Goal: Task Accomplishment & Management: Use online tool/utility

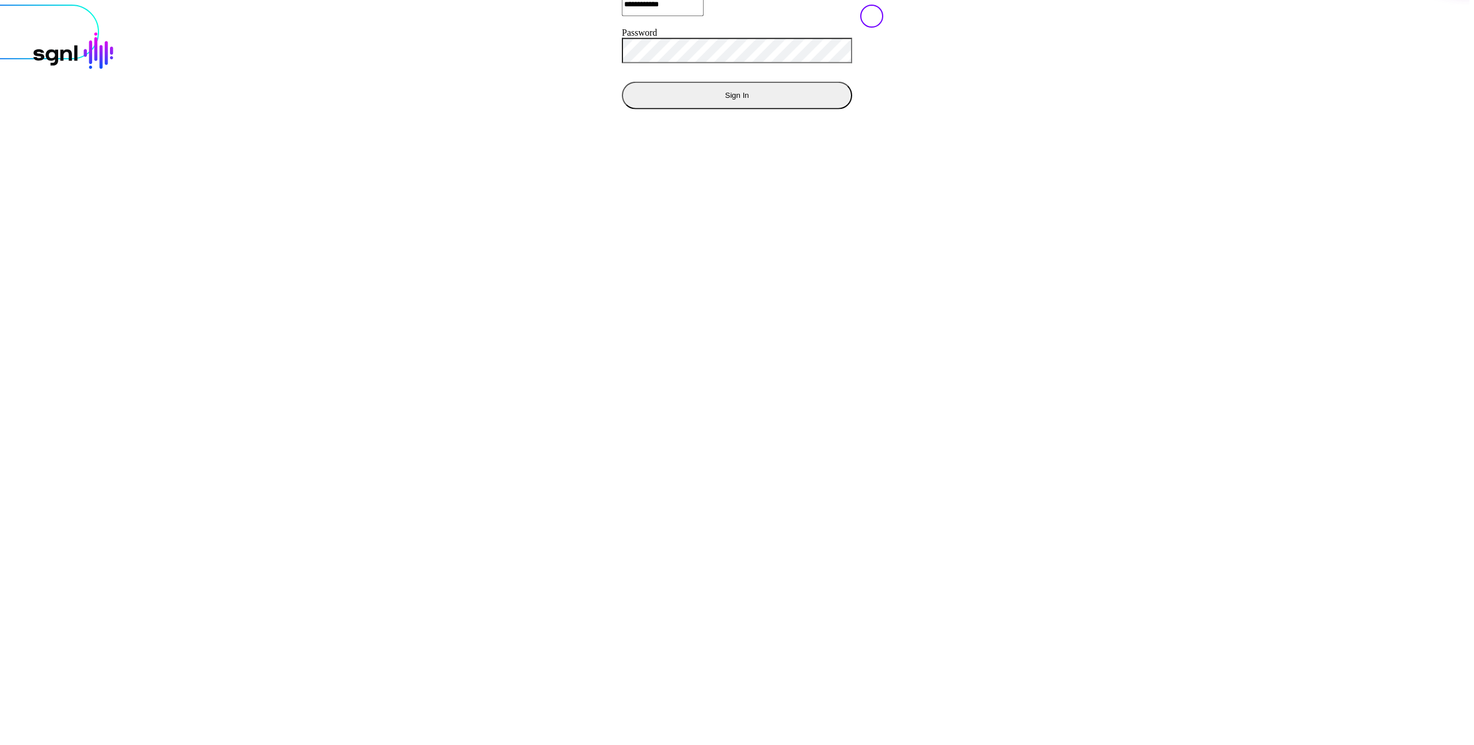
drag, startPoint x: 752, startPoint y: 318, endPoint x: 667, endPoint y: 354, distance: 91.3
click at [735, 132] on div "**********" at bounding box center [737, 4] width 1488 height 255
click at [718, 132] on div "**********" at bounding box center [737, 4] width 1488 height 255
drag, startPoint x: 489, startPoint y: 455, endPoint x: 745, endPoint y: 208, distance: 355.2
click at [745, 5] on div "**********" at bounding box center [737, 5] width 1465 height 0
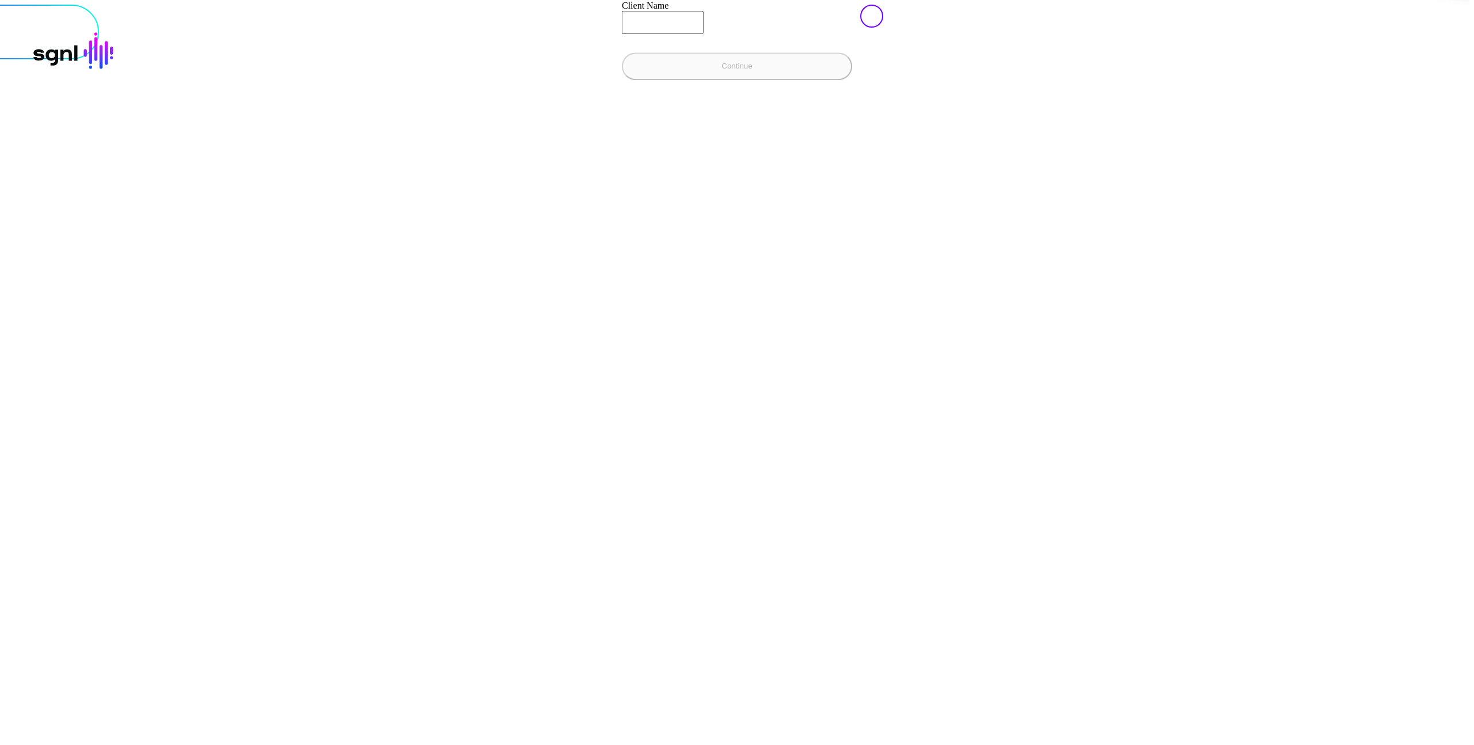
click at [622, 34] on input "Client Name" at bounding box center [663, 22] width 82 height 23
type input "**********"
click at [622, 80] on button "Continue" at bounding box center [737, 66] width 230 height 28
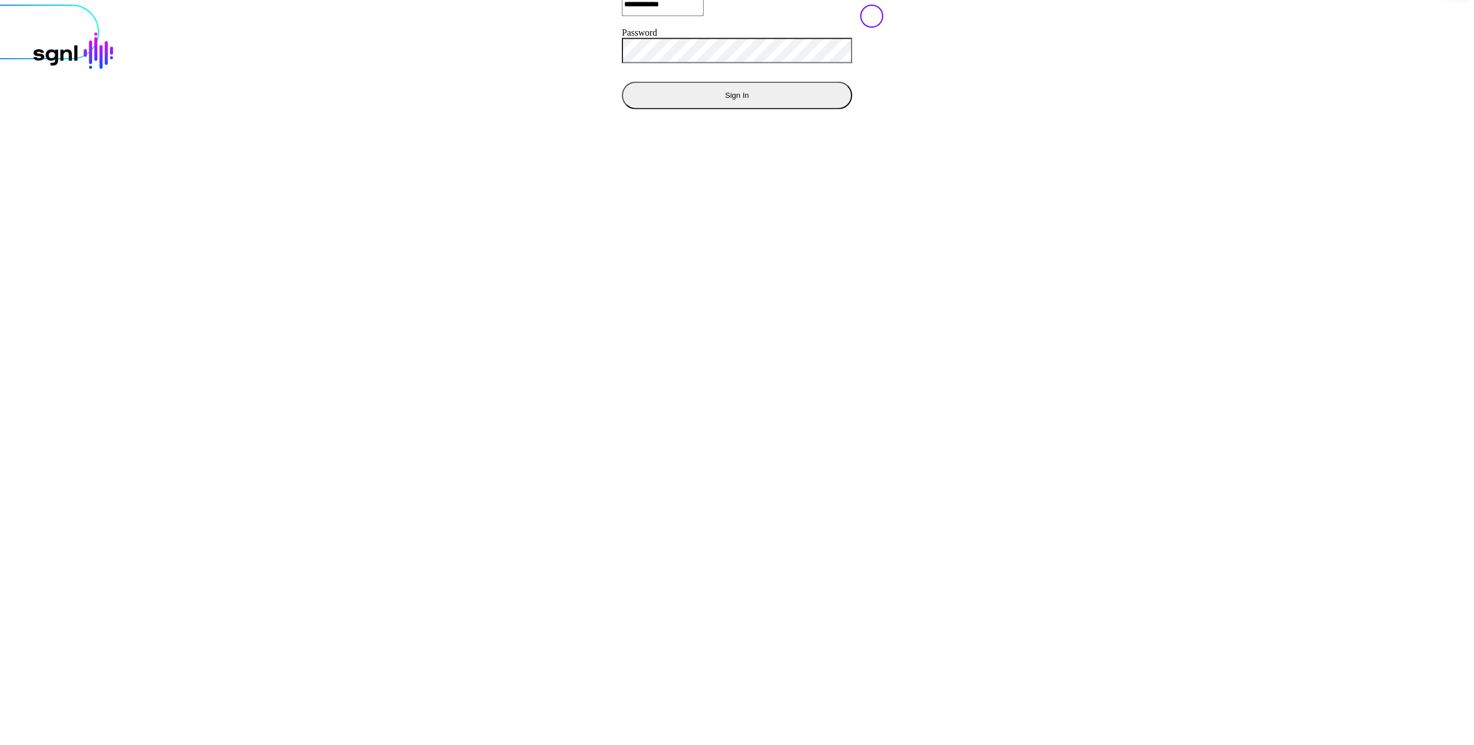
click at [622, 109] on div "**********" at bounding box center [737, 45] width 230 height 127
click at [622, 109] on button "Sign In" at bounding box center [737, 95] width 230 height 28
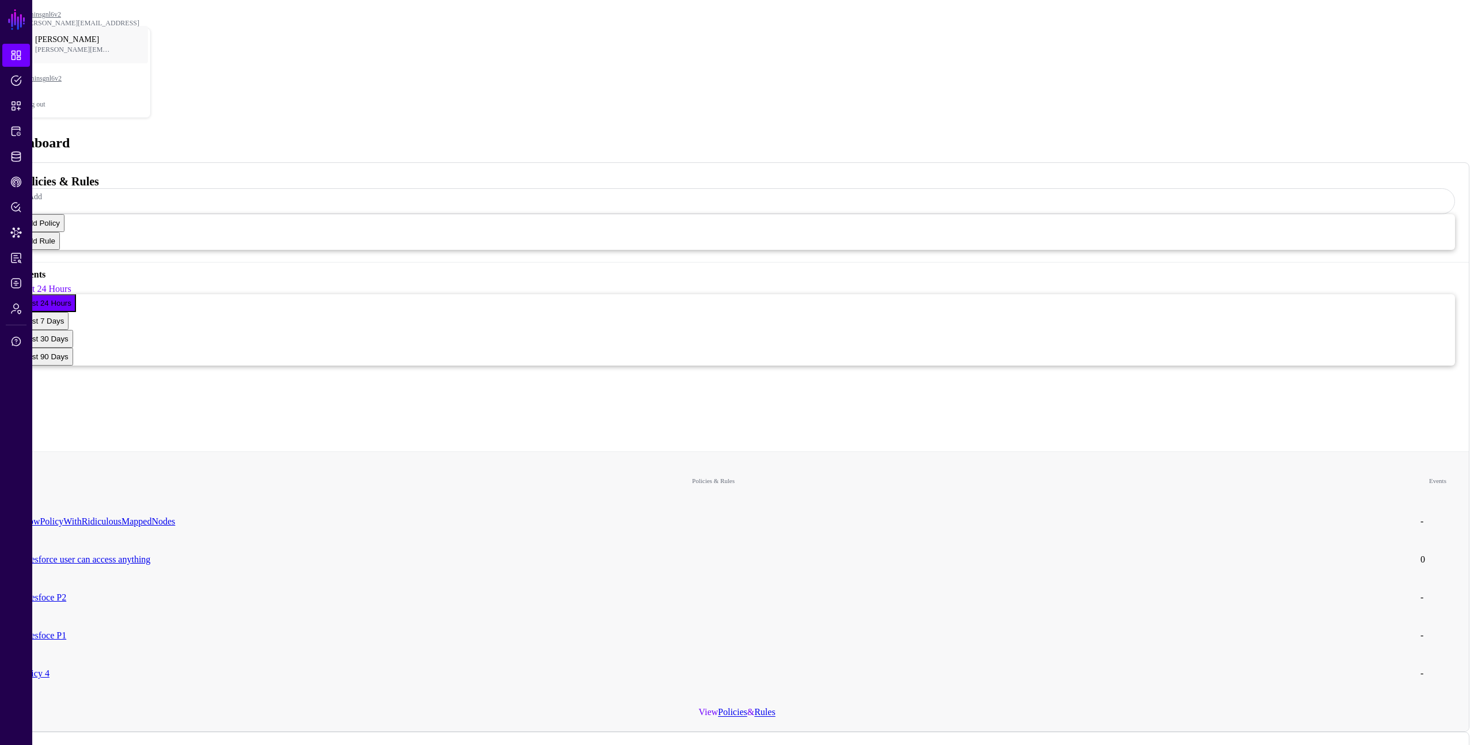
click at [17, 131] on span "Protected Systems" at bounding box center [16, 132] width 12 height 12
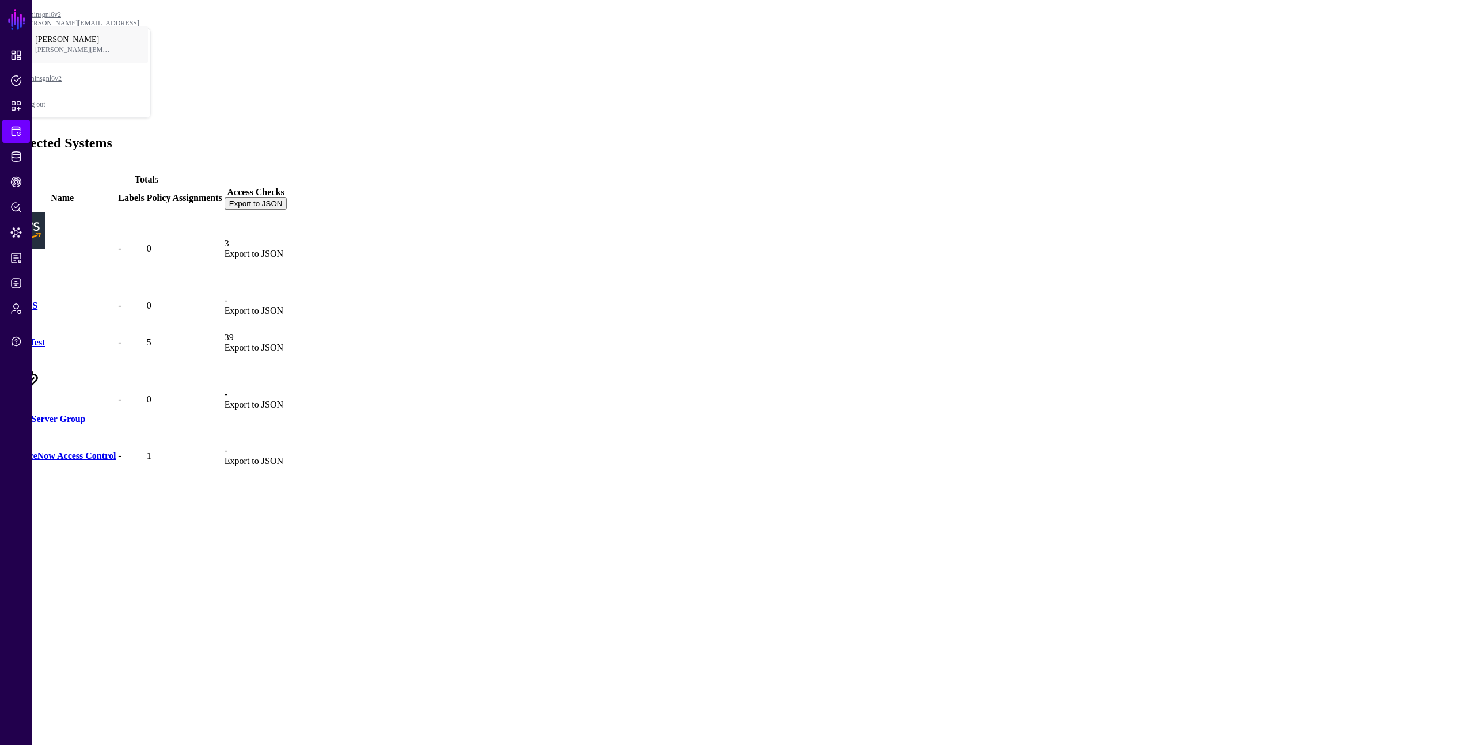
click at [45, 337] on link "LoadTest" at bounding box center [27, 342] width 36 height 10
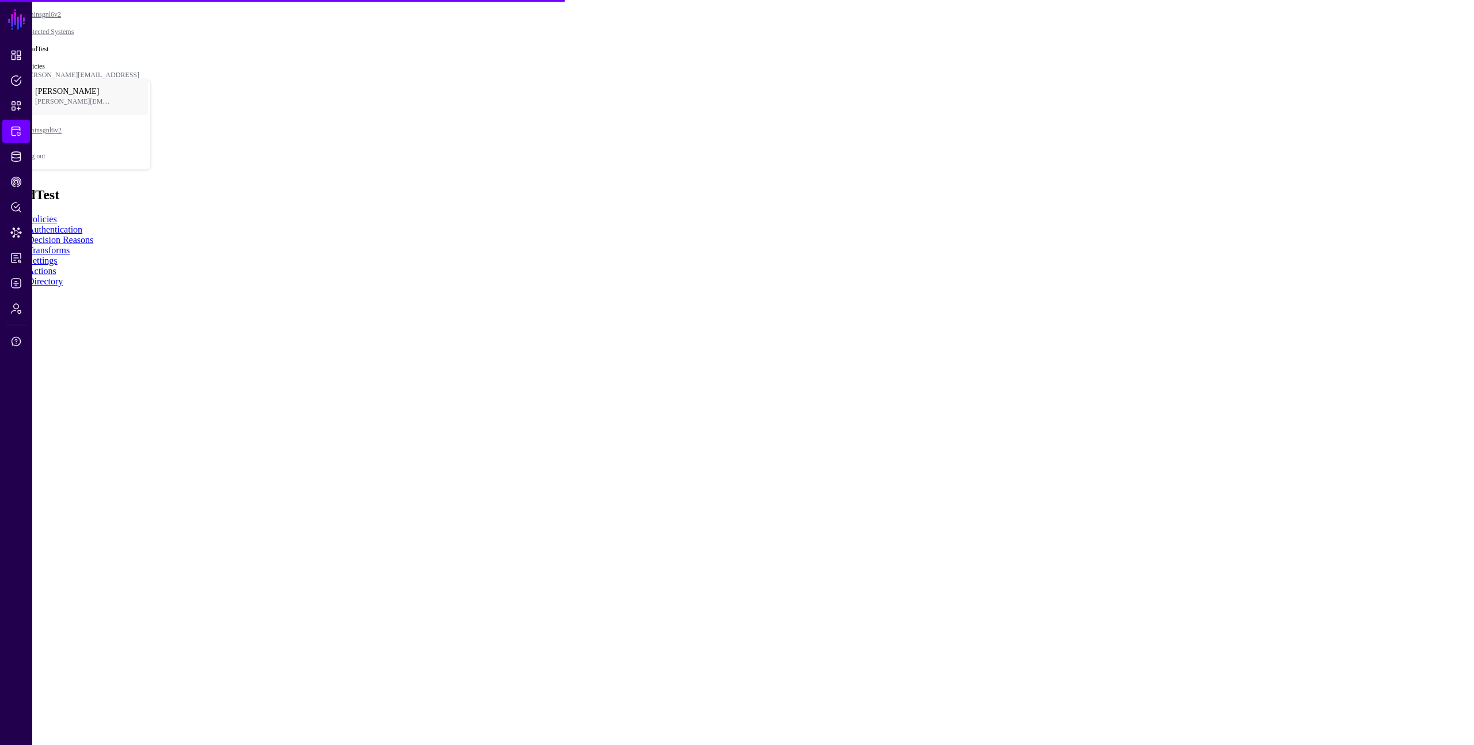
click at [63, 276] on link "Directory" at bounding box center [45, 281] width 35 height 10
click at [5, 319] on link at bounding box center [5, 319] width 0 height 0
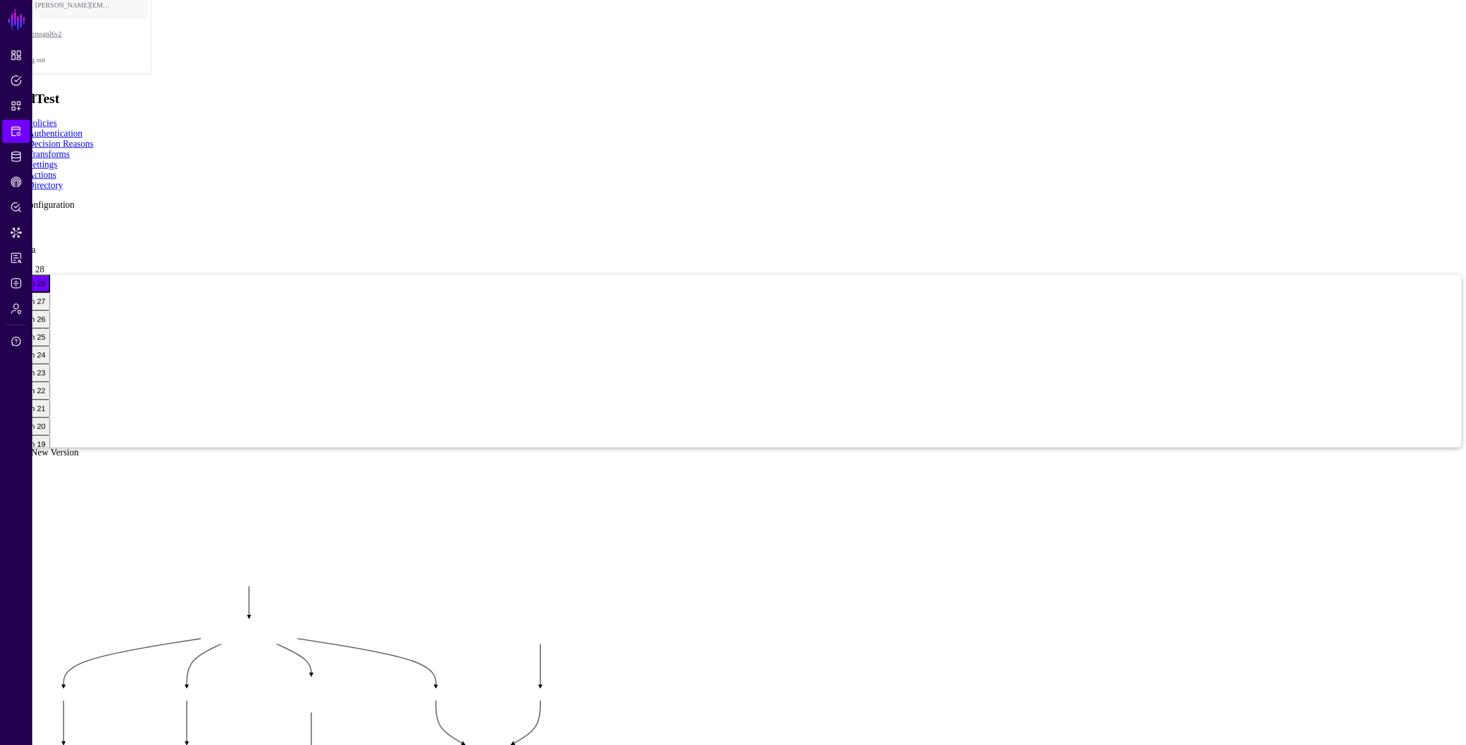
scroll to position [167, 0]
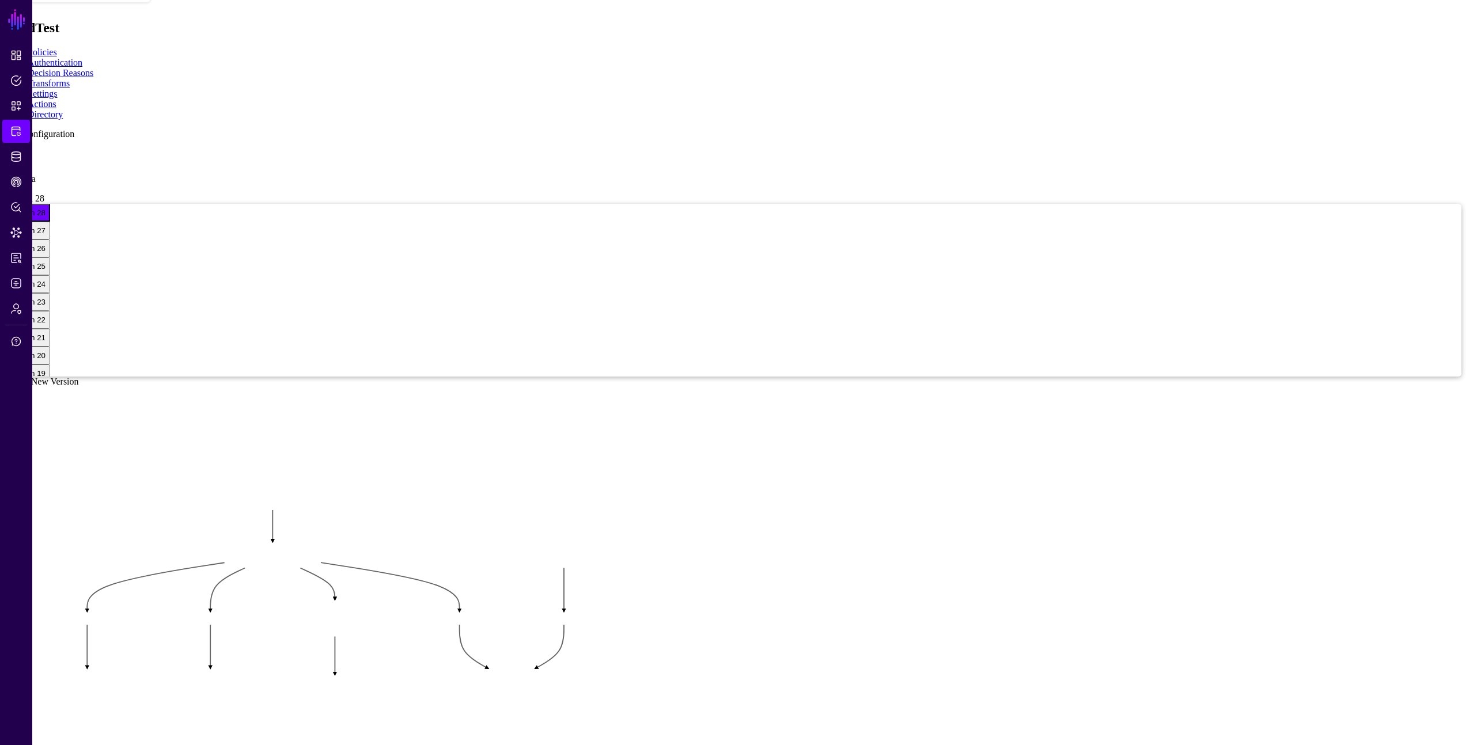
drag, startPoint x: 910, startPoint y: 229, endPoint x: 918, endPoint y: 227, distance: 8.4
click at [918, 227] on rect at bounding box center [28, 486] width 63414 height 48471
click at [1226, 218] on app-integrations-item-directory "Add Configuration dir 1 any data Version 28 Version 28 Version 27 Version 26 Ve…" at bounding box center [733, 553] width 1456 height 848
click at [1242, 427] on app-integrations-item-directory "Add Configuration dir 1 any data Version 28 Version 28 Version 27 Version 26 Ve…" at bounding box center [733, 553] width 1456 height 848
click at [1197, 129] on app-integrations-item-directory "Add Configuration dir 1 any data Version 28 Version 28 Version 27 Version 26 Ve…" at bounding box center [733, 553] width 1456 height 848
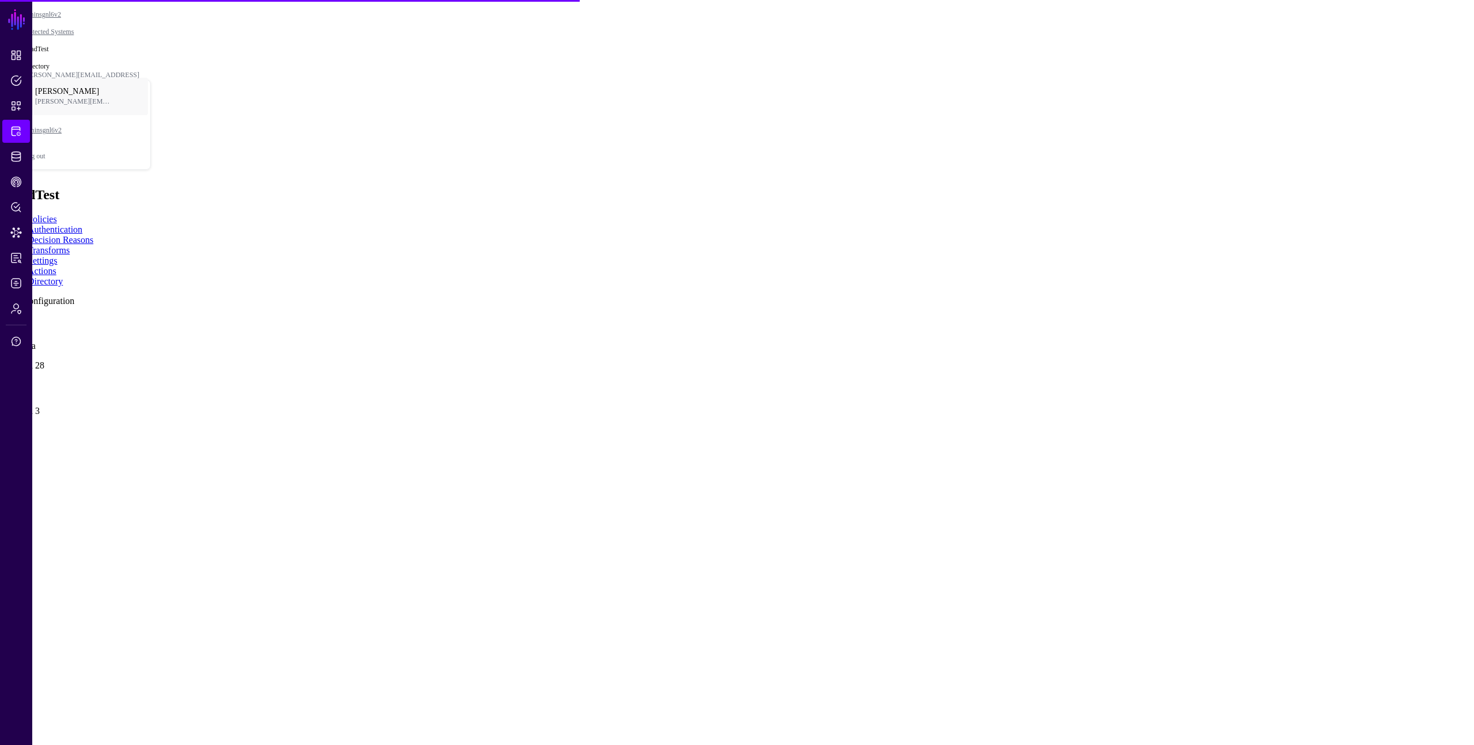
click at [388, 319] on div "dir 1 any data Version 28" at bounding box center [737, 345] width 1465 height 52
click at [5, 319] on link at bounding box center [5, 319] width 0 height 0
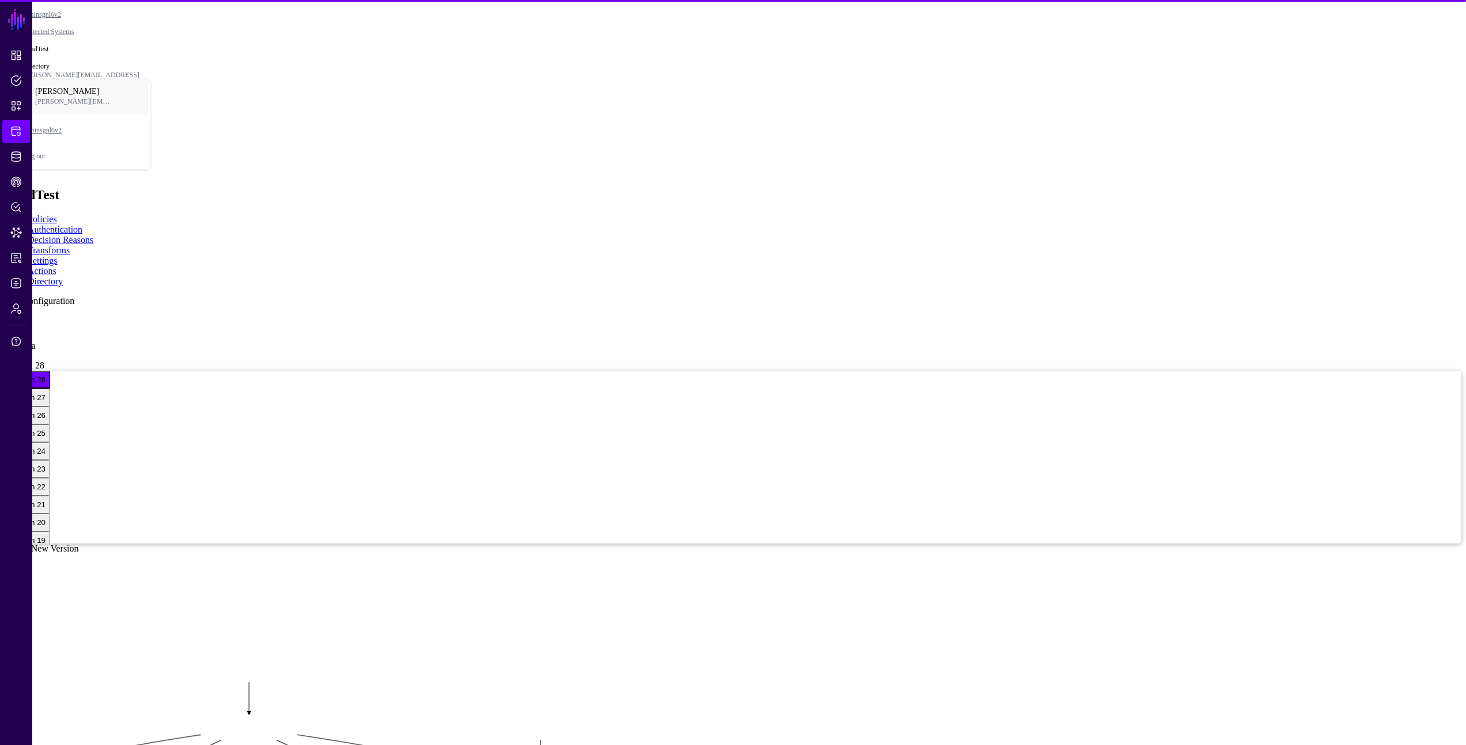
click at [79, 544] on link "Create New Version" at bounding box center [42, 549] width 74 height 10
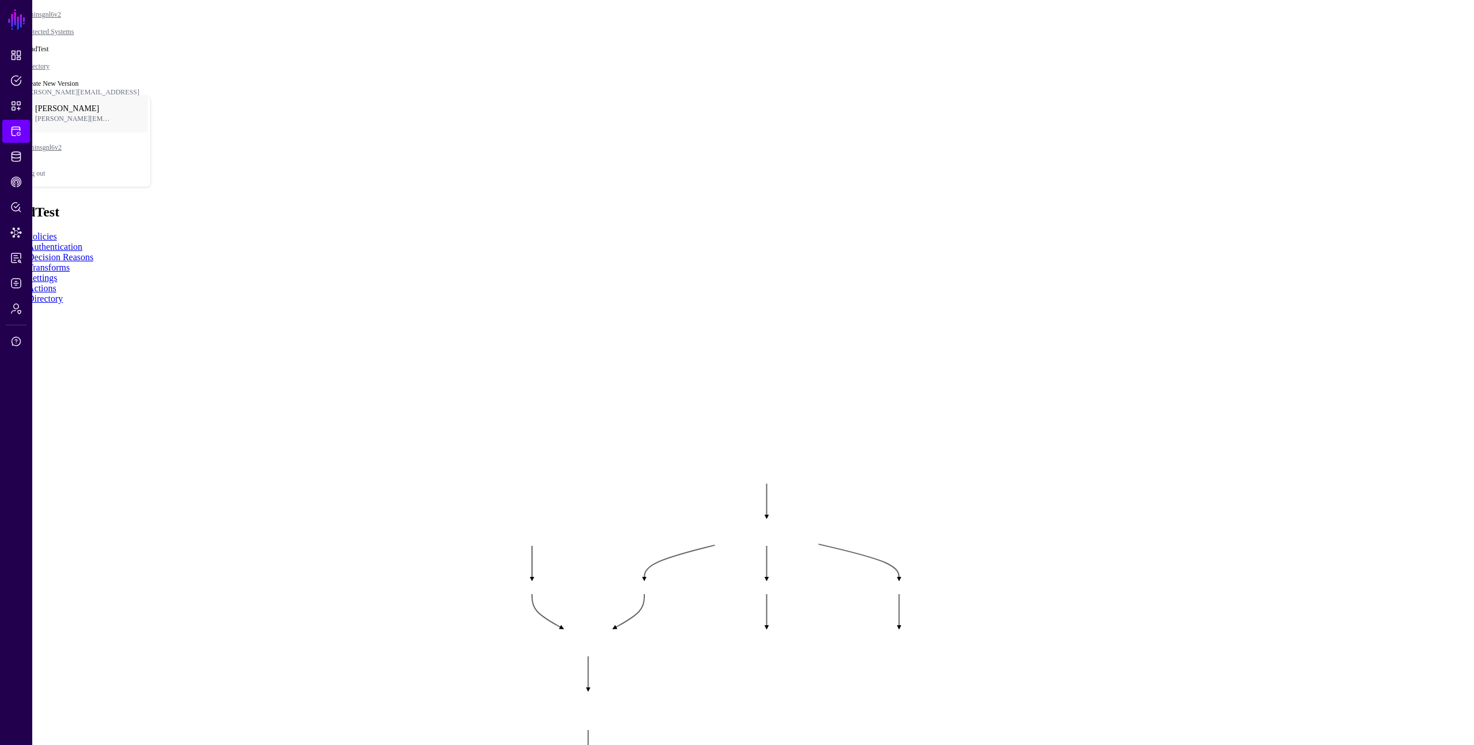
drag, startPoint x: 1062, startPoint y: 290, endPoint x: 830, endPoint y: 89, distance: 307.0
click at [828, 88] on rect at bounding box center [469, 458] width 147432 height 74522
click at [1412, 47] on div "Graph Condition" at bounding box center [1443, 41] width 62 height 10
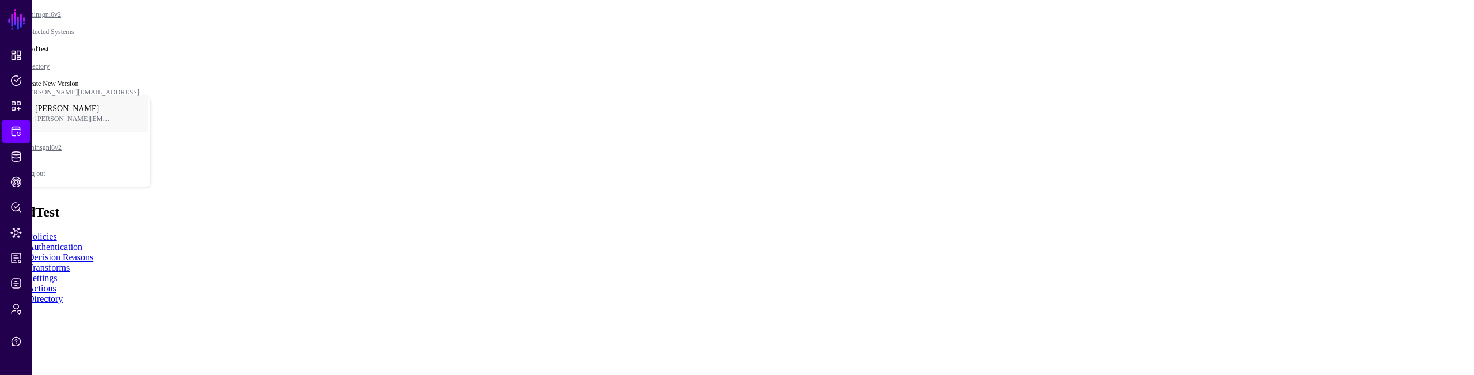
drag, startPoint x: 796, startPoint y: 281, endPoint x: 598, endPoint y: 89, distance: 276.1
click at [598, 89] on rect at bounding box center [543, 375] width 147432 height 37492
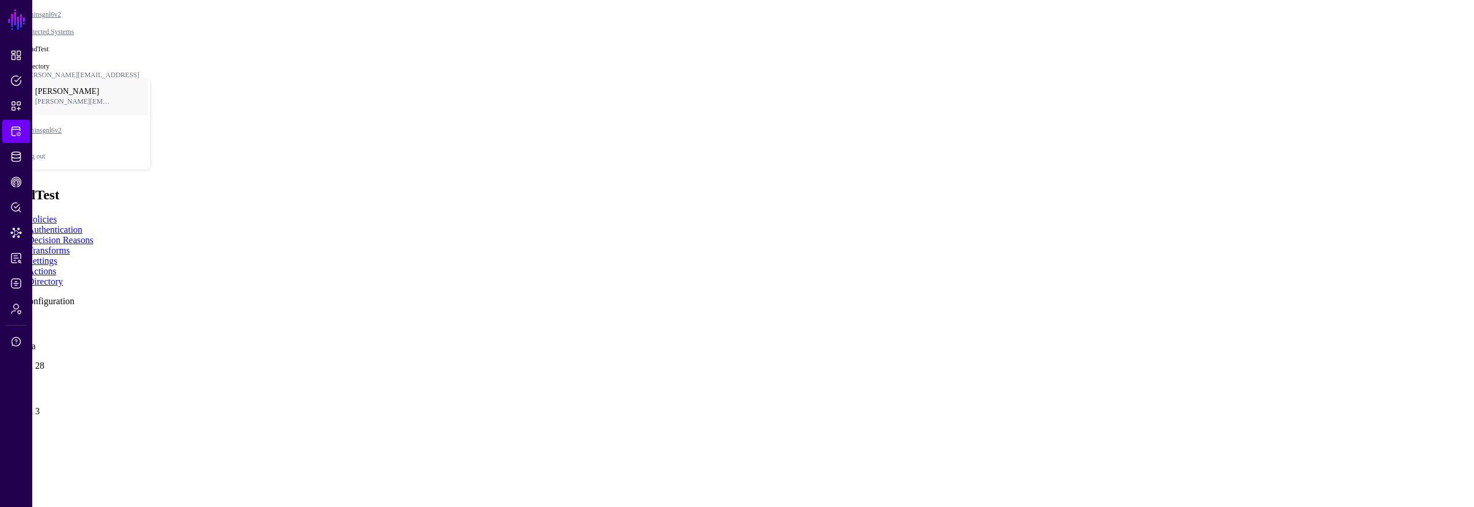
click at [5, 319] on link at bounding box center [5, 319] width 0 height 0
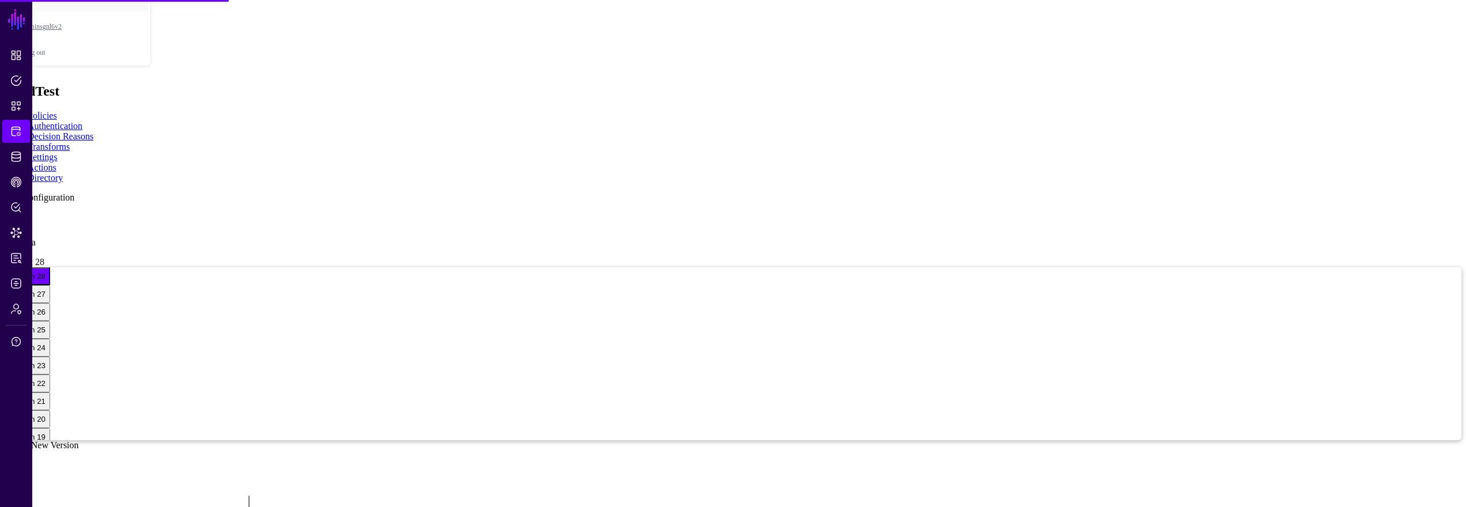
scroll to position [167, 0]
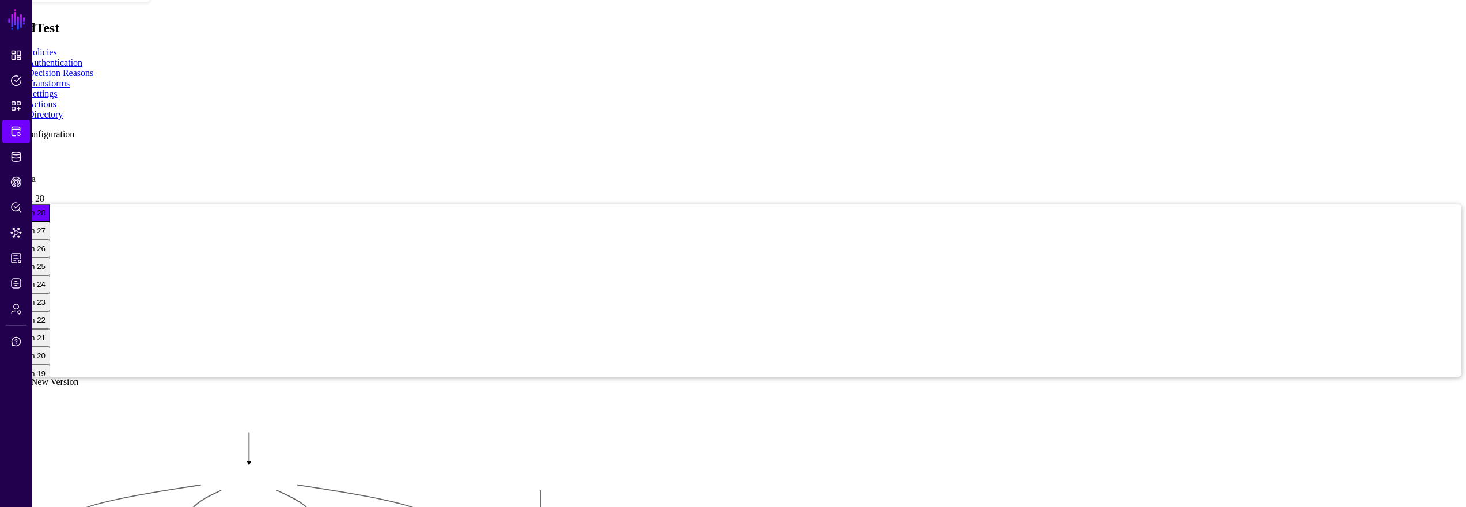
click at [250, 377] on app-integrations-item-directory "Add Configuration dir 1 any data Version 28 Version 28 Version 27 Version 26 Ve…" at bounding box center [733, 469] width 1456 height 681
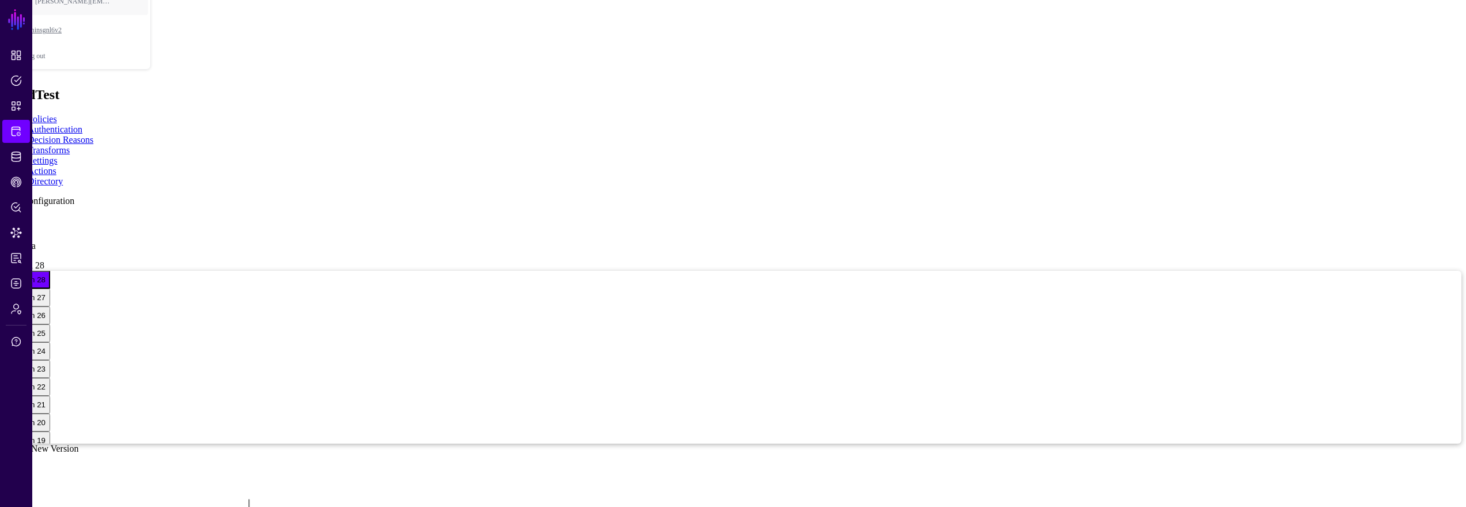
scroll to position [91, 0]
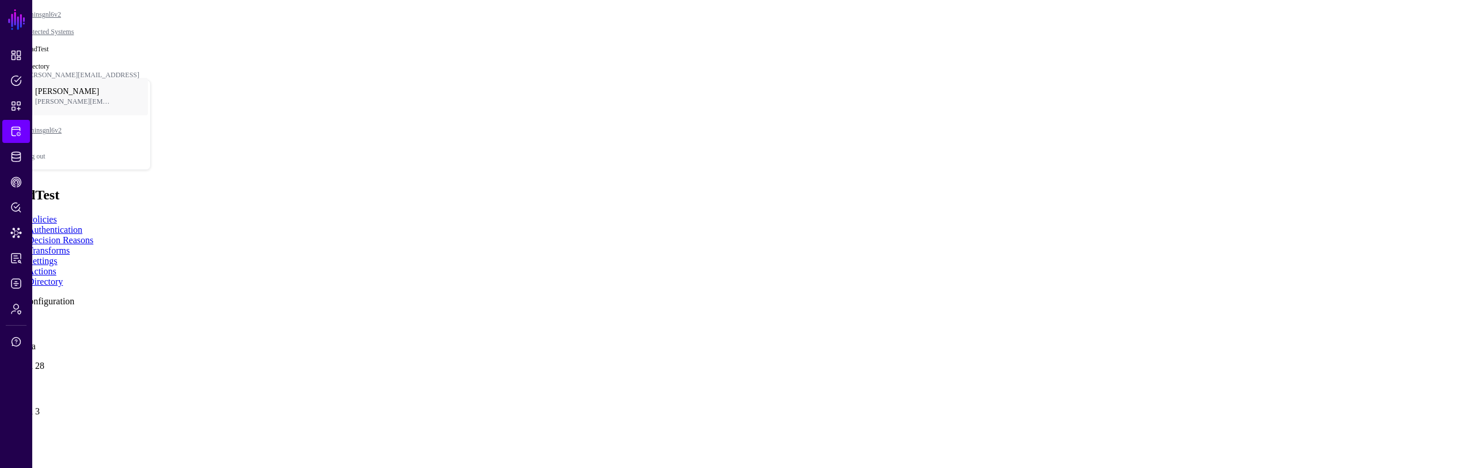
click at [1061, 187] on div "LoadTest" at bounding box center [737, 195] width 1465 height 16
click at [5, 319] on link at bounding box center [5, 319] width 0 height 0
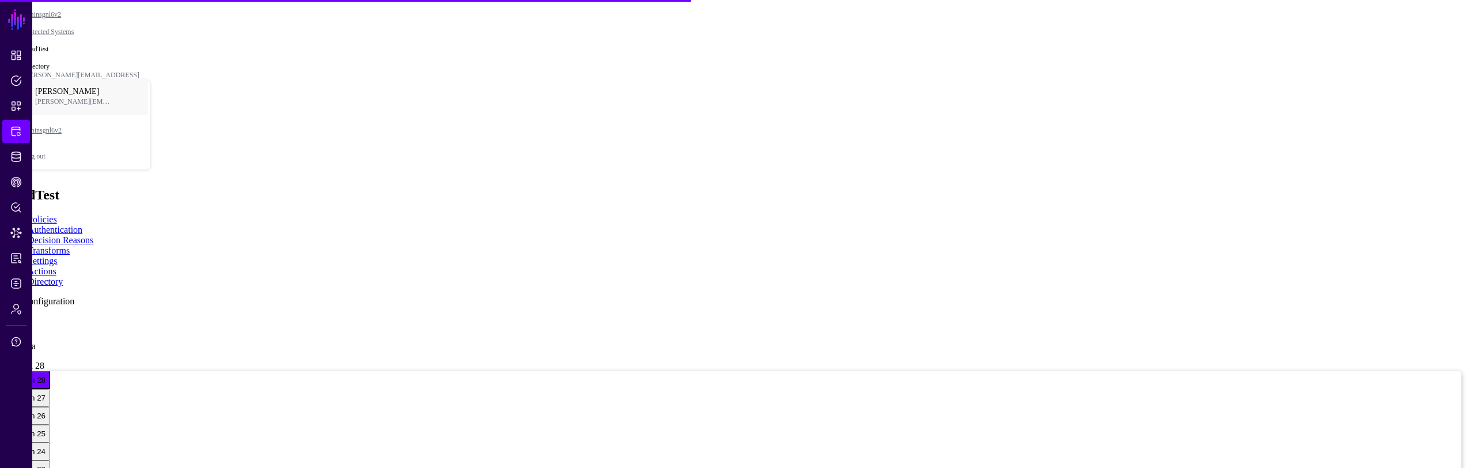
scroll to position [167, 0]
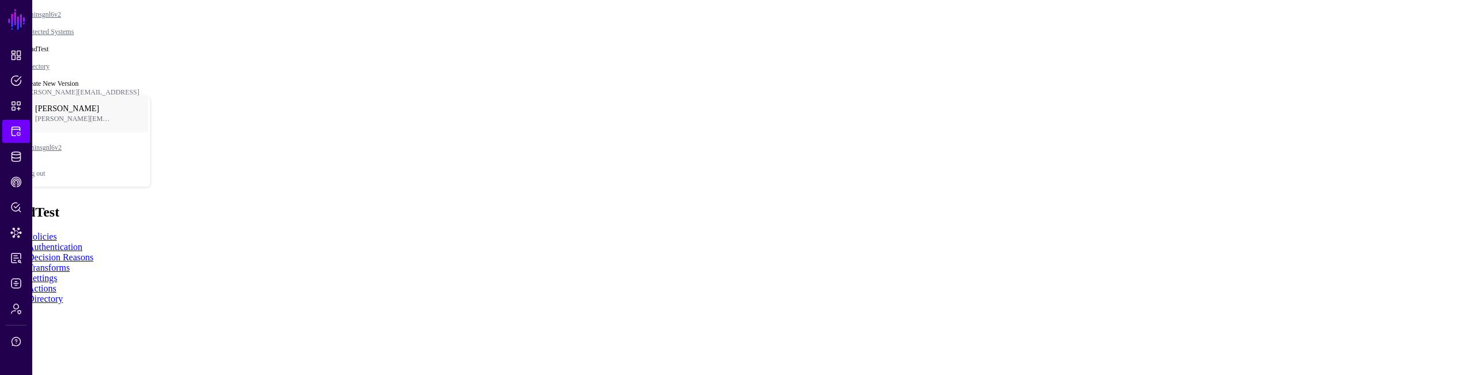
drag, startPoint x: 1011, startPoint y: 221, endPoint x: 1023, endPoint y: 244, distance: 26.3
click at [1023, 244] on rect at bounding box center [389, 357] width 147432 height 37492
drag, startPoint x: 1039, startPoint y: 194, endPoint x: 778, endPoint y: 70, distance: 288.5
click at [778, 70] on rect at bounding box center [457, 362] width 147432 height 37492
drag, startPoint x: 950, startPoint y: 304, endPoint x: 937, endPoint y: 308, distance: 13.8
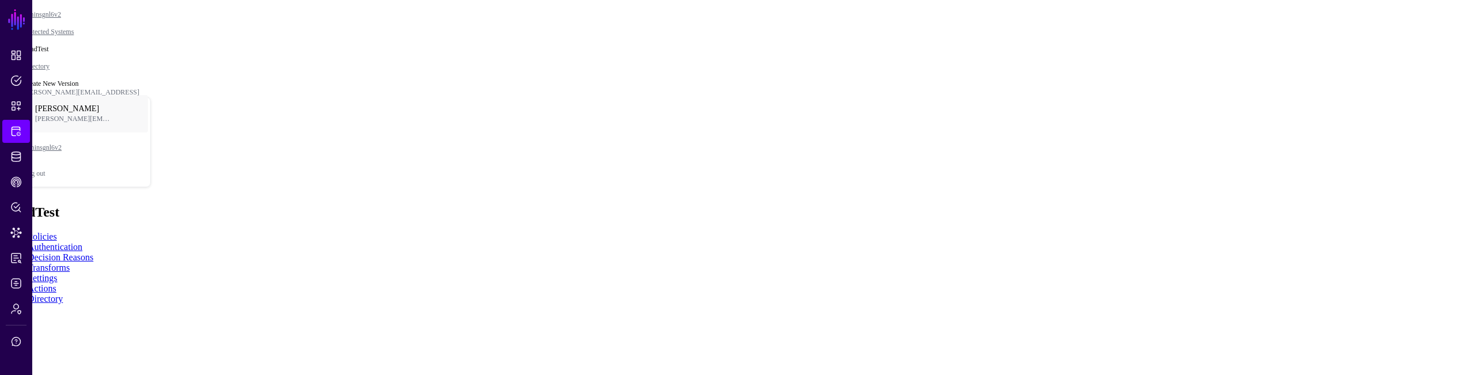
click at [937, 308] on rect at bounding box center [439, 362] width 147432 height 37492
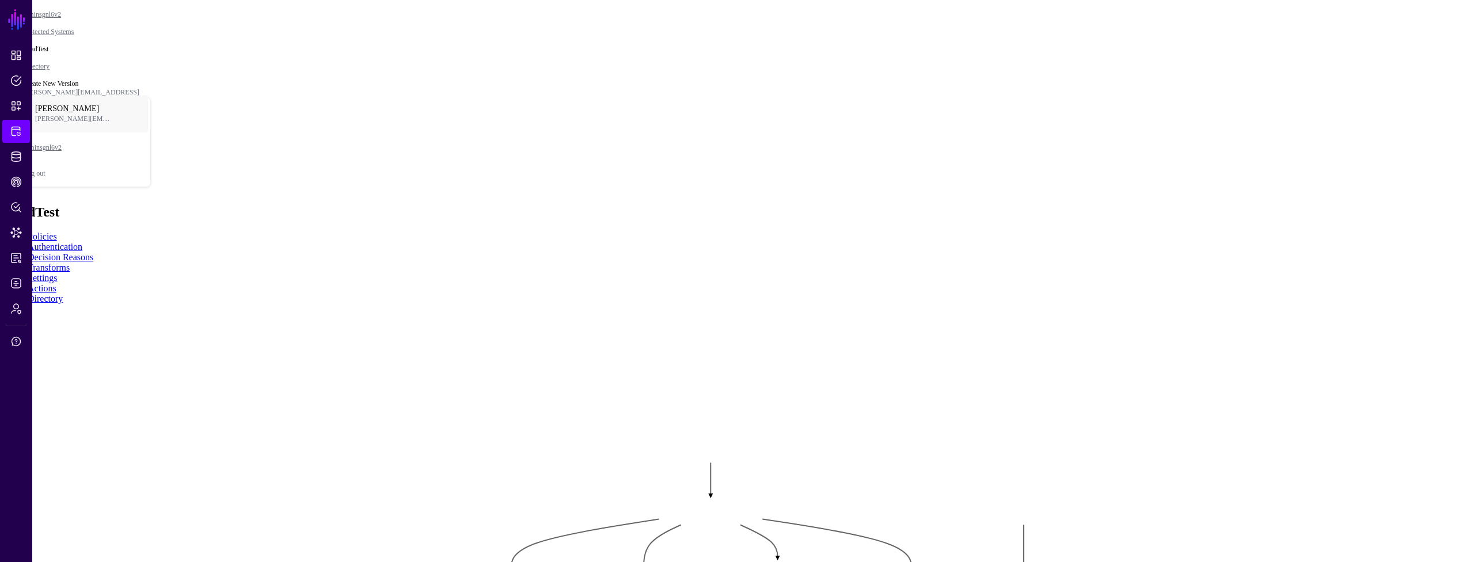
drag, startPoint x: 924, startPoint y: 404, endPoint x: 930, endPoint y: 469, distance: 65.9
click at [930, 374] on rect at bounding box center [448, 437] width 147432 height 56209
drag, startPoint x: 1071, startPoint y: 387, endPoint x: 1053, endPoint y: 379, distance: 20.1
click at [1054, 374] on rect at bounding box center [429, 429] width 147432 height 56209
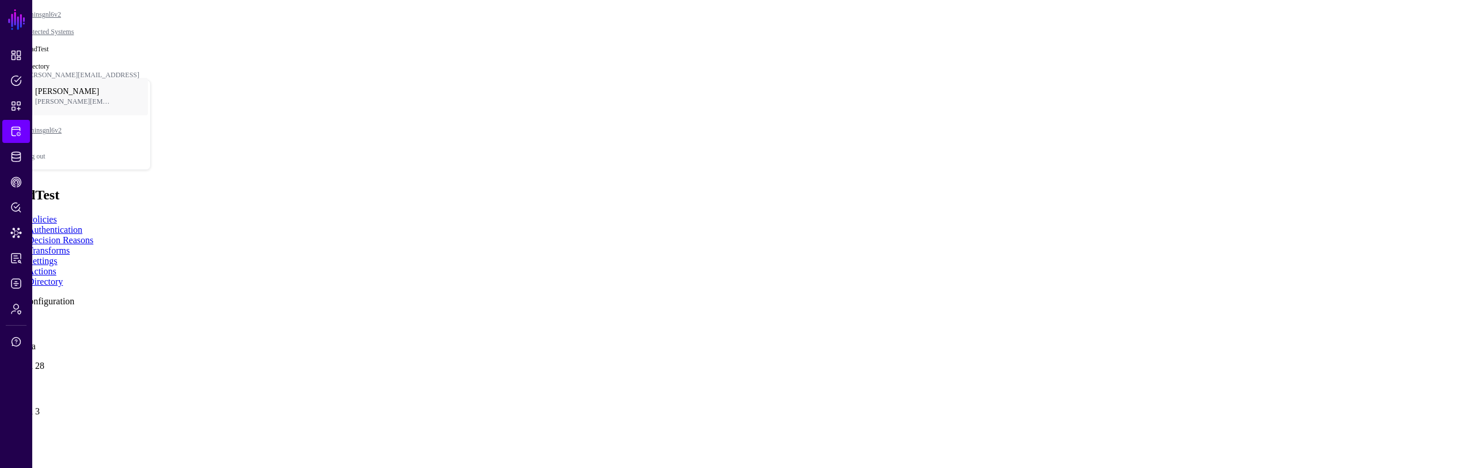
drag, startPoint x: 403, startPoint y: 213, endPoint x: 394, endPoint y: 212, distance: 8.7
click at [403, 319] on div at bounding box center [737, 319] width 1465 height 0
click at [5, 319] on link at bounding box center [5, 319] width 0 height 0
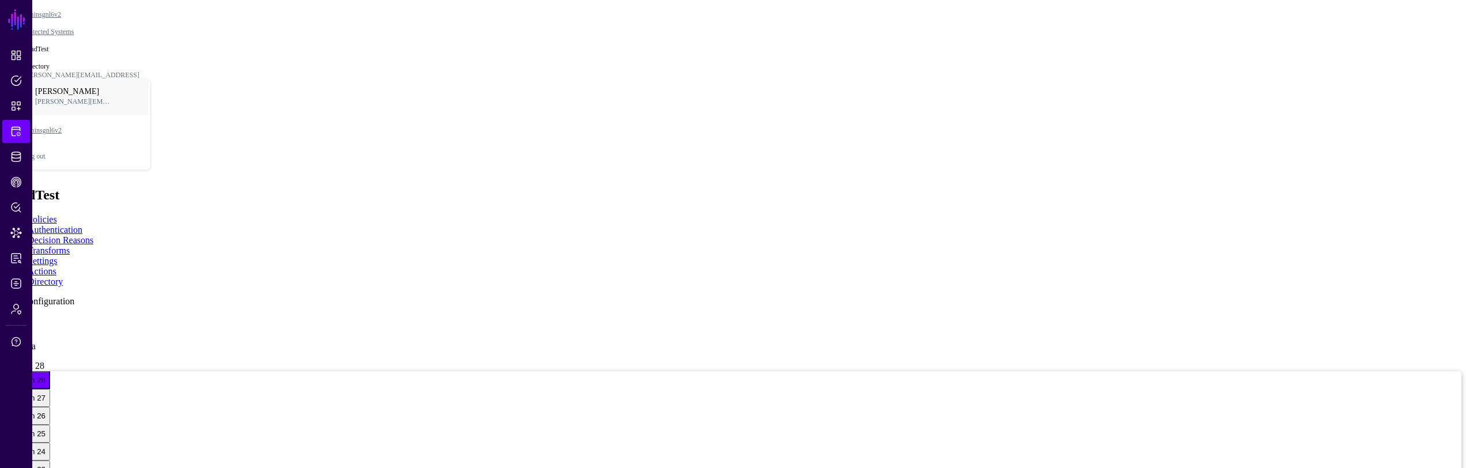
scroll to position [168, 0]
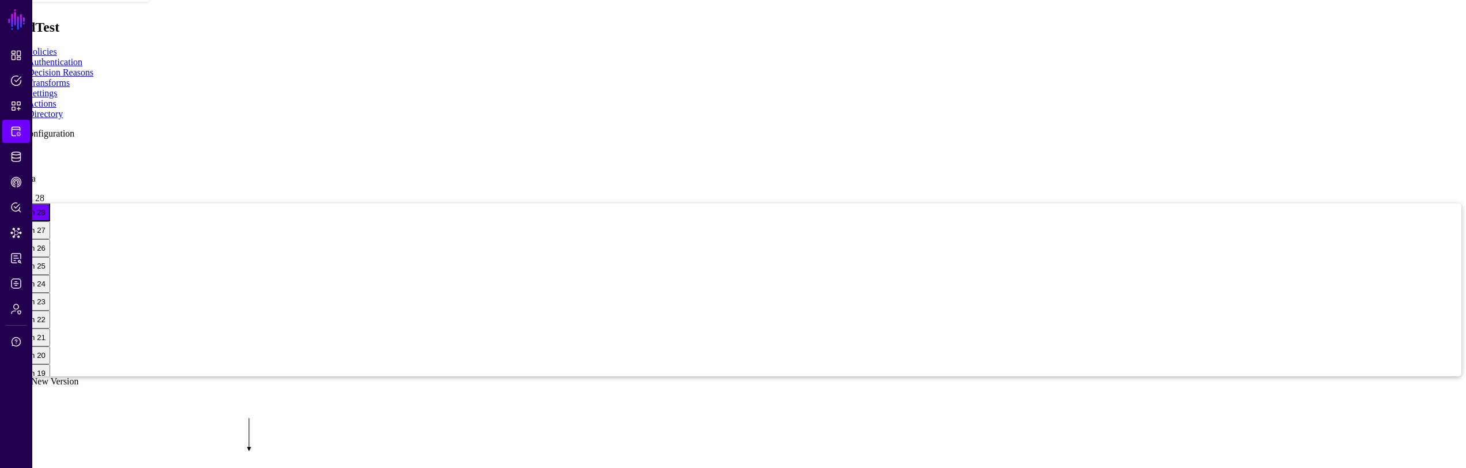
click at [1222, 363] on app-integrations-item-directory "Add Configuration dir 1 any data Version 28 Version 28 Version 27 Version 26 Ve…" at bounding box center [733, 455] width 1456 height 654
drag, startPoint x: 1016, startPoint y: 363, endPoint x: 1040, endPoint y: 369, distance: 24.7
click at [1040, 369] on rect at bounding box center [38, 399] width 63414 height 30422
click at [1217, 305] on app-integrations-item-directory "Add Configuration dir 1 any data Version 28 Version 28 Version 27 Version 26 Ve…" at bounding box center [733, 455] width 1456 height 654
click at [1219, 306] on app-integrations-item-directory "Add Configuration dir 1 any data Version 28 Version 28 Version 27 Version 26 Ve…" at bounding box center [733, 455] width 1456 height 654
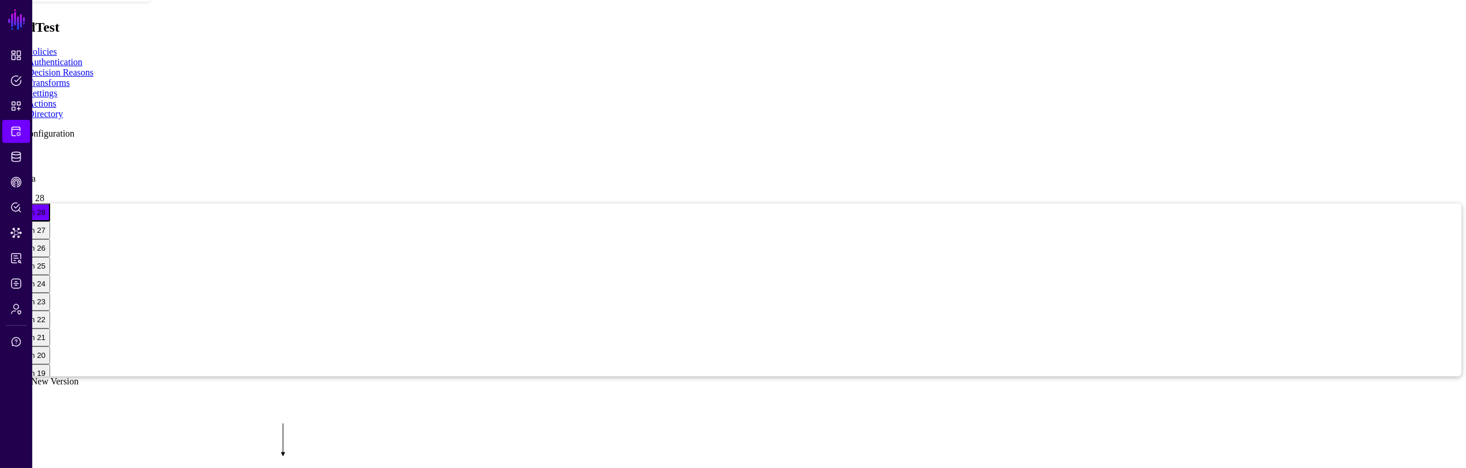
click at [1199, 245] on app-integrations-item-directory "Add Configuration dir 1 any data Version 28 Version 28 Version 27 Version 26 Ve…" at bounding box center [733, 455] width 1456 height 654
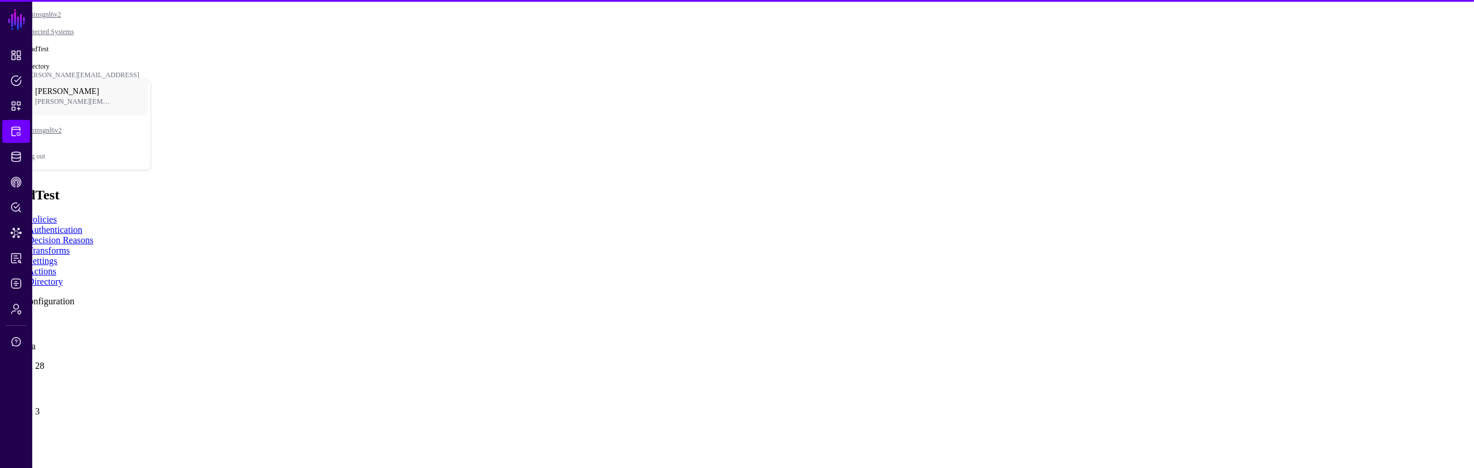
click at [5, 319] on link at bounding box center [5, 319] width 0 height 0
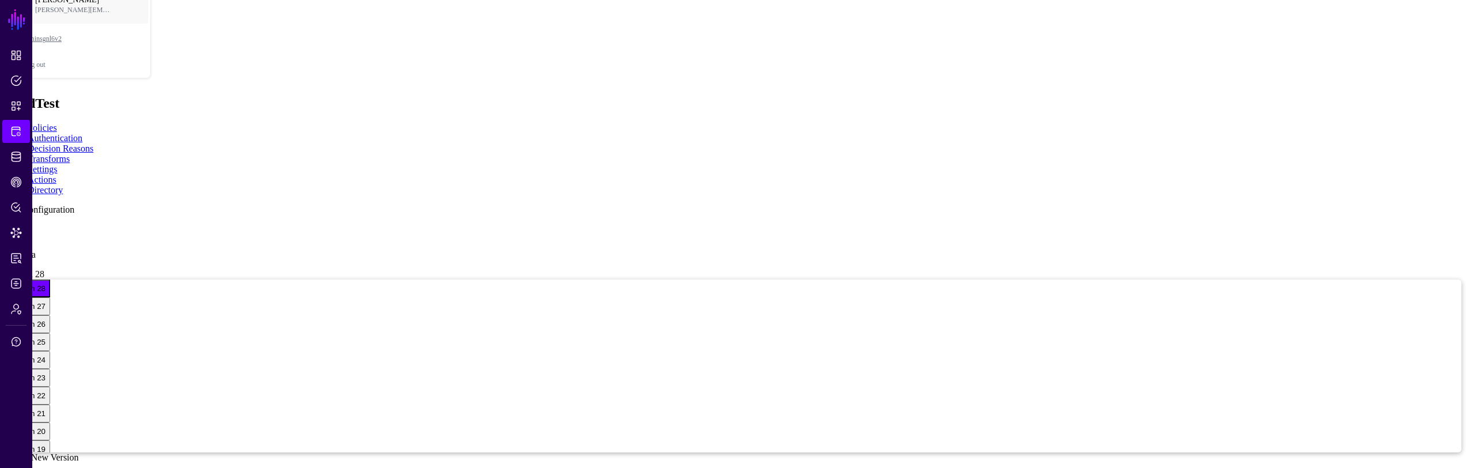
scroll to position [166, 0]
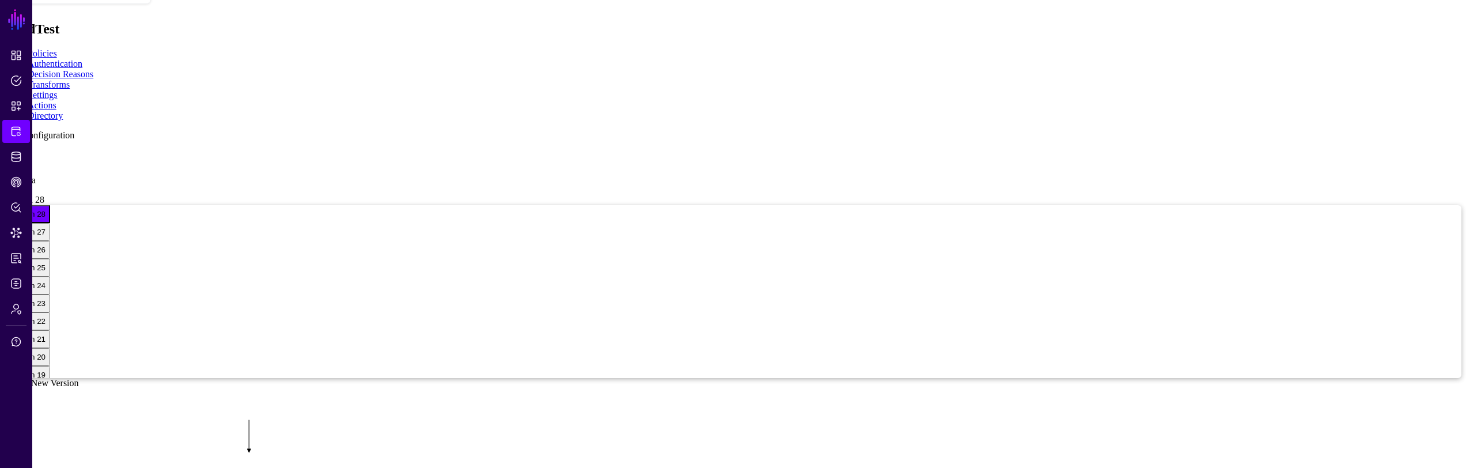
click at [297, 359] on app-integrations-item-directory "Add Configuration dir 1 any data Version 28 Version 28 Version 27 Version 26 Ve…" at bounding box center [733, 457] width 1456 height 654
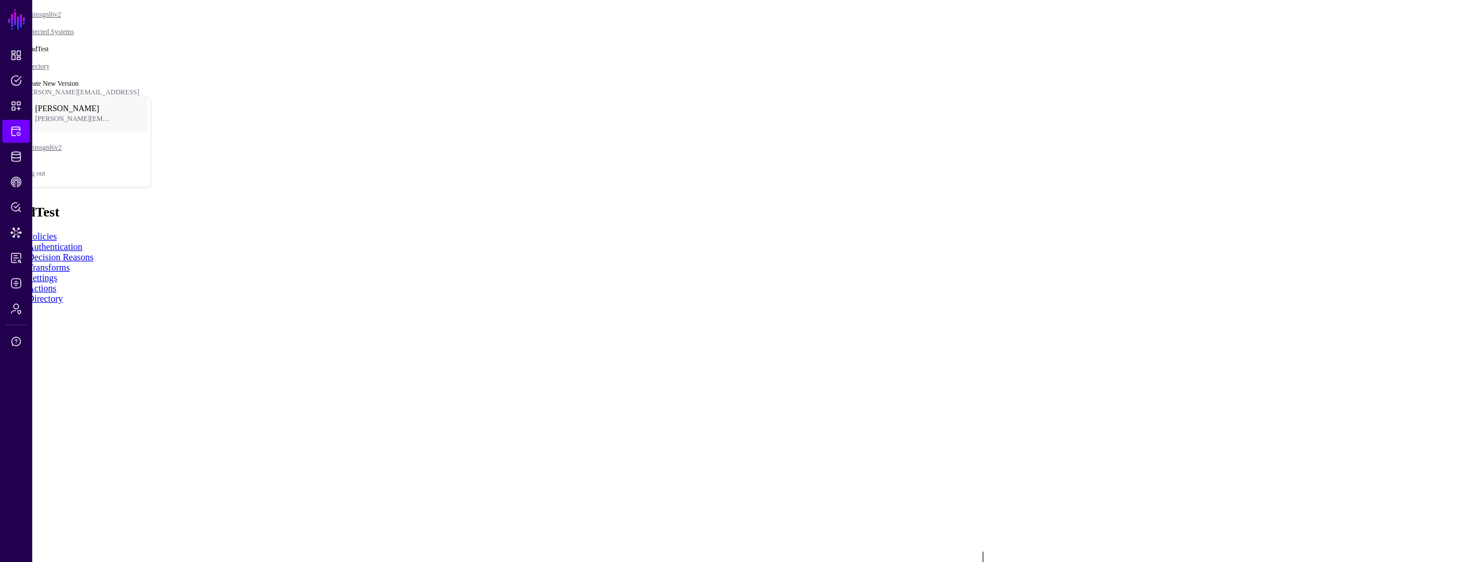
drag, startPoint x: 452, startPoint y: 414, endPoint x: 396, endPoint y: 421, distance: 56.9
click at [435, 392] on rect at bounding box center [720, 526] width 147432 height 56209
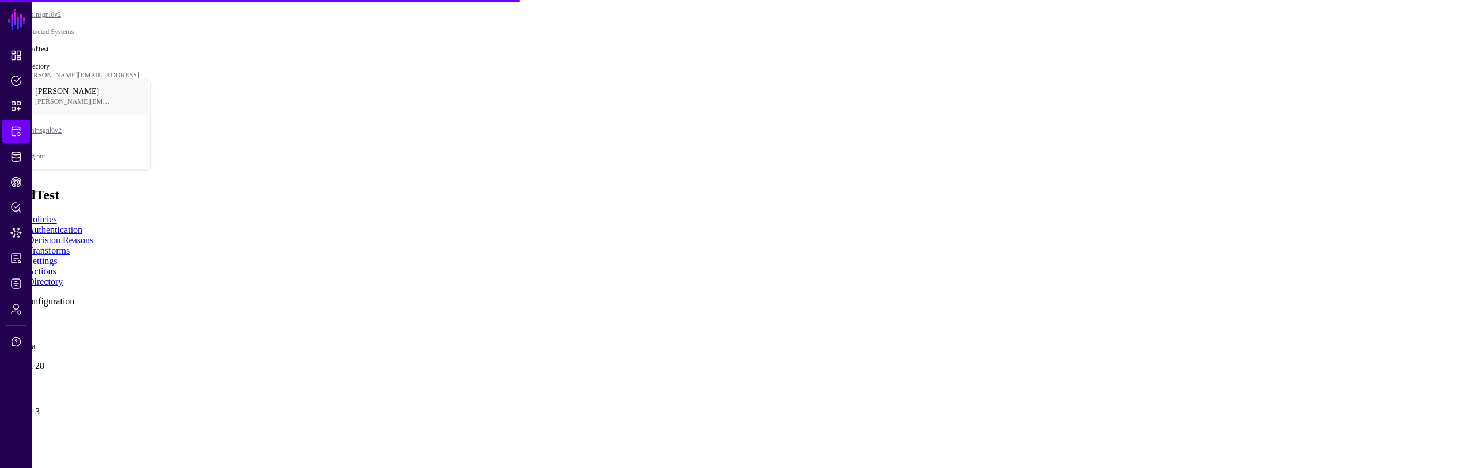
click at [5, 319] on link at bounding box center [5, 319] width 0 height 0
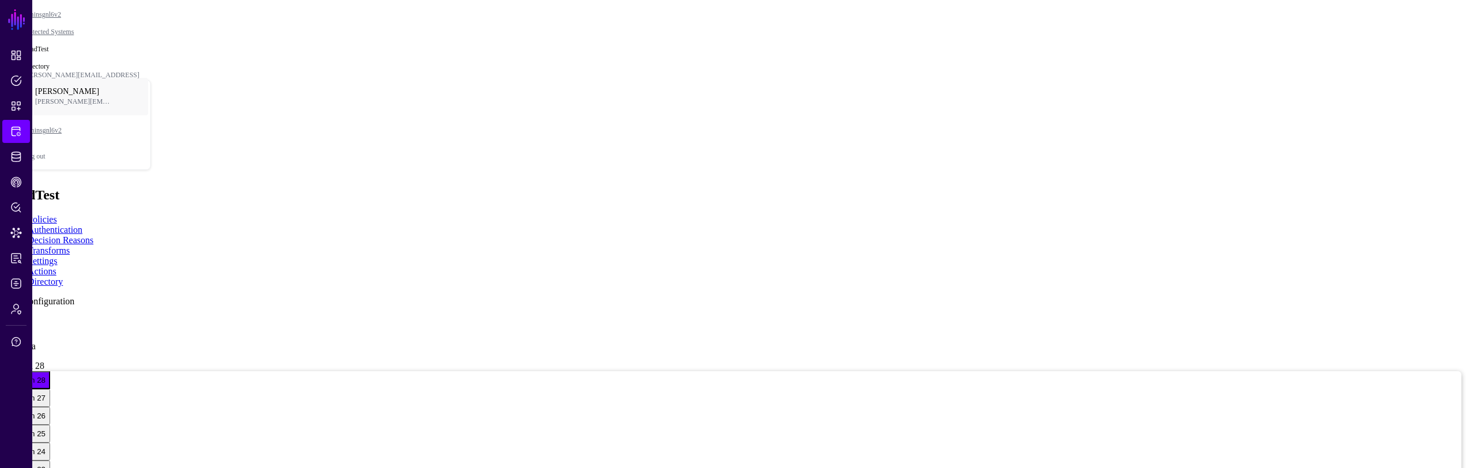
drag, startPoint x: 302, startPoint y: 338, endPoint x: 318, endPoint y: 302, distance: 38.9
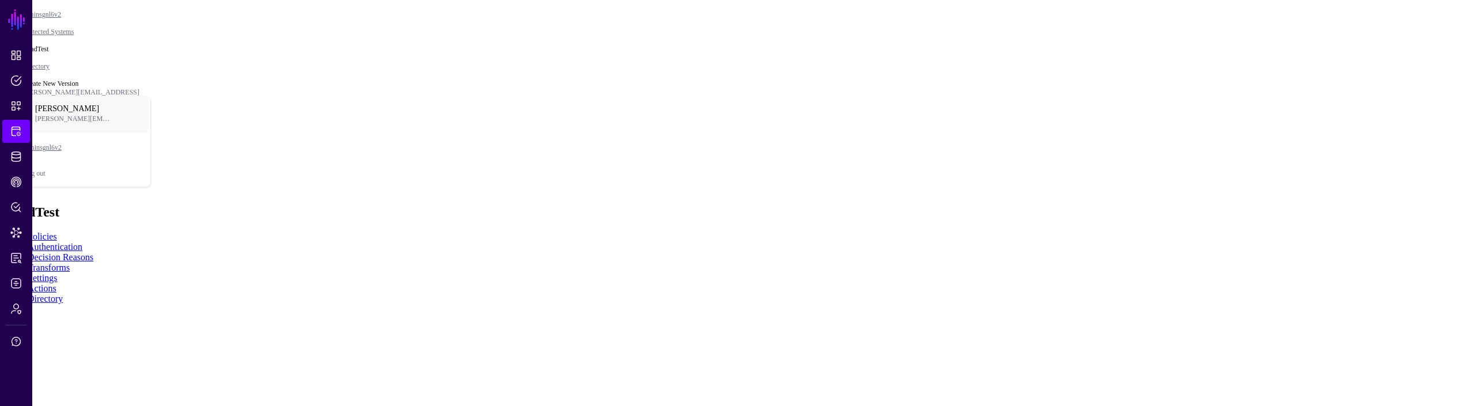
drag, startPoint x: 930, startPoint y: 278, endPoint x: 754, endPoint y: 158, distance: 212.9
click at [756, 157] on rect at bounding box center [554, 387] width 147432 height 40601
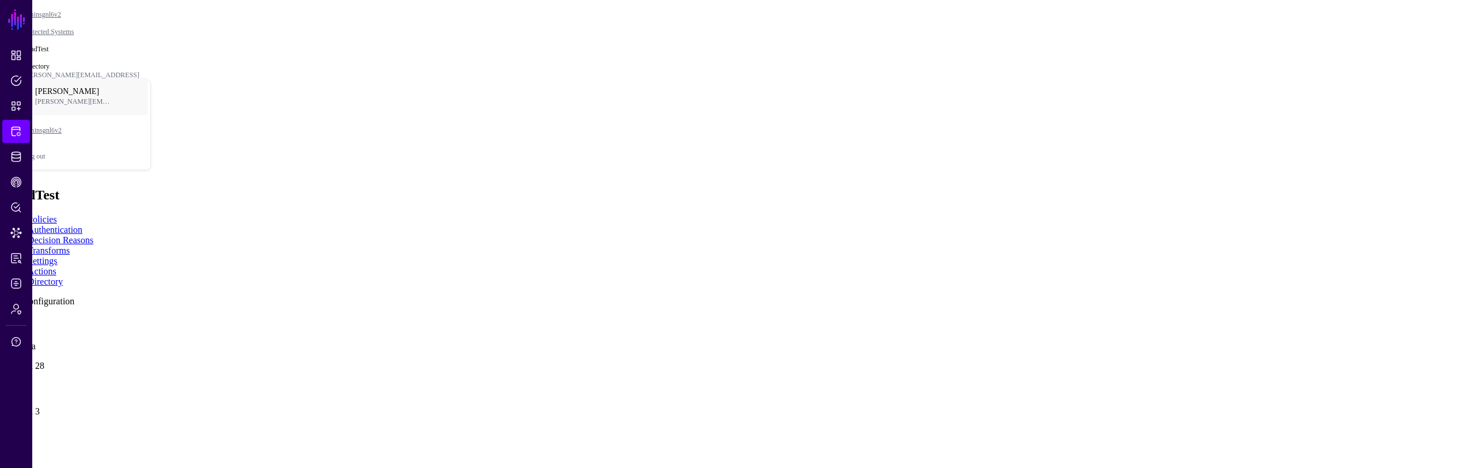
click at [5, 319] on link at bounding box center [5, 319] width 0 height 0
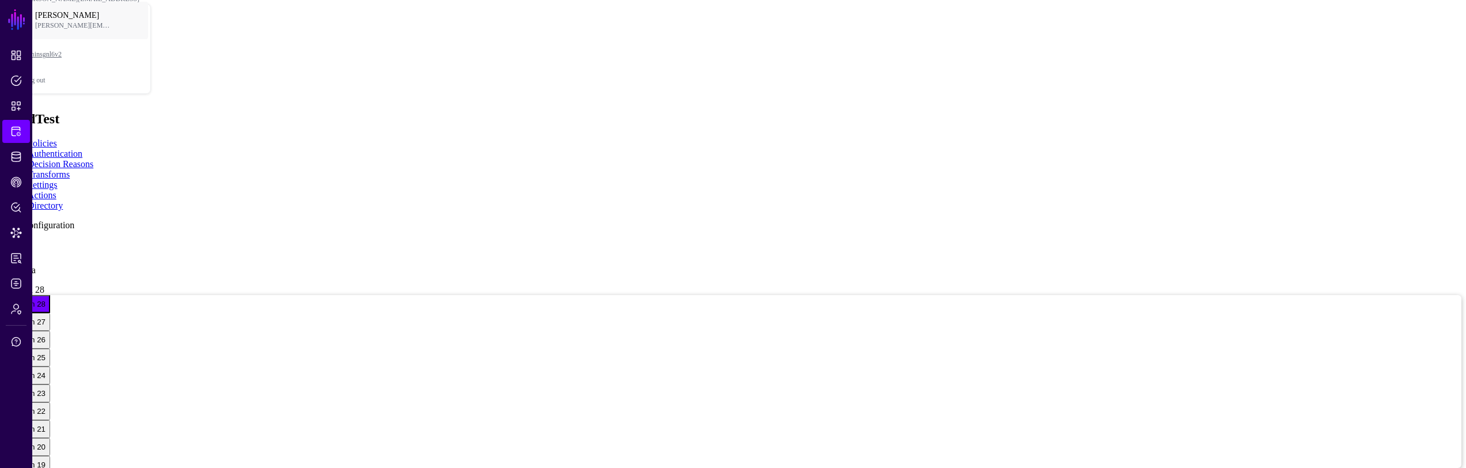
scroll to position [152, 0]
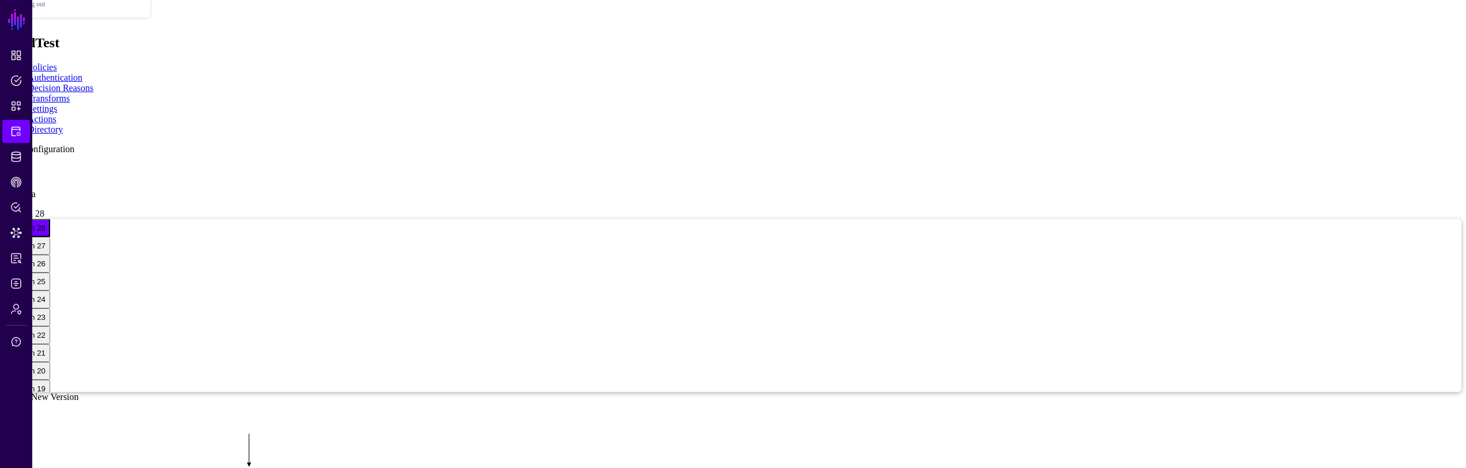
click at [1230, 180] on app-integrations-item-directory "Add Configuration dir 1 any data Version 28 Version 28 Version 27 Version 26 Ve…" at bounding box center [733, 471] width 1456 height 654
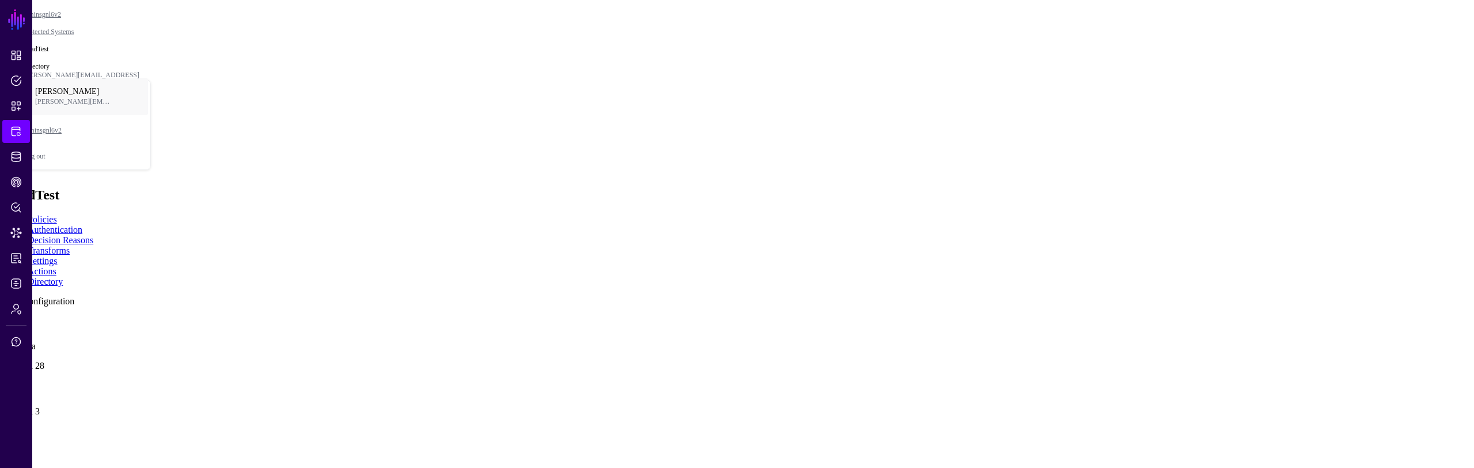
click at [5, 319] on link at bounding box center [5, 319] width 0 height 0
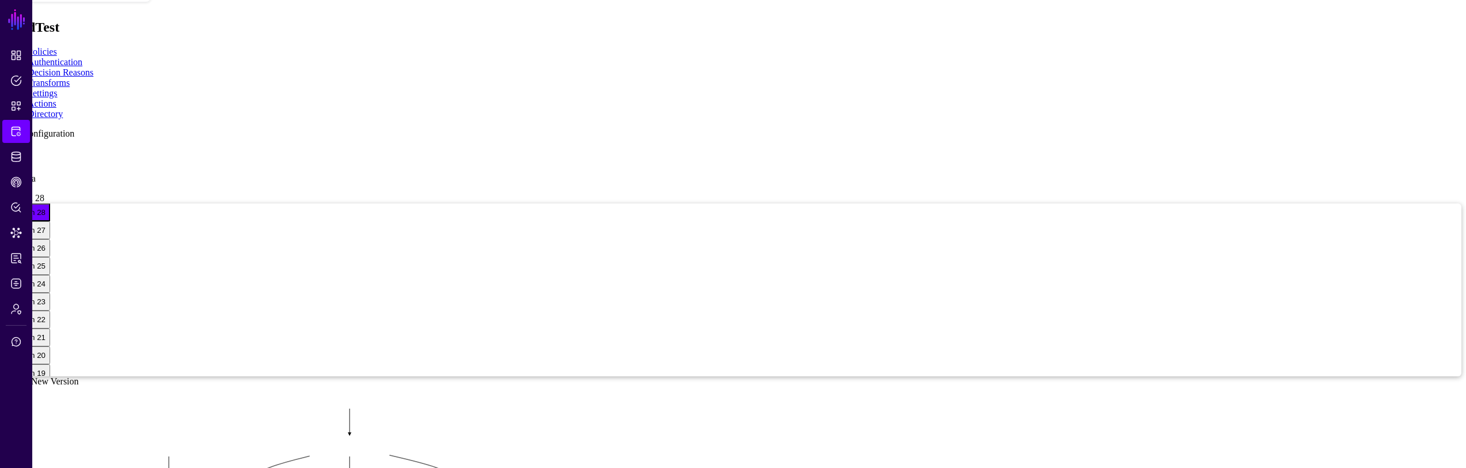
drag, startPoint x: 878, startPoint y: 152, endPoint x: 883, endPoint y: 160, distance: 9.9
click at [882, 167] on rect at bounding box center [120, 389] width 52504 height 25188
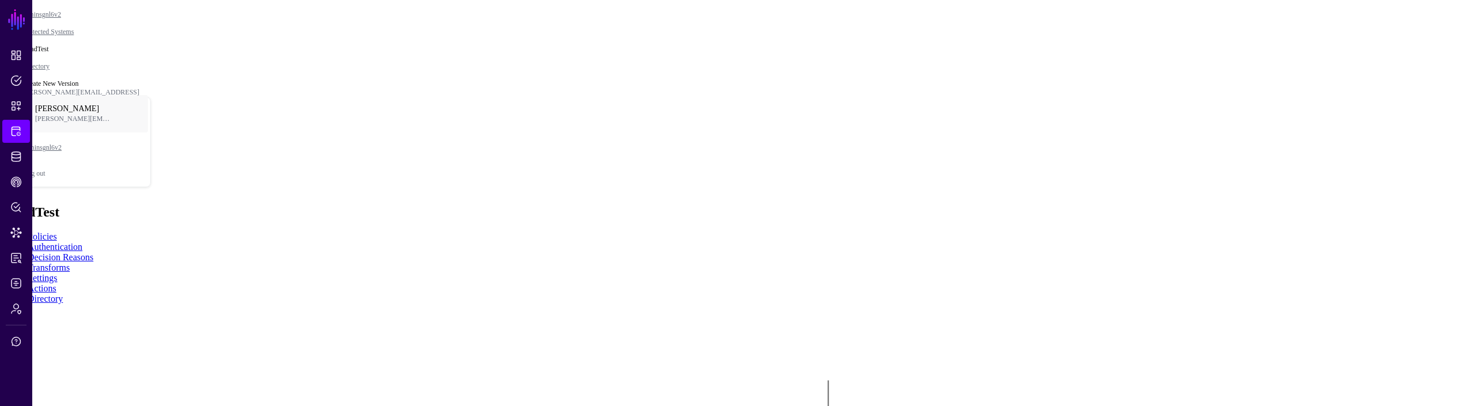
drag, startPoint x: 842, startPoint y: 140, endPoint x: 713, endPoint y: 24, distance: 173.3
click at [714, 24] on rect at bounding box center [530, 354] width 147432 height 40601
drag, startPoint x: 624, startPoint y: 210, endPoint x: 529, endPoint y: 217, distance: 94.7
drag, startPoint x: 693, startPoint y: 152, endPoint x: 701, endPoint y: 166, distance: 16.8
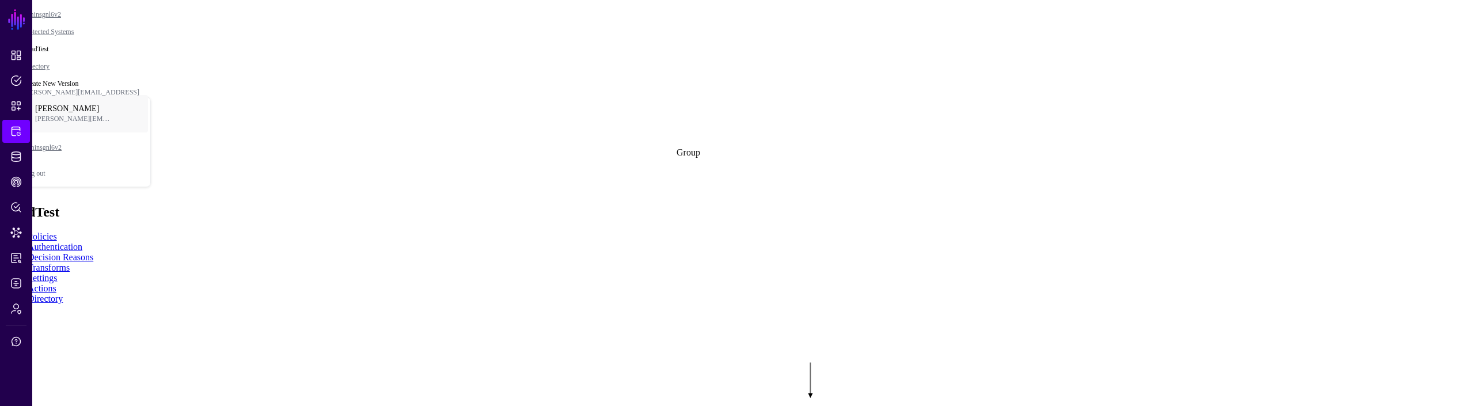
drag, startPoint x: 678, startPoint y: 283, endPoint x: 731, endPoint y: 278, distance: 53.2
drag, startPoint x: 802, startPoint y: 317, endPoint x: 799, endPoint y: 307, distance: 10.8
click at [799, 307] on rect at bounding box center [510, 322] width 147432 height 40601
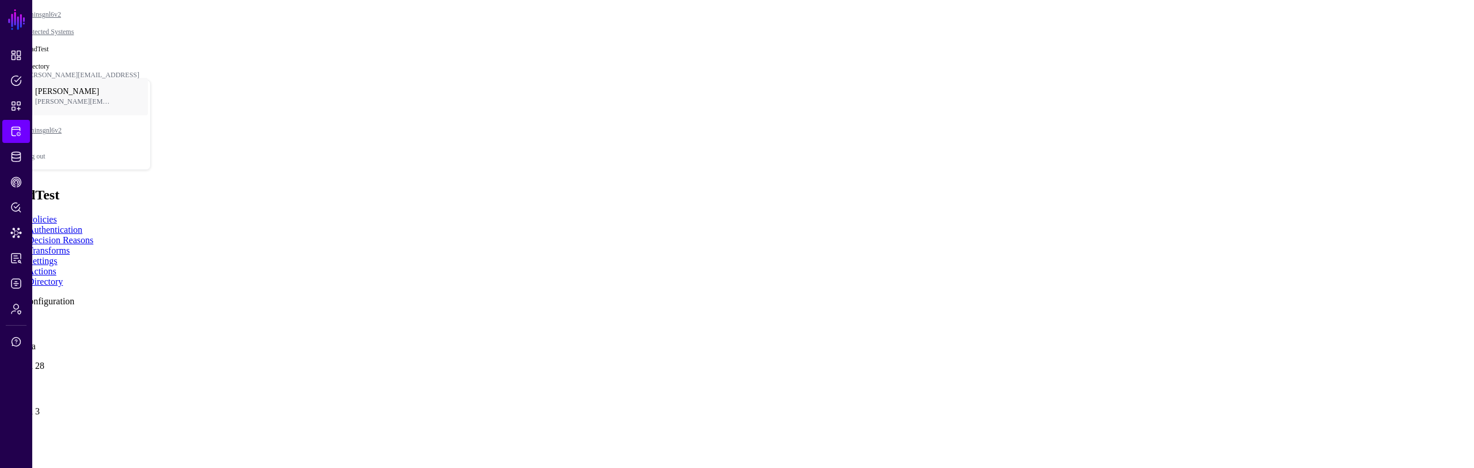
click at [5, 319] on link at bounding box center [5, 319] width 0 height 0
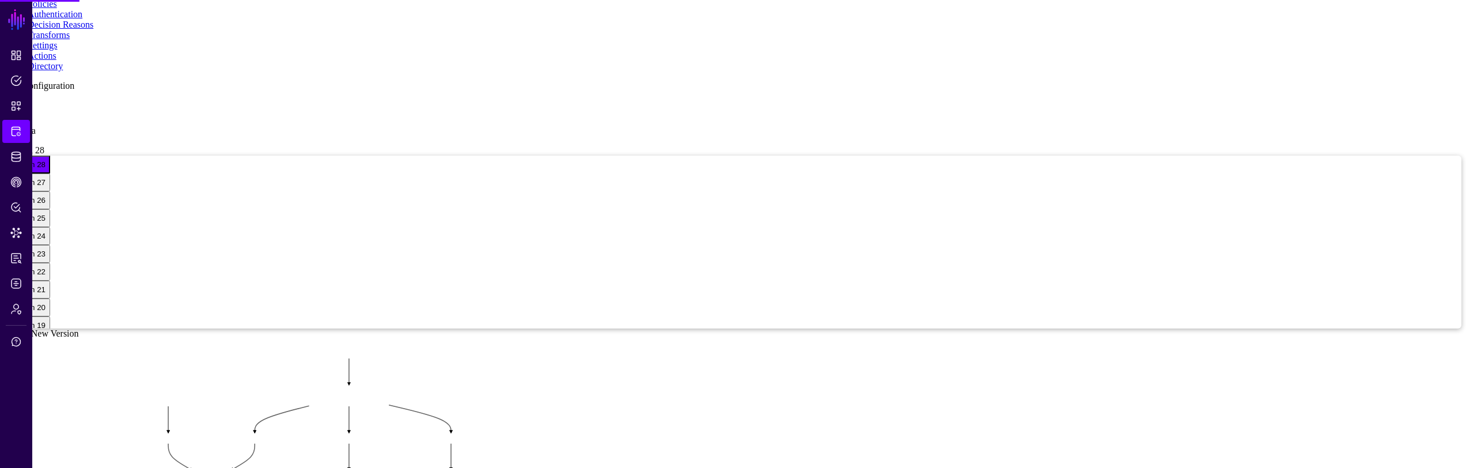
scroll to position [268, 0]
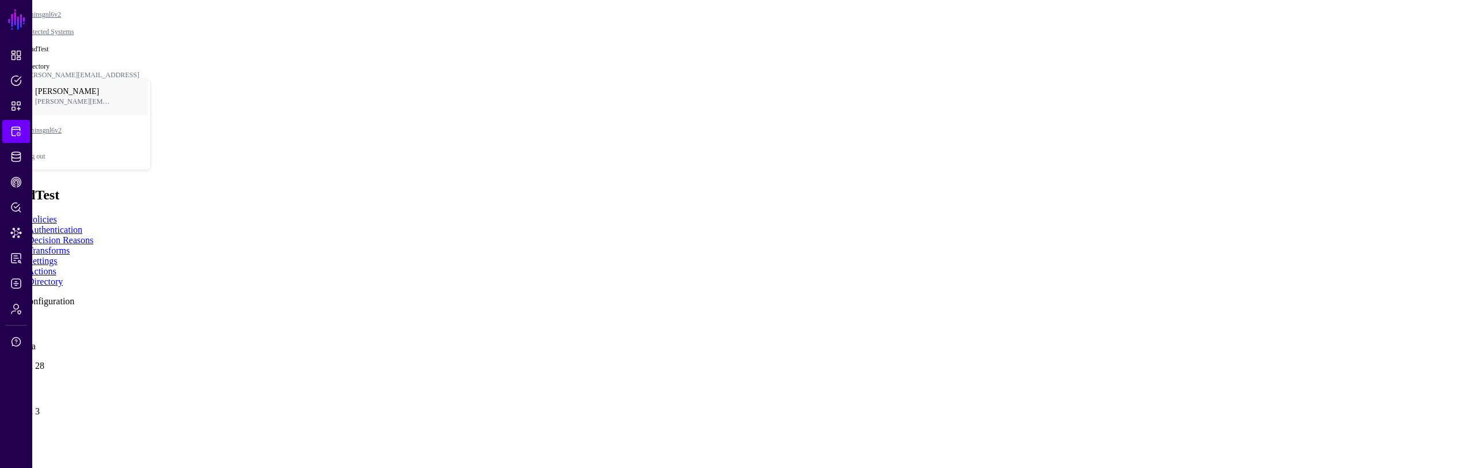
drag, startPoint x: 1280, startPoint y: 310, endPoint x: 680, endPoint y: 265, distance: 602.3
click at [1273, 310] on app-integrations-item-directory "Add Configuration dir 1 any data Version 28 DS 2 Version 3" at bounding box center [737, 356] width 1465 height 120
click at [5, 319] on link at bounding box center [5, 319] width 0 height 0
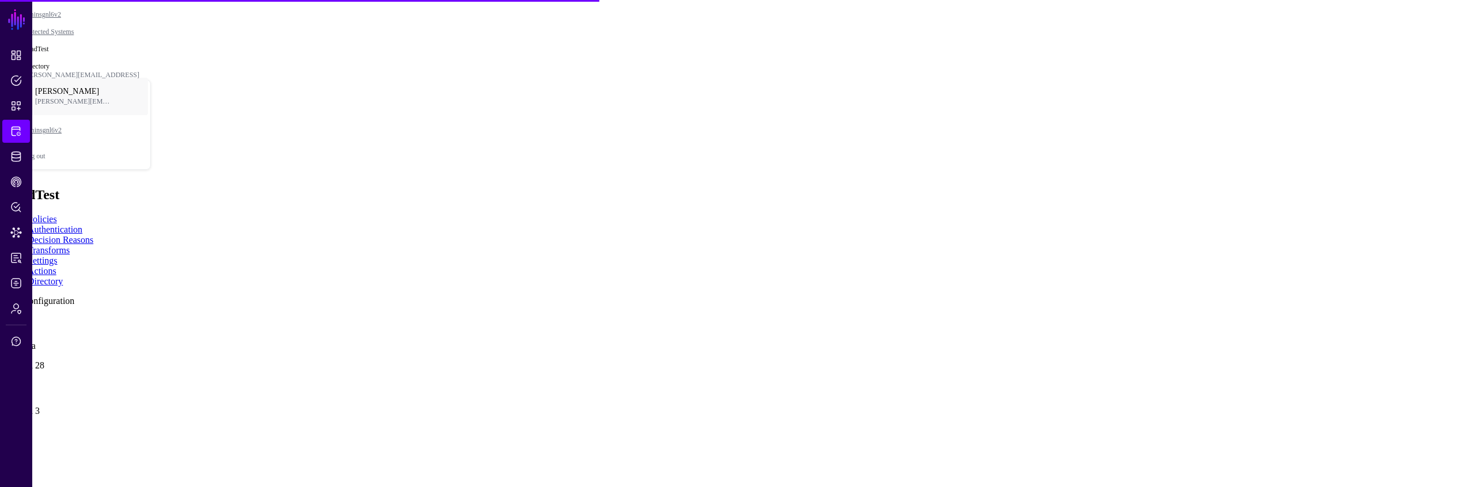
click at [5, 319] on link at bounding box center [5, 319] width 0 height 0
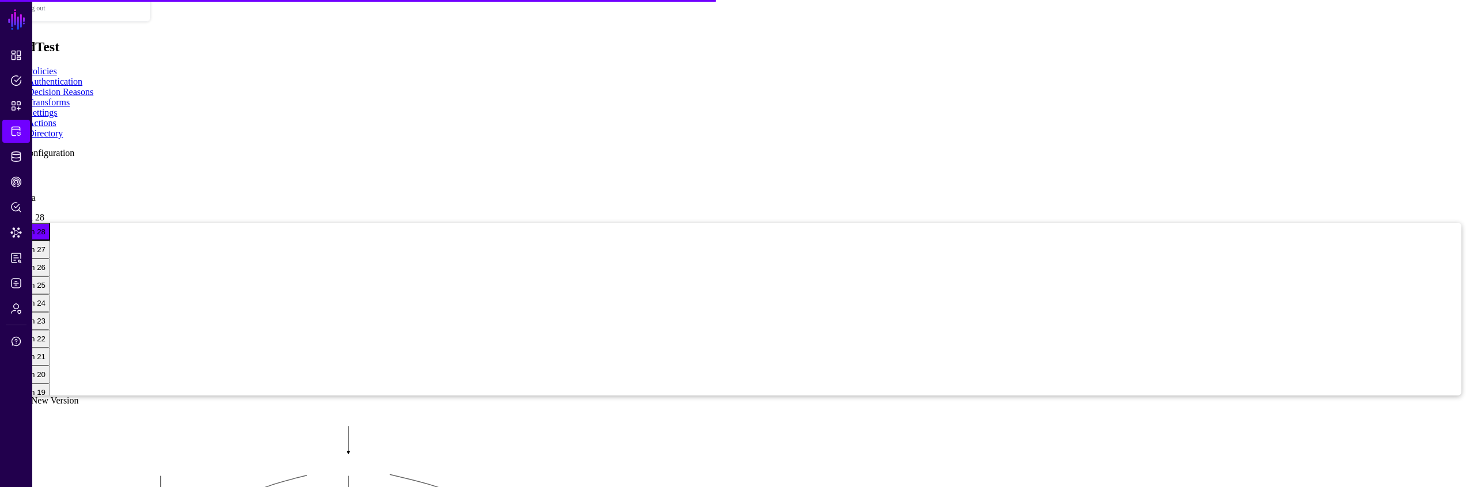
scroll to position [168, 0]
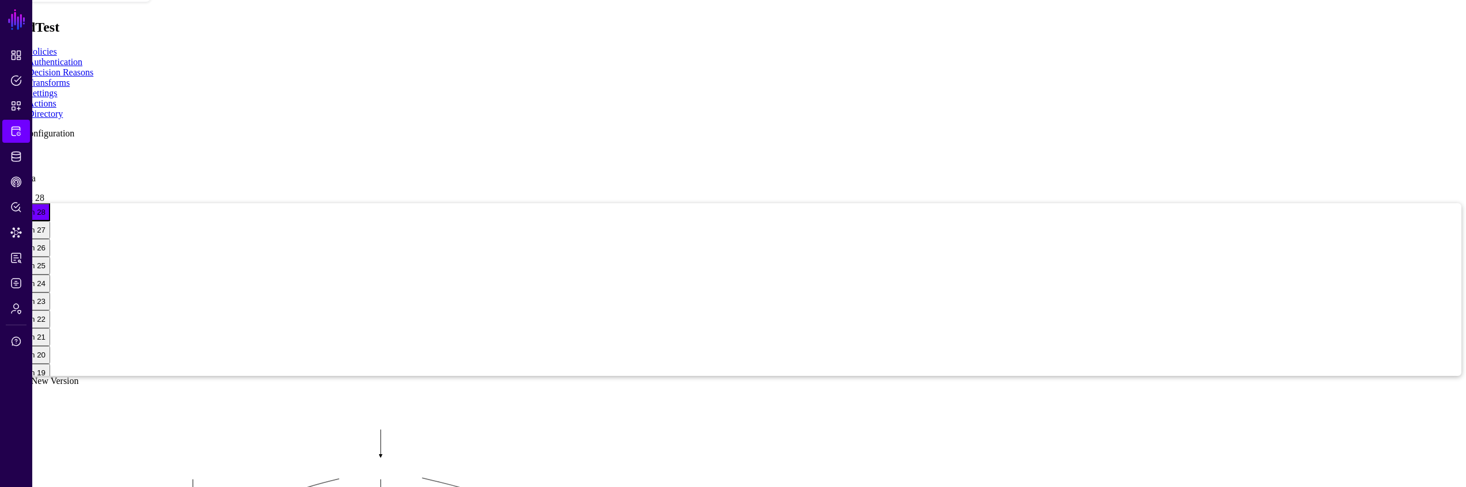
drag, startPoint x: 745, startPoint y: 312, endPoint x: 772, endPoint y: 332, distance: 33.7
click at [772, 332] on rect at bounding box center [142, 409] width 54550 height 27275
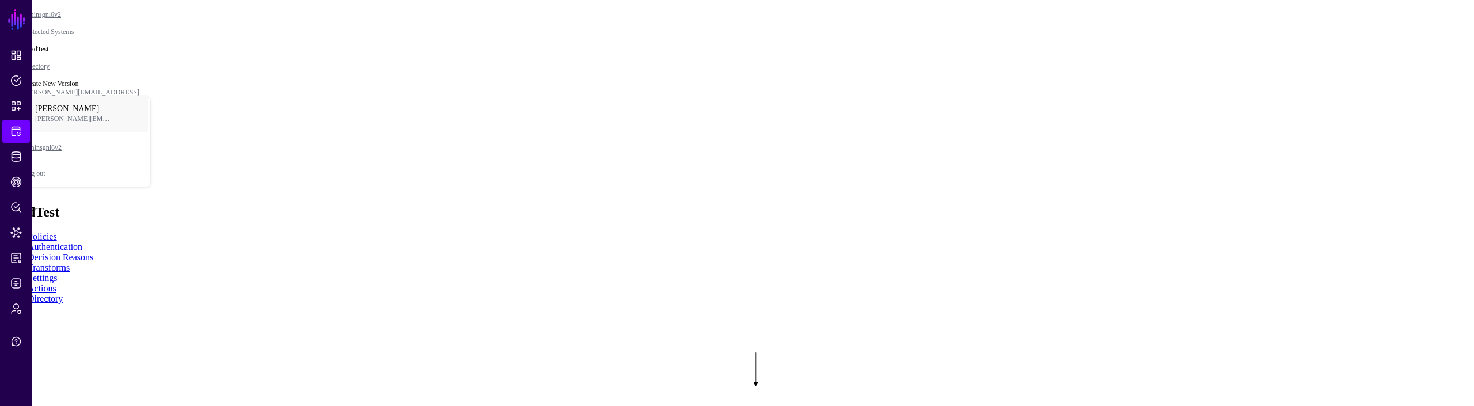
drag, startPoint x: 990, startPoint y: 192, endPoint x: 999, endPoint y: 207, distance: 17.3
click at [999, 207] on rect at bounding box center [469, 328] width 141535 height 38977
click at [1413, 47] on div "Graph Condition" at bounding box center [1443, 41] width 62 height 10
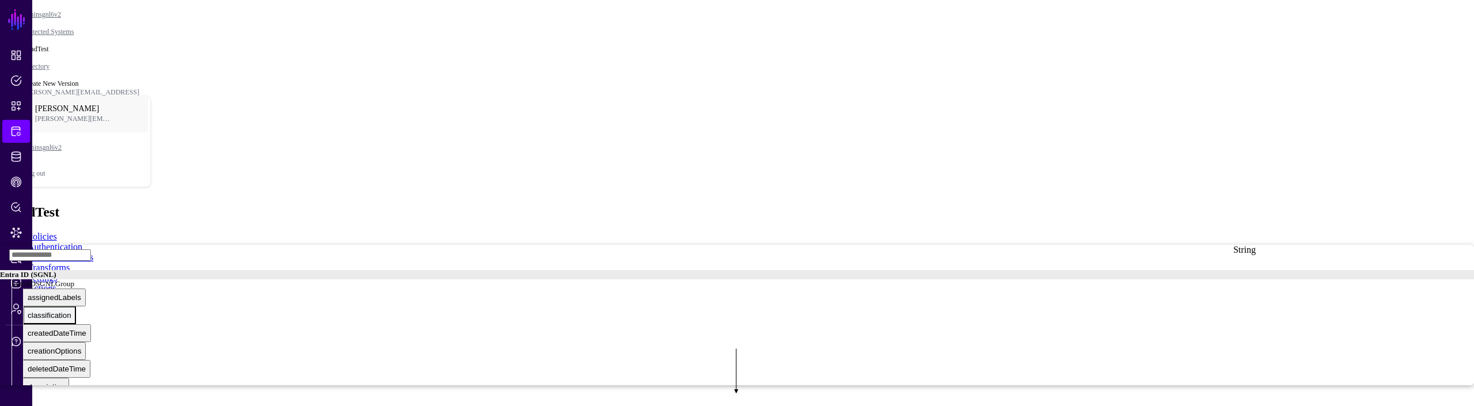
click at [71, 311] on div "classification" at bounding box center [50, 315] width 44 height 9
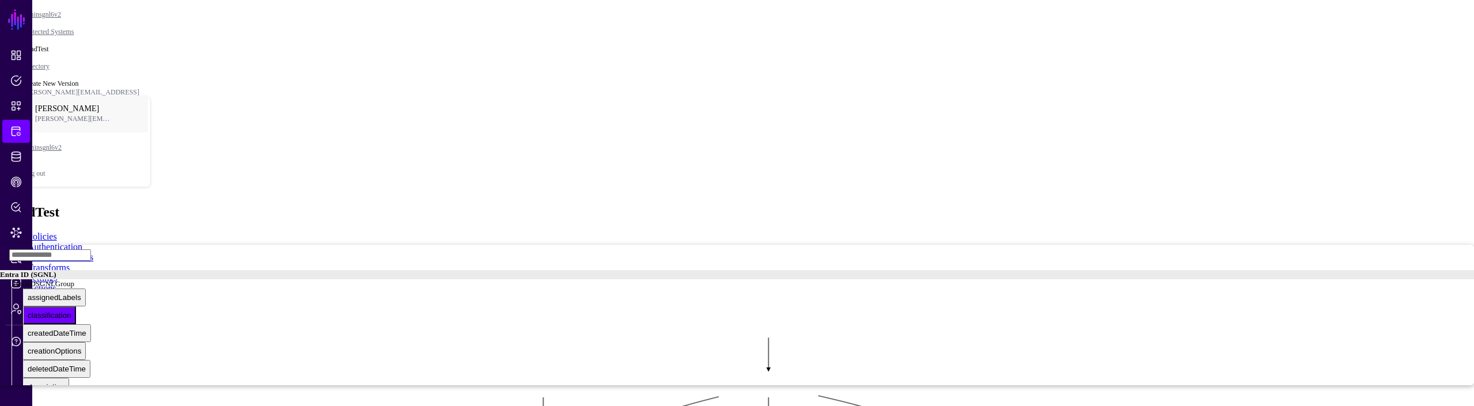
click at [1325, 279] on div "EntraIDSGNLGroup" at bounding box center [743, 283] width 1463 height 9
click at [54, 302] on div "groupId" at bounding box center [41, 306] width 26 height 9
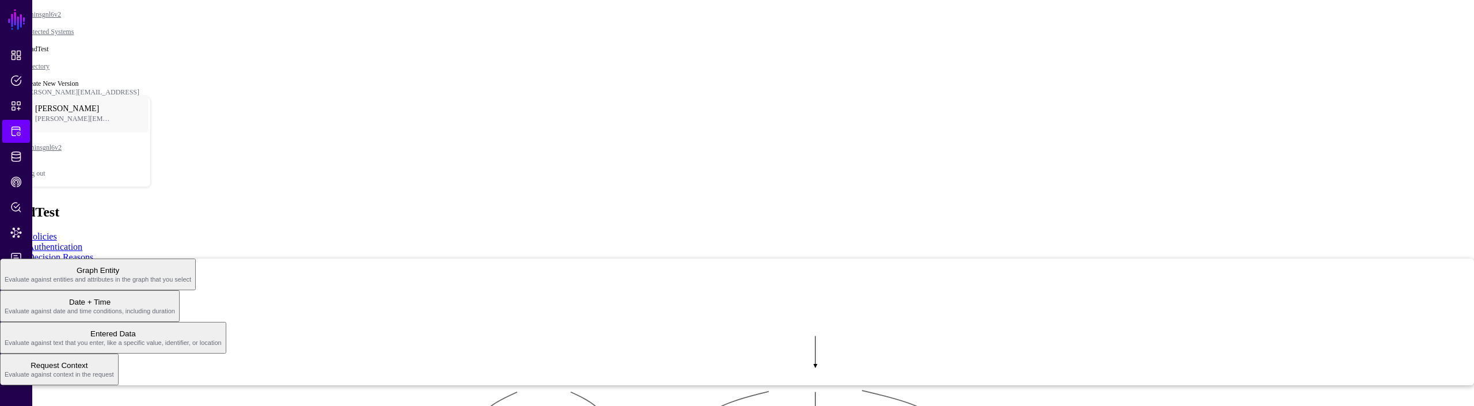
drag, startPoint x: 1331, startPoint y: 304, endPoint x: 1336, endPoint y: 322, distance: 19.0
click at [114, 358] on span "Request Context Evaluate against context in the request" at bounding box center [59, 369] width 109 height 22
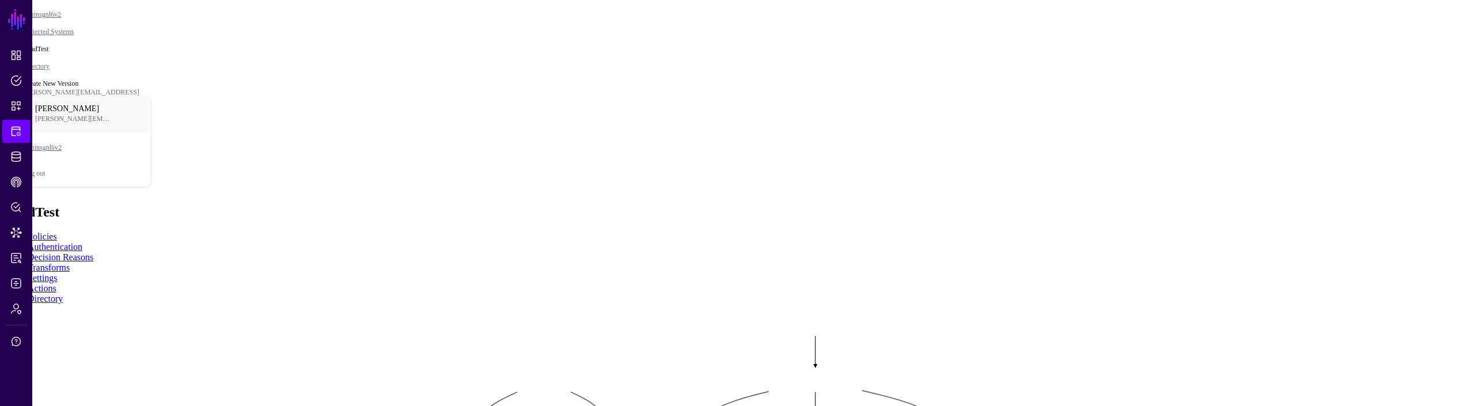
click at [74, 382] on span "Current Date & Time" at bounding box center [40, 386] width 70 height 9
drag, startPoint x: 1133, startPoint y: 279, endPoint x: 1132, endPoint y: 307, distance: 27.7
click at [1132, 307] on rect at bounding box center [404, 343] width 132689 height 36541
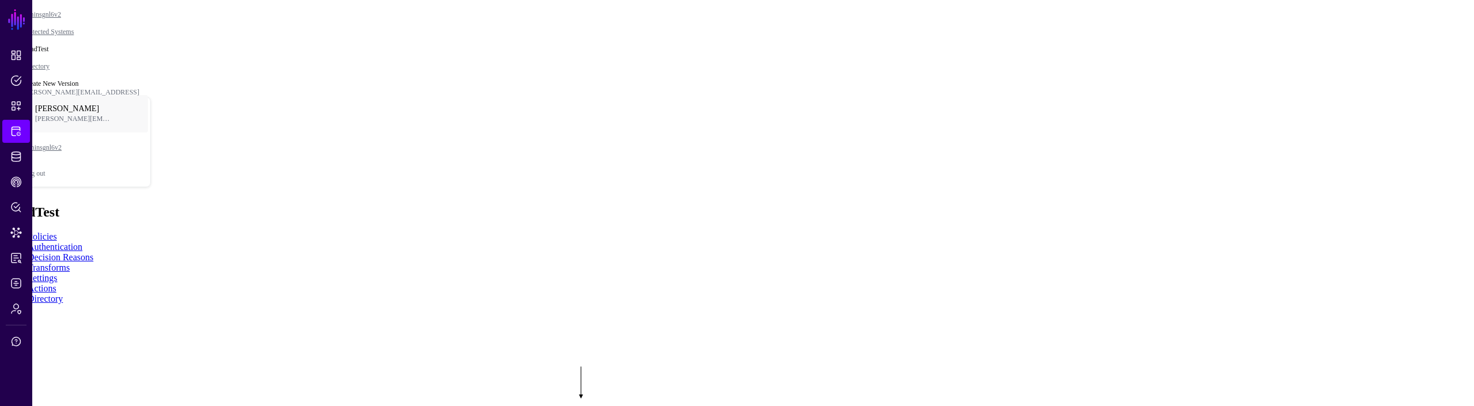
drag, startPoint x: 1103, startPoint y: 234, endPoint x: 1111, endPoint y: 259, distance: 26.0
click at [1111, 259] on rect at bounding box center [469, 337] width 141535 height 38977
drag, startPoint x: 1075, startPoint y: 232, endPoint x: 859, endPoint y: 90, distance: 257.8
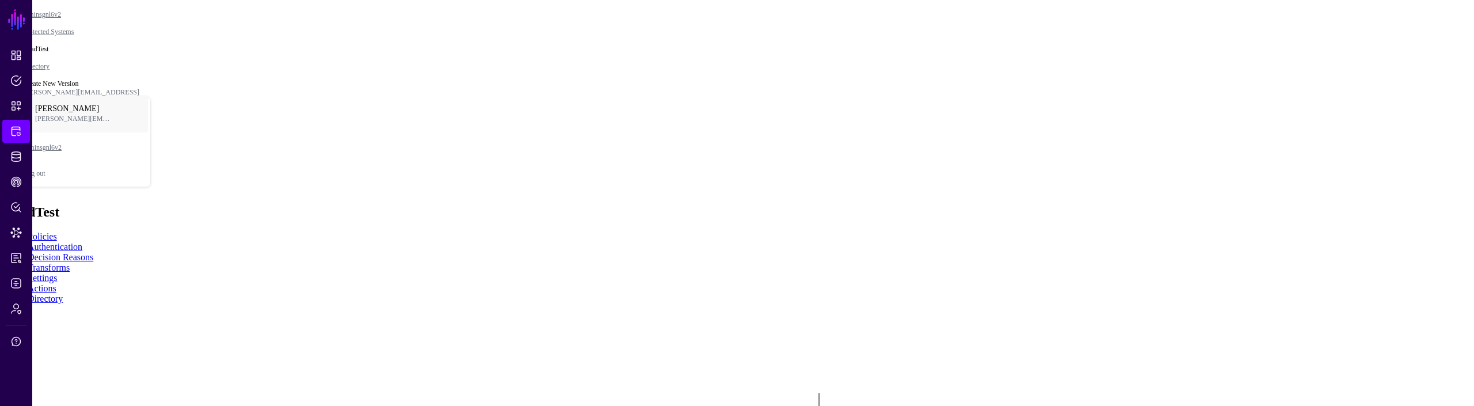
click at [859, 90] on rect at bounding box center [521, 367] width 147432 height 40601
click at [1412, 47] on div "Graph Condition" at bounding box center [1443, 41] width 62 height 10
drag, startPoint x: 1115, startPoint y: 265, endPoint x: 1103, endPoint y: 317, distance: 53.7
click at [1103, 317] on rect at bounding box center [449, 365] width 141535 height 38977
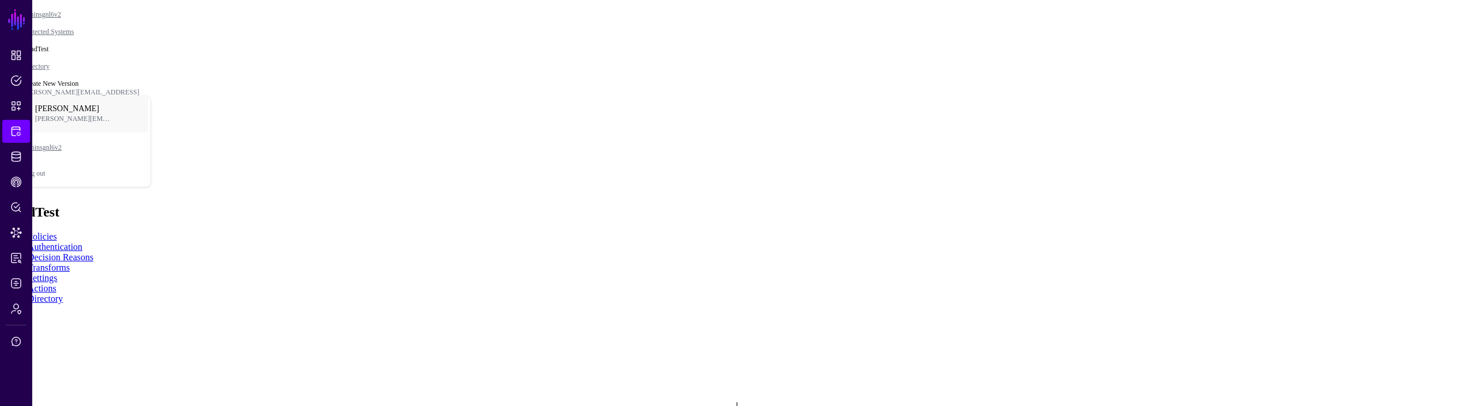
click at [1056, 275] on rect at bounding box center [461, 313] width 141535 height 38977
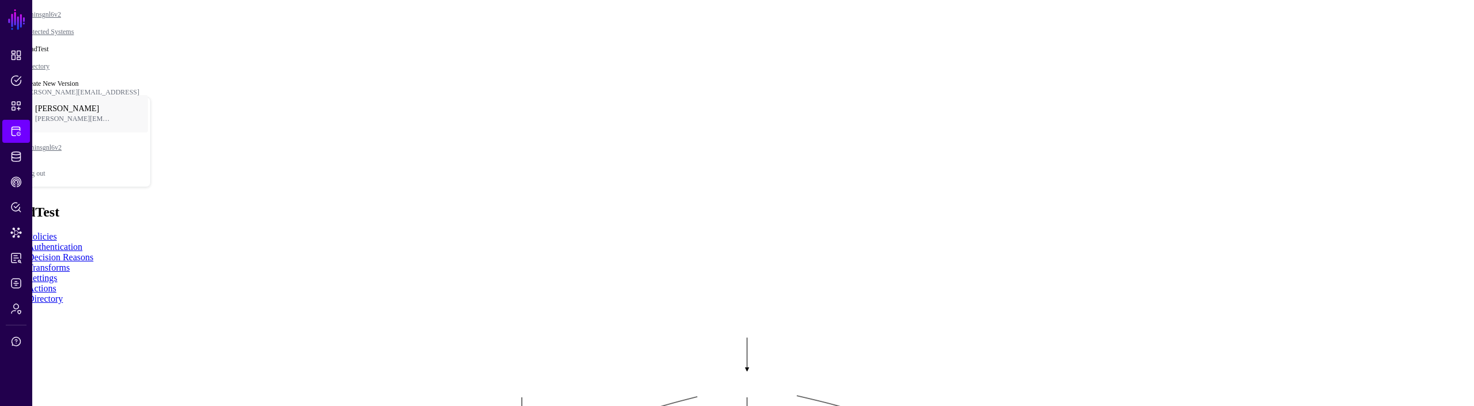
click at [1099, 132] on rect at bounding box center [463, 328] width 141535 height 38977
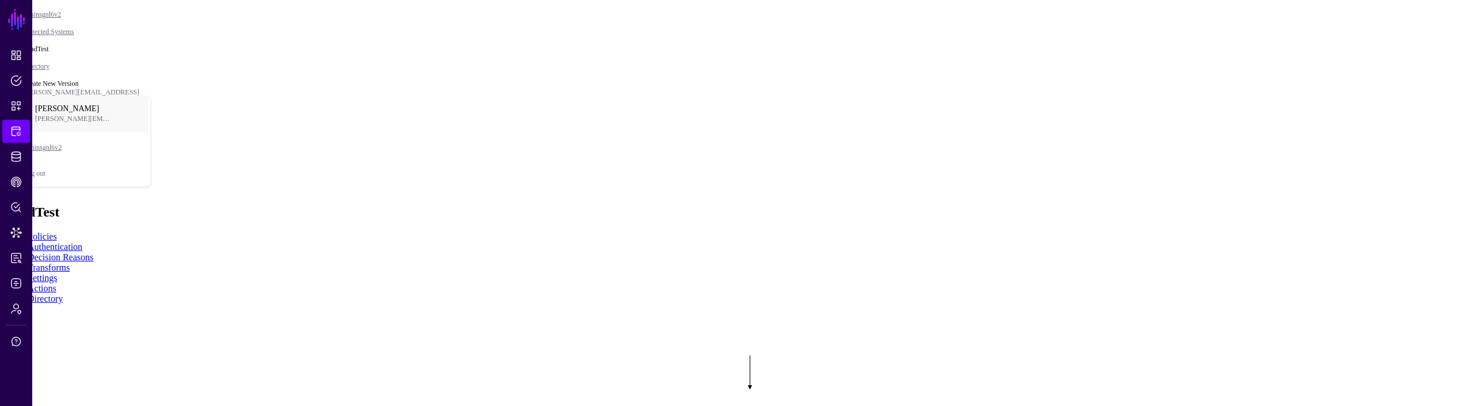
click at [1135, 127] on rect at bounding box center [409, 366] width 138586 height 38165
drag, startPoint x: 1415, startPoint y: 150, endPoint x: 1348, endPoint y: 37, distance: 130.7
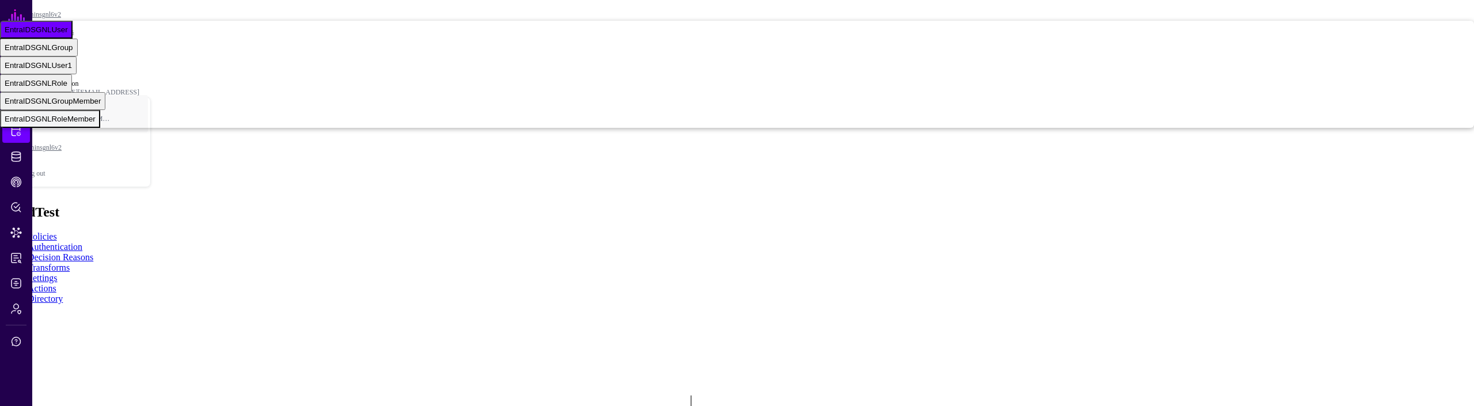
click at [96, 123] on span "EntraIDSGNLRoleMember" at bounding box center [50, 119] width 91 height 9
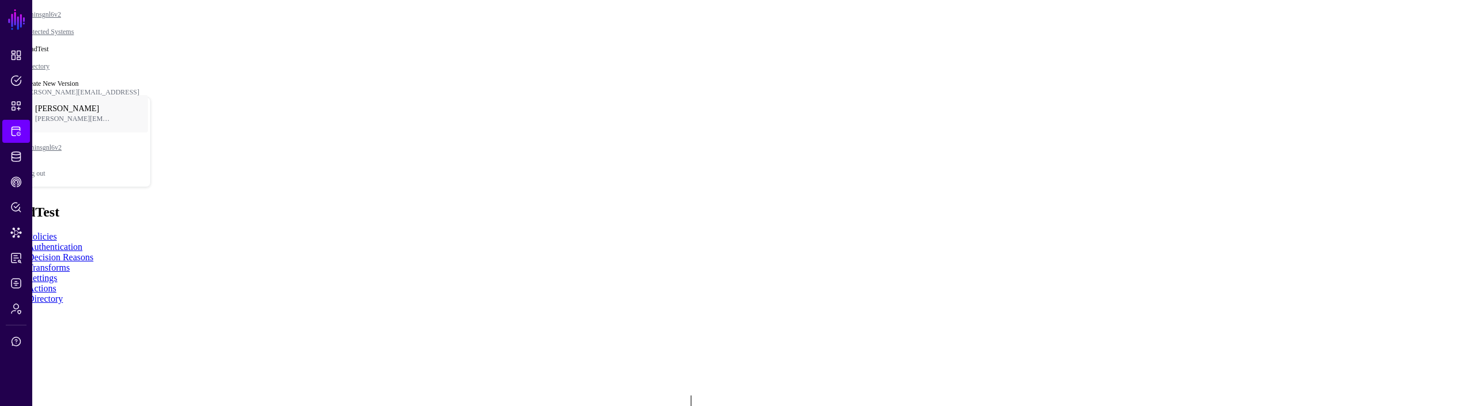
click at [151, 47] on div "Graph Condition" at bounding box center [120, 41] width 62 height 10
drag, startPoint x: 1140, startPoint y: 176, endPoint x: 1077, endPoint y: 234, distance: 85.6
click at [1077, 234] on rect at bounding box center [355, 370] width 137112 height 37759
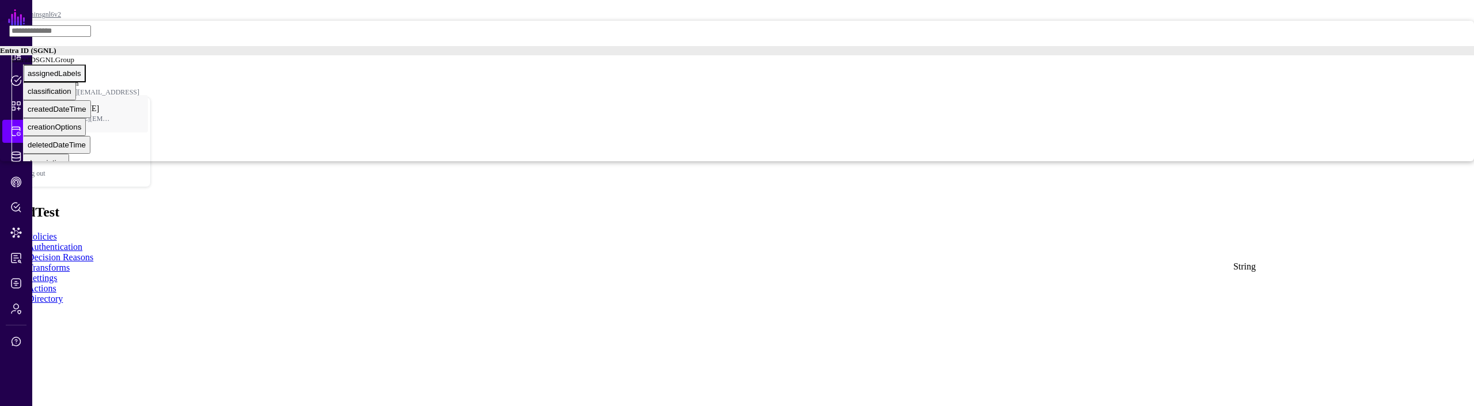
click at [81, 78] on span "assignedLabels" at bounding box center [55, 73] width 54 height 9
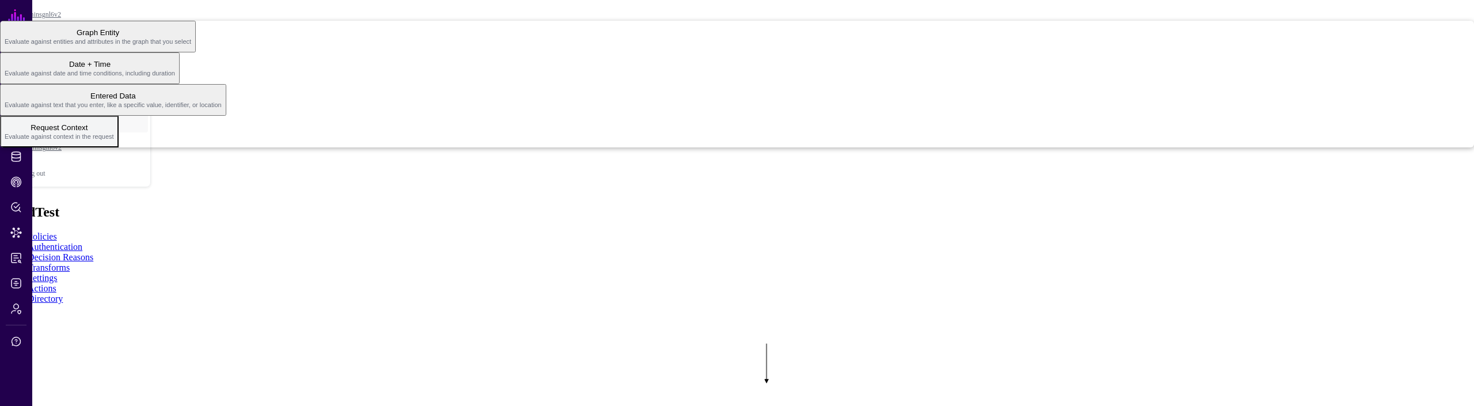
click at [114, 143] on span "Request Context Evaluate against context in the request" at bounding box center [59, 131] width 109 height 22
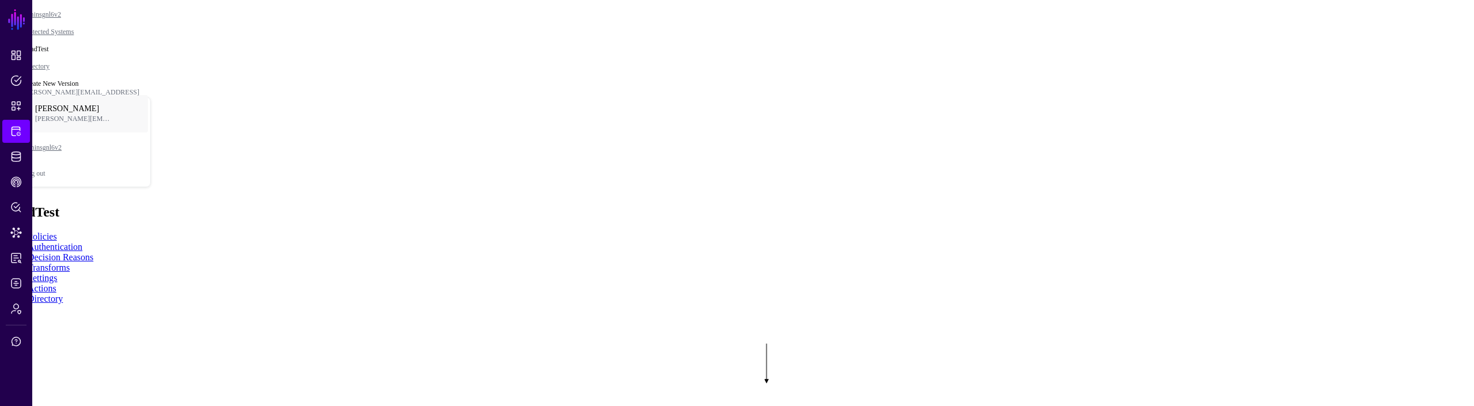
drag, startPoint x: 1323, startPoint y: 275, endPoint x: 1318, endPoint y: 292, distance: 17.5
click at [1319, 136] on ul "- Custom Context Principal Action Asset Device Current Date & Time" at bounding box center [737, 78] width 1474 height 115
click at [39, 74] on button "Principal" at bounding box center [19, 65] width 39 height 18
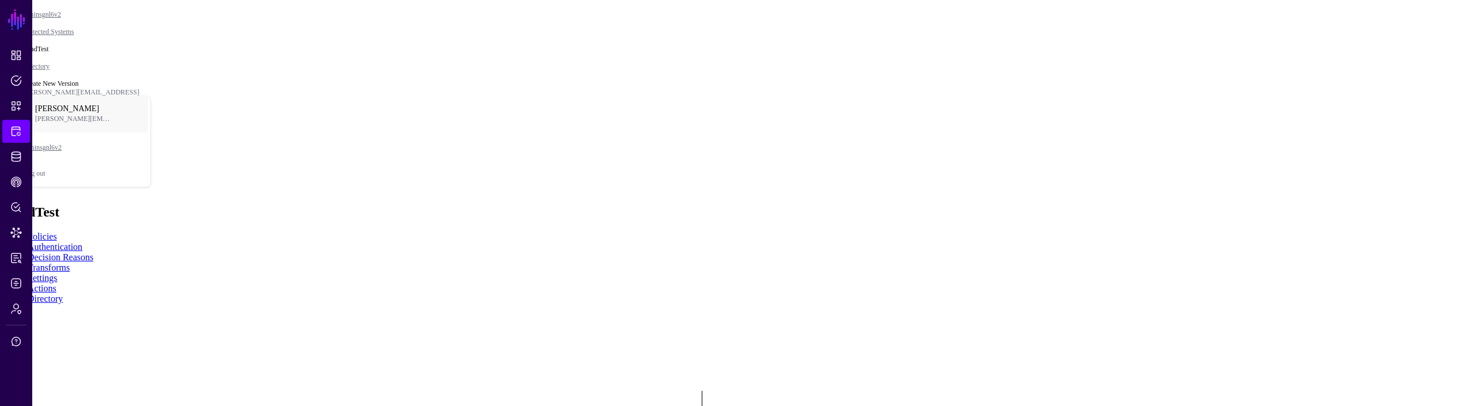
drag, startPoint x: 1061, startPoint y: 214, endPoint x: 996, endPoint y: 257, distance: 78.3
click at [996, 257] on rect at bounding box center [391, 360] width 138586 height 38165
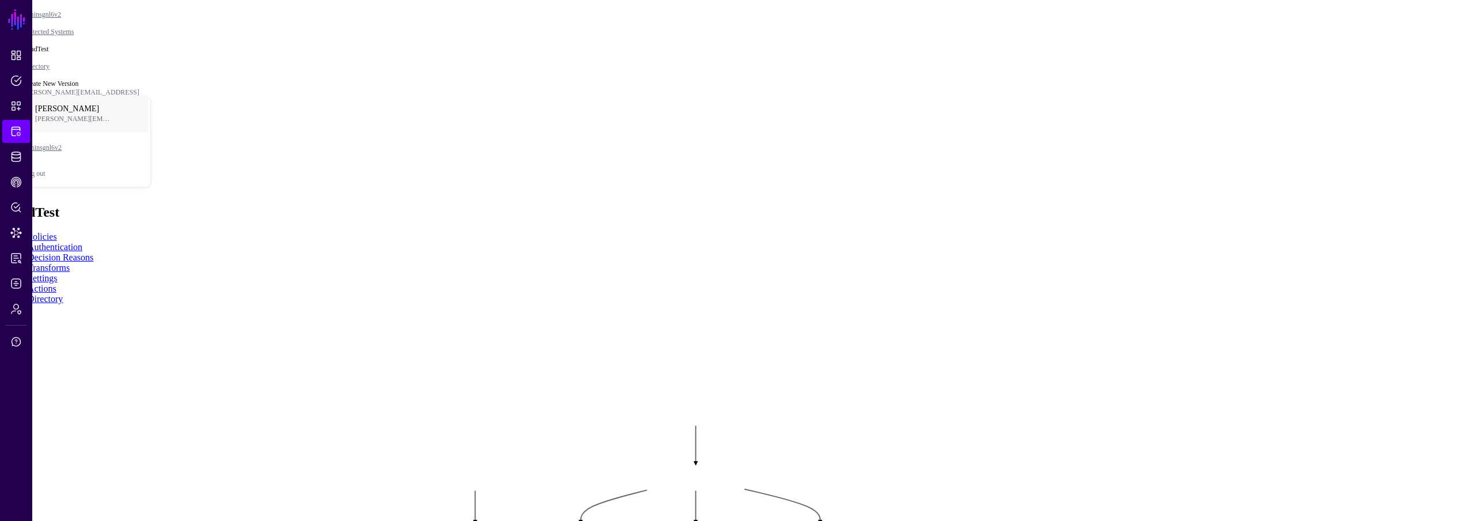
drag, startPoint x: 951, startPoint y: 385, endPoint x: 946, endPoint y: 420, distance: 35.4
click at [946, 405] on rect at bounding box center [385, 395] width 138586 height 48938
drag, startPoint x: 924, startPoint y: 279, endPoint x: 1177, endPoint y: 264, distance: 253.3
click at [1174, 264] on rect at bounding box center [642, 380] width 138586 height 48938
drag, startPoint x: 1072, startPoint y: 366, endPoint x: 1049, endPoint y: 367, distance: 23.0
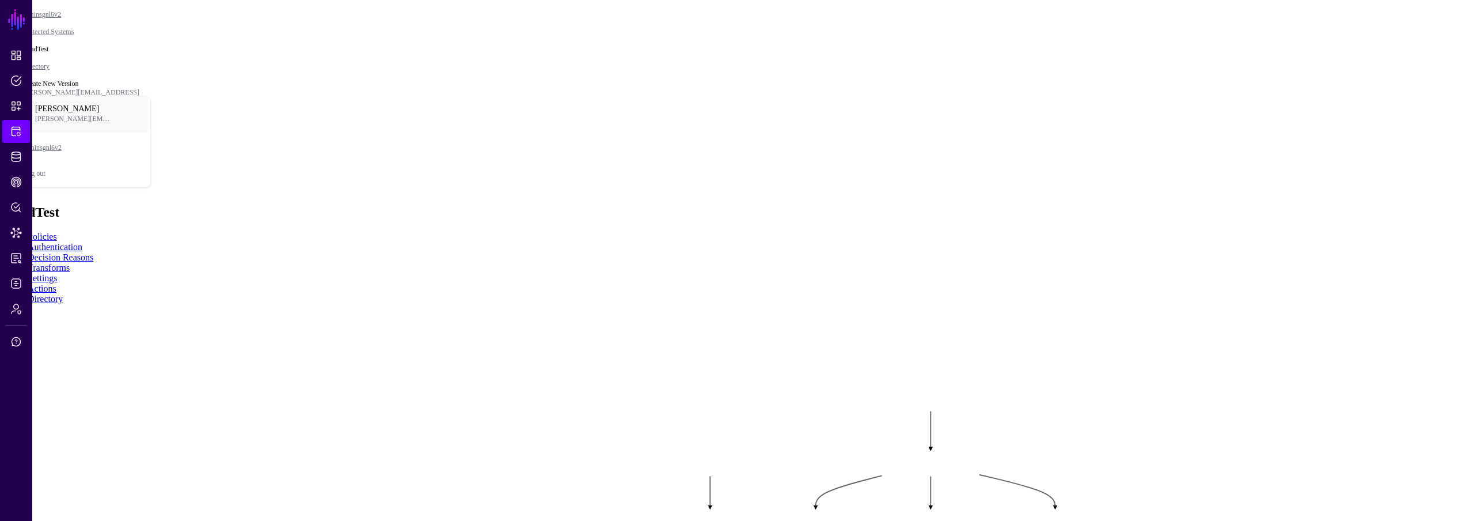
click at [1049, 367] on rect at bounding box center [619, 381] width 138586 height 48938
click at [999, 393] on rect at bounding box center [619, 381] width 138586 height 48938
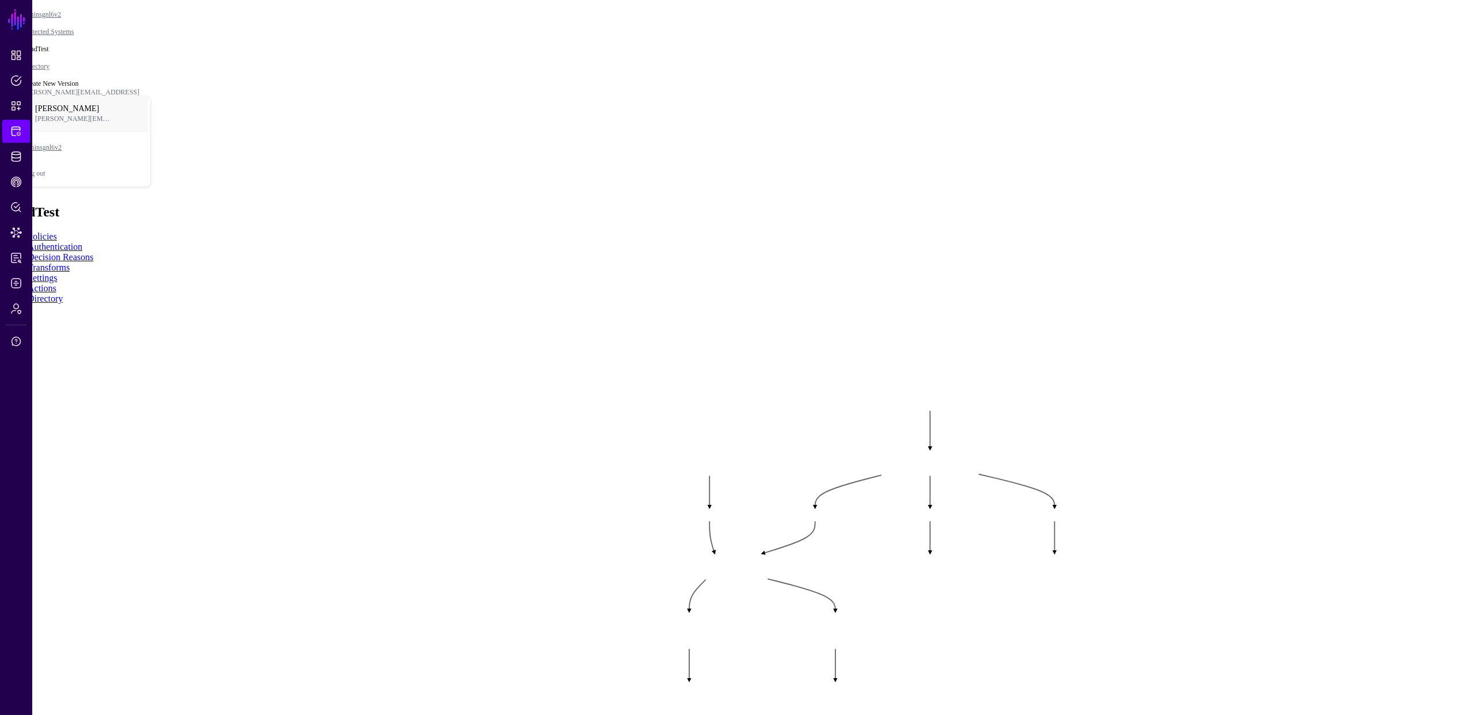
drag, startPoint x: 1141, startPoint y: 363, endPoint x: 1125, endPoint y: 372, distance: 17.8
click at [1125, 372] on rect at bounding box center [601, 389] width 138586 height 67236
drag, startPoint x: 1158, startPoint y: 329, endPoint x: 1128, endPoint y: 356, distance: 40.4
click at [1128, 356] on rect at bounding box center [571, 416] width 138586 height 67236
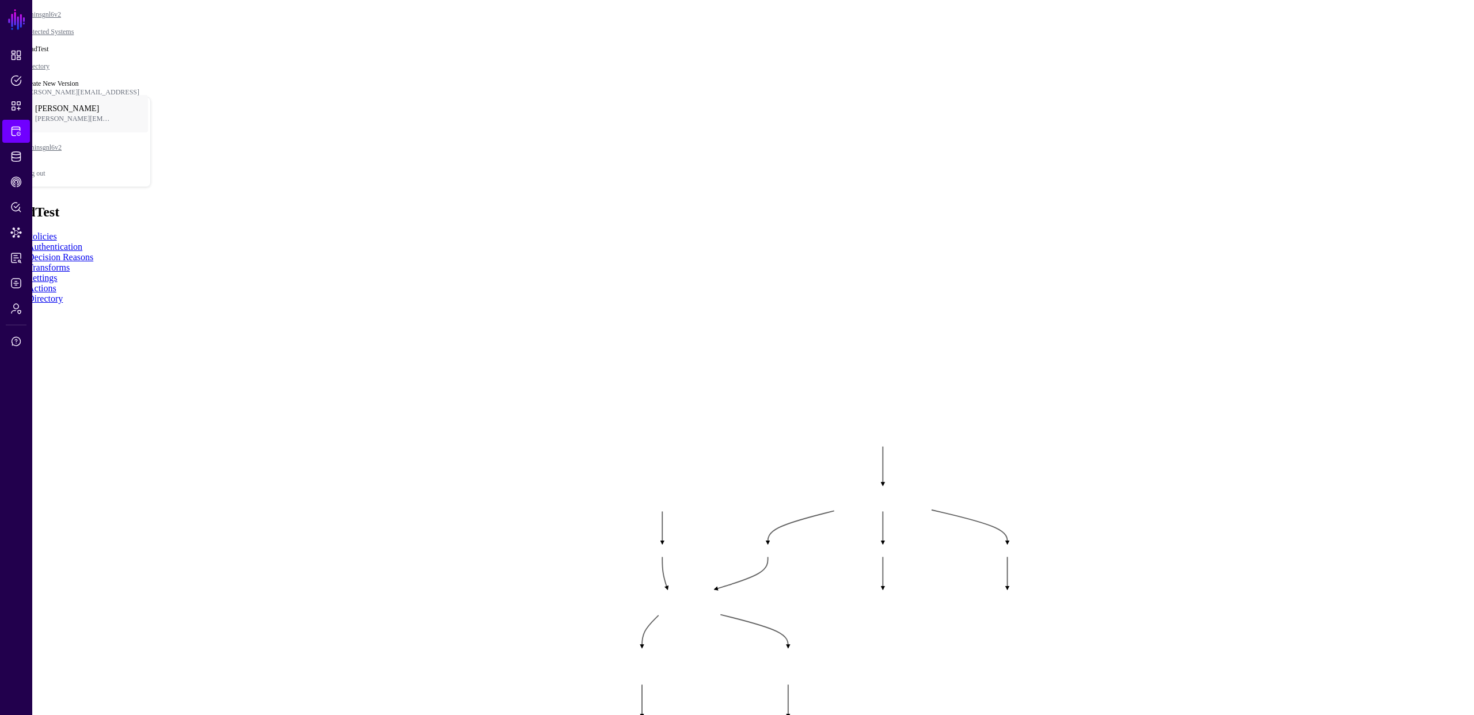
click at [1102, 227] on rect at bounding box center [572, 416] width 138586 height 67236
drag, startPoint x: 1087, startPoint y: 216, endPoint x: 1071, endPoint y: 215, distance: 16.7
click at [1071, 215] on rect at bounding box center [558, 416] width 138586 height 67236
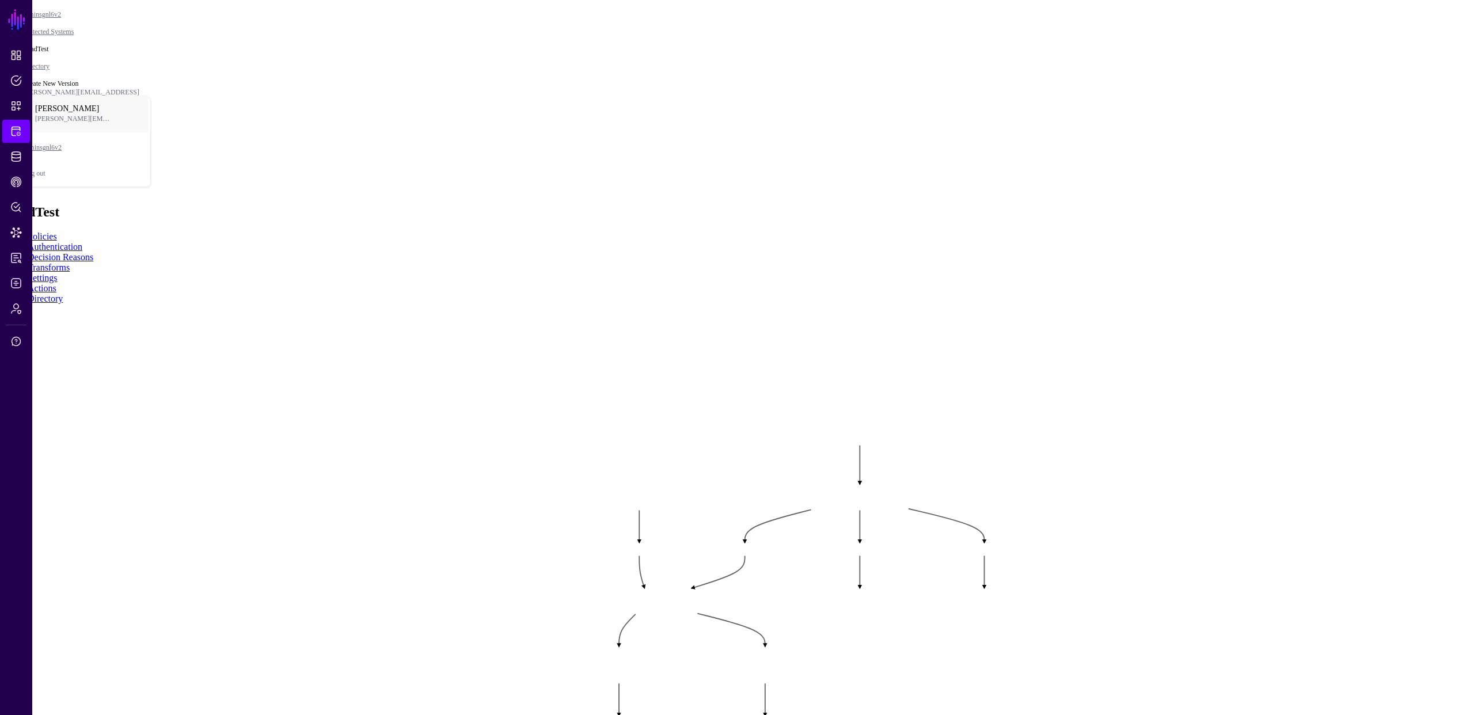
click at [705, 405] on div "assignedLabels Equal To Request Context" at bounding box center [705, 647] width 0 height 0
click at [1171, 405] on rect at bounding box center [549, 415] width 138586 height 67236
click at [864, 386] on rect at bounding box center [549, 415] width 138586 height 67236
drag, startPoint x: 859, startPoint y: 385, endPoint x: 840, endPoint y: 386, distance: 19.0
click at [840, 386] on rect at bounding box center [526, 416] width 138586 height 67236
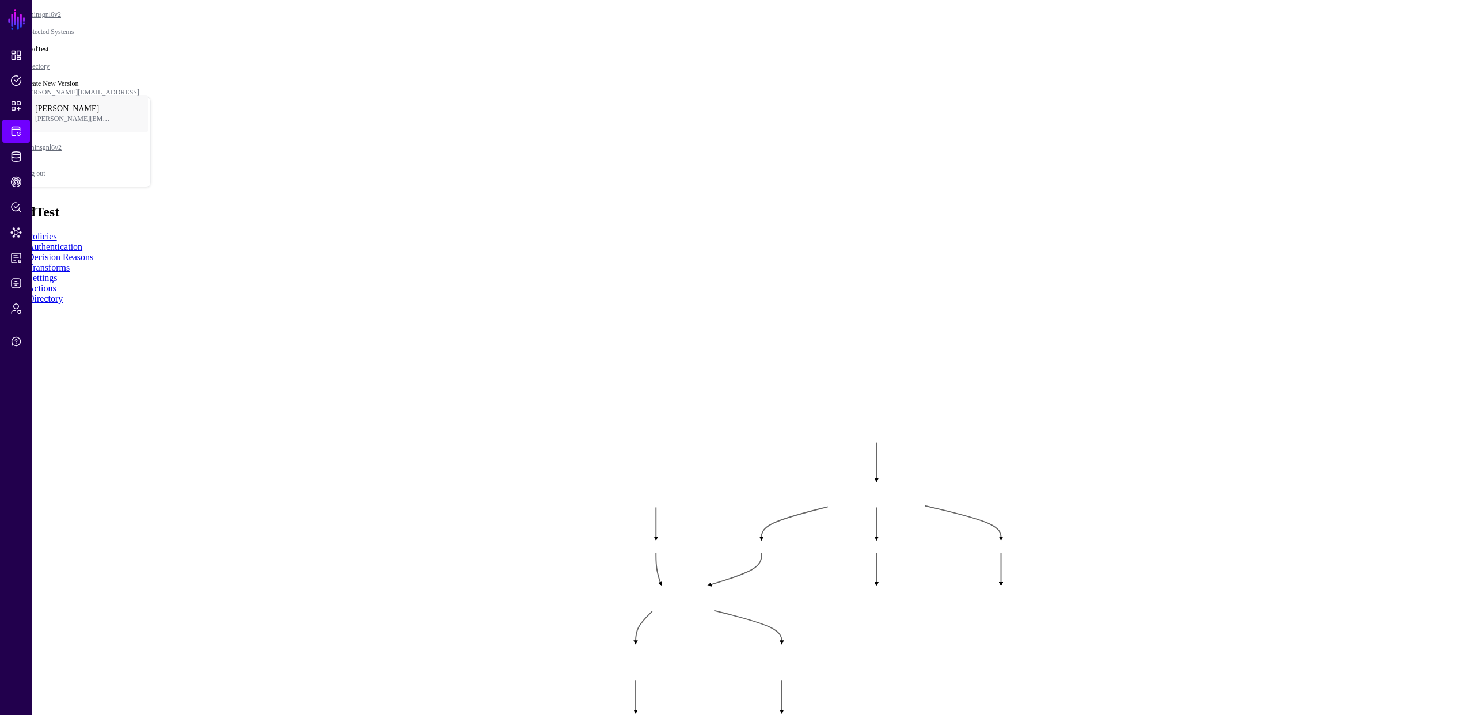
drag, startPoint x: 853, startPoint y: 385, endPoint x: 881, endPoint y: 382, distance: 27.7
click at [881, 382] on rect at bounding box center [565, 412] width 138586 height 67236
click at [1151, 124] on rect at bounding box center [565, 412] width 138586 height 67236
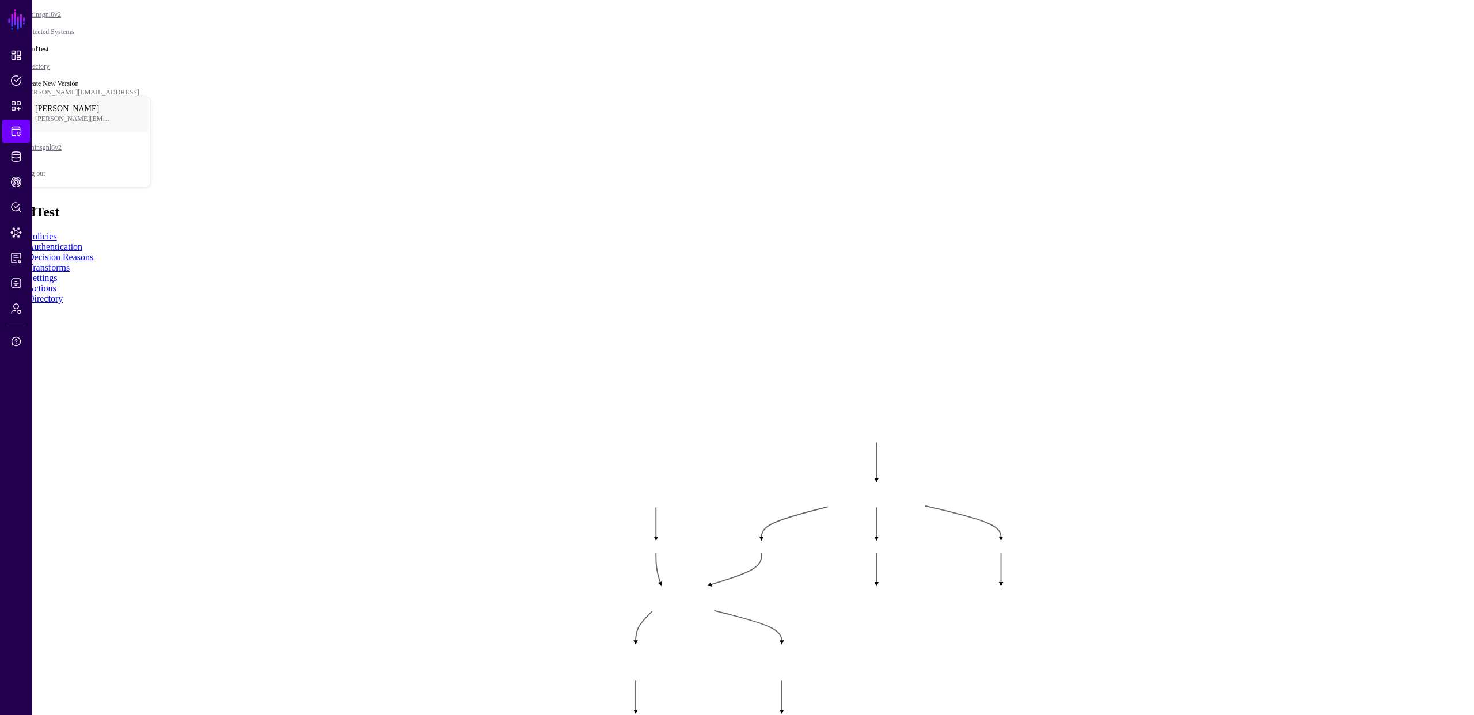
click at [1202, 126] on rect at bounding box center [565, 412] width 138586 height 67236
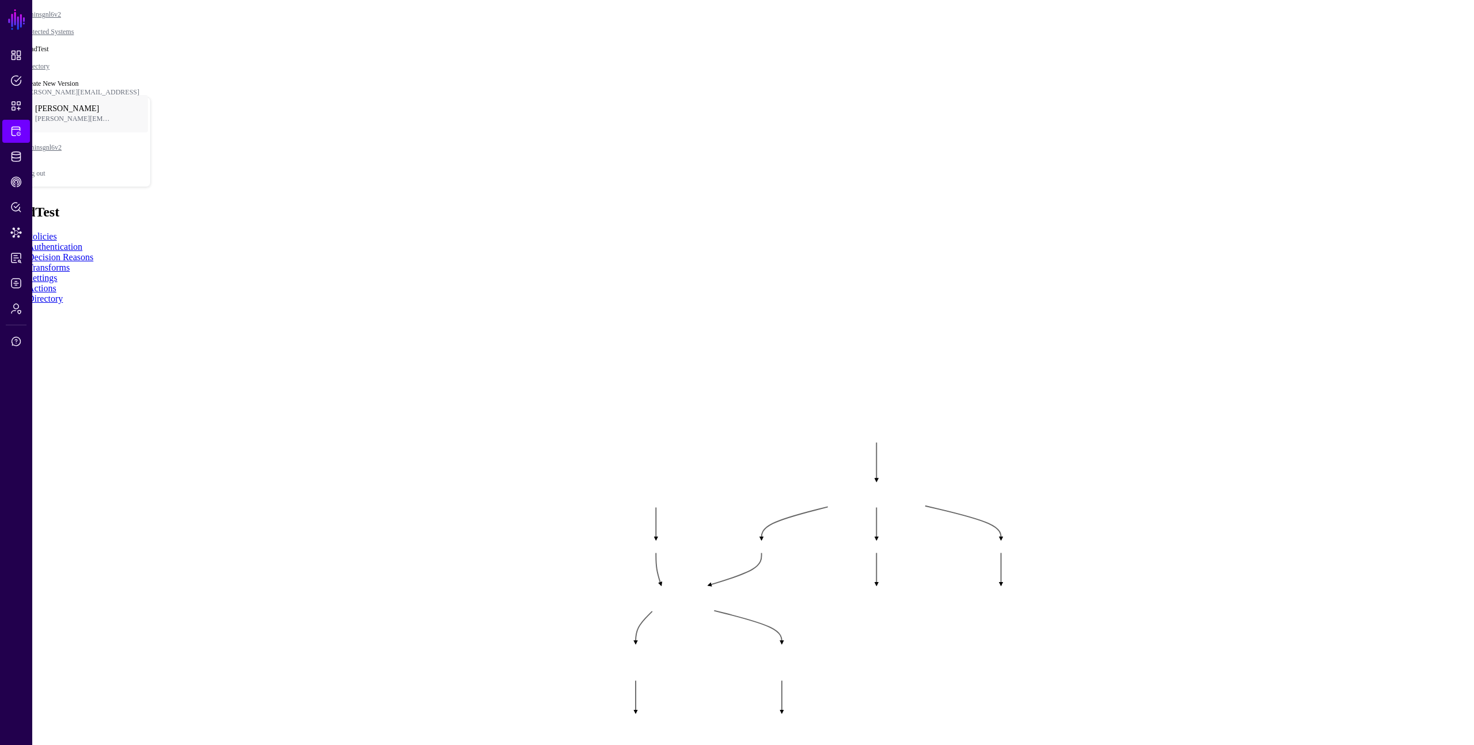
click at [1080, 396] on rect at bounding box center [565, 412] width 138586 height 70051
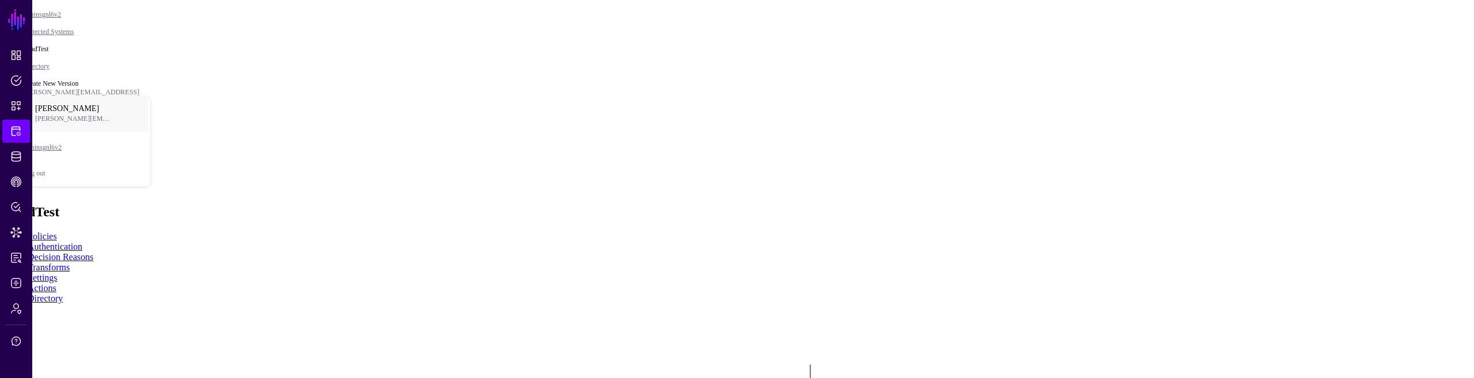
drag, startPoint x: 798, startPoint y: 233, endPoint x: 743, endPoint y: 175, distance: 79.4
click at [743, 175] on rect at bounding box center [499, 334] width 138586 height 35567
click at [419, 318] on rect at bounding box center [499, 334] width 138586 height 35567
drag, startPoint x: 959, startPoint y: 162, endPoint x: 992, endPoint y: 177, distance: 35.8
click at [992, 177] on rect at bounding box center [513, 327] width 131215 height 33675
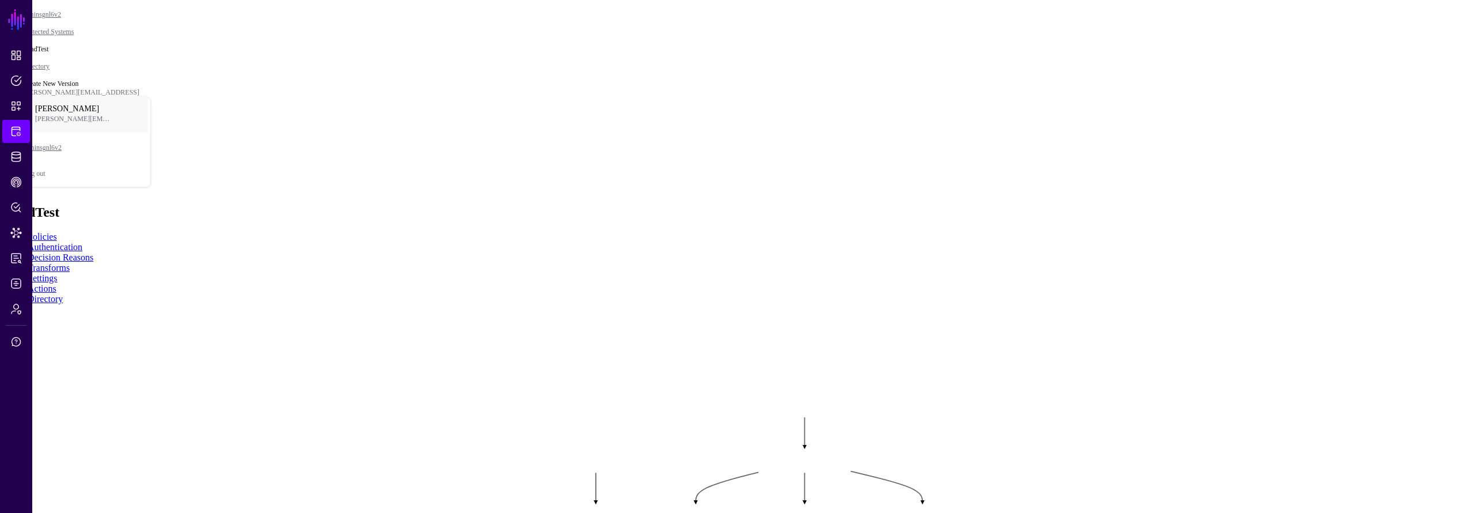
drag, startPoint x: 886, startPoint y: 334, endPoint x: 912, endPoint y: 401, distance: 71.9
click at [912, 378] on rect at bounding box center [539, 395] width 131215 height 45618
click at [895, 378] on rect at bounding box center [541, 395] width 131215 height 45618
click at [953, 333] on rect at bounding box center [539, 394] width 131215 height 45618
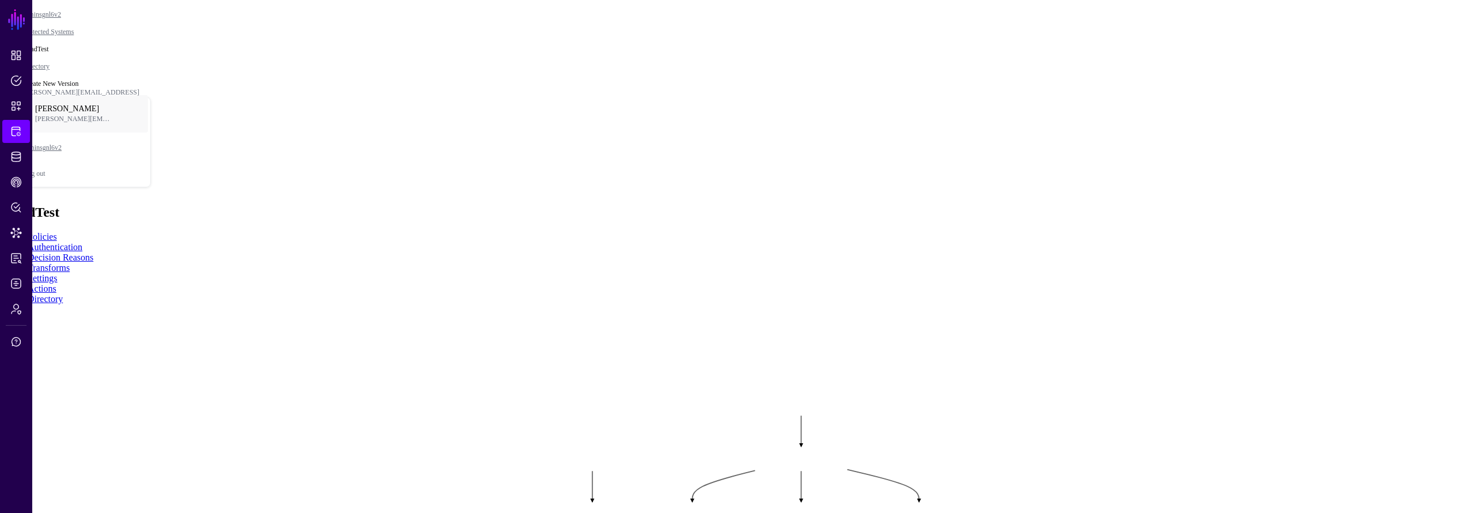
drag, startPoint x: 1034, startPoint y: 222, endPoint x: 1046, endPoint y: 233, distance: 16.7
click at [1046, 233] on rect at bounding box center [465, 367] width 147432 height 51256
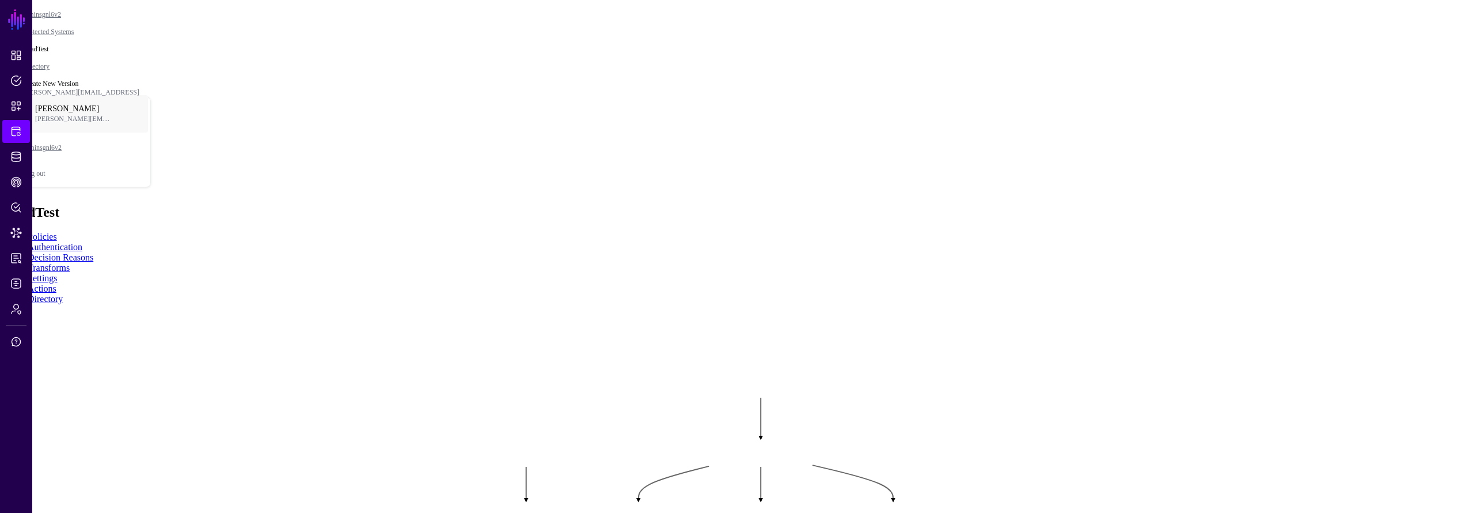
click at [1412, 47] on div "Graph Condition" at bounding box center [1443, 41] width 62 height 10
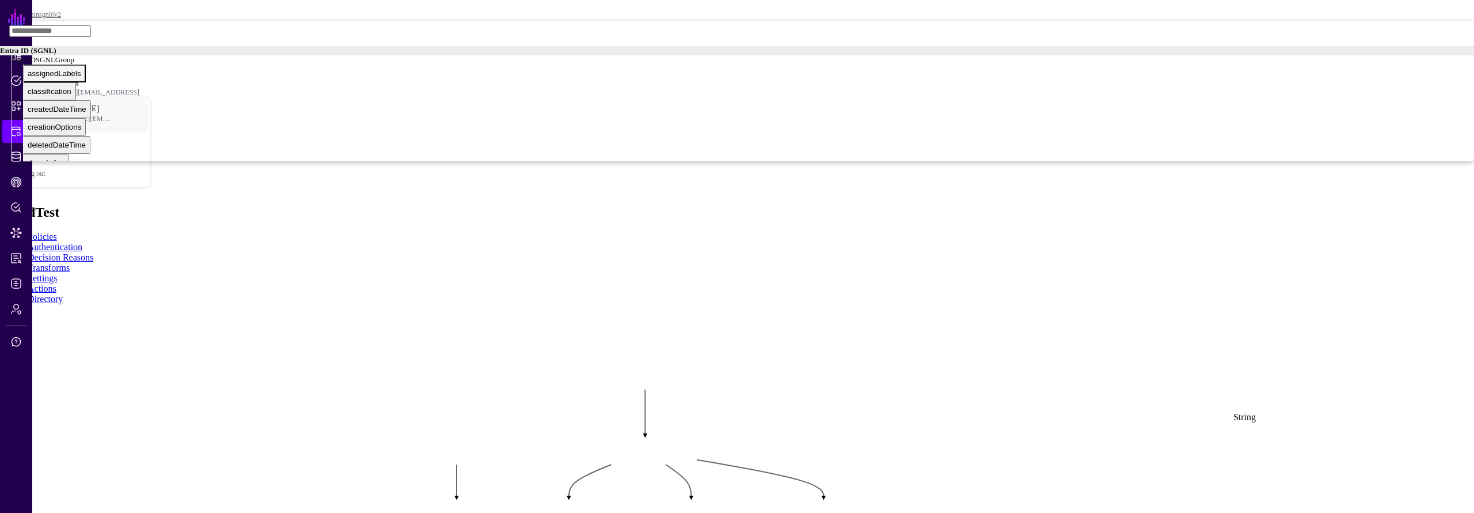
click at [81, 78] on div "assignedLabels" at bounding box center [55, 73] width 54 height 9
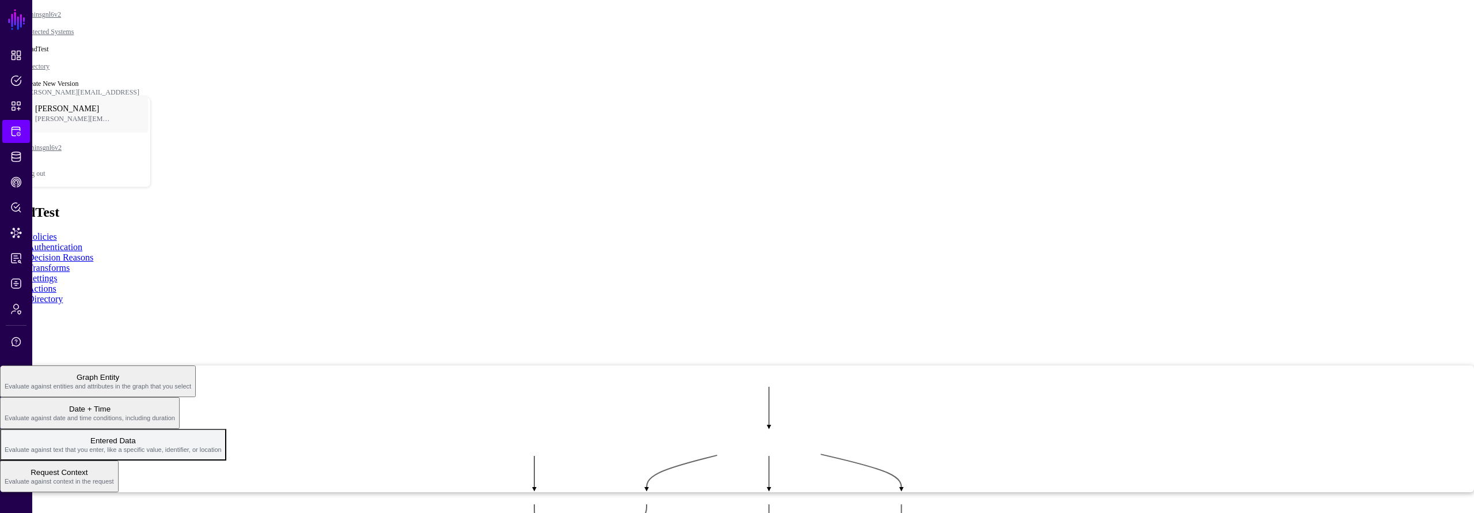
click at [222, 378] on span "Entered Data Evaluate against text that you enter, like a specific value, ident…" at bounding box center [113, 444] width 217 height 22
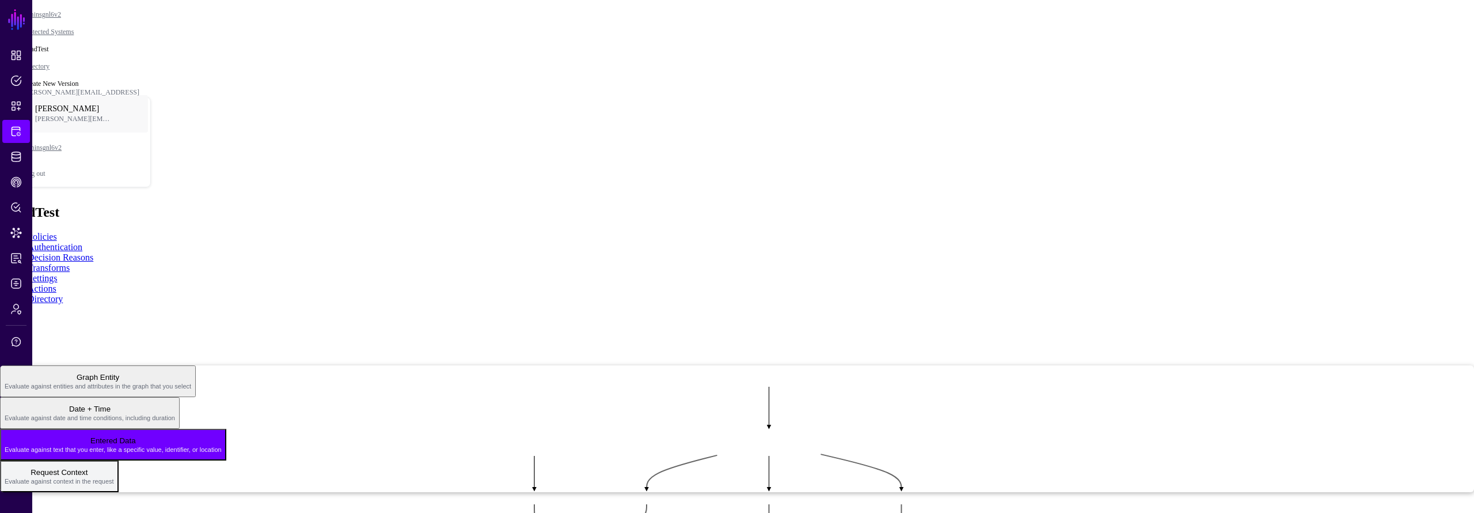
click at [114, 378] on span "Request Context Evaluate against context in the request" at bounding box center [59, 476] width 109 height 22
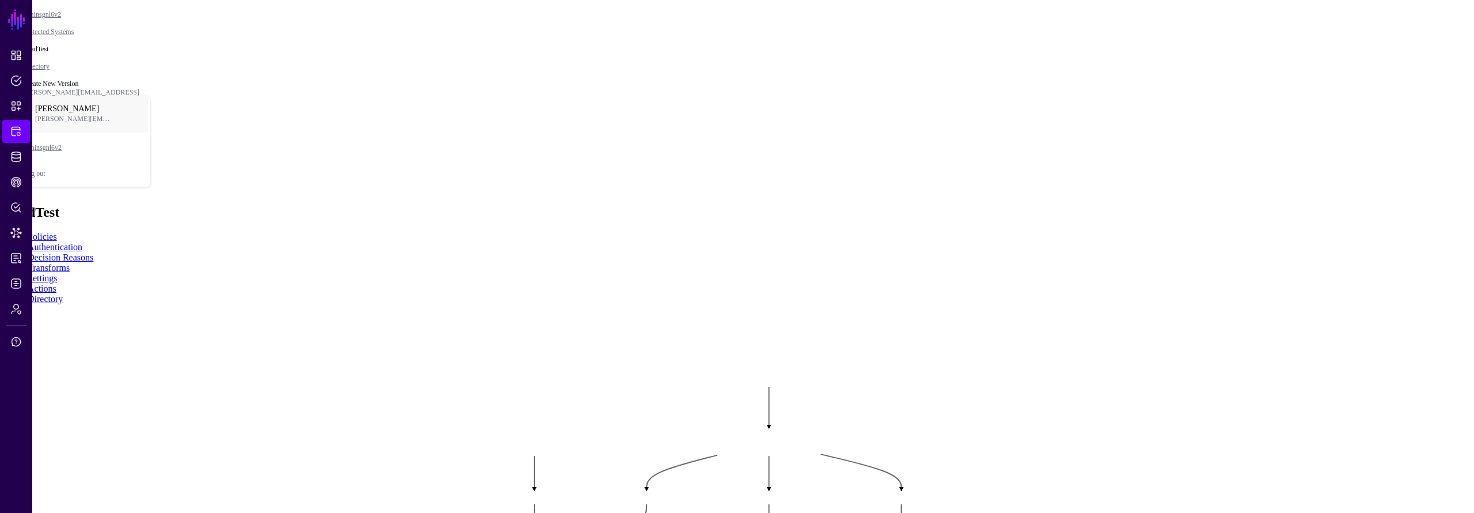
click at [34, 378] on div "Principal" at bounding box center [19, 421] width 29 height 9
drag, startPoint x: 828, startPoint y: 360, endPoint x: 804, endPoint y: 354, distance: 24.9
click at [804, 354] on rect at bounding box center [414, 348] width 147432 height 51256
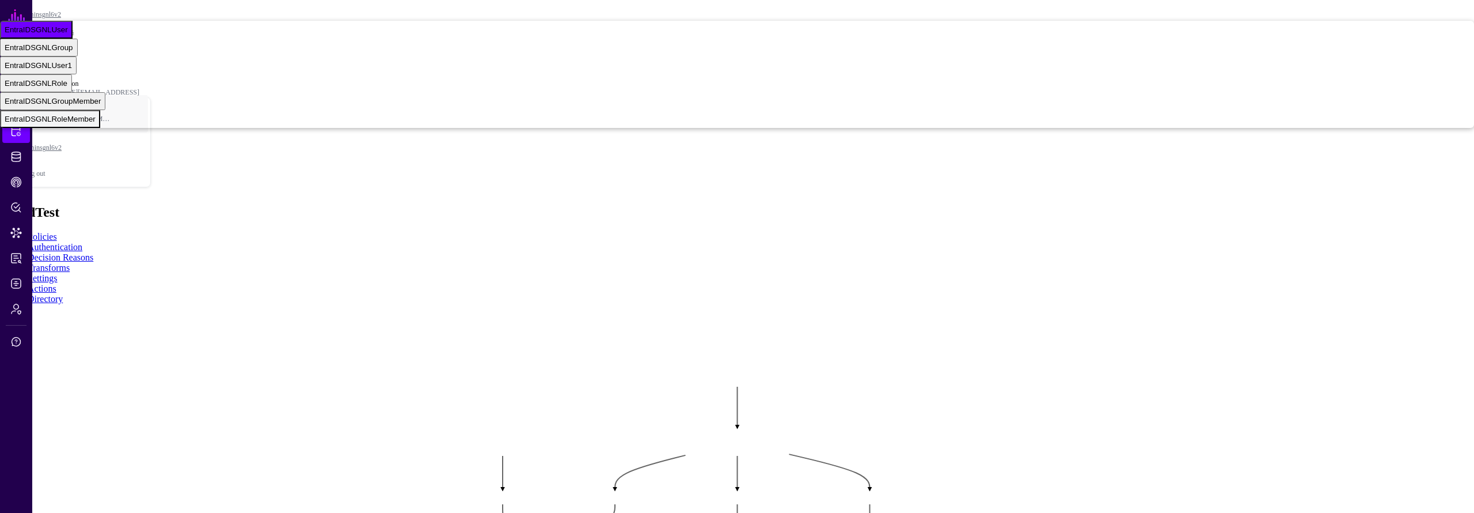
click at [96, 123] on div "EntraIDSGNLRoleMember" at bounding box center [50, 119] width 91 height 9
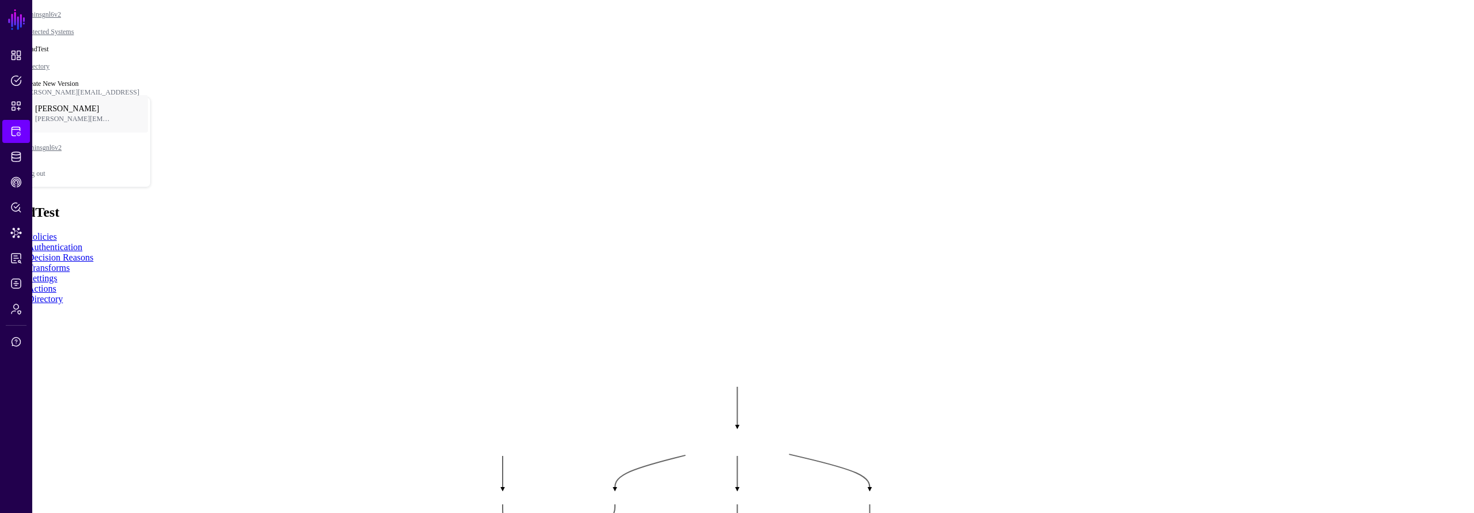
click at [151, 47] on div "Graph Condition" at bounding box center [120, 41] width 62 height 10
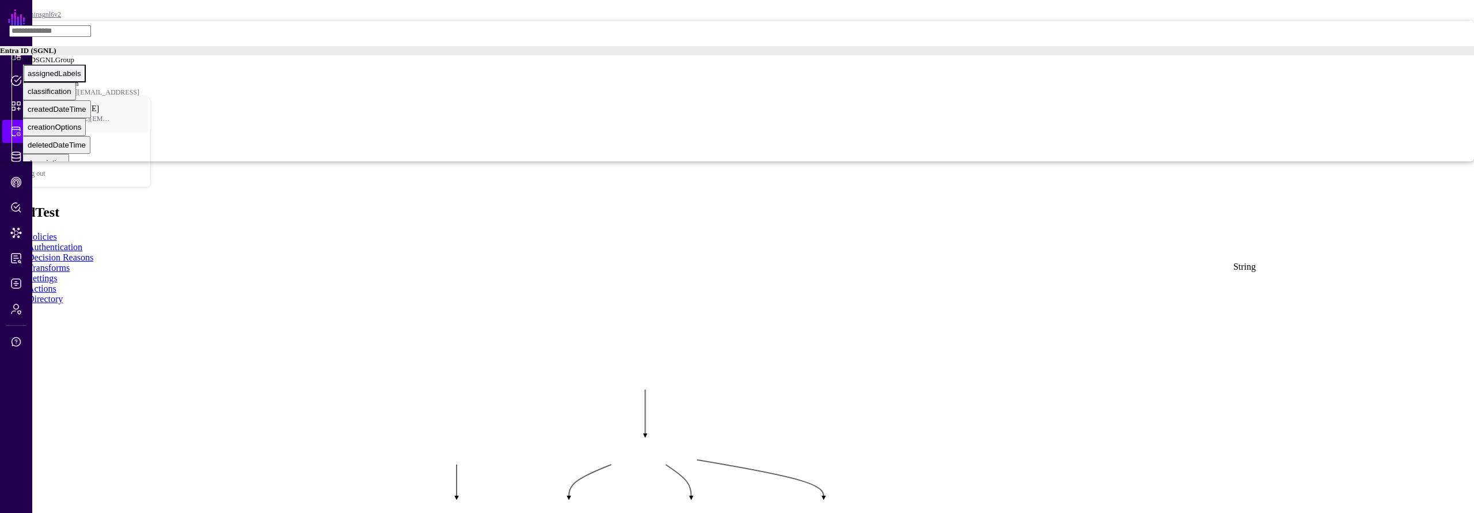
click at [81, 78] on div "assignedLabels" at bounding box center [55, 73] width 54 height 9
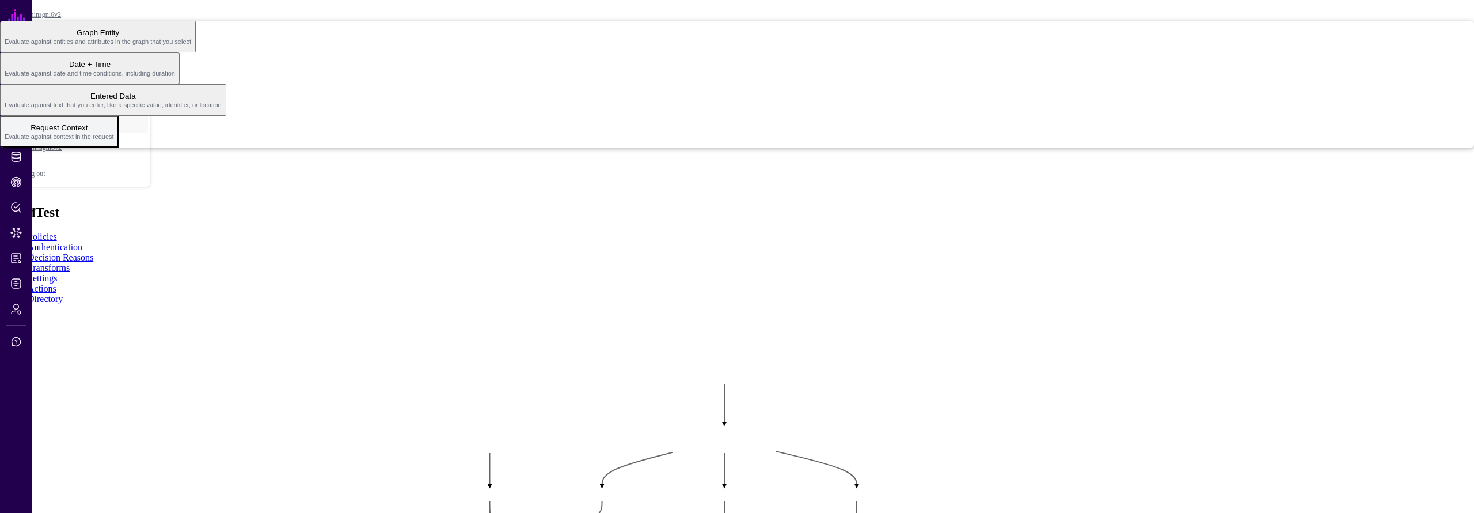
click at [114, 143] on span "Request Context Evaluate against context in the request" at bounding box center [59, 131] width 109 height 22
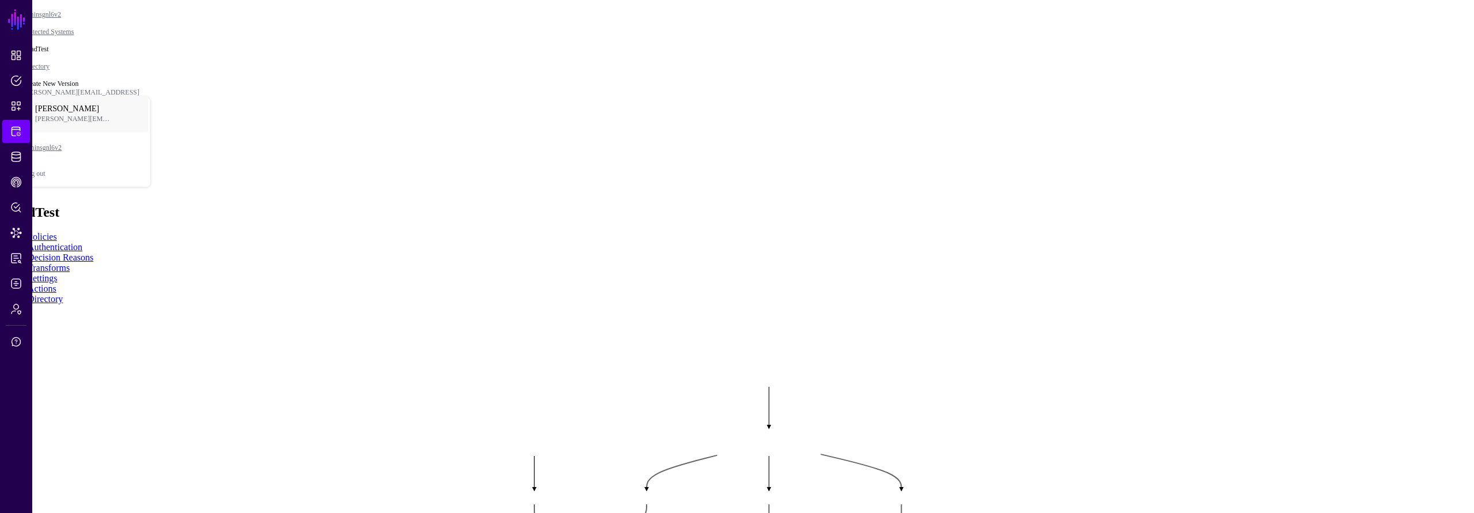
click at [39, 74] on button "Principal" at bounding box center [19, 65] width 39 height 18
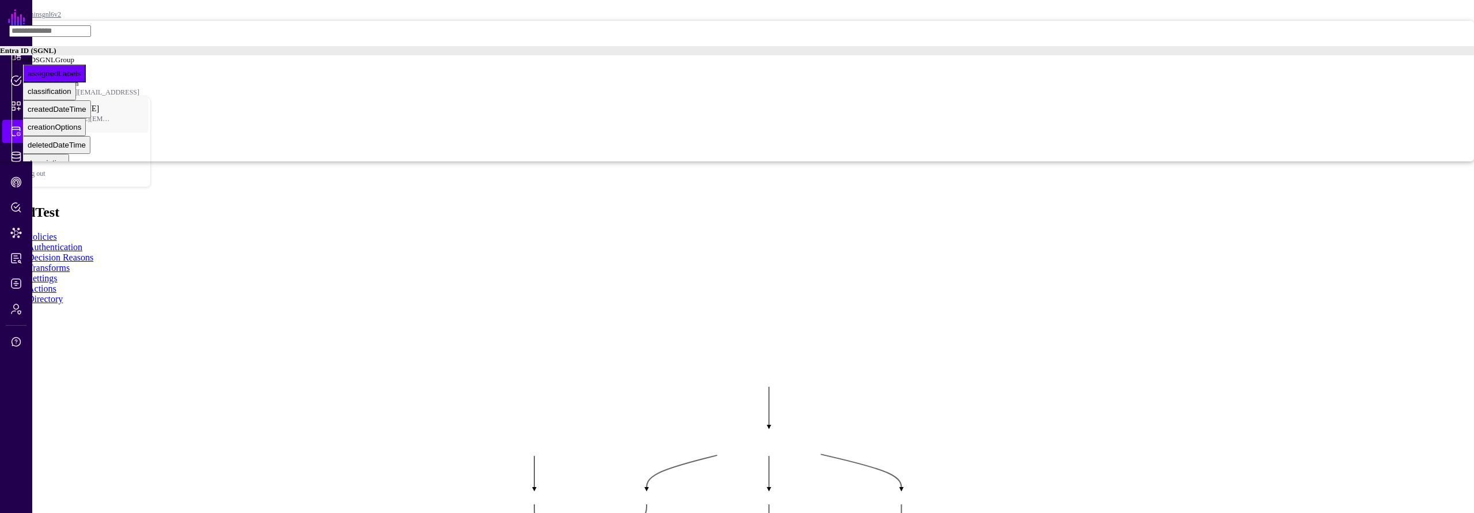
click at [1364, 55] on div "Entra ID (SGNL)" at bounding box center [737, 50] width 1474 height 9
click at [1358, 55] on div "Entra ID (SGNL)" at bounding box center [737, 50] width 1474 height 9
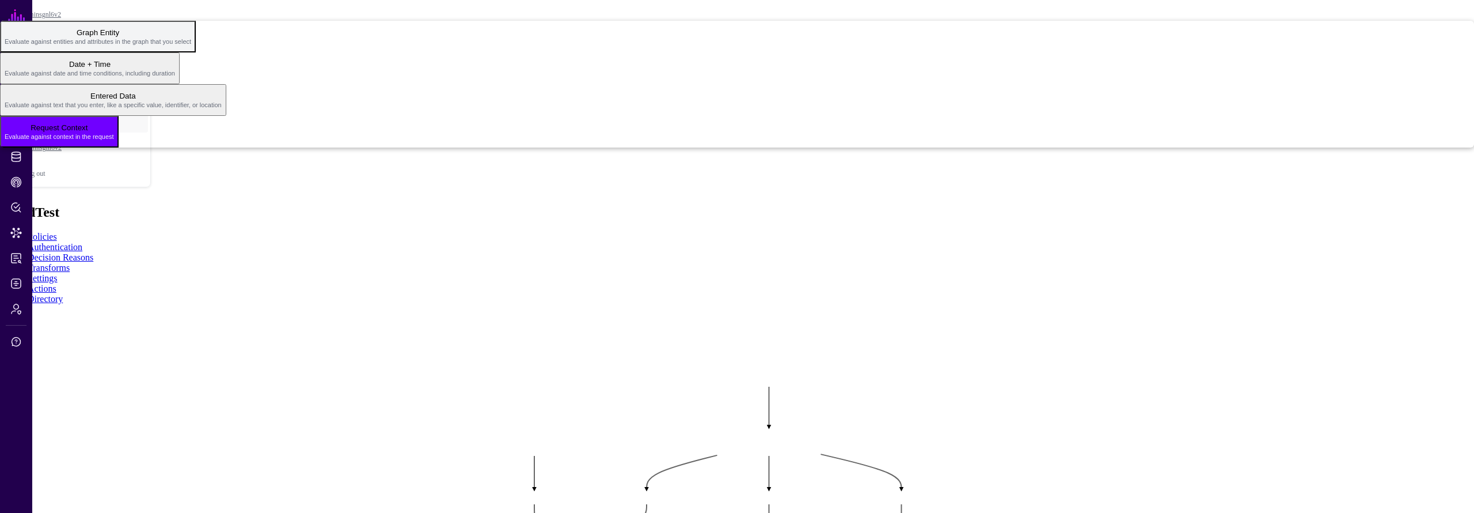
click at [191, 45] on span "Evaluate against entities and attributes in the graph that you select" at bounding box center [98, 41] width 187 height 7
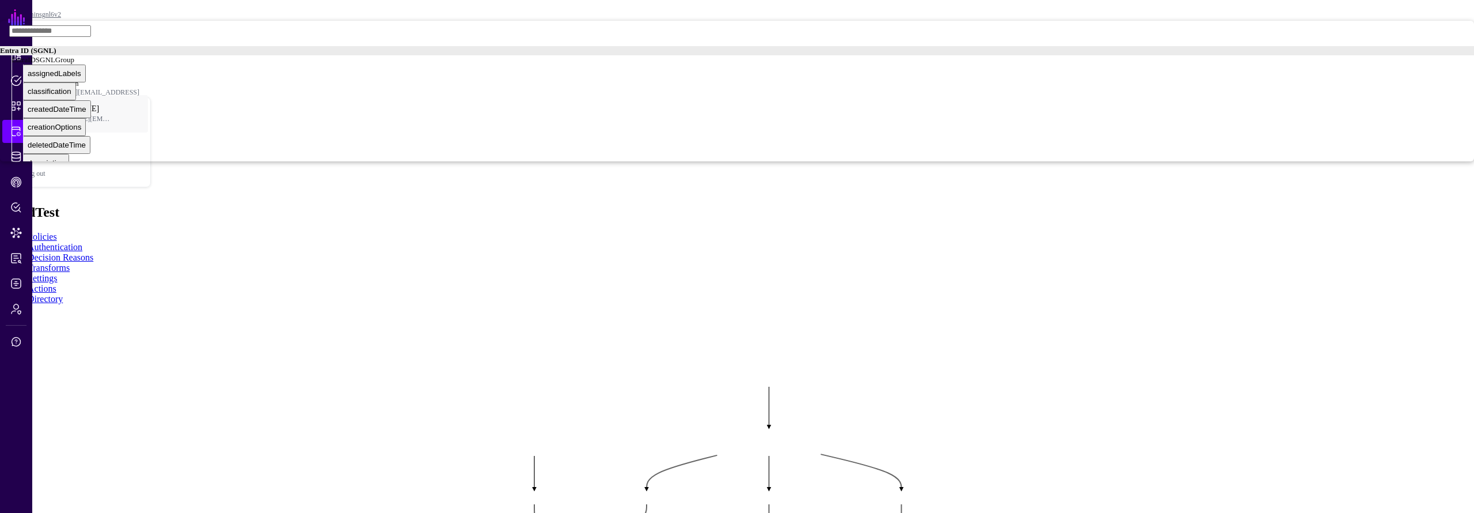
click at [1359, 65] on div "EntraIDSGNLGroup" at bounding box center [743, 59] width 1463 height 9
click at [33, 105] on div "id" at bounding box center [31, 100] width 6 height 9
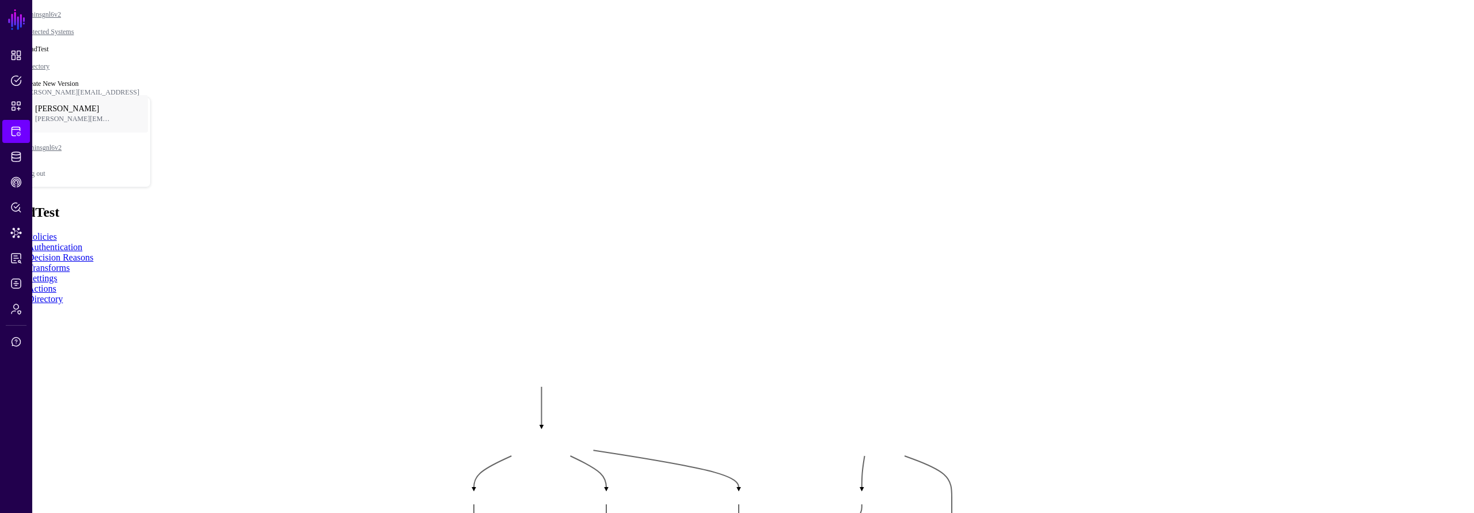
drag, startPoint x: 932, startPoint y: 313, endPoint x: 977, endPoint y: 300, distance: 46.7
drag, startPoint x: 744, startPoint y: 320, endPoint x: 768, endPoint y: 374, distance: 58.8
click div "EntraIDSGNLGroupMember > id"
drag, startPoint x: 767, startPoint y: 366, endPoint x: 833, endPoint y: 89, distance: 284.8
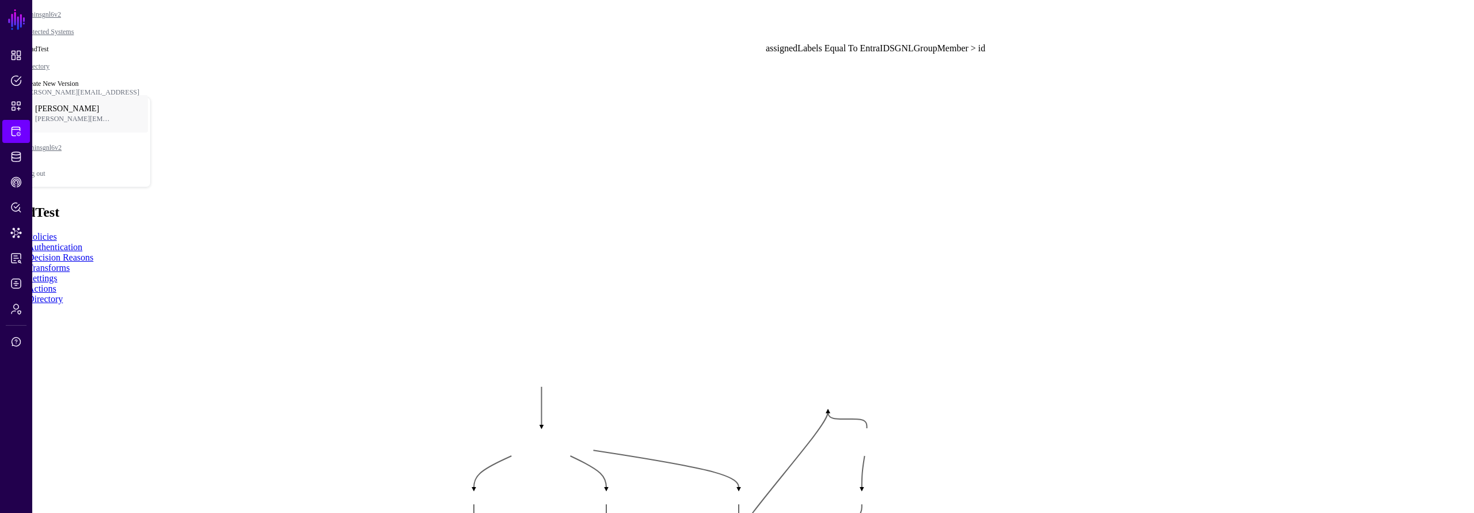
click div "EntraIDSGNLGroupMember > id"
drag, startPoint x: 870, startPoint y: 135, endPoint x: 927, endPoint y: 149, distance: 59.2
click at [879, 378] on div "GroupMember EntraIDSGNLGroupMember" at bounding box center [879, 469] width 0 height 60
drag, startPoint x: 856, startPoint y: 78, endPoint x: 875, endPoint y: 73, distance: 19.0
click div "assignedLabels Equal To EntraIDSGNLGroupMember > id"
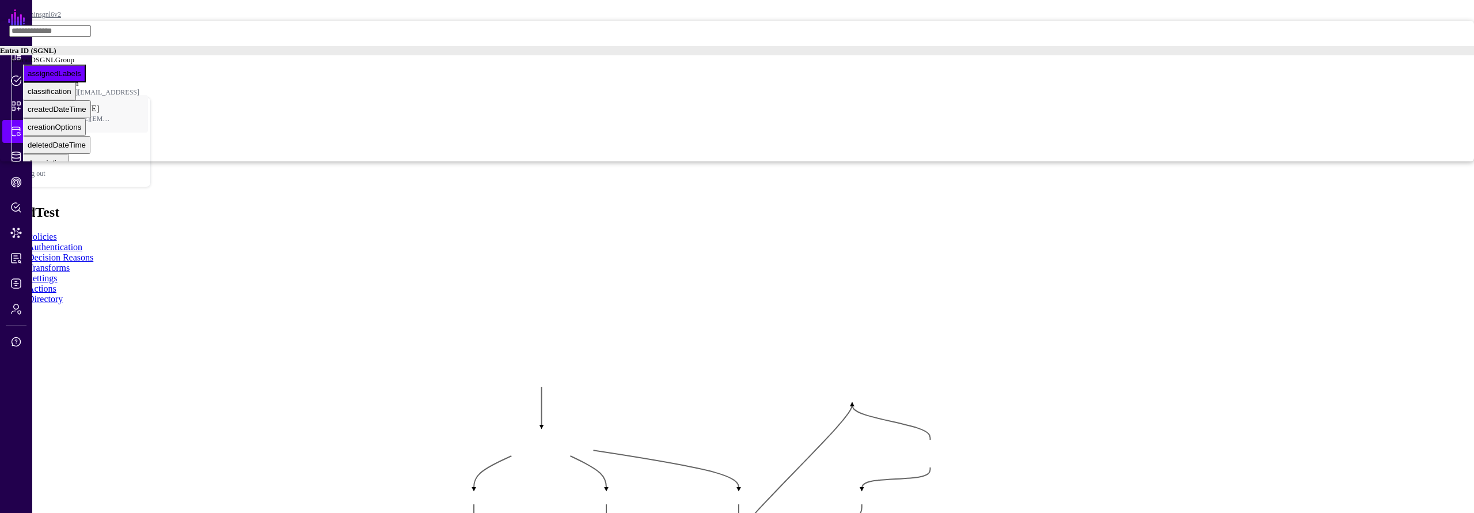
click at [1158, 179] on rect at bounding box center [410, 354] width 147432 height 51256
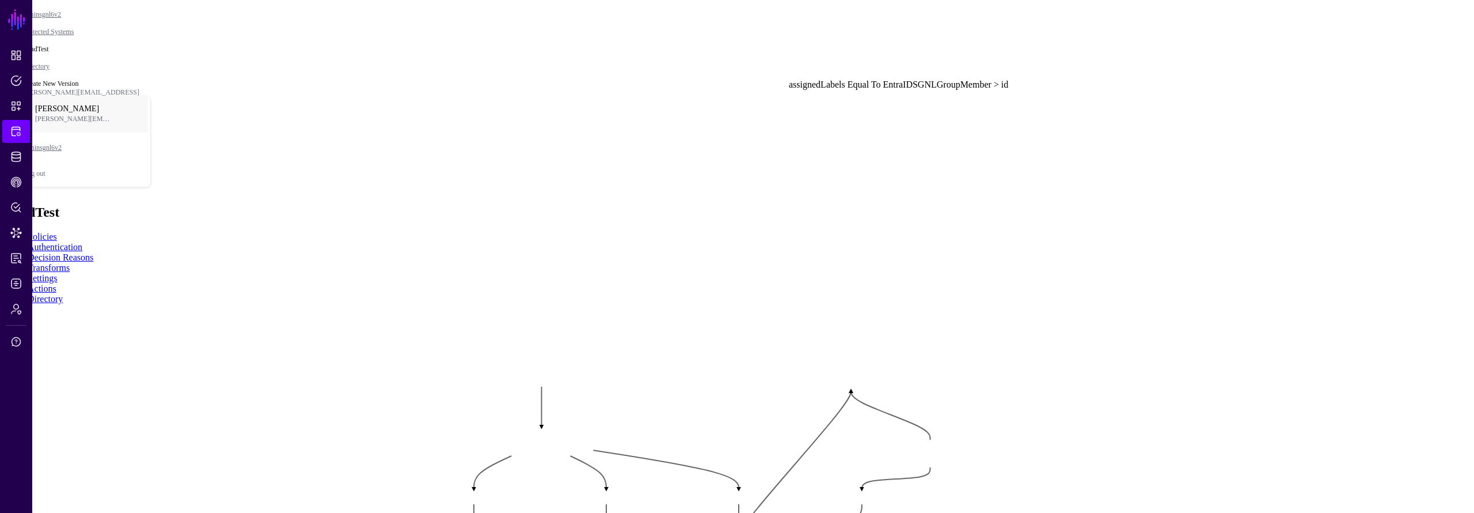
drag, startPoint x: 817, startPoint y: 68, endPoint x: 816, endPoint y: 55, distance: 13.3
click div "Equal To"
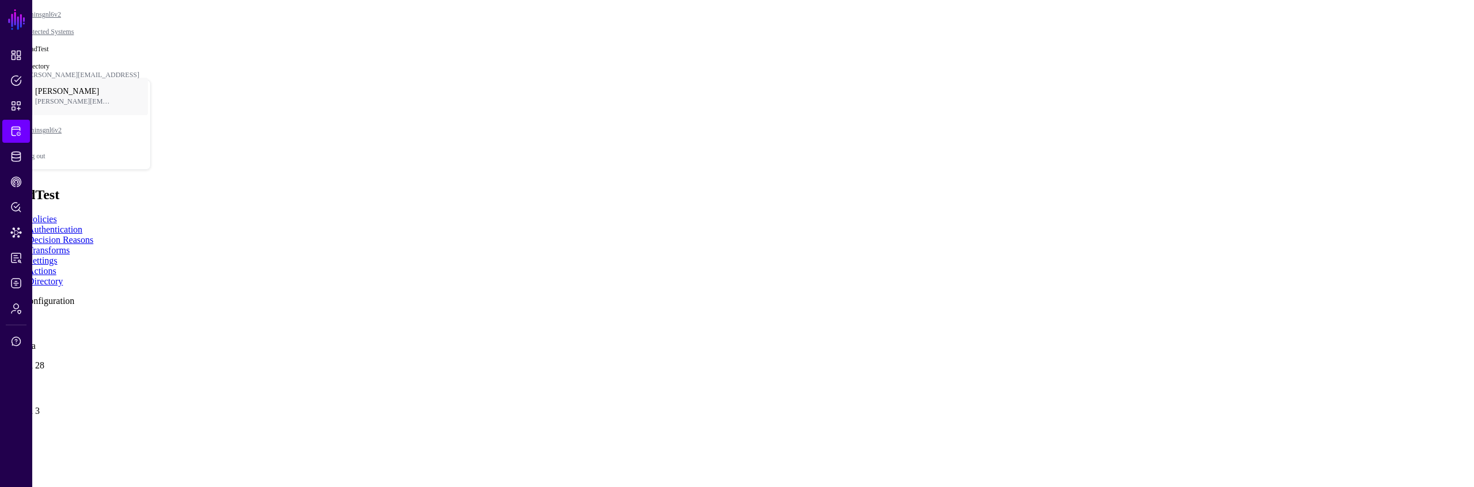
click at [5, 319] on link at bounding box center [5, 319] width 0 height 0
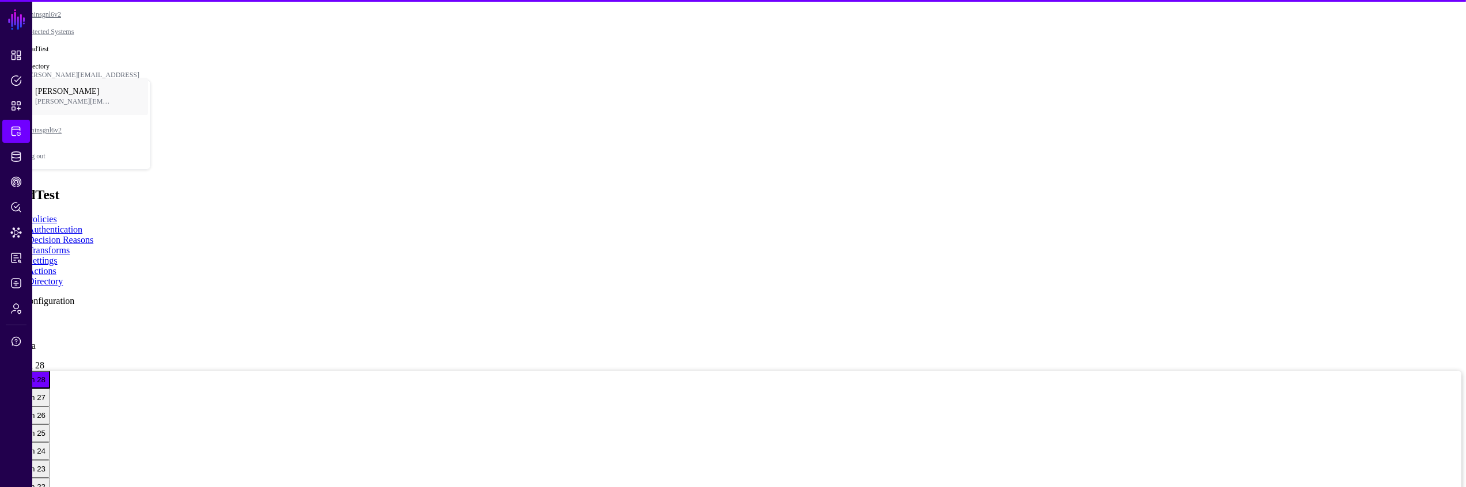
drag, startPoint x: 1045, startPoint y: 267, endPoint x: 1015, endPoint y: 224, distance: 52.6
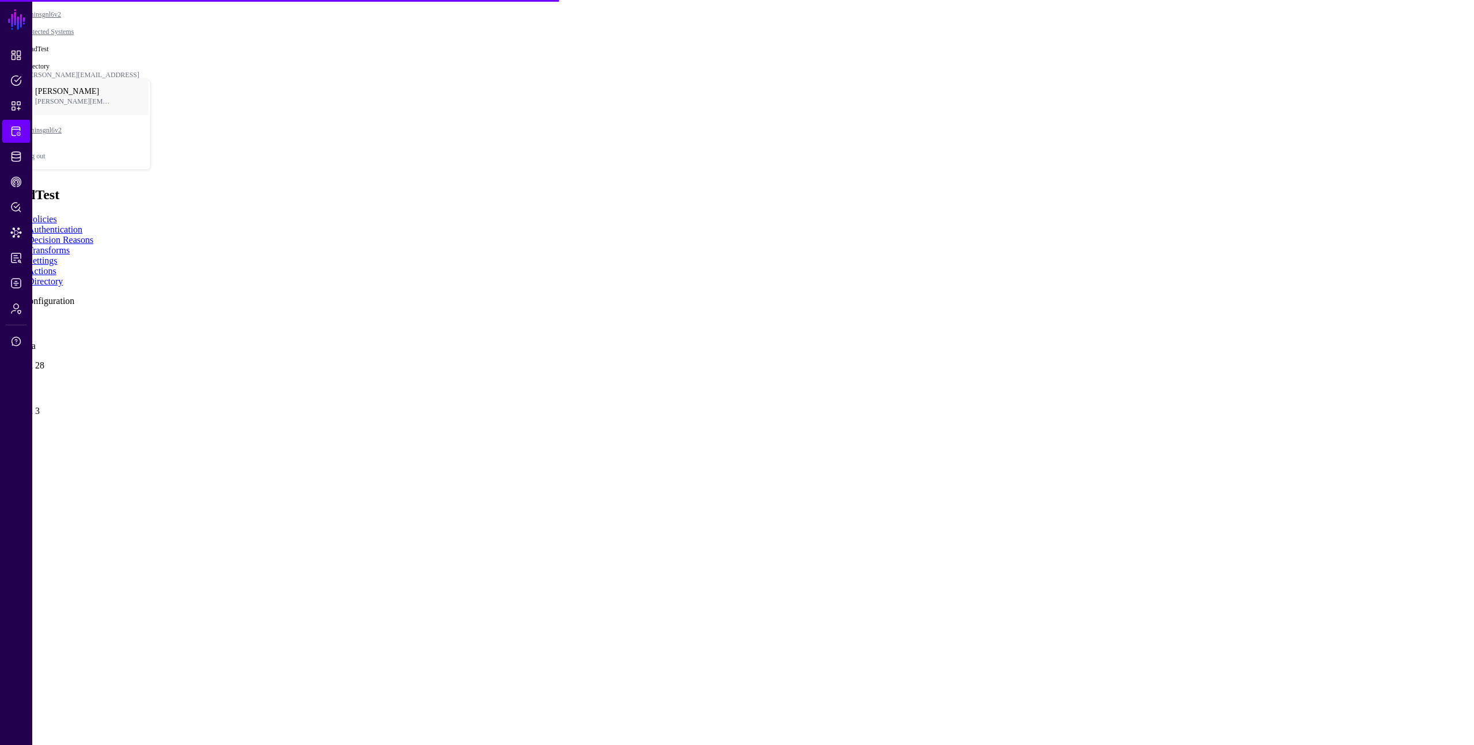
click at [5, 319] on link at bounding box center [5, 319] width 0 height 0
click at [79, 544] on link "Create New Version" at bounding box center [42, 549] width 74 height 10
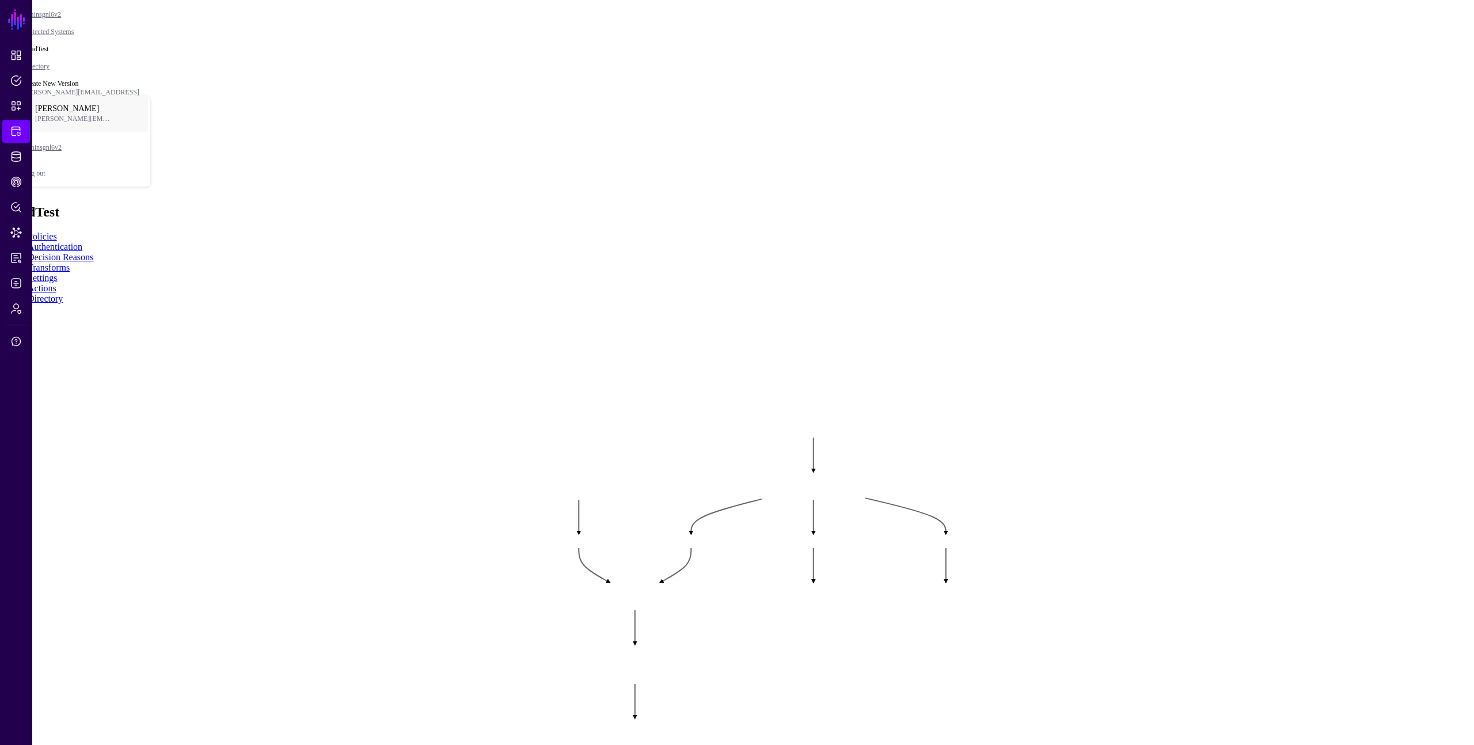
drag, startPoint x: 905, startPoint y: 411, endPoint x: 972, endPoint y: 350, distance: 90.5
click at [972, 350] on rect at bounding box center [515, 412] width 147432 height 74522
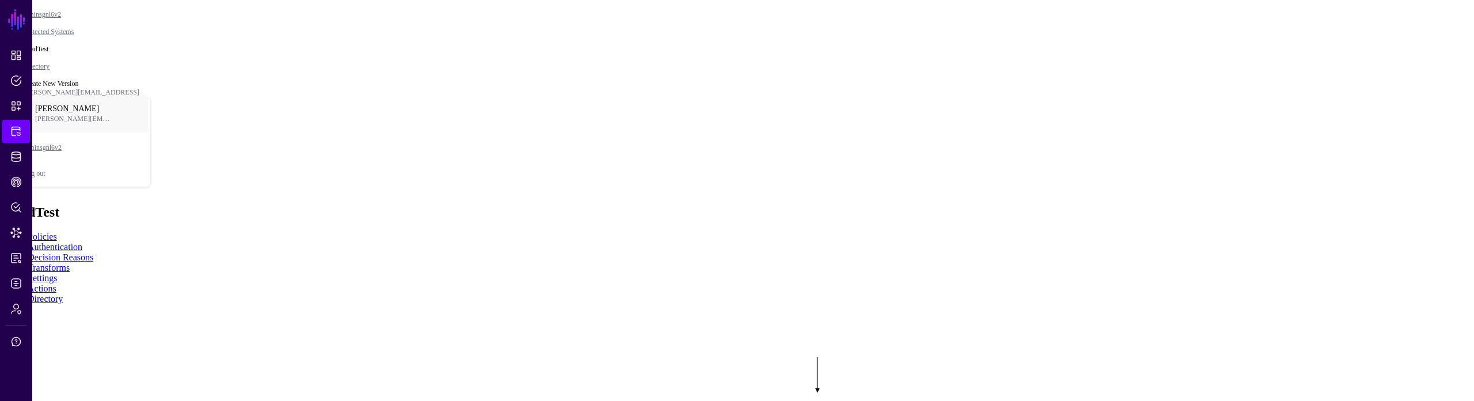
drag, startPoint x: 1021, startPoint y: 265, endPoint x: 1023, endPoint y: 187, distance: 78.4
click at [1023, 187] on rect at bounding box center [519, 331] width 147432 height 40083
drag, startPoint x: 953, startPoint y: 276, endPoint x: 940, endPoint y: 289, distance: 17.9
click at [940, 289] on rect at bounding box center [506, 344] width 147432 height 40083
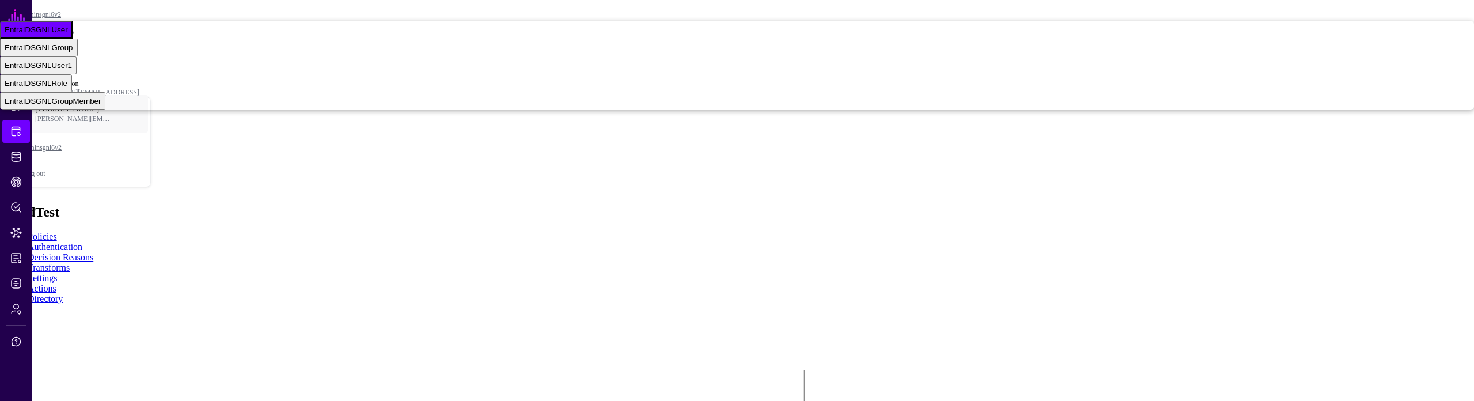
click at [1149, 138] on rect at bounding box center [506, 344] width 147432 height 40083
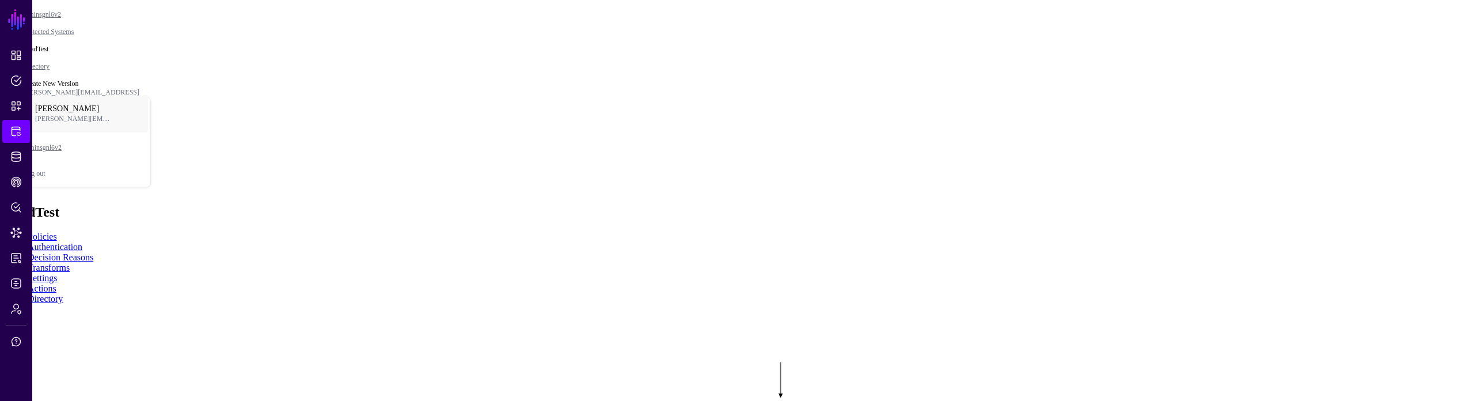
drag, startPoint x: 802, startPoint y: 264, endPoint x: 779, endPoint y: 256, distance: 24.8
click at [779, 256] on rect at bounding box center [482, 336] width 147432 height 40083
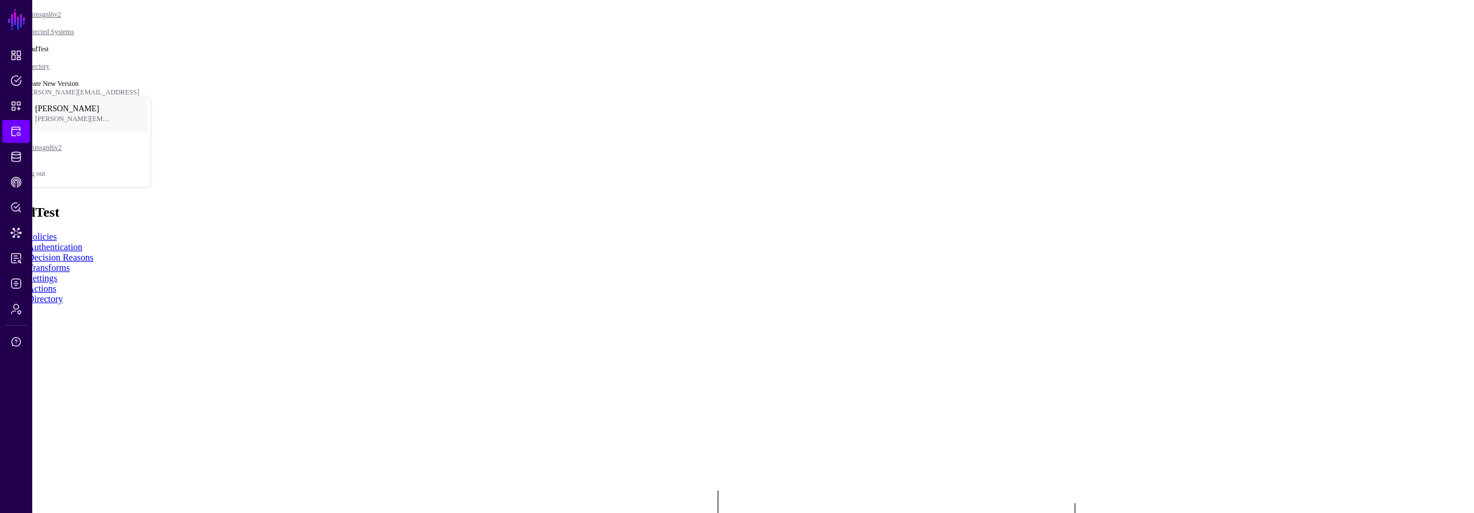
drag, startPoint x: 864, startPoint y: 210, endPoint x: 647, endPoint y: 94, distance: 246.6
click at [647, 94] on rect at bounding box center [522, 452] width 147432 height 51256
drag, startPoint x: 1099, startPoint y: 74, endPoint x: 1091, endPoint y: 74, distance: 8.6
click at [1091, 74] on rect at bounding box center [510, 449] width 147432 height 51256
drag, startPoint x: 1130, startPoint y: 290, endPoint x: 1128, endPoint y: 275, distance: 14.5
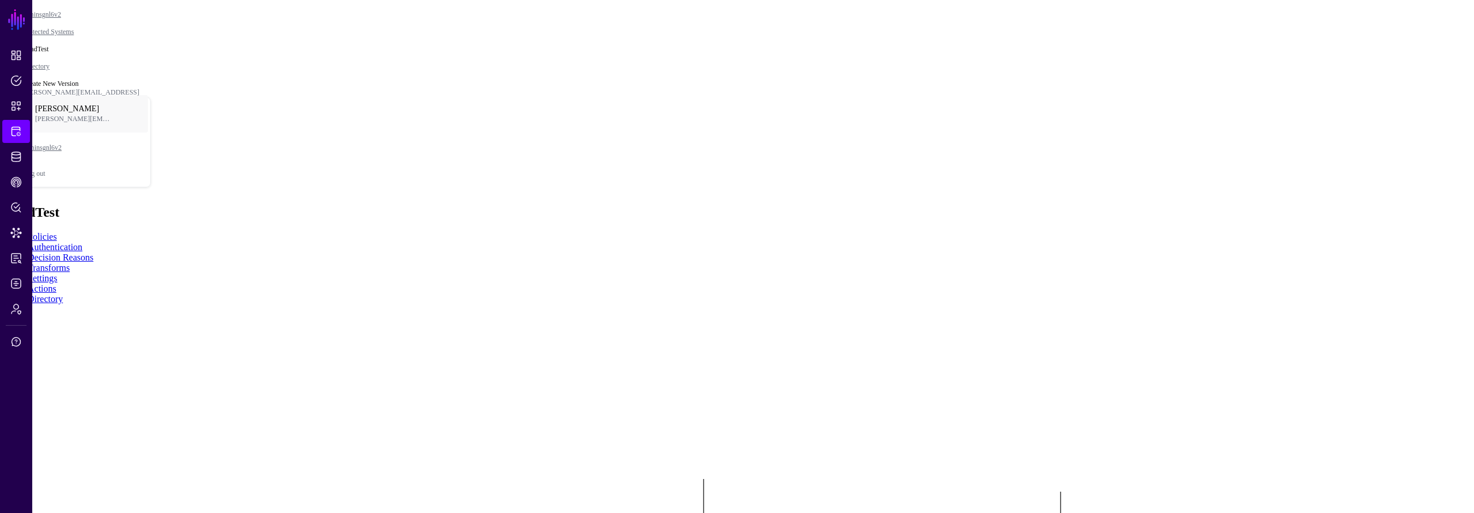
click at [1128, 275] on rect at bounding box center [508, 441] width 147432 height 51256
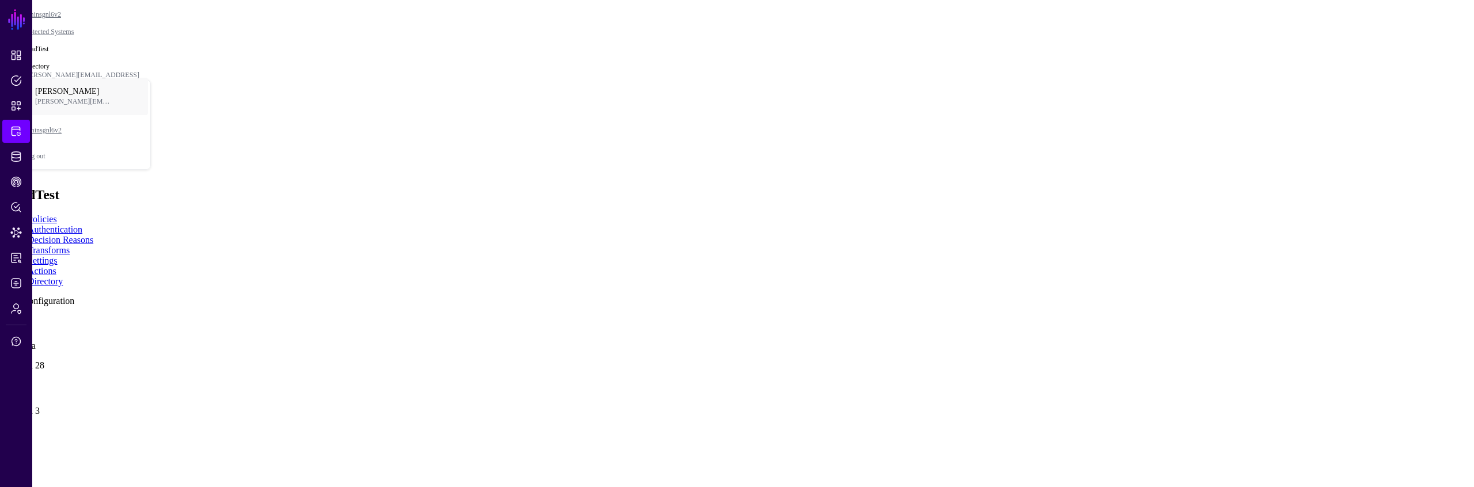
click at [401, 319] on div at bounding box center [737, 319] width 1465 height 0
click at [5, 319] on link at bounding box center [5, 319] width 0 height 0
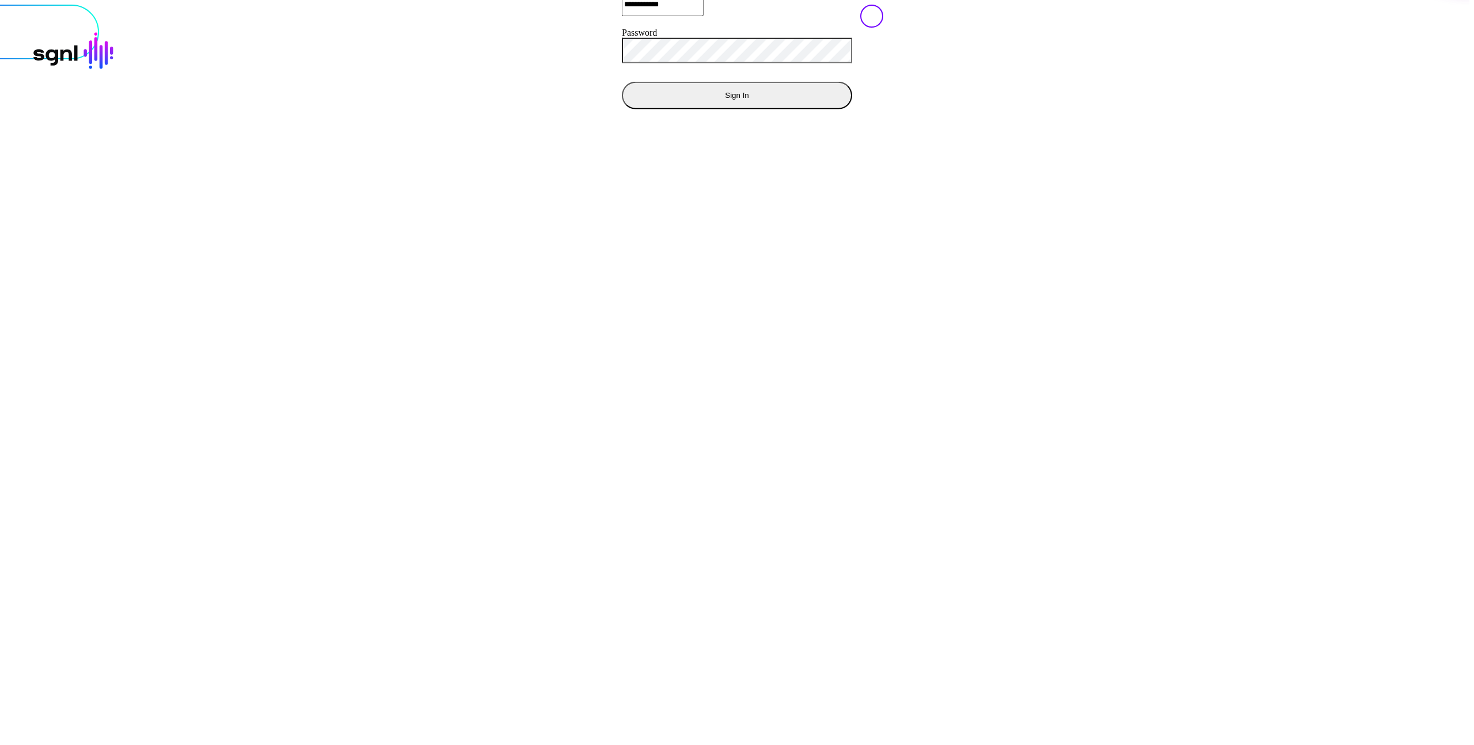
click at [622, 109] on button "Sign In" at bounding box center [737, 95] width 230 height 28
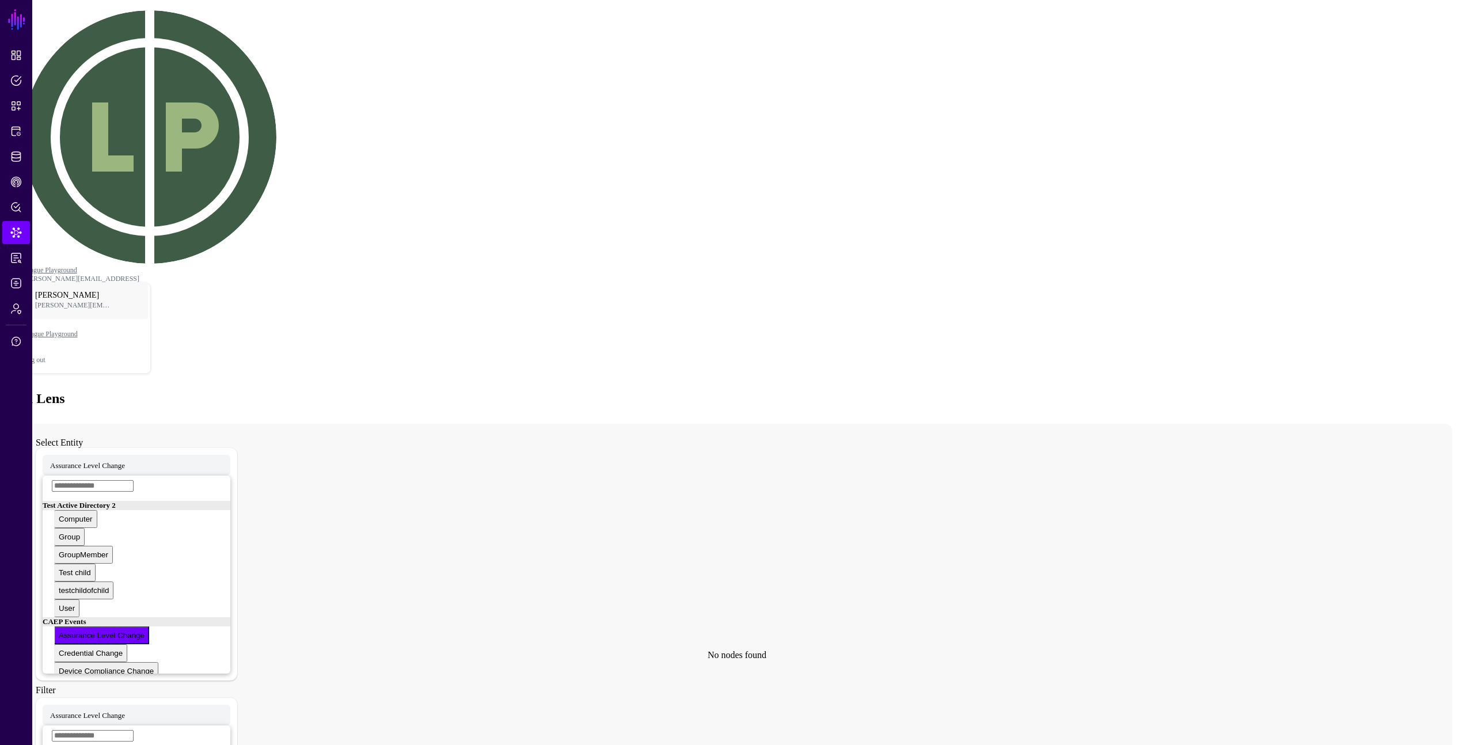
click at [348, 424] on icon at bounding box center [726, 654] width 1408 height 461
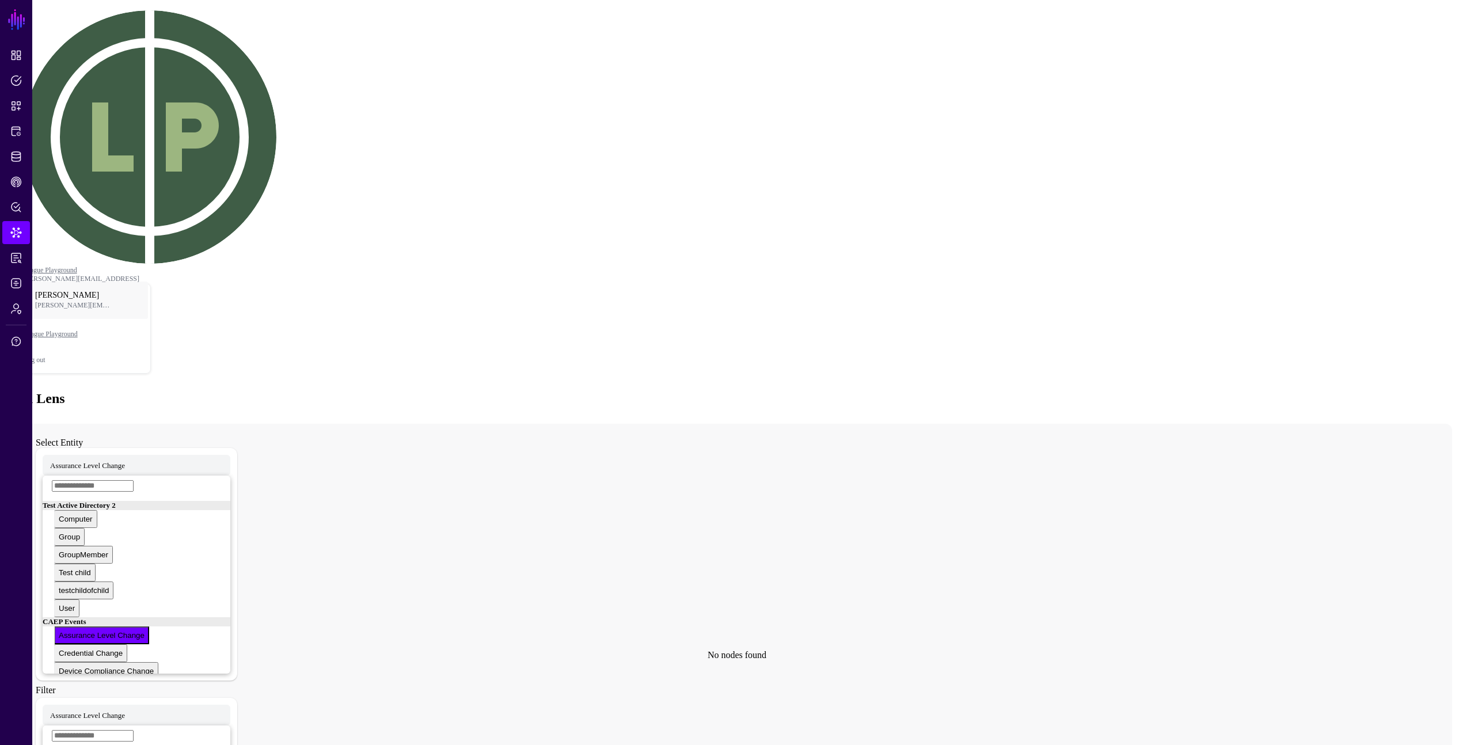
click at [356, 424] on icon at bounding box center [726, 654] width 1408 height 461
click at [125, 460] on span "Assurance Level Change" at bounding box center [87, 465] width 75 height 10
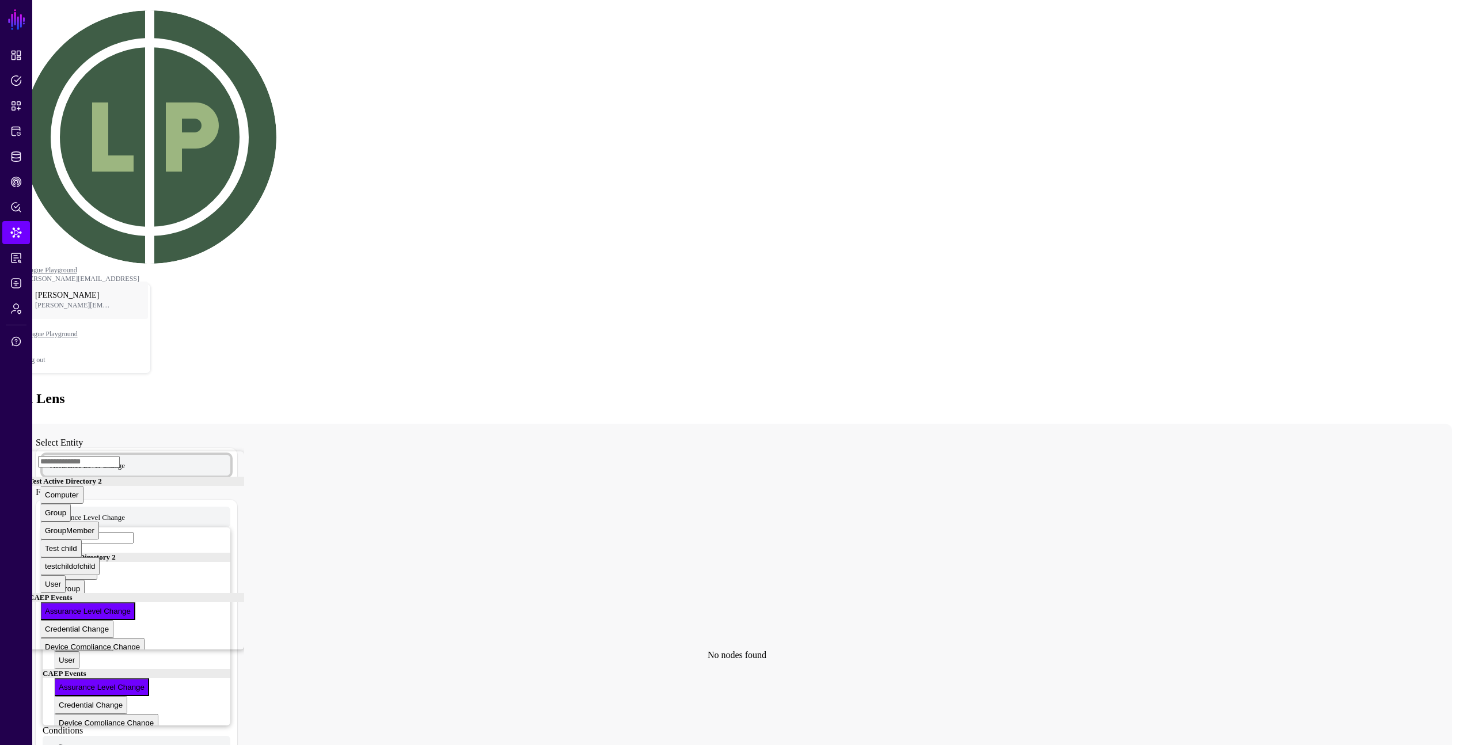
click at [125, 460] on span "Assurance Level Change" at bounding box center [87, 465] width 75 height 10
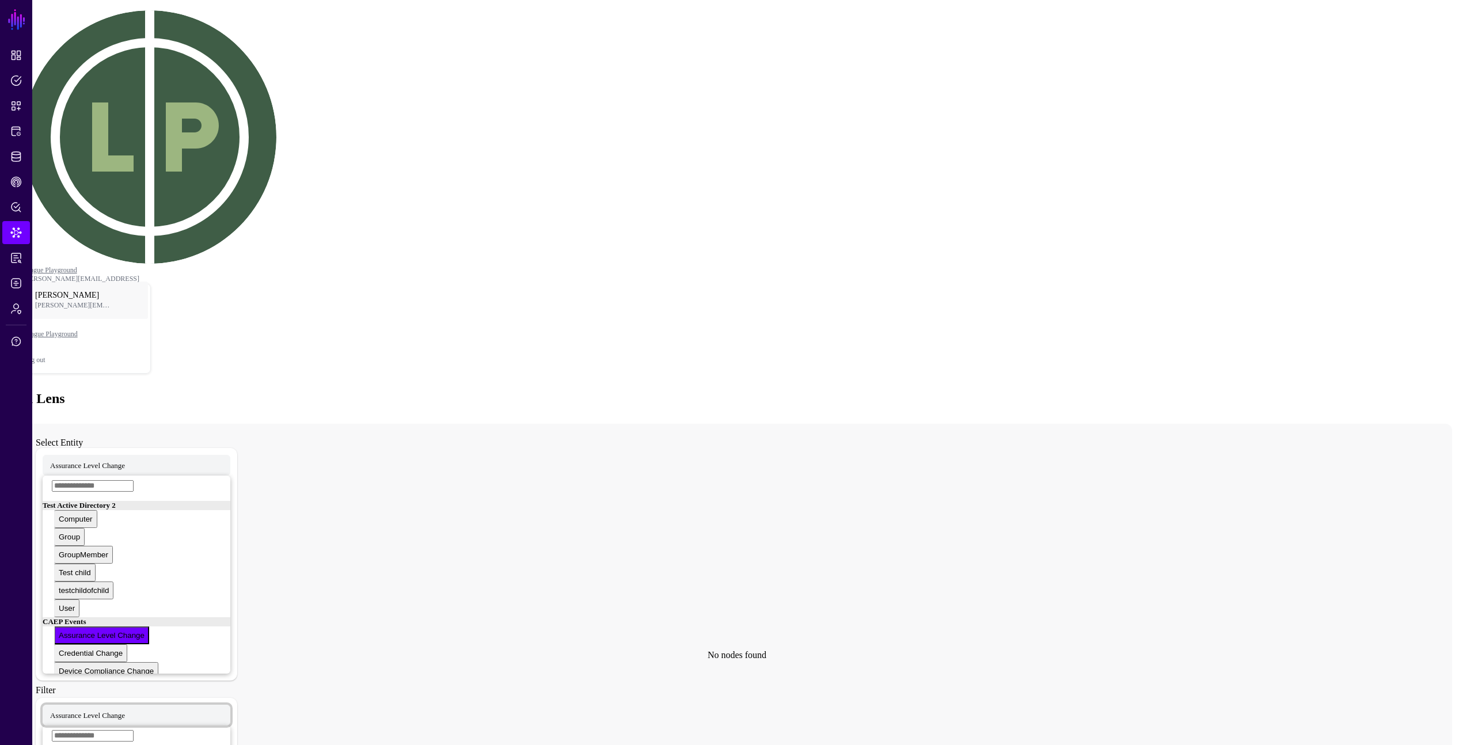
click at [125, 710] on span "Assurance Level Change" at bounding box center [87, 715] width 75 height 10
click at [314, 424] on icon at bounding box center [726, 654] width 1408 height 461
click at [125, 710] on span "Assurance Level Change" at bounding box center [87, 715] width 75 height 10
click at [132, 710] on span "Assurance Level Change" at bounding box center [91, 715] width 82 height 10
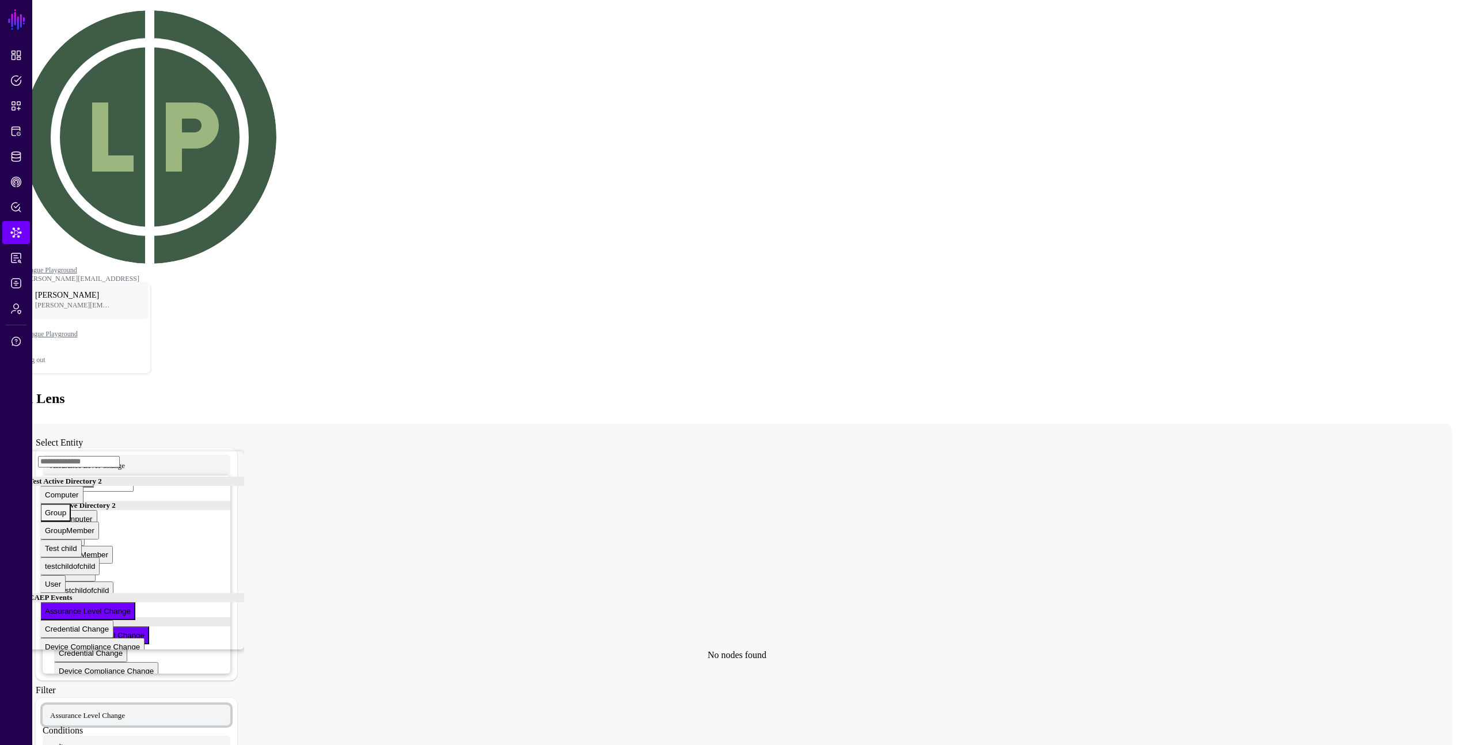
click at [71, 504] on button "Group" at bounding box center [55, 513] width 31 height 18
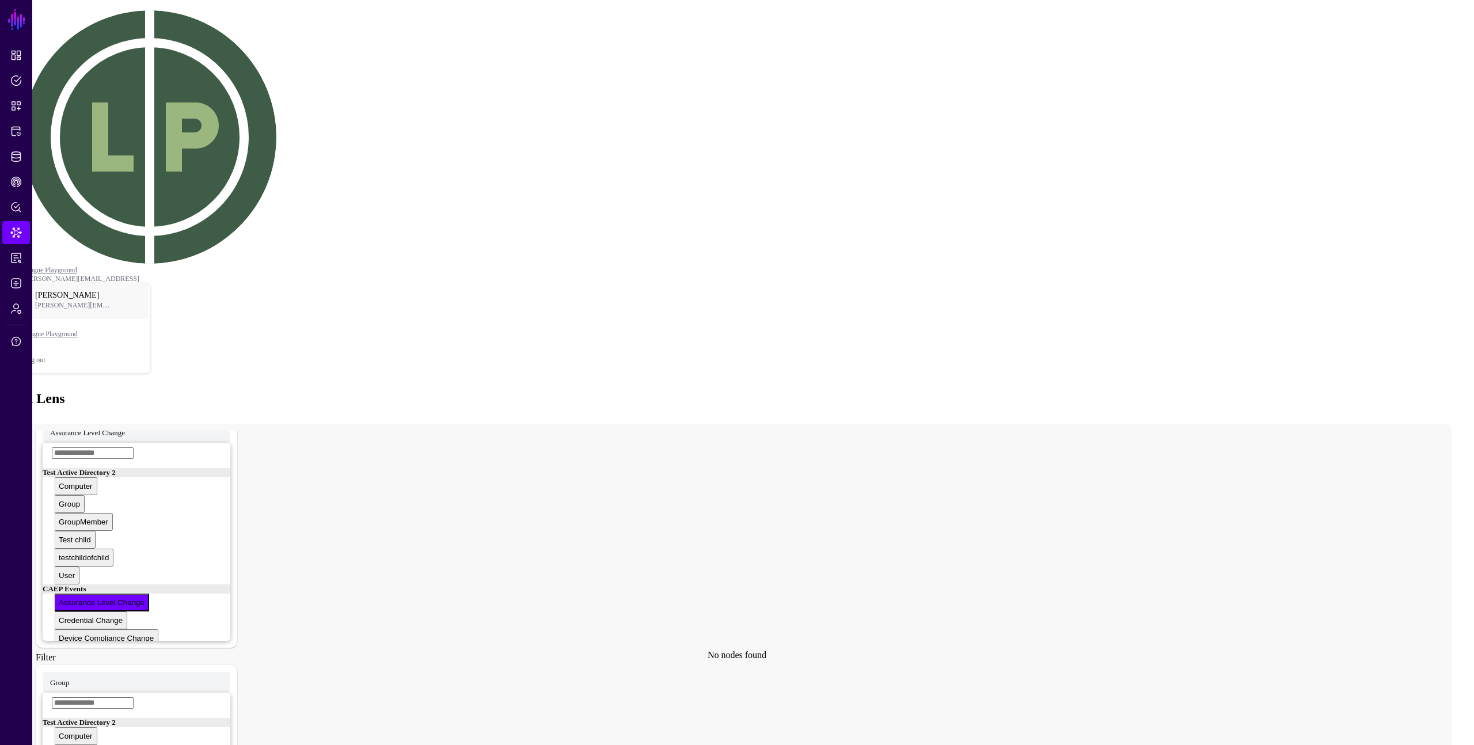
click at [94, 715] on div "GroupMember" at bounding box center [70, 719] width 50 height 9
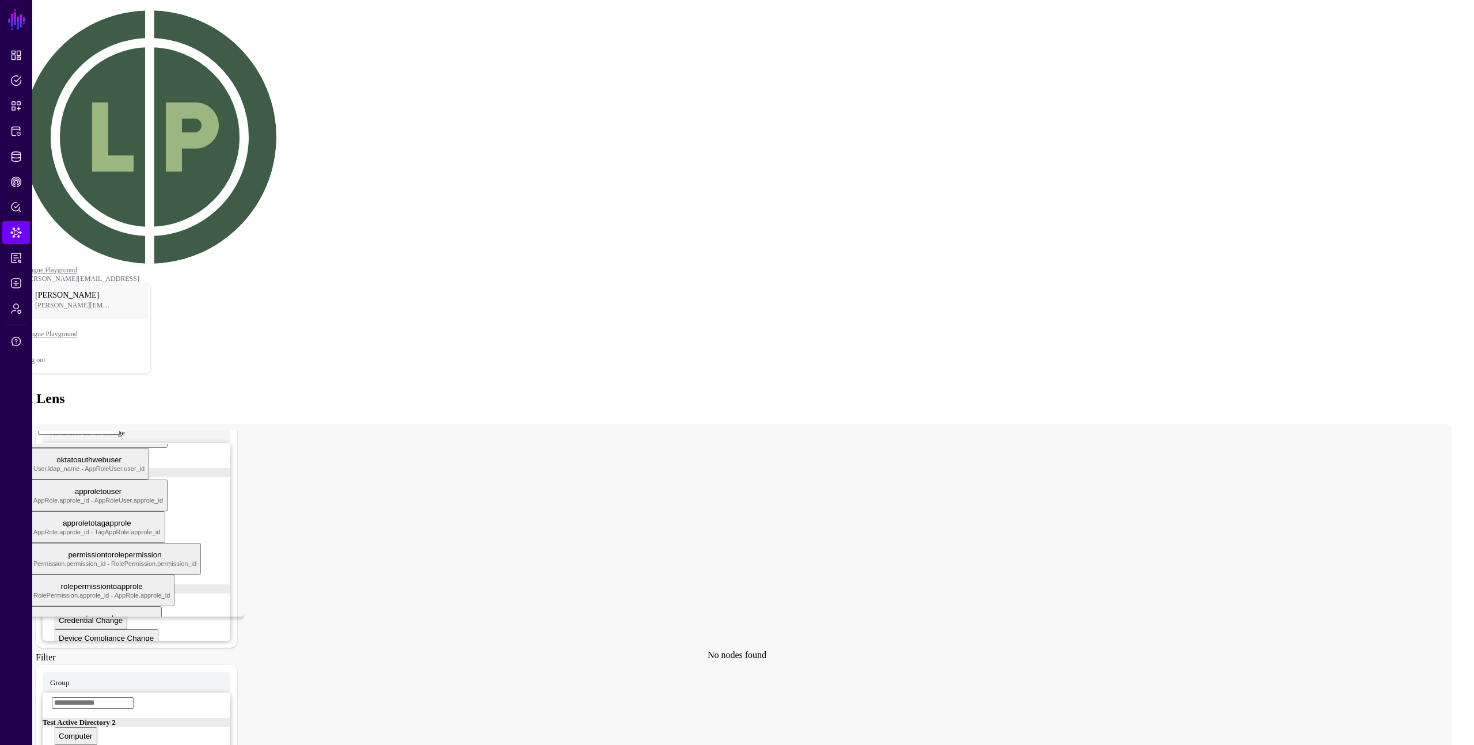
scroll to position [0, 0]
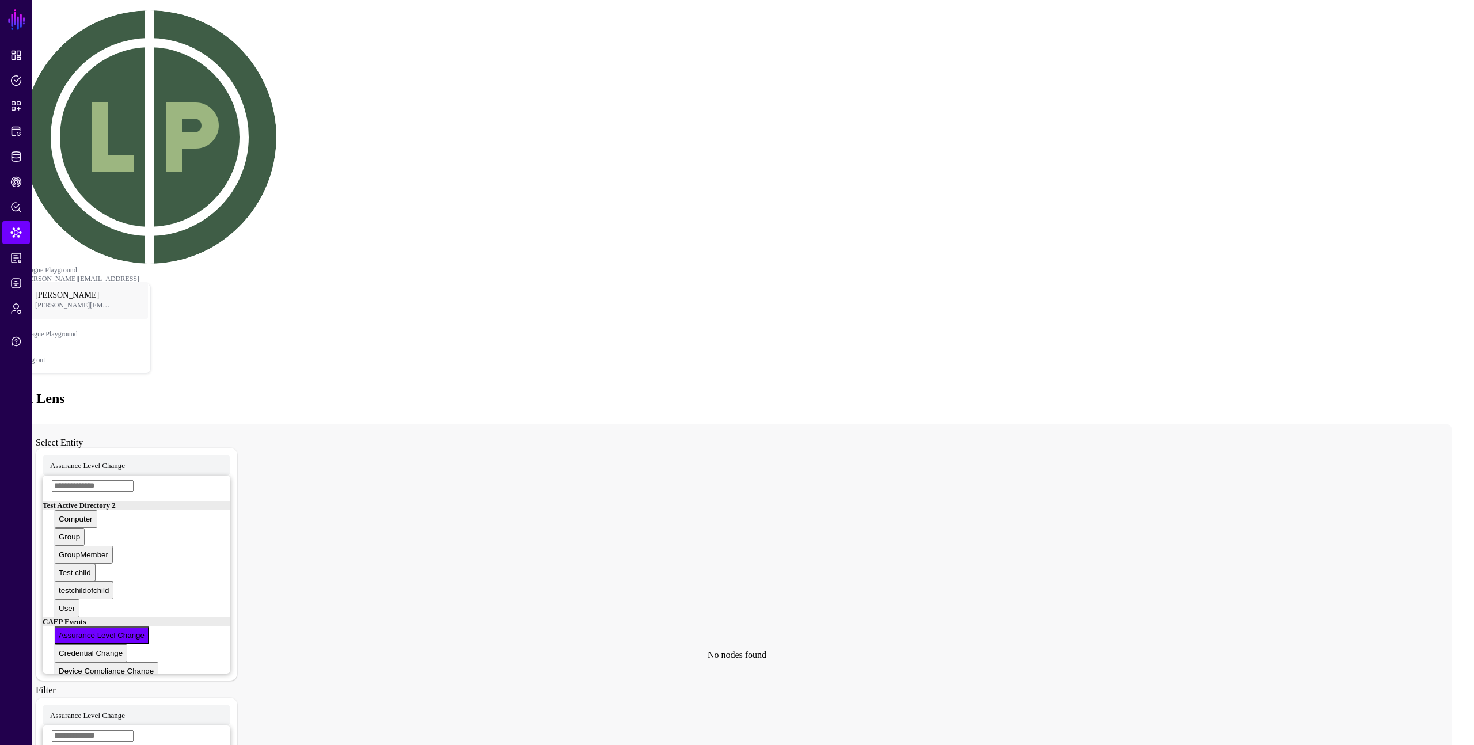
click at [357, 424] on icon at bounding box center [726, 654] width 1408 height 461
click at [29, 486] on span at bounding box center [29, 486] width 0 height 0
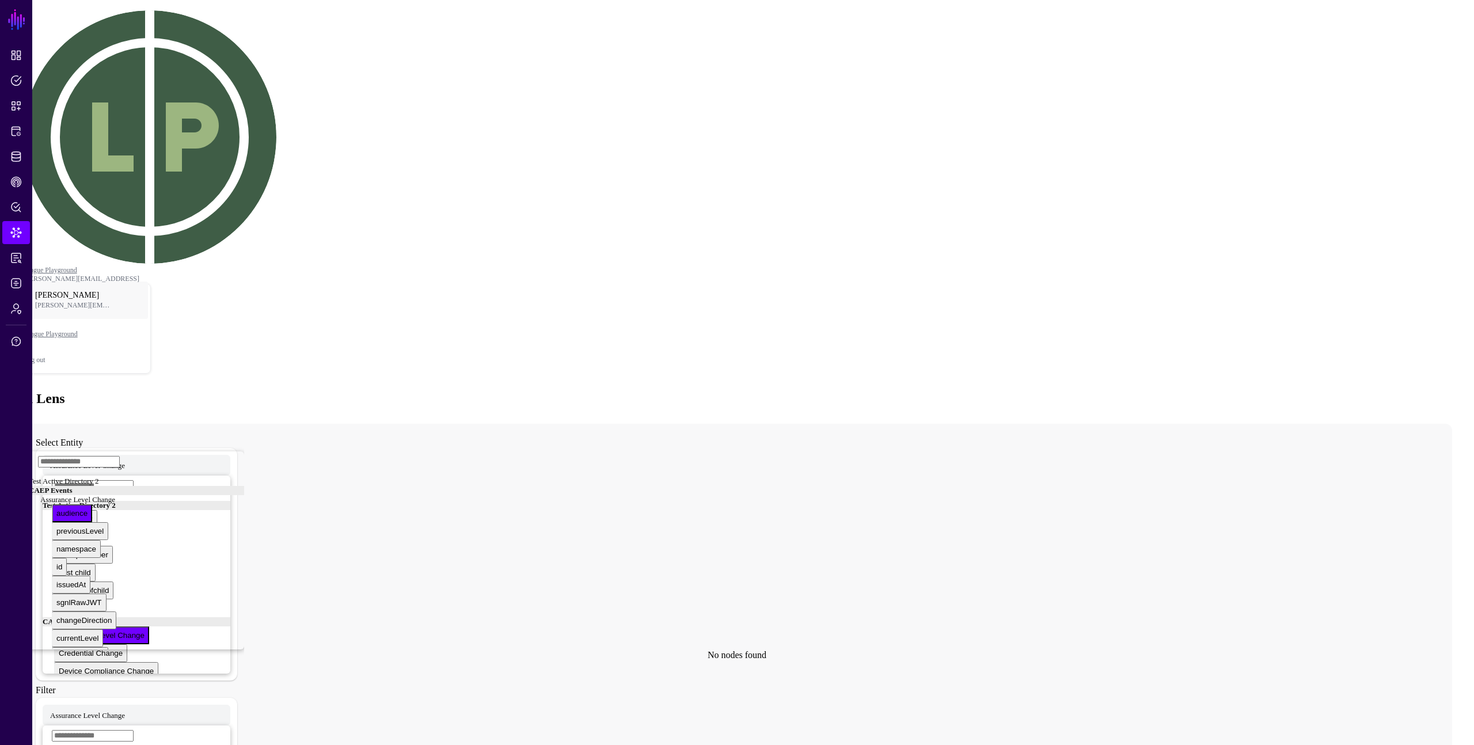
click at [88, 509] on div "audience" at bounding box center [71, 513] width 31 height 9
click at [320, 424] on icon at bounding box center [726, 654] width 1408 height 461
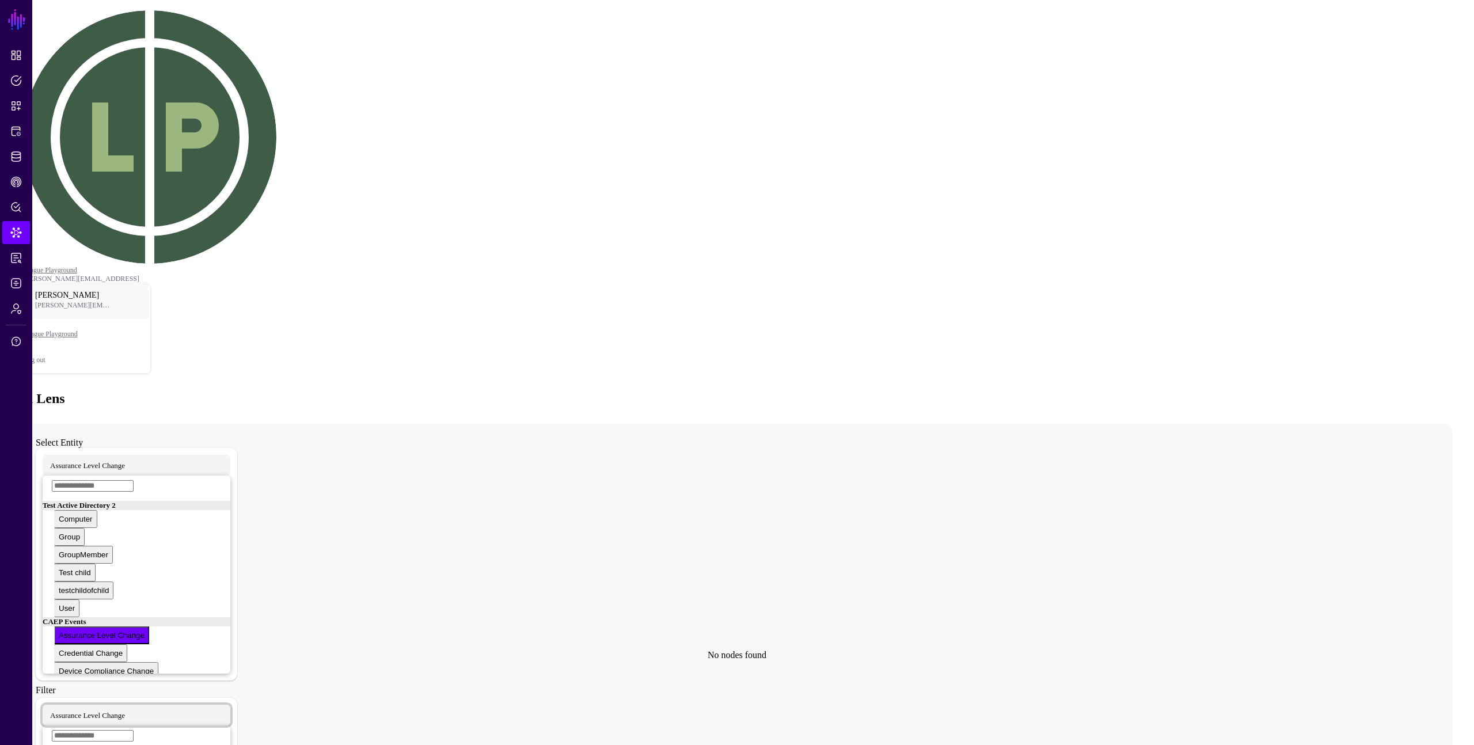
click at [125, 710] on span "Assurance Level Change" at bounding box center [87, 715] width 75 height 10
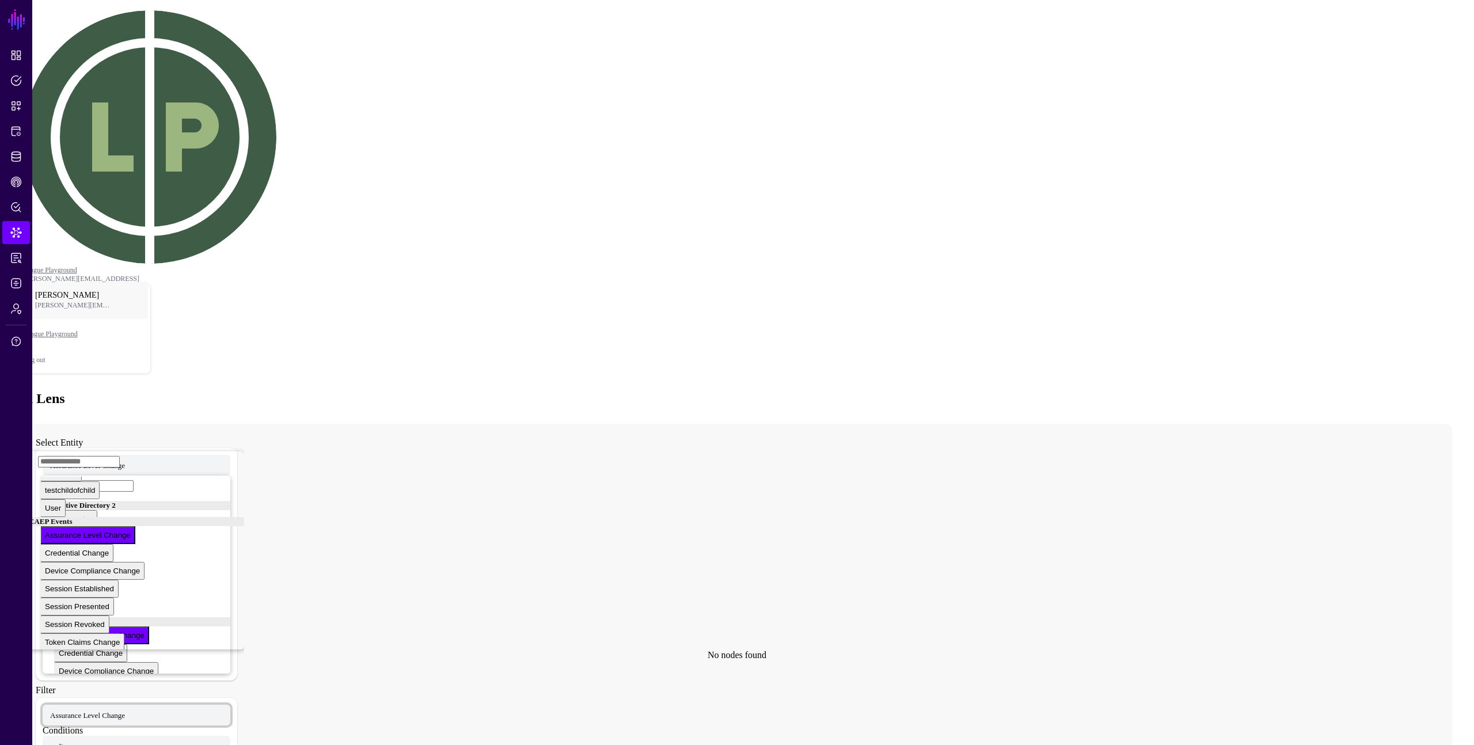
click at [304, 424] on icon at bounding box center [726, 654] width 1408 height 461
click at [132, 710] on span "Assurance Level Change" at bounding box center [91, 715] width 82 height 10
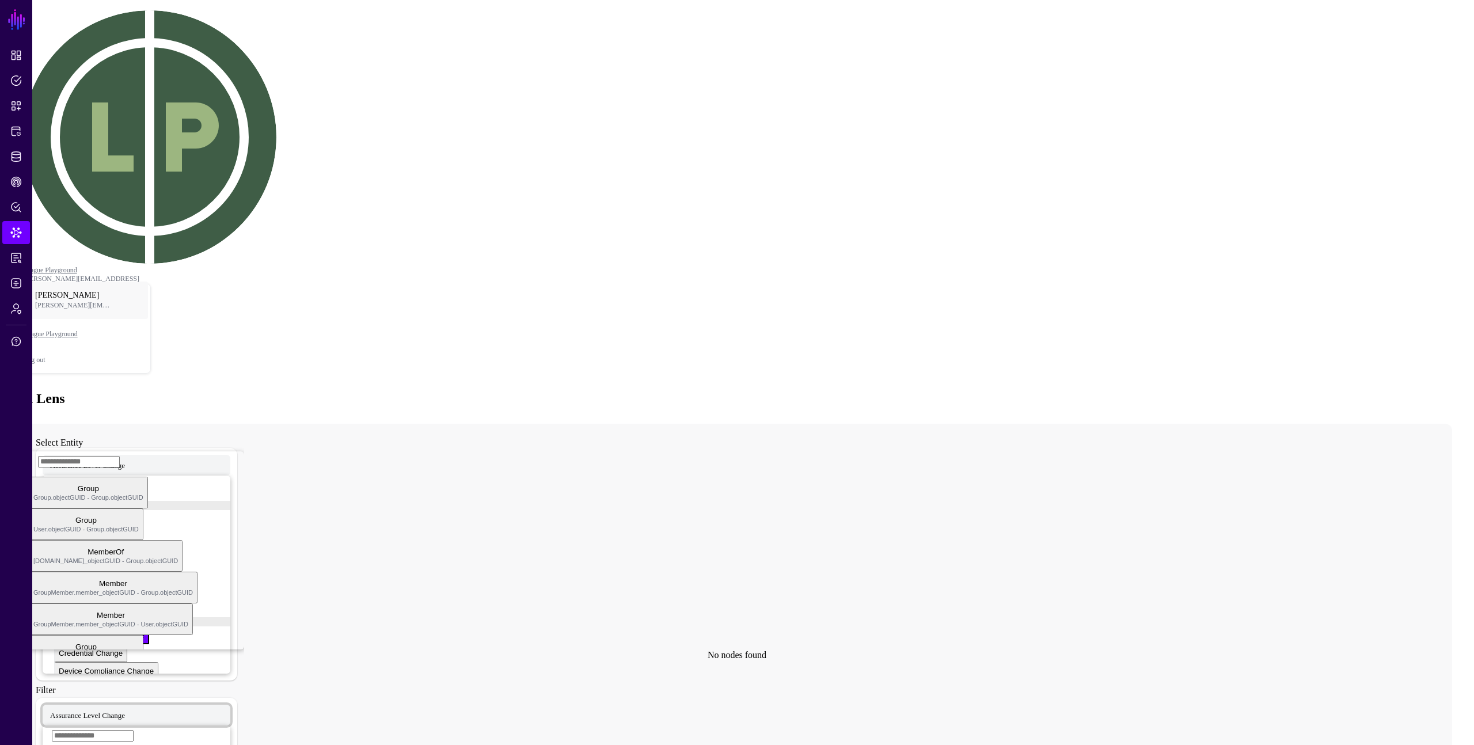
click at [125, 710] on span "Assurance Level Change" at bounding box center [87, 715] width 75 height 10
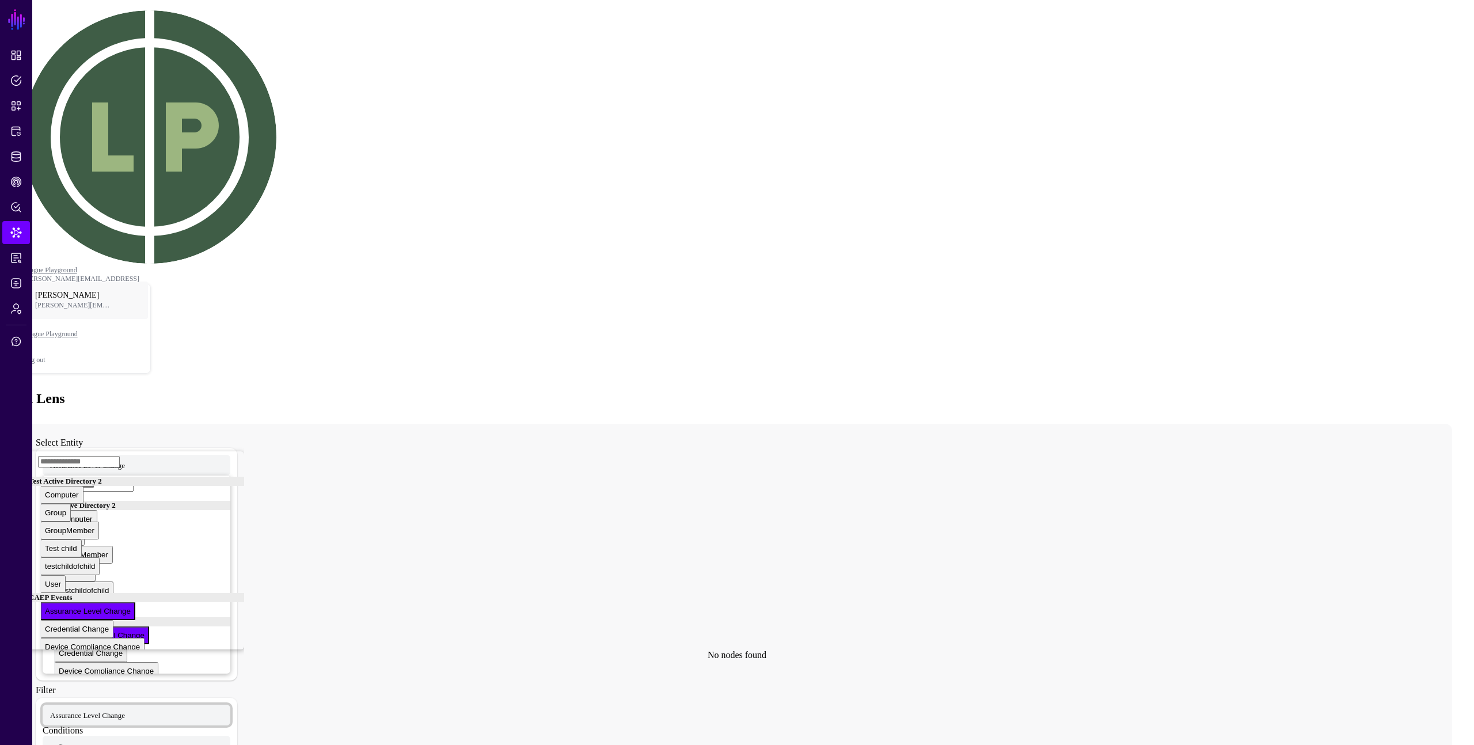
click at [125, 710] on span "Assurance Level Change" at bounding box center [87, 715] width 75 height 10
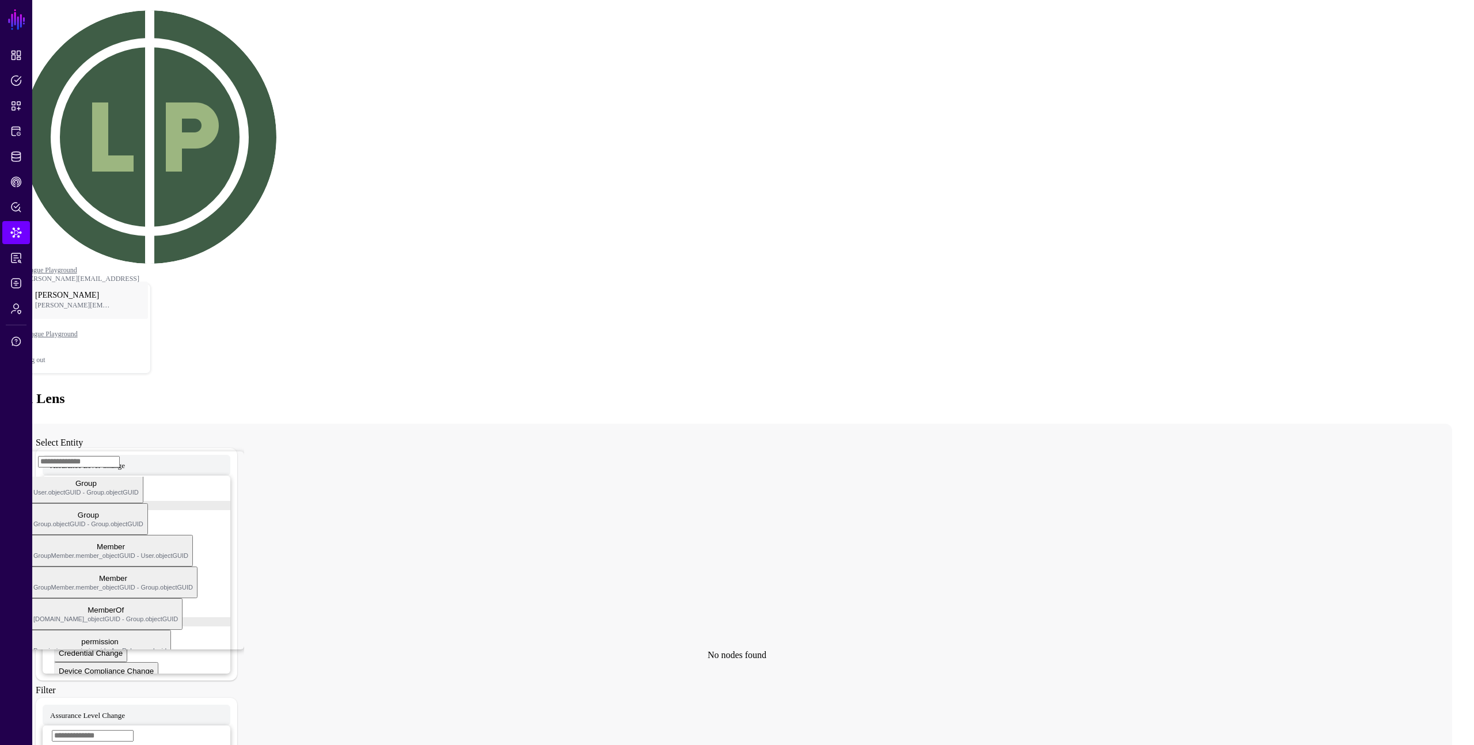
scroll to position [0, 0]
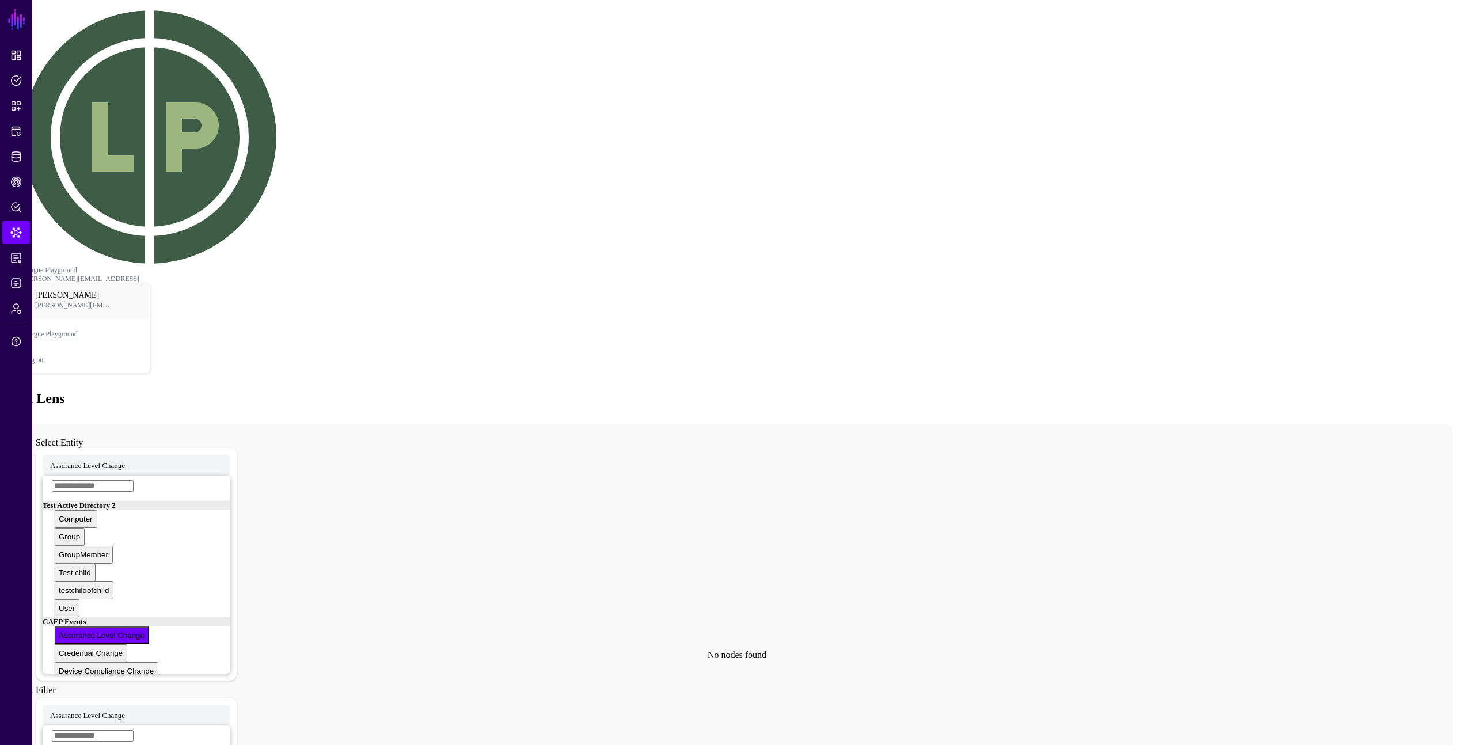
click at [338, 424] on icon at bounding box center [726, 654] width 1408 height 461
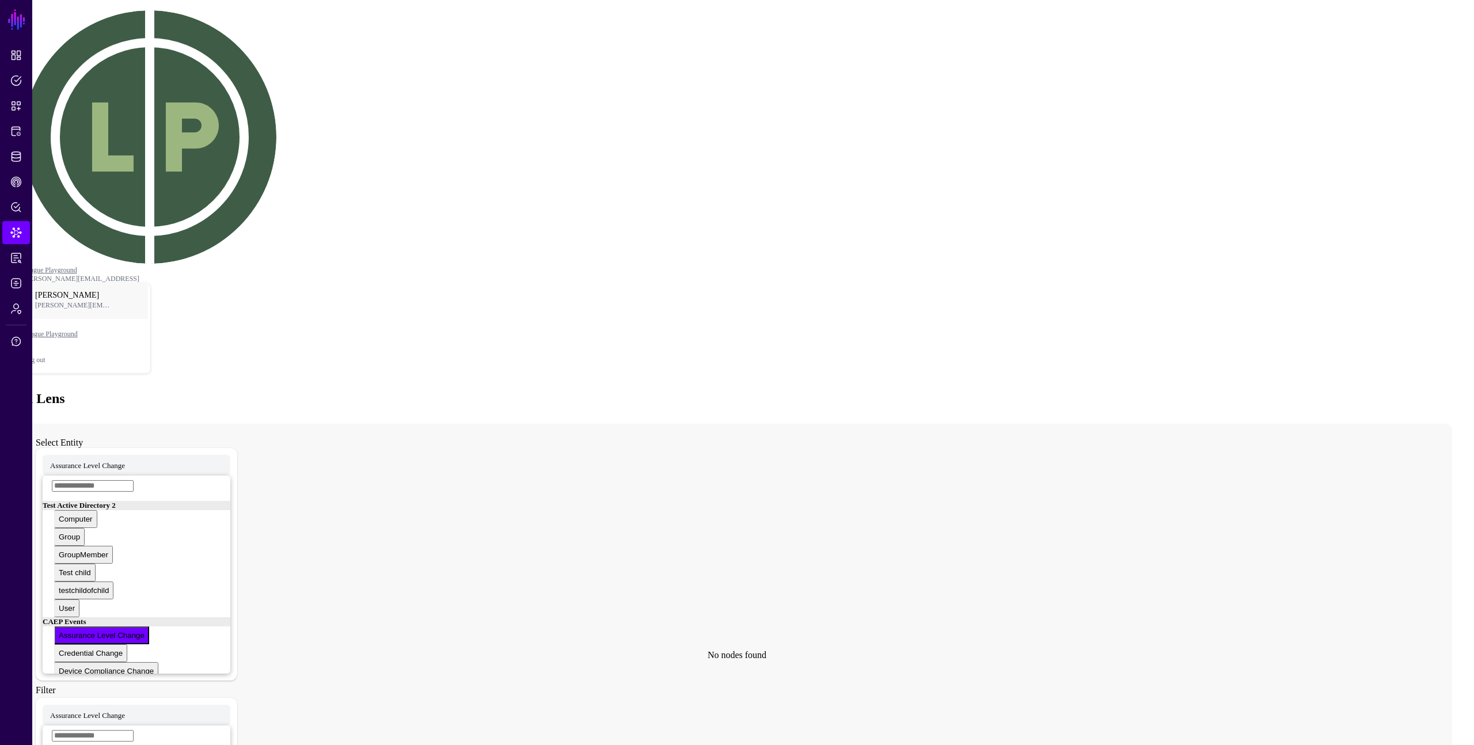
click at [315, 424] on icon at bounding box center [726, 654] width 1408 height 461
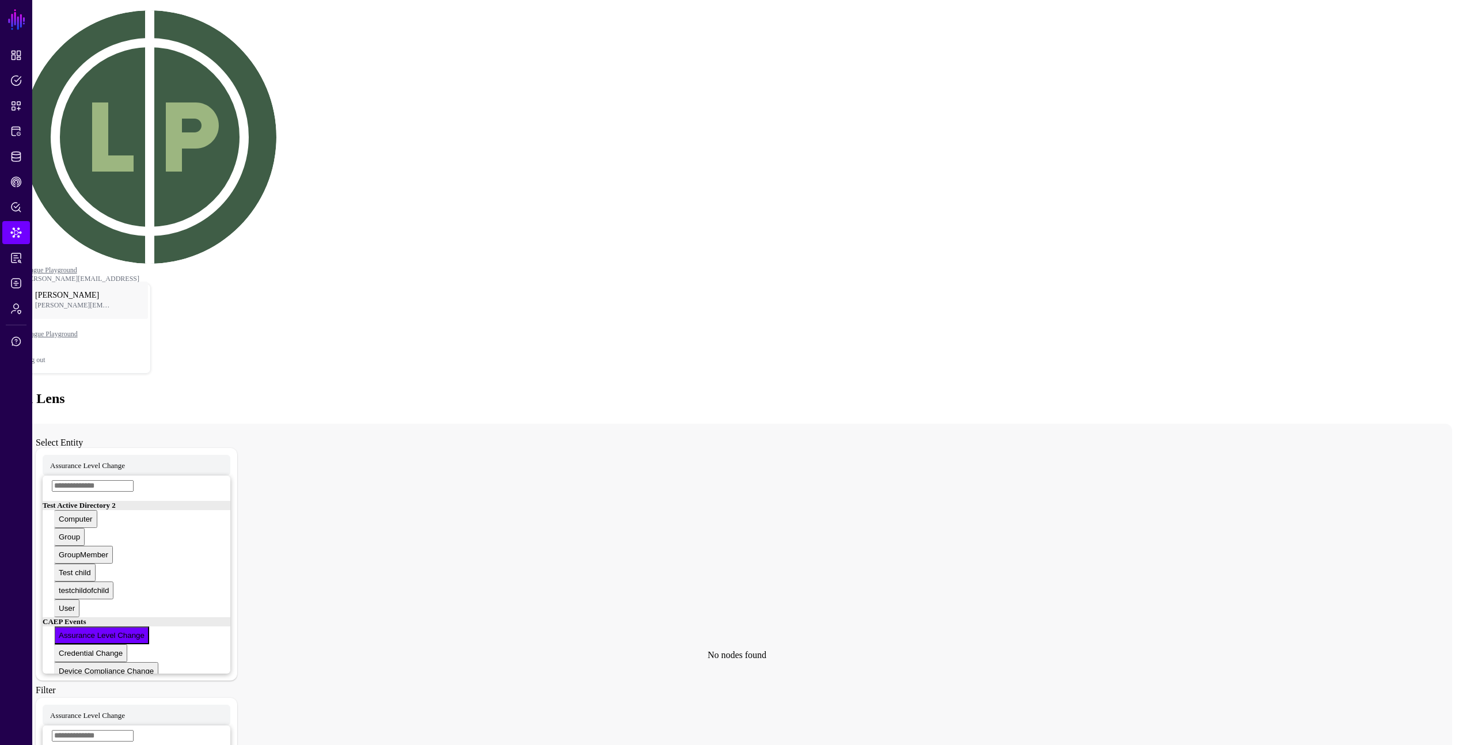
click at [504, 424] on icon at bounding box center [726, 654] width 1408 height 461
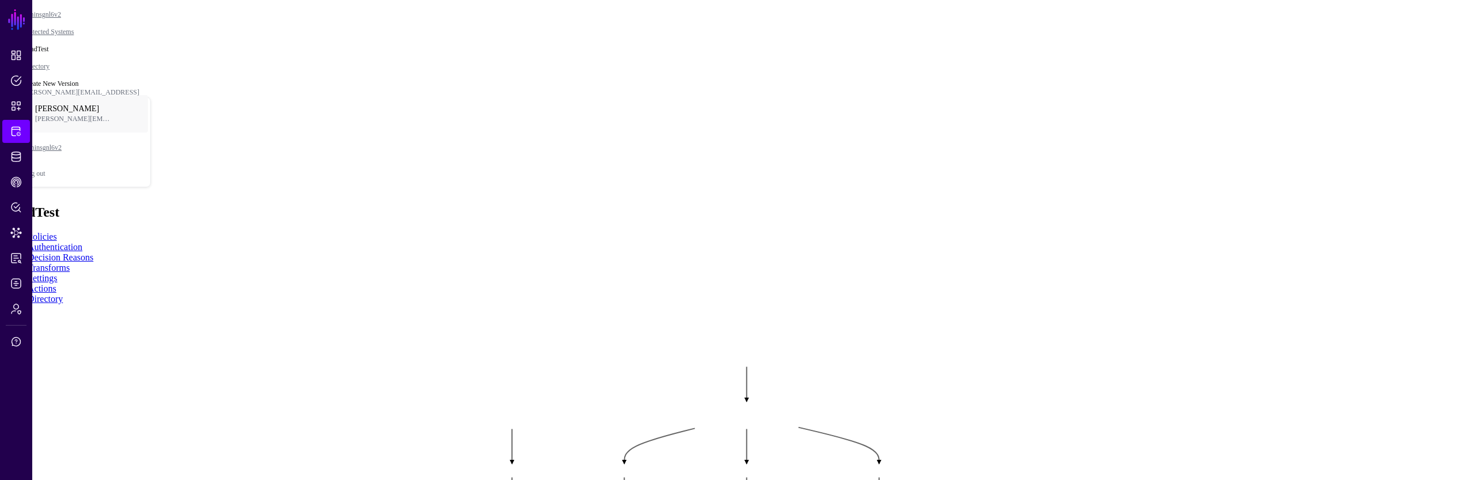
click at [391, 359] on rect at bounding box center [448, 340] width 147432 height 47973
click at [941, 350] on rect at bounding box center [448, 340] width 147432 height 47973
click at [877, 323] on rect at bounding box center [448, 340] width 147432 height 47973
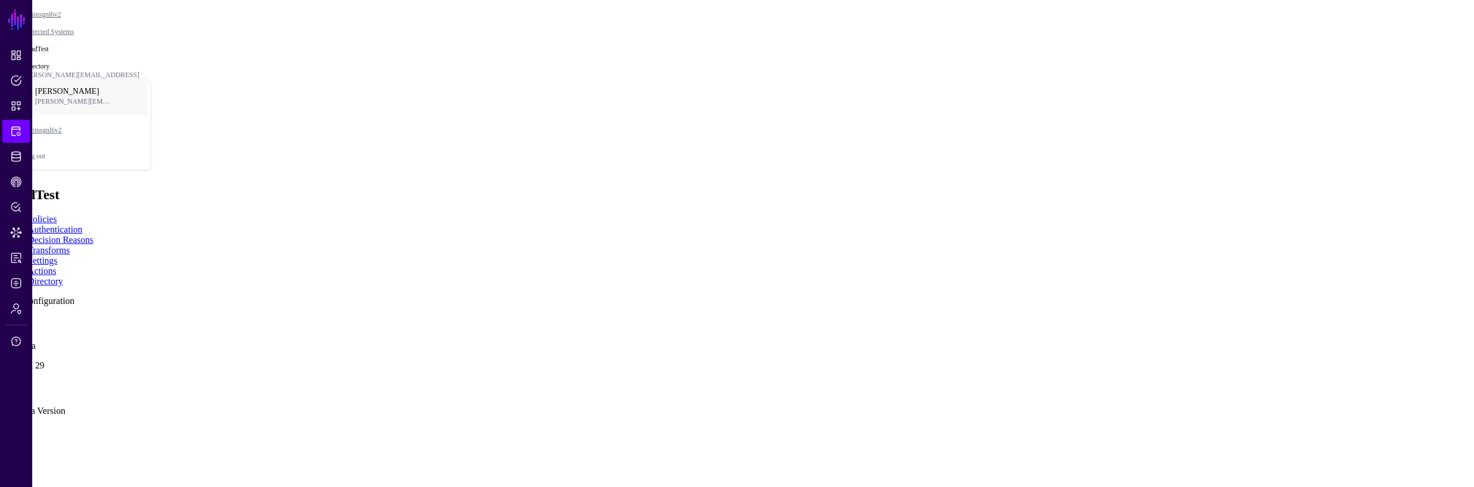
click at [5, 319] on link at bounding box center [5, 319] width 0 height 0
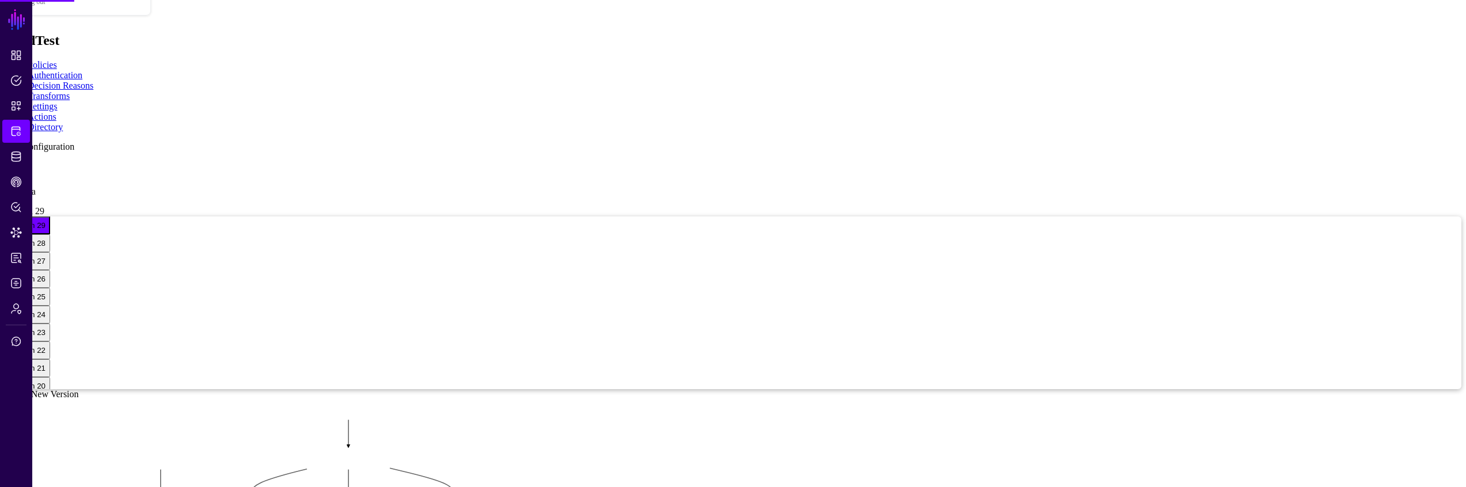
scroll to position [261, 0]
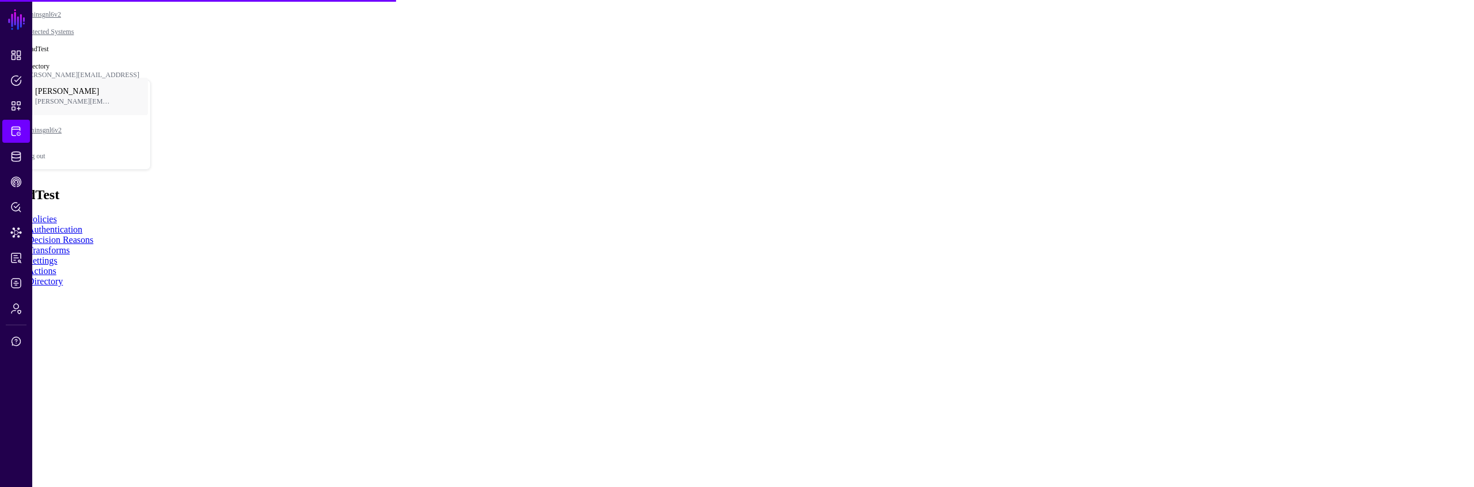
click at [1053, 214] on ul "Policies Authentication Decision Reasons Transforms Settings Actions Directory" at bounding box center [737, 250] width 1465 height 73
click at [5, 319] on link at bounding box center [5, 319] width 0 height 0
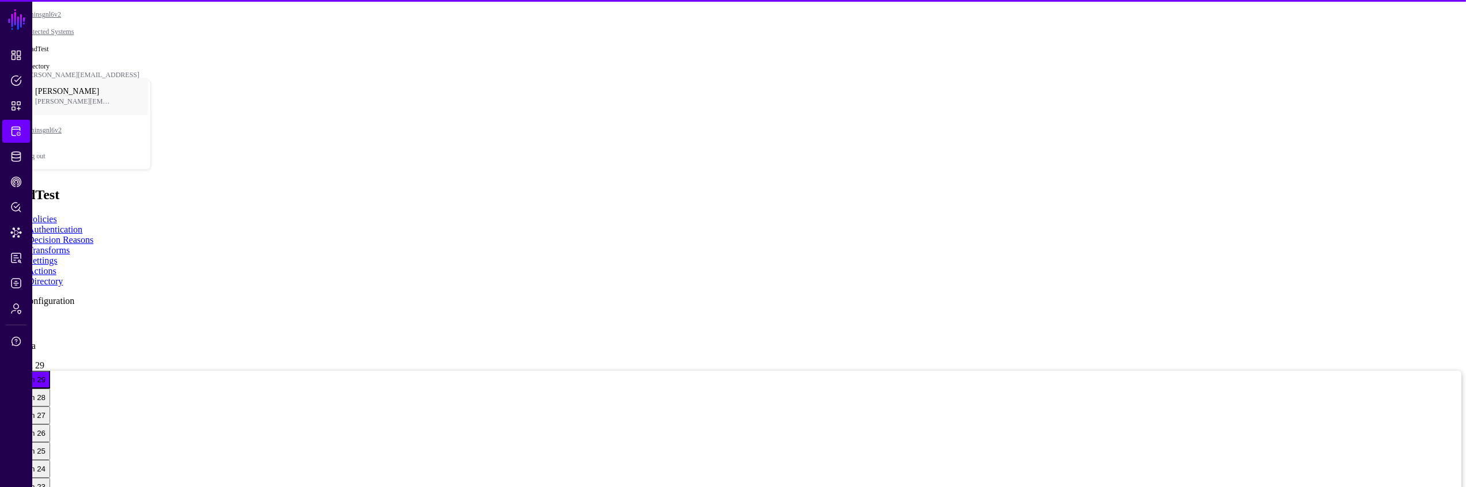
scroll to position [167, 0]
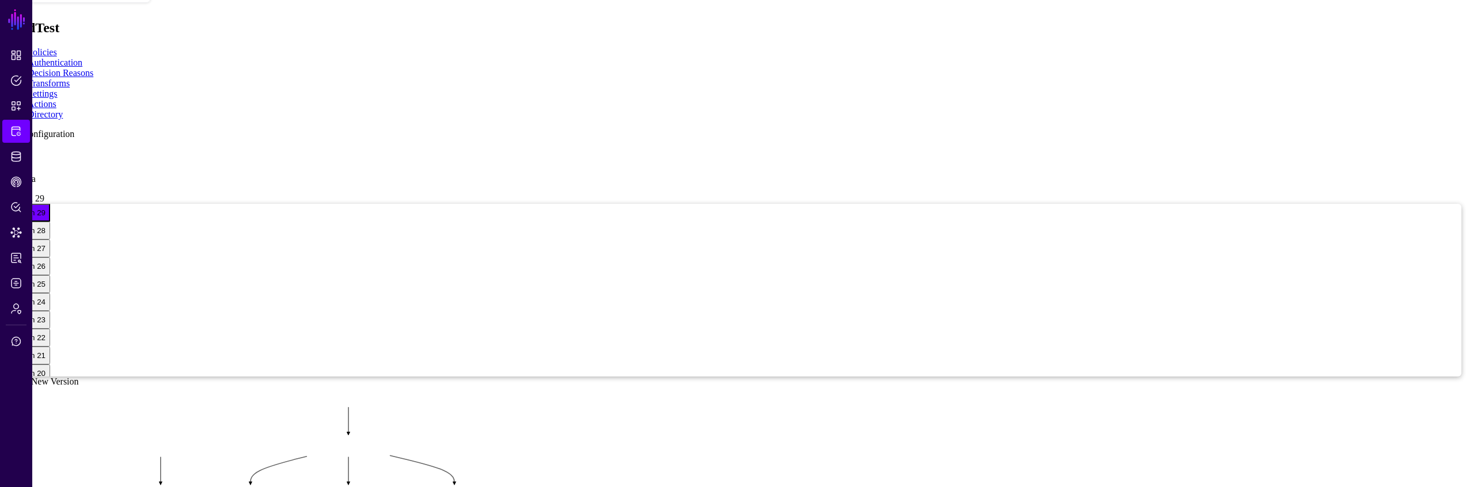
click at [314, 316] on app-integrations-item-directory "Add Configuration dir 1 any data Version 29 Version 29 Version 28 Version 27 Ve…" at bounding box center [733, 462] width 1456 height 667
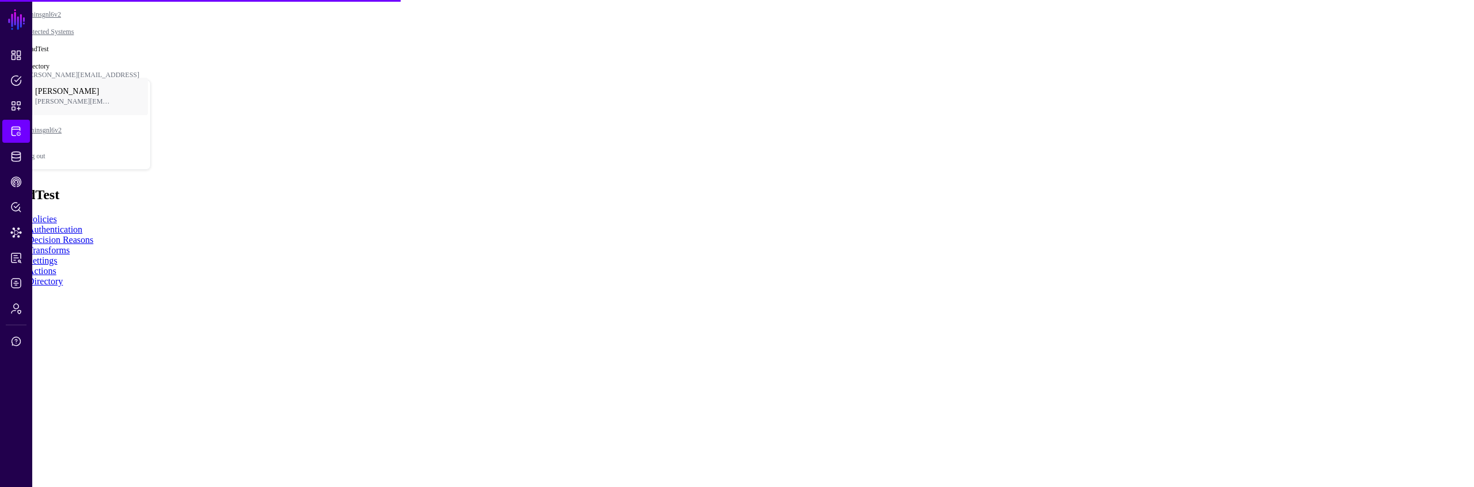
click at [1097, 187] on div "LoadTest" at bounding box center [737, 195] width 1465 height 16
click at [5, 319] on link at bounding box center [5, 319] width 0 height 0
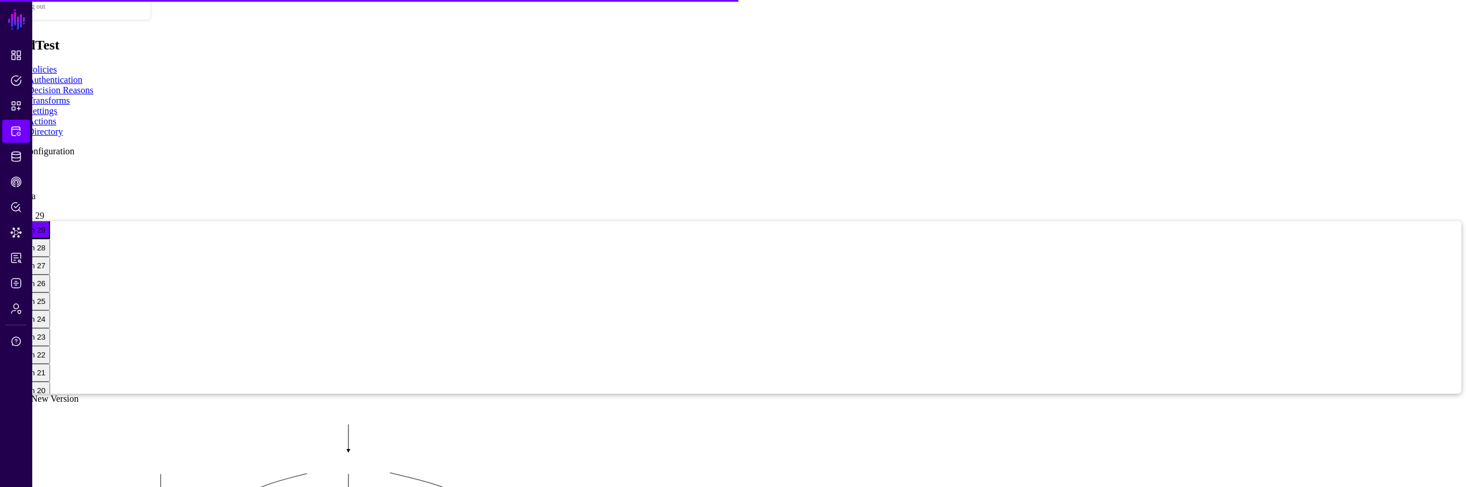
scroll to position [164, 0]
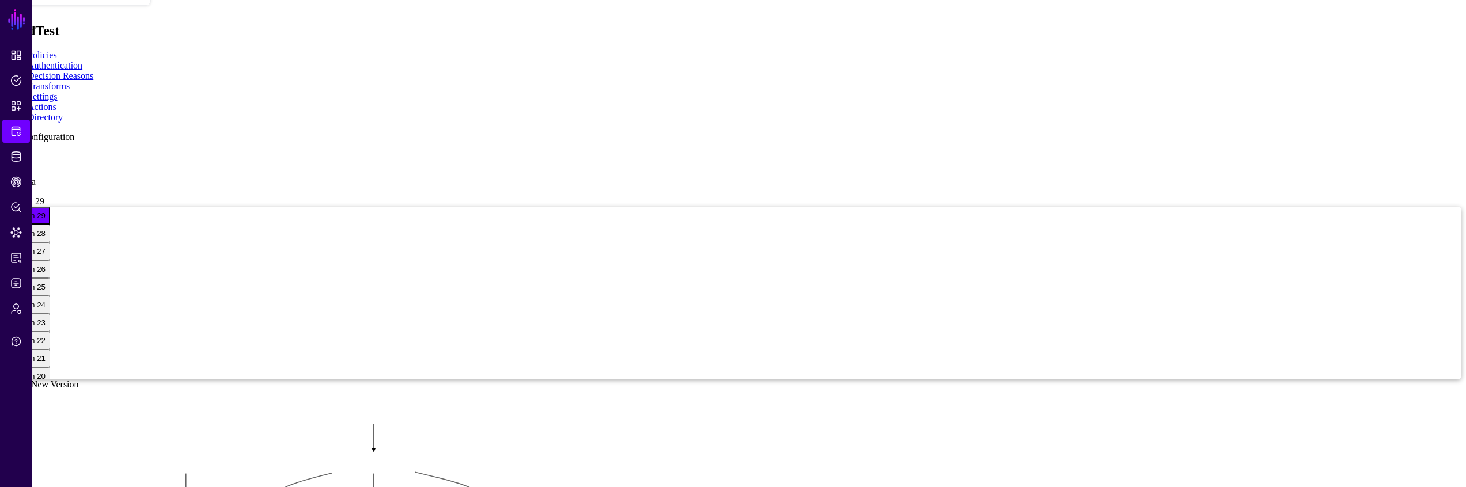
drag, startPoint x: 766, startPoint y: 329, endPoint x: 782, endPoint y: 337, distance: 18.3
click at [782, 337] on rect at bounding box center [135, 403] width 54550 height 27275
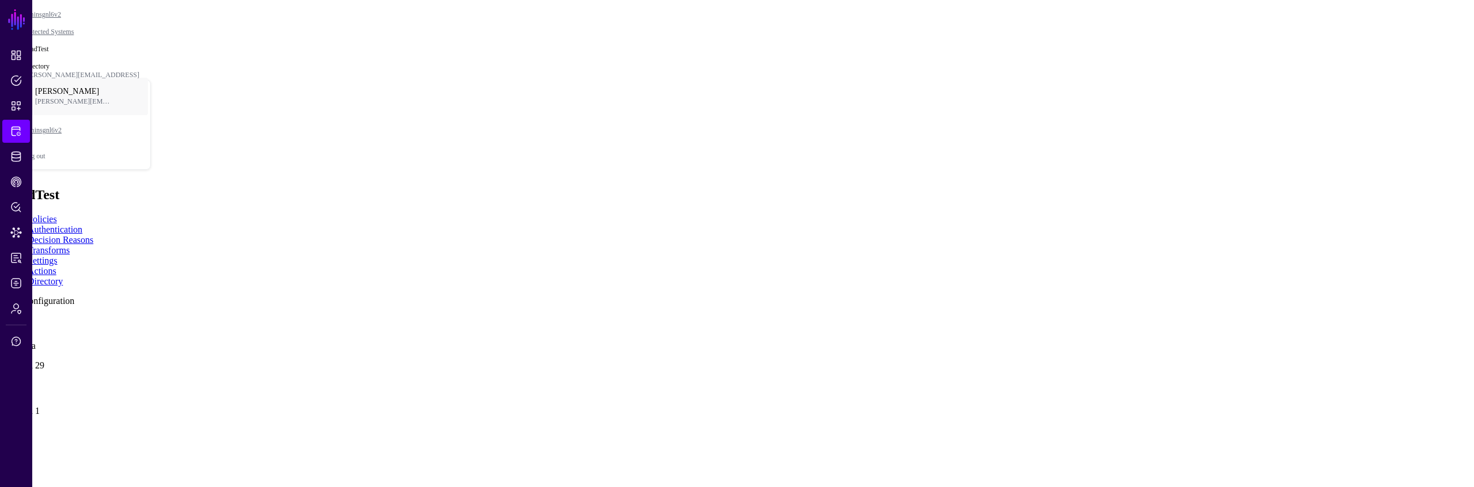
drag, startPoint x: 388, startPoint y: 209, endPoint x: 397, endPoint y: 213, distance: 10.1
click at [389, 319] on div "dir 1 any data Version 29" at bounding box center [737, 345] width 1465 height 52
click at [5, 319] on link at bounding box center [5, 319] width 0 height 0
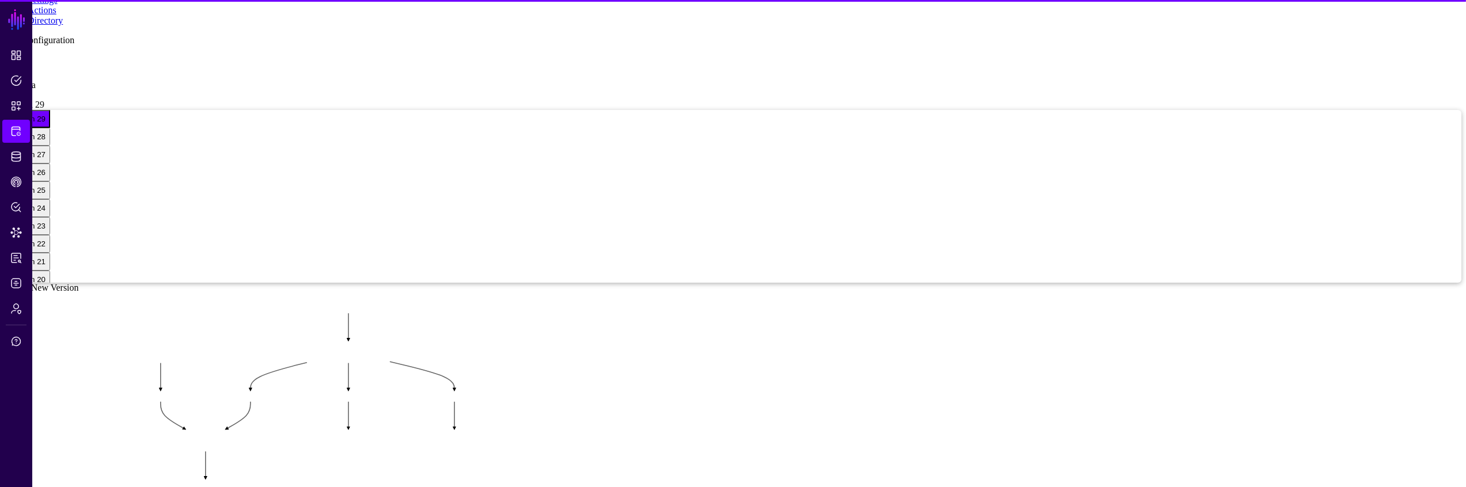
scroll to position [185, 0]
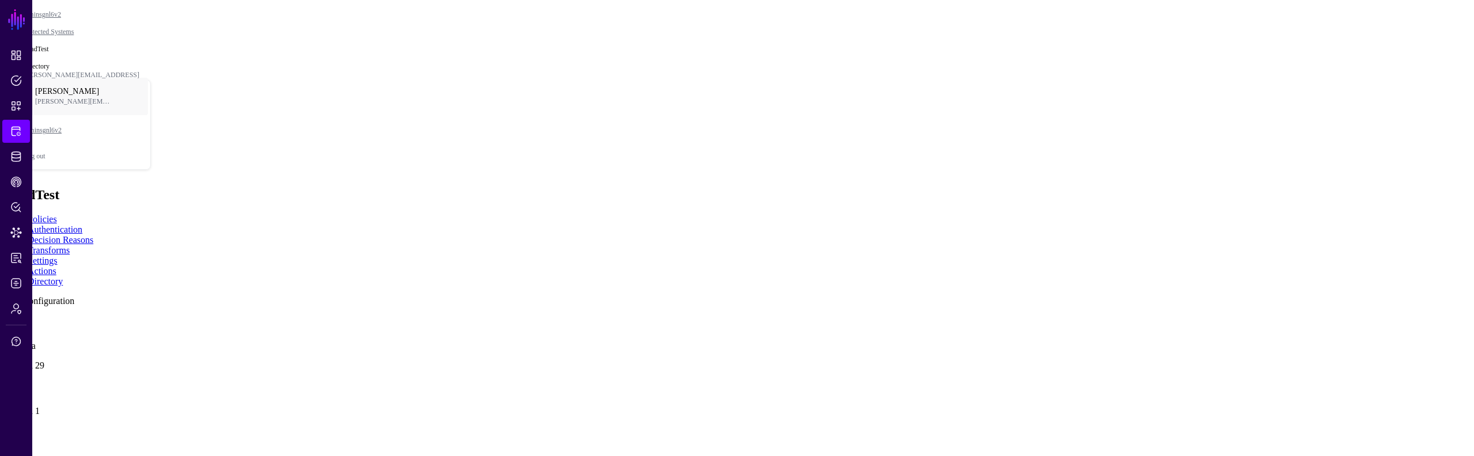
click at [5, 319] on link at bounding box center [5, 319] width 0 height 0
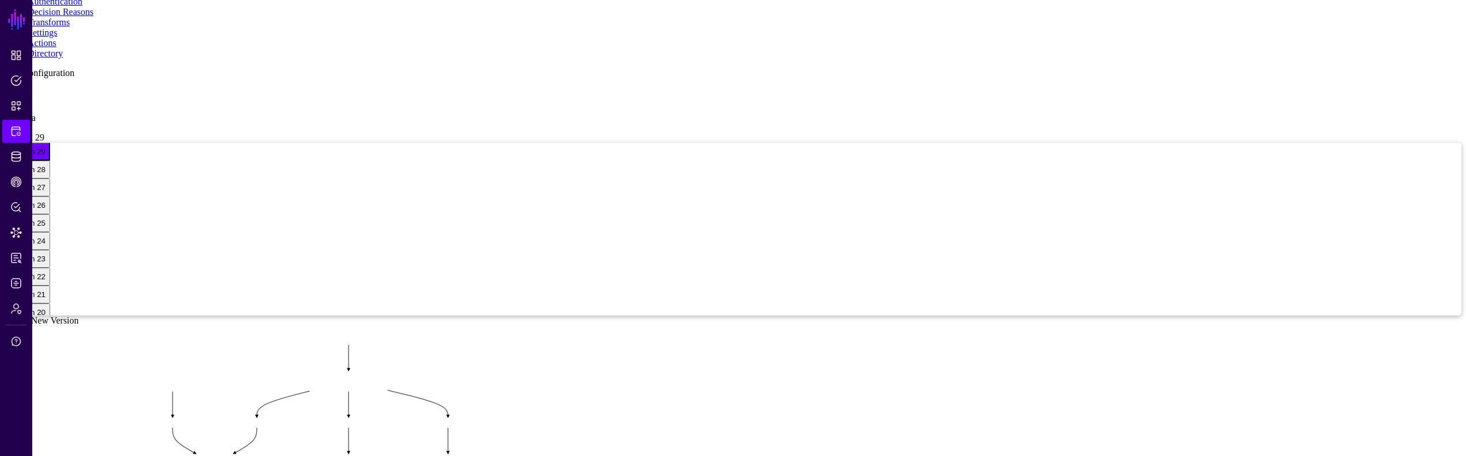
scroll to position [152, 0]
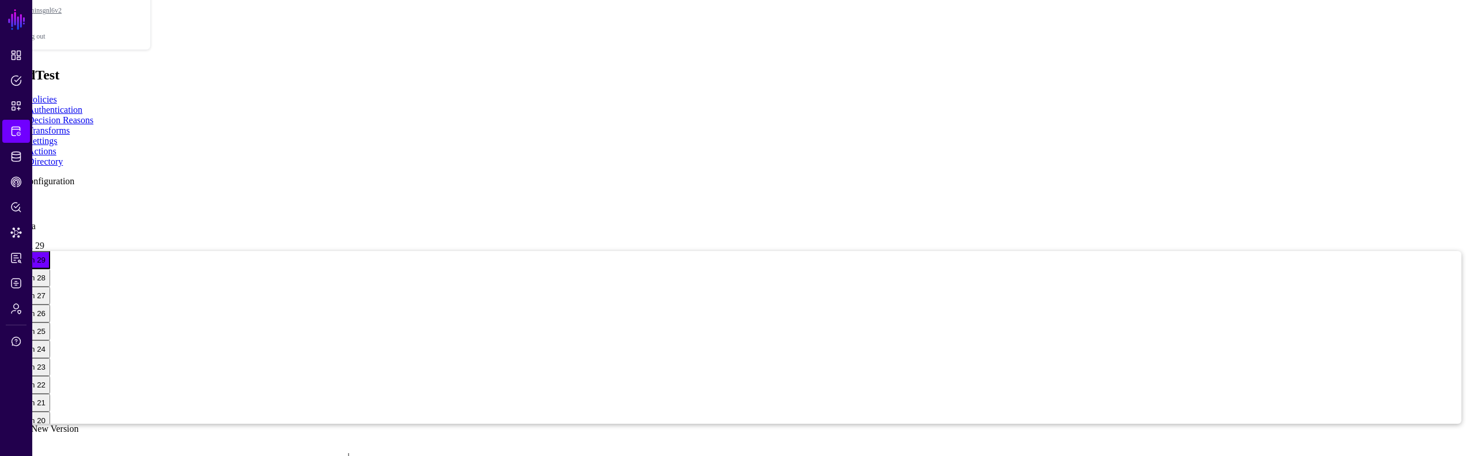
click at [47, 241] on span at bounding box center [47, 246] width 0 height 10
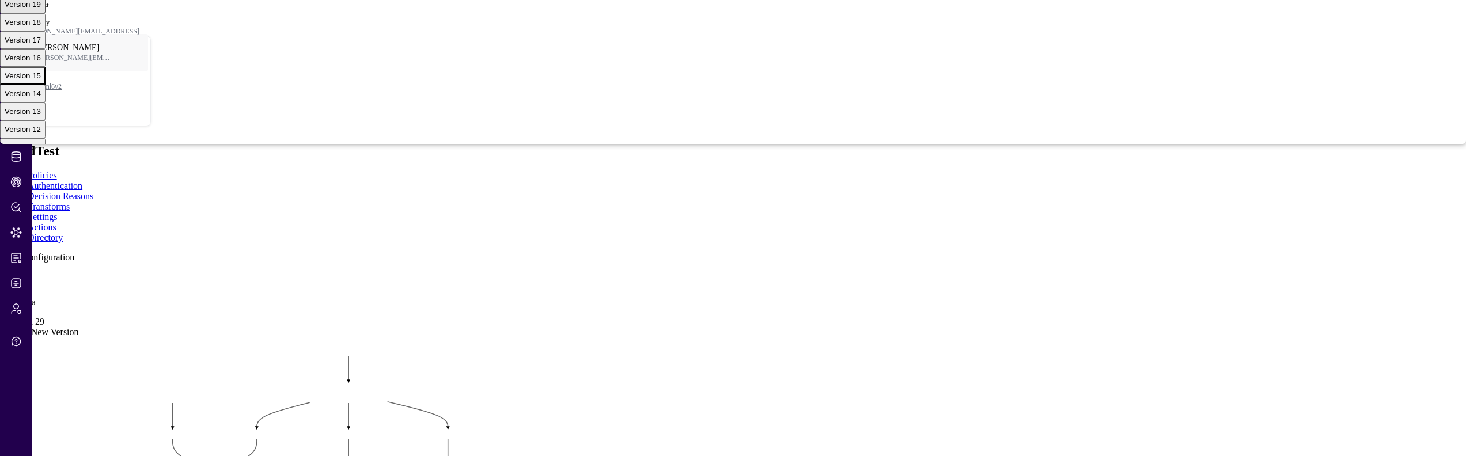
scroll to position [167, 0]
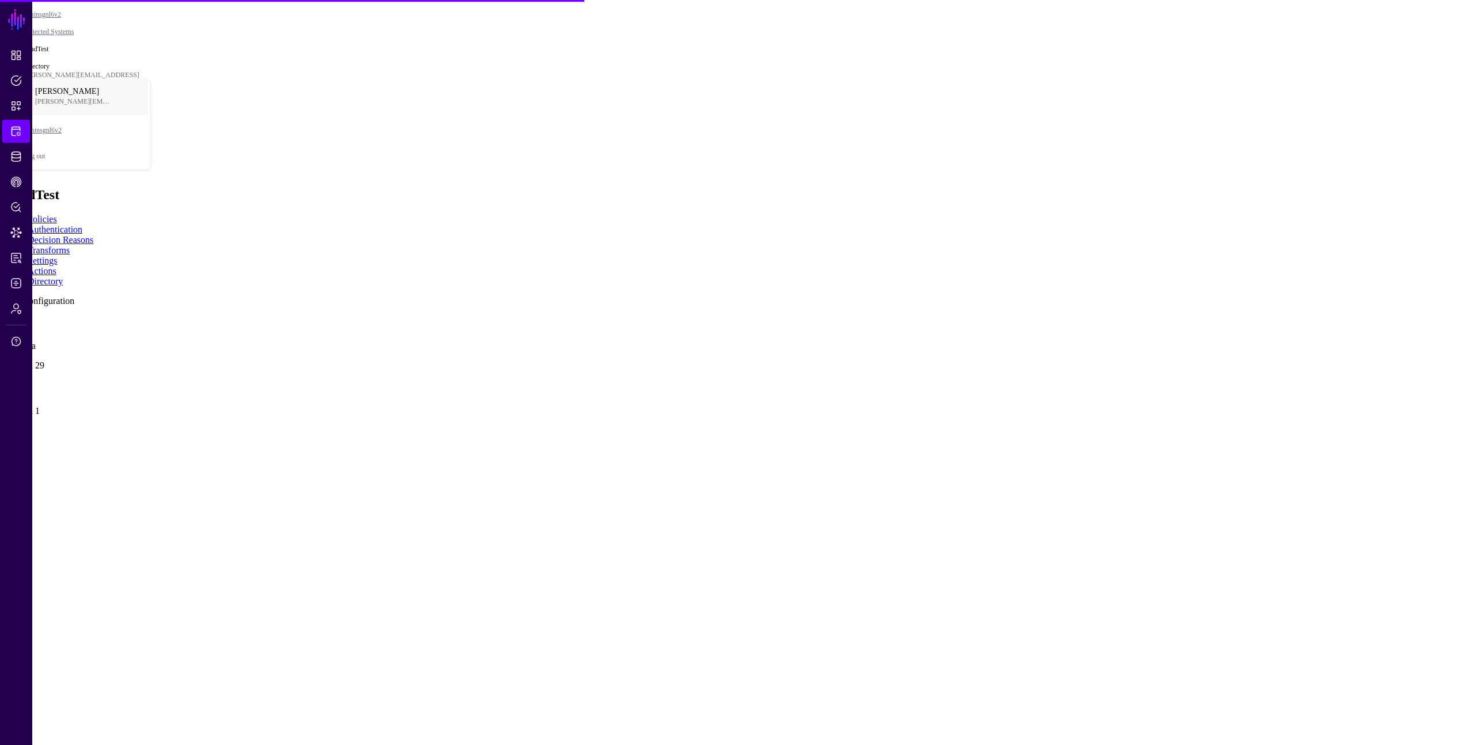
click at [5, 319] on link at bounding box center [5, 319] width 0 height 0
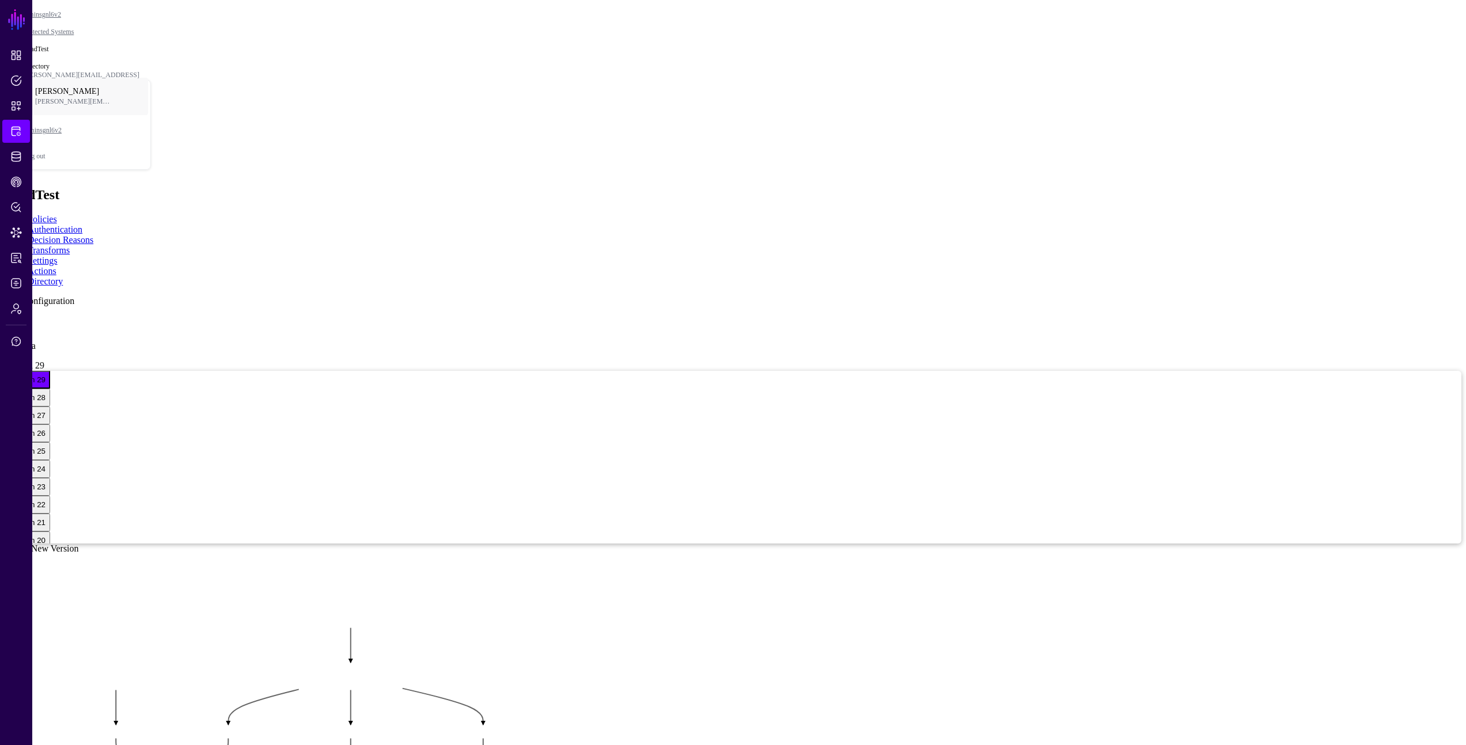
click at [79, 544] on link "Create New Version" at bounding box center [42, 549] width 74 height 10
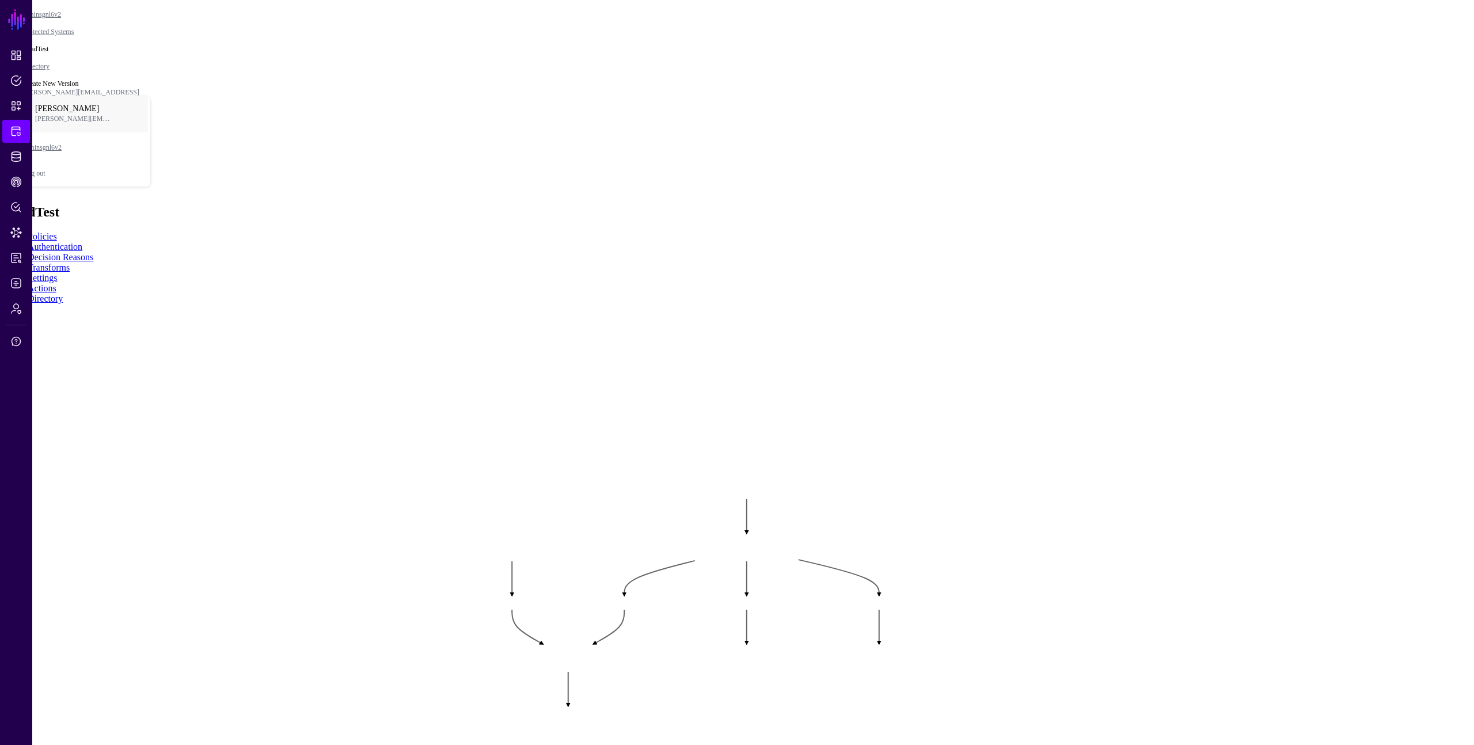
click at [1160, 184] on rect at bounding box center [448, 474] width 147432 height 74522
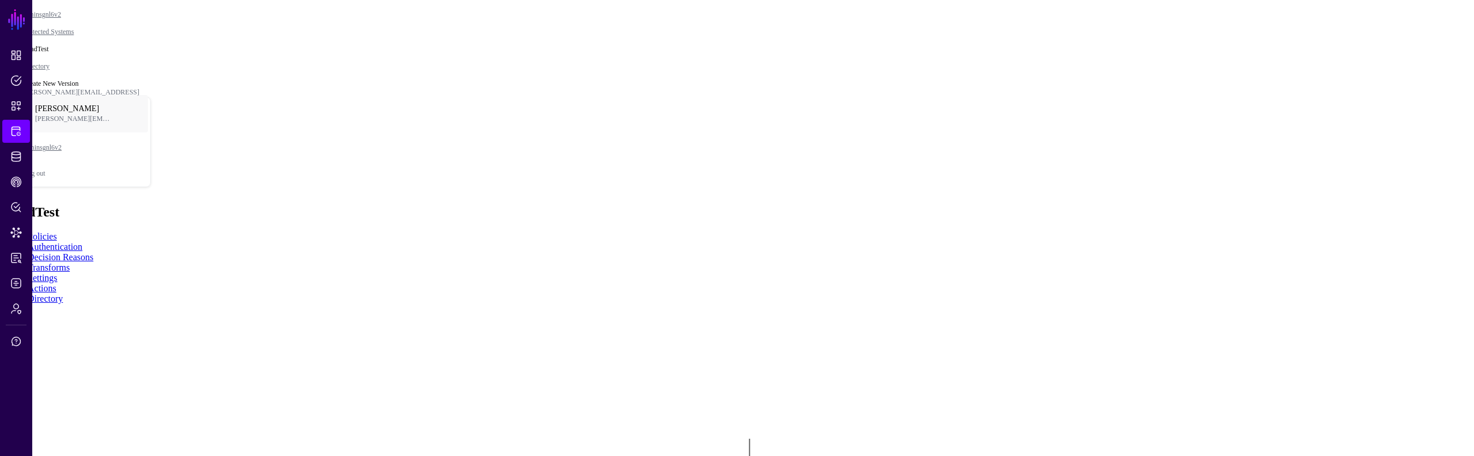
drag, startPoint x: 937, startPoint y: 204, endPoint x: 939, endPoint y: 149, distance: 55.3
click at [939, 149] on rect at bounding box center [451, 414] width 147432 height 45612
click at [73, 52] on div "EntraIDSGNLGroup" at bounding box center [39, 47] width 69 height 9
drag, startPoint x: 1044, startPoint y: 205, endPoint x: 1048, endPoint y: 232, distance: 27.4
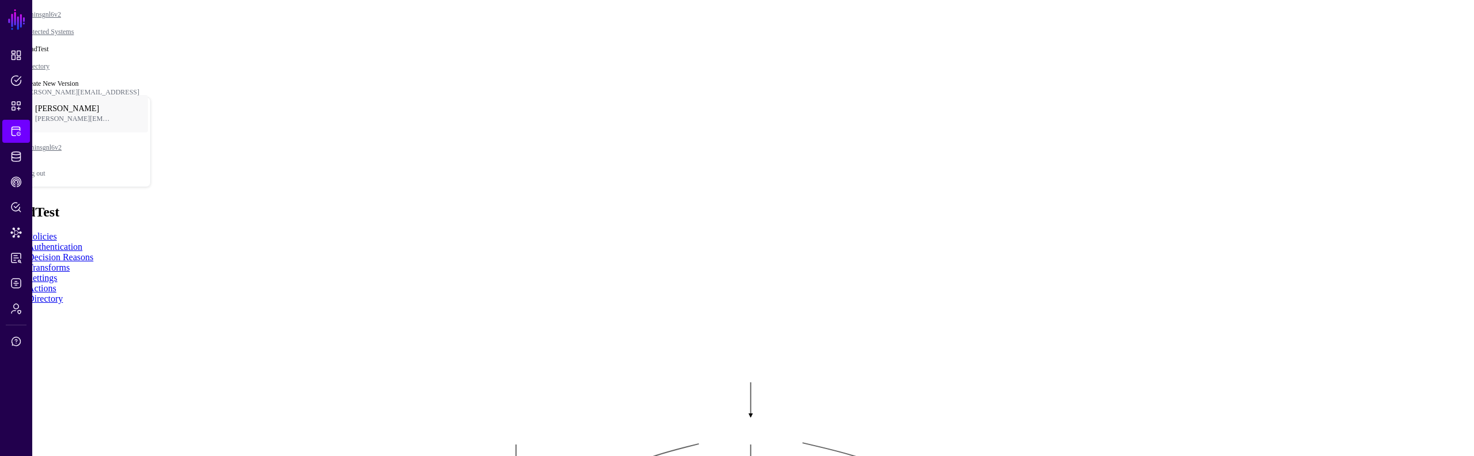
click at [1048, 232] on rect at bounding box center [452, 357] width 147432 height 45612
click at [73, 39] on button "EntraIDSGNLUser" at bounding box center [36, 30] width 73 height 18
click at [151, 47] on div "Graph Condition" at bounding box center [120, 41] width 62 height 10
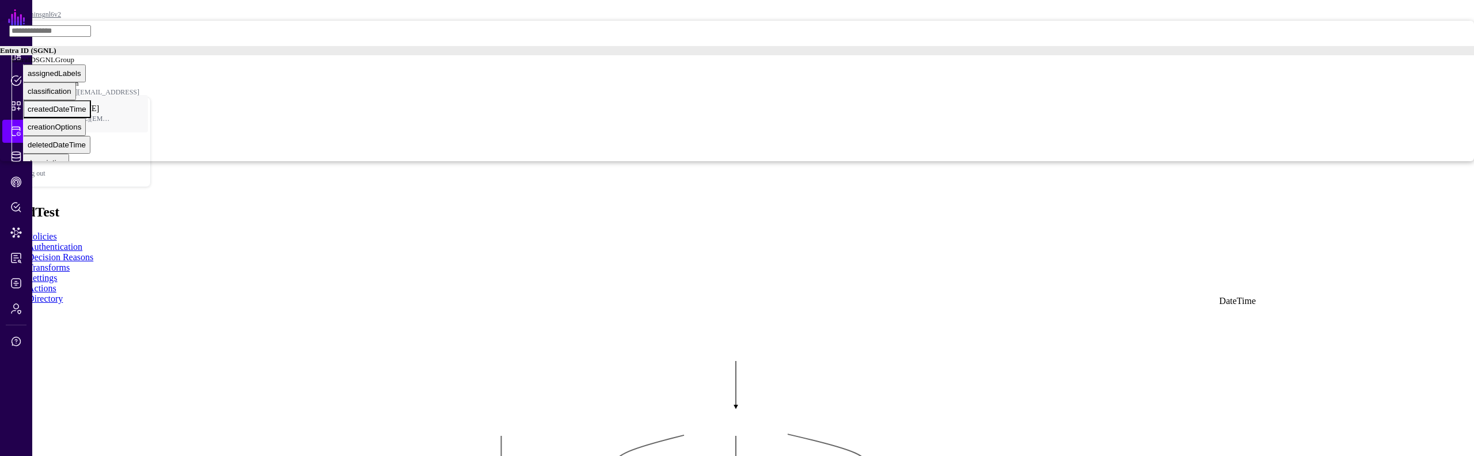
click at [91, 118] on button "createdDateTime" at bounding box center [57, 109] width 68 height 18
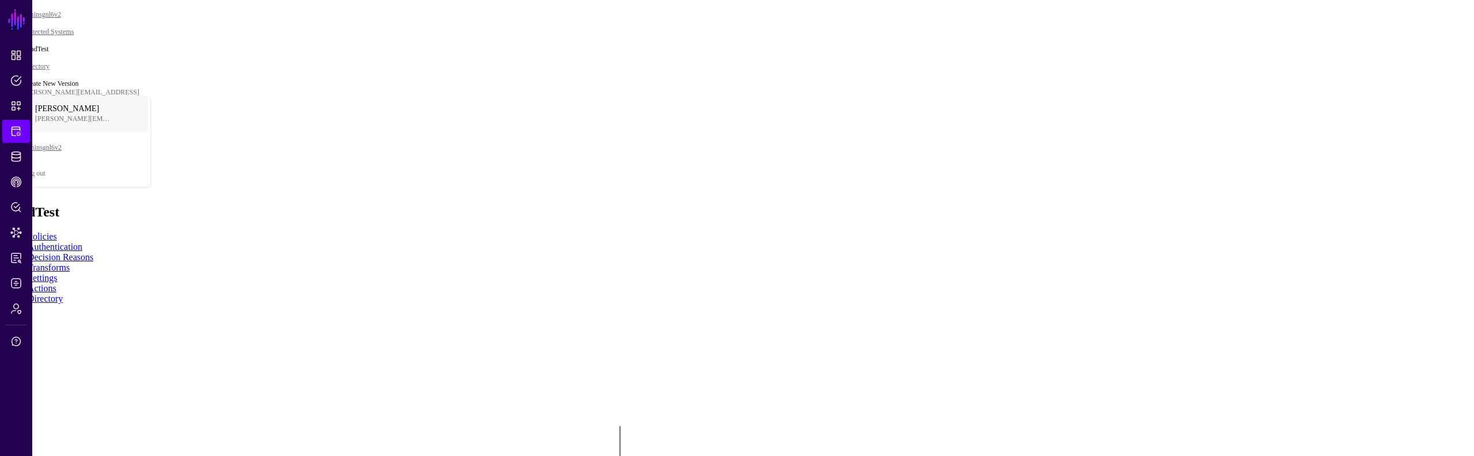
drag, startPoint x: 1146, startPoint y: 205, endPoint x: 1143, endPoint y: 289, distance: 84.1
click at [1143, 289] on rect at bounding box center [368, 401] width 147432 height 45612
drag, startPoint x: 1143, startPoint y: 289, endPoint x: 1141, endPoint y: 271, distance: 17.9
click at [1141, 271] on rect at bounding box center [367, 383] width 147432 height 45612
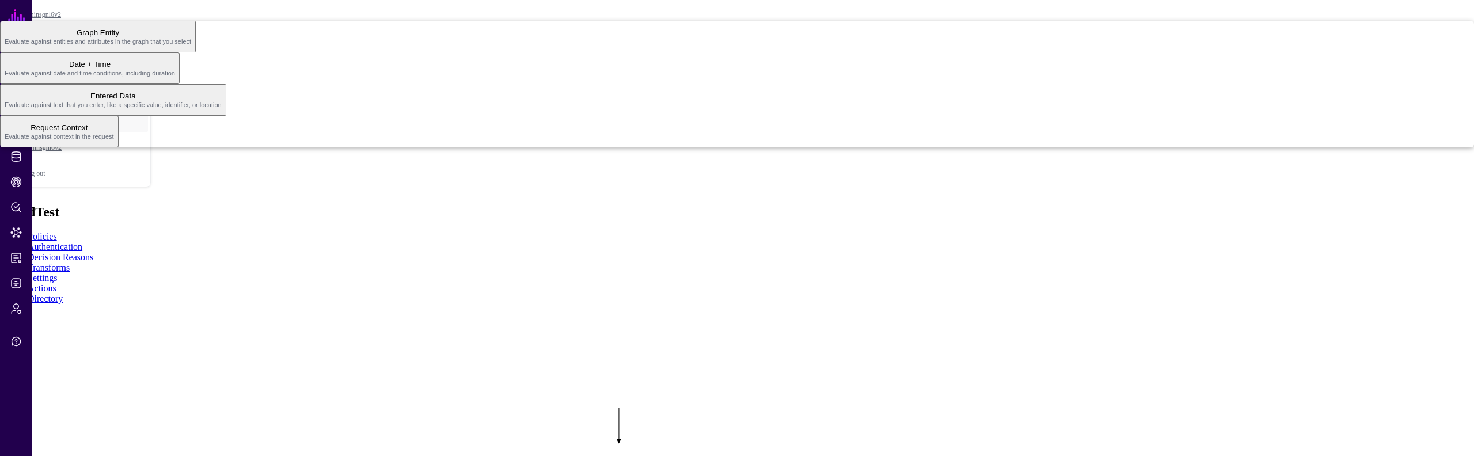
click at [175, 79] on span "Date + Time Evaluate against date and time conditions, including duration" at bounding box center [90, 68] width 170 height 22
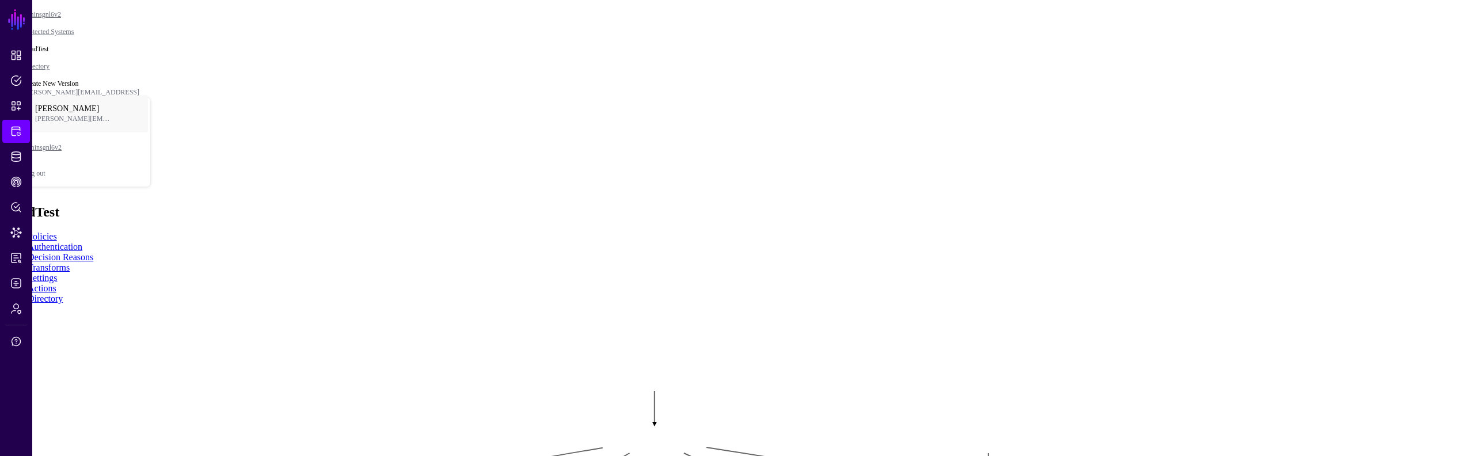
drag, startPoint x: 1107, startPoint y: 241, endPoint x: 1133, endPoint y: 282, distance: 48.2
click at [1133, 282] on rect at bounding box center [402, 366] width 147432 height 45612
click at [5, 319] on link at bounding box center [5, 319] width 0 height 0
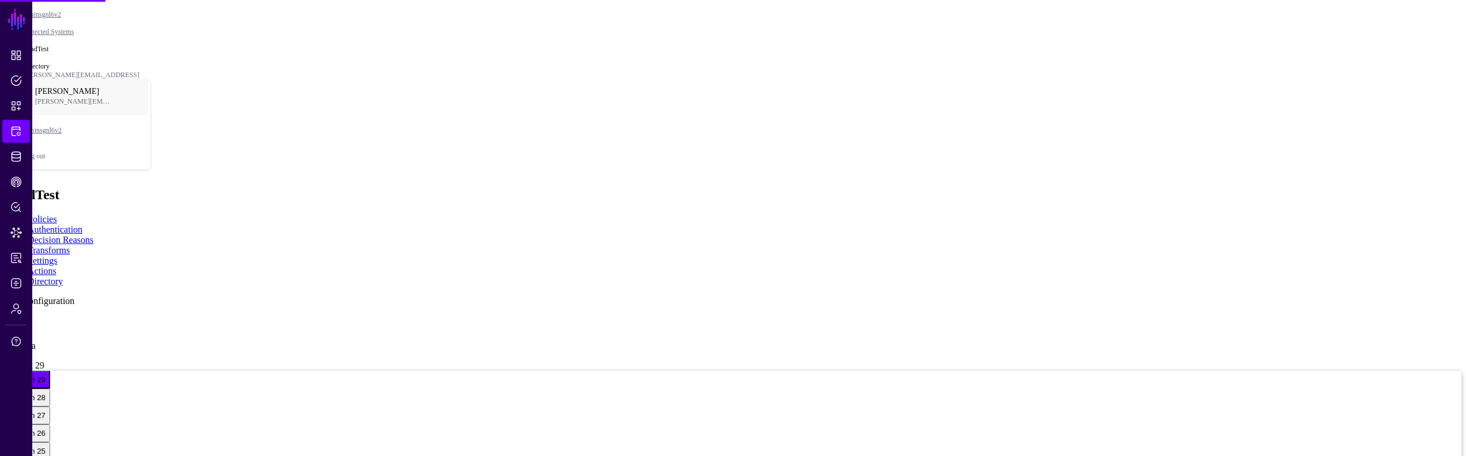
click at [5, 319] on link at bounding box center [5, 319] width 0 height 0
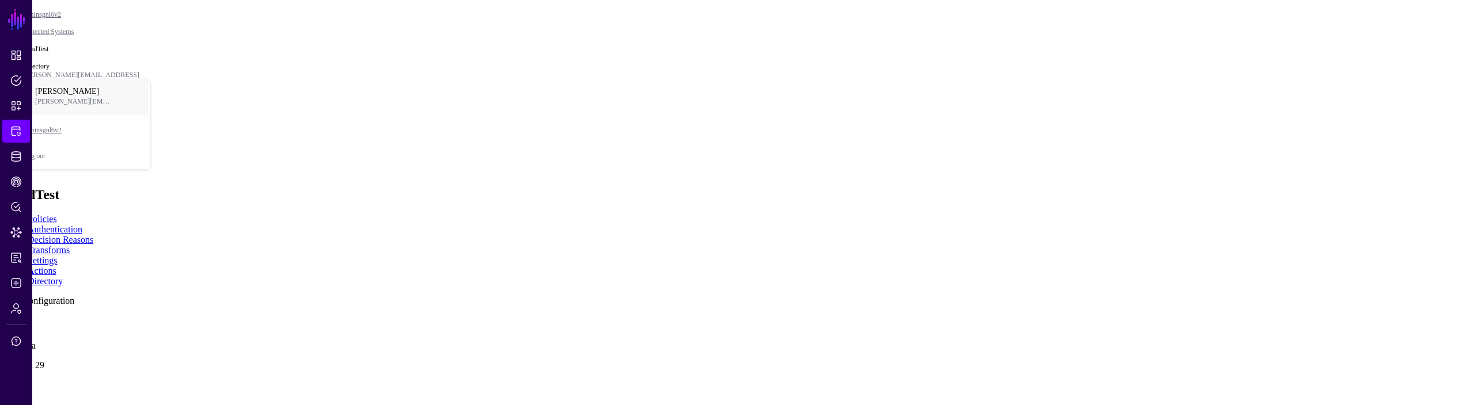
click at [391, 319] on div "dir 1 any data Version 29" at bounding box center [737, 345] width 1465 height 52
click at [5, 319] on link at bounding box center [5, 319] width 0 height 0
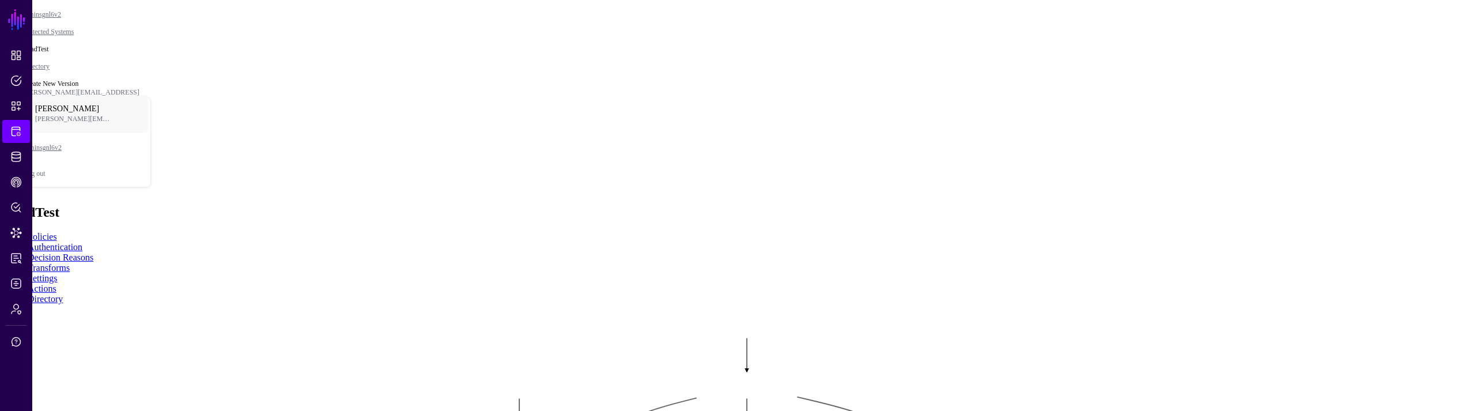
click at [878, 223] on rect at bounding box center [457, 313] width 143009 height 39830
drag, startPoint x: 795, startPoint y: 265, endPoint x: 801, endPoint y: 282, distance: 17.7
click at [801, 282] on rect at bounding box center [463, 330] width 143009 height 39830
click at [1153, 310] on rect at bounding box center [457, 313] width 143009 height 39830
click at [1135, 261] on rect at bounding box center [457, 313] width 143009 height 39830
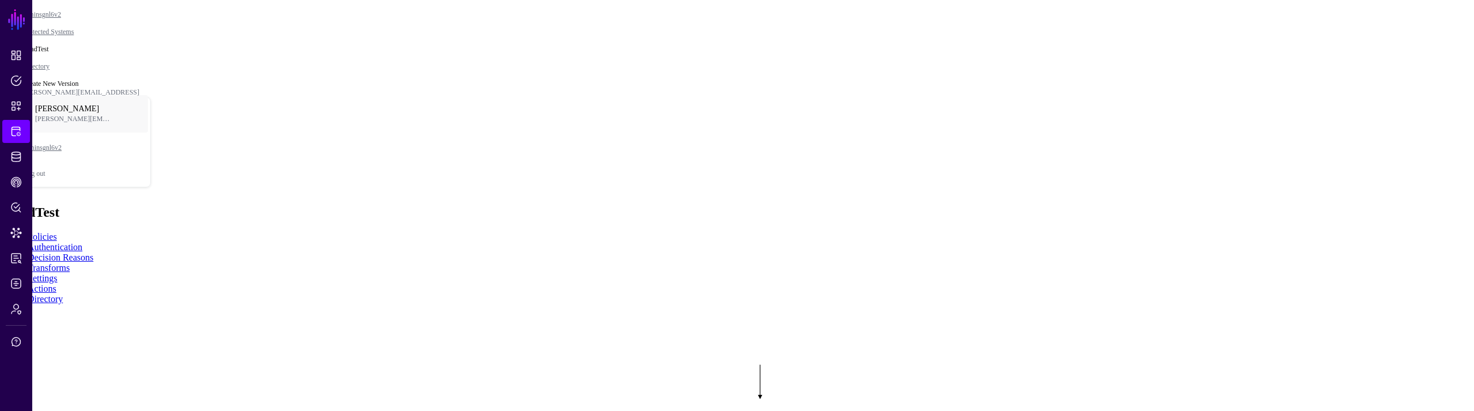
drag, startPoint x: 1074, startPoint y: 255, endPoint x: 1080, endPoint y: 267, distance: 14.2
click at [1080, 267] on rect at bounding box center [470, 339] width 143009 height 39830
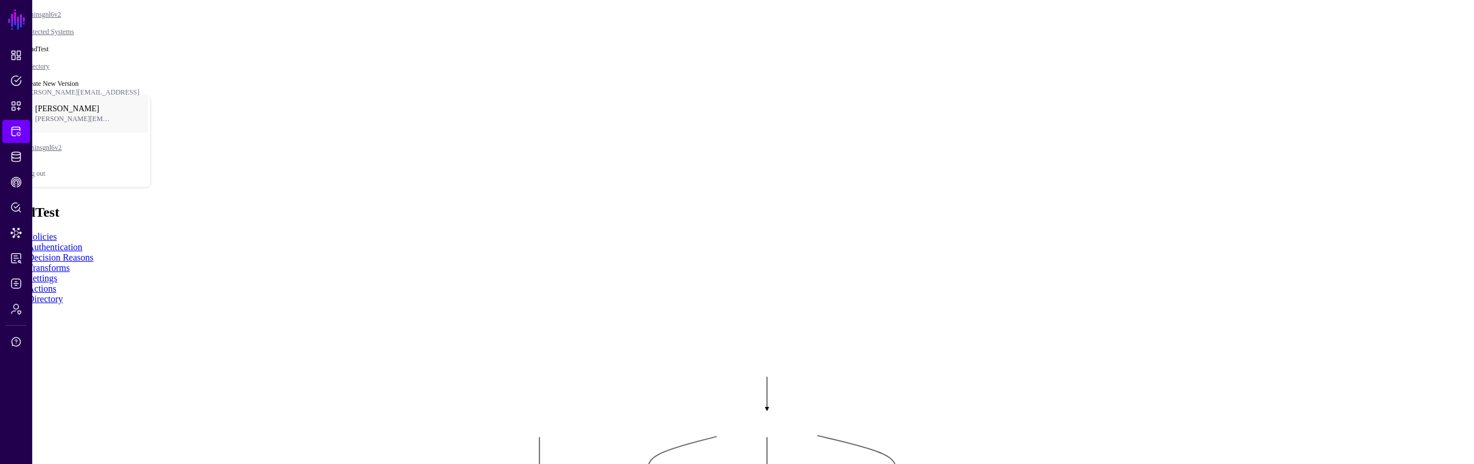
drag, startPoint x: 978, startPoint y: 392, endPoint x: 980, endPoint y: 398, distance: 6.2
click at [980, 398] on rect at bounding box center [477, 352] width 143009 height 44970
click at [951, 388] on rect at bounding box center [477, 352] width 143009 height 44970
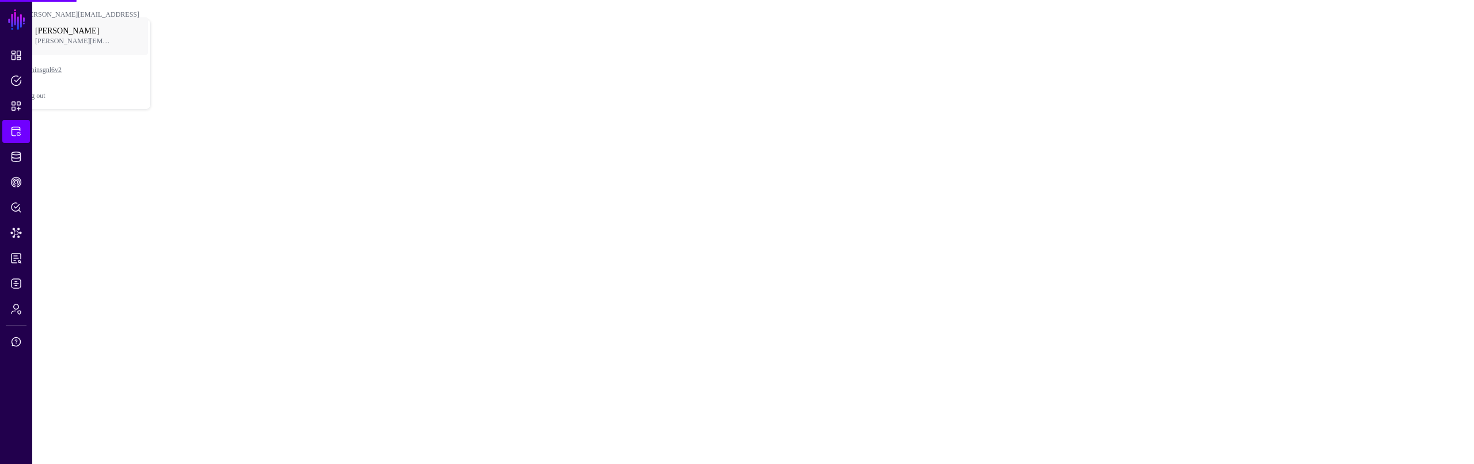
click at [668, 115] on main "SGNL Dashboard Policies Snippets Protected Systems Identity Data Fabric CAEP Hu…" at bounding box center [737, 60] width 1465 height 111
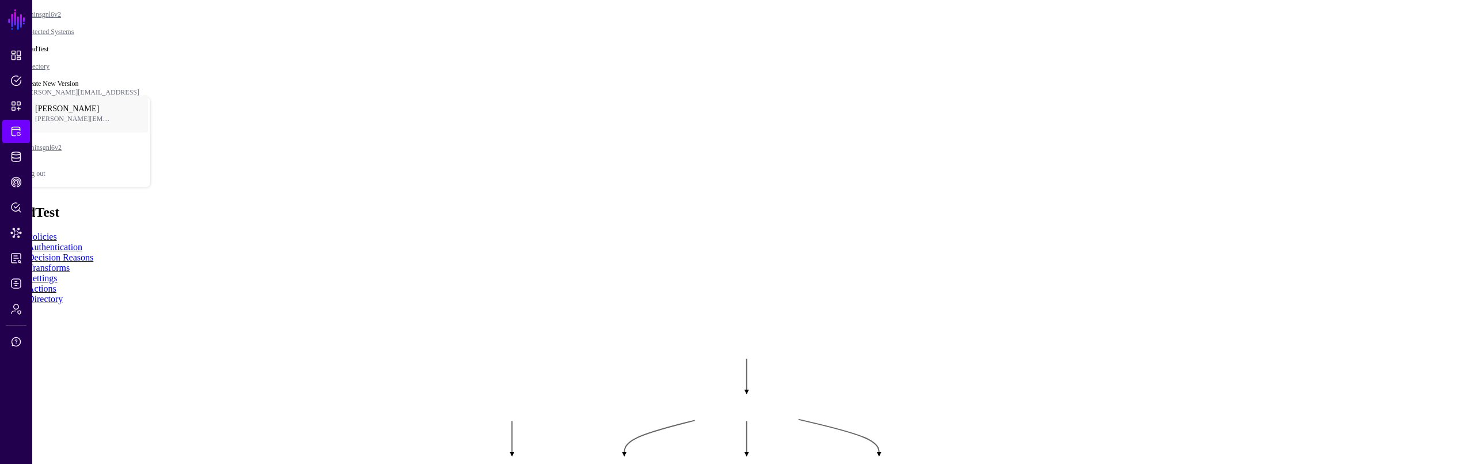
click at [151, 66] on div "Add Condition Group" at bounding box center [108, 61] width 85 height 10
click at [151, 27] on div "Add Condition" at bounding box center [108, 22] width 85 height 10
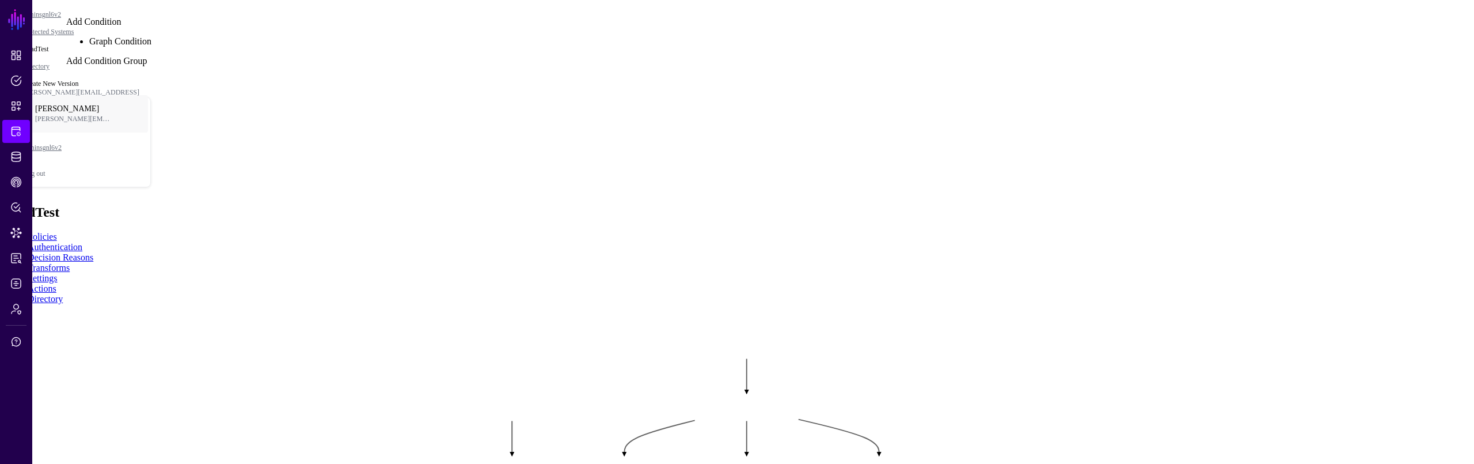
drag, startPoint x: 614, startPoint y: 259, endPoint x: 452, endPoint y: 82, distance: 239.6
click at [452, 82] on rect at bounding box center [492, 372] width 147432 height 46361
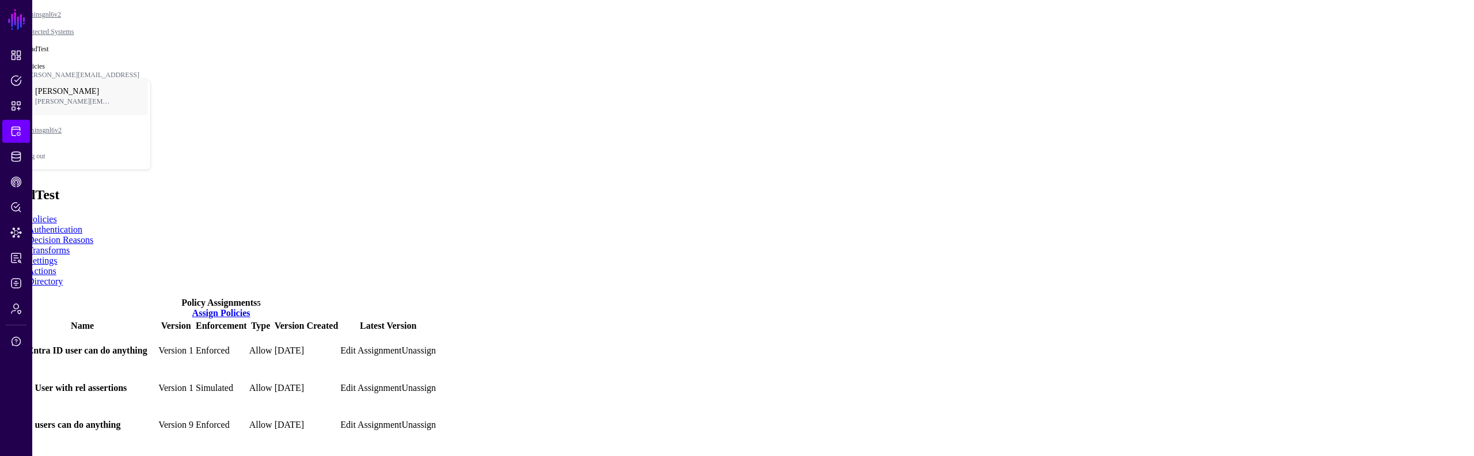
click at [63, 276] on link "Directory" at bounding box center [45, 281] width 35 height 10
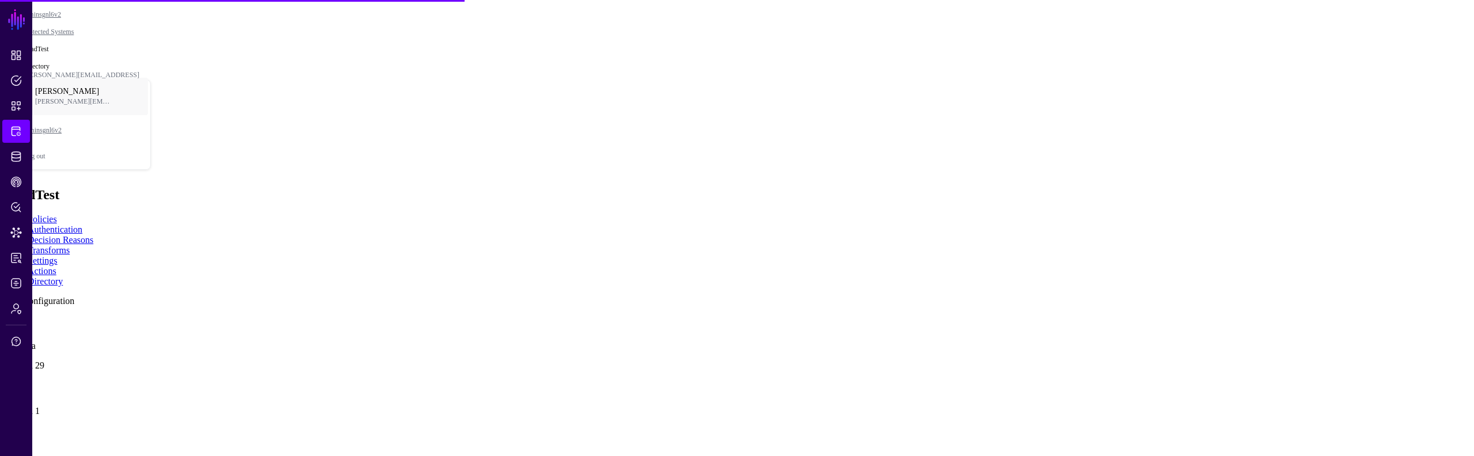
click at [5, 319] on link at bounding box center [5, 319] width 0 height 0
click at [305, 296] on app-integrations-item-directory "Add Configuration dir 1 any data Version 29 Version 29 Version 28 Version 27 Ve…" at bounding box center [737, 448] width 1465 height 304
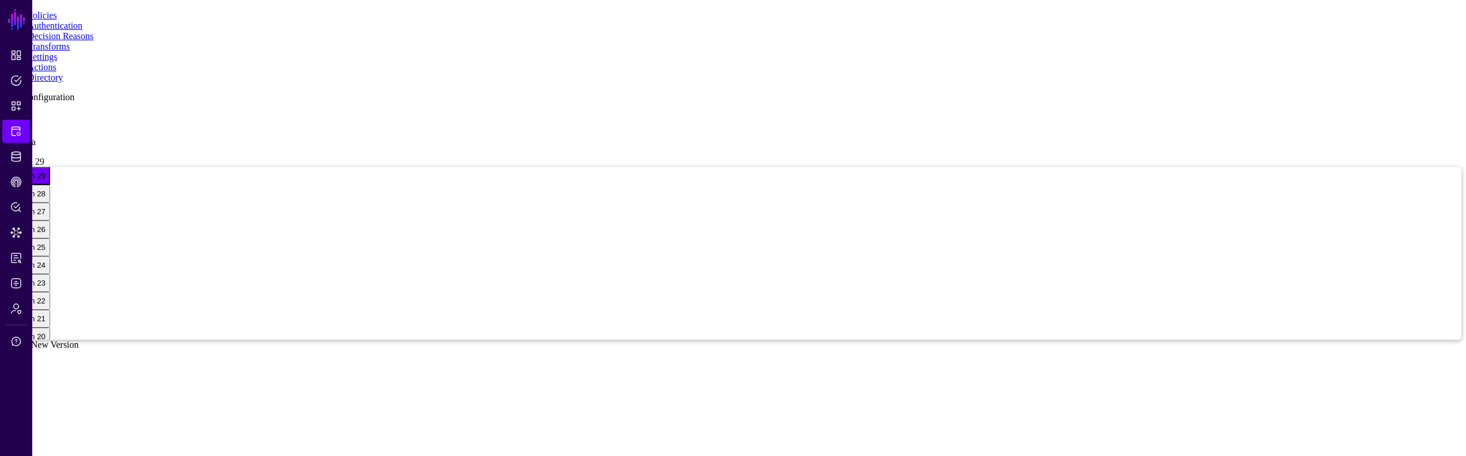
scroll to position [259, 0]
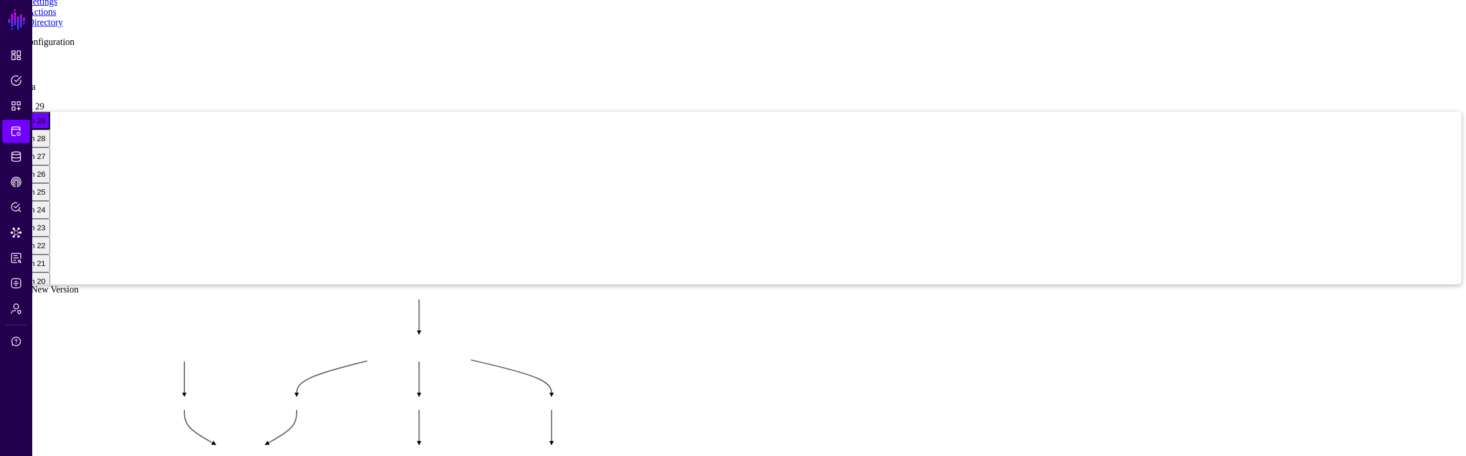
drag, startPoint x: 964, startPoint y: 218, endPoint x: 776, endPoint y: 51, distance: 250.9
click at [776, 51] on rect at bounding box center [120, 273] width 68187 height 31905
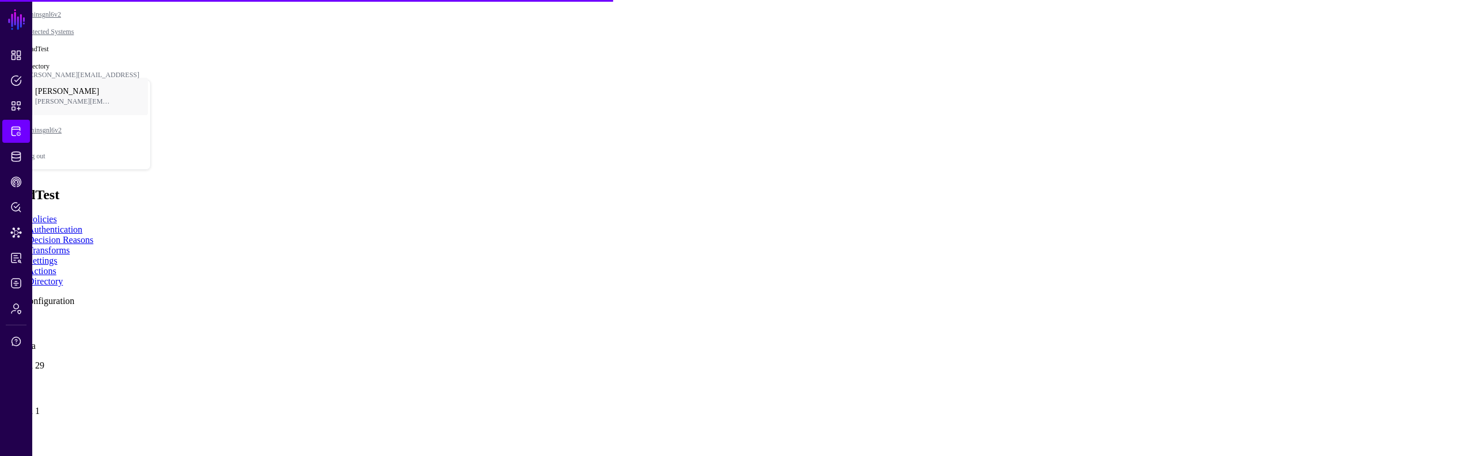
click at [5, 319] on link at bounding box center [5, 319] width 0 height 0
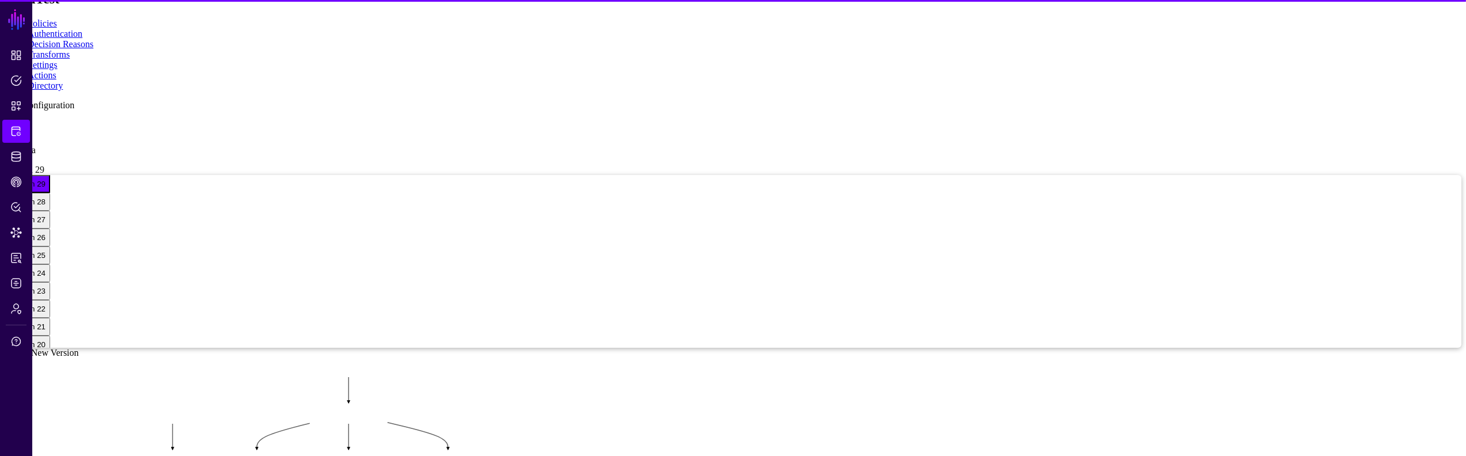
scroll to position [120, 0]
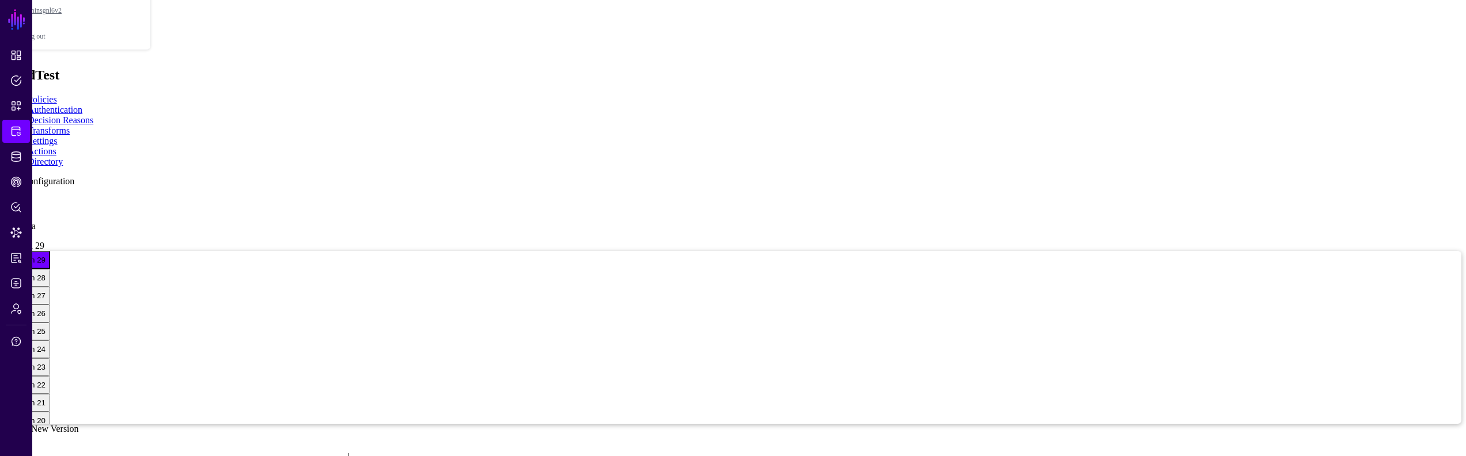
drag, startPoint x: 1080, startPoint y: 277, endPoint x: 1083, endPoint y: 292, distance: 15.2
click at [1083, 292] on rect at bounding box center [128, 442] width 51141 height 23929
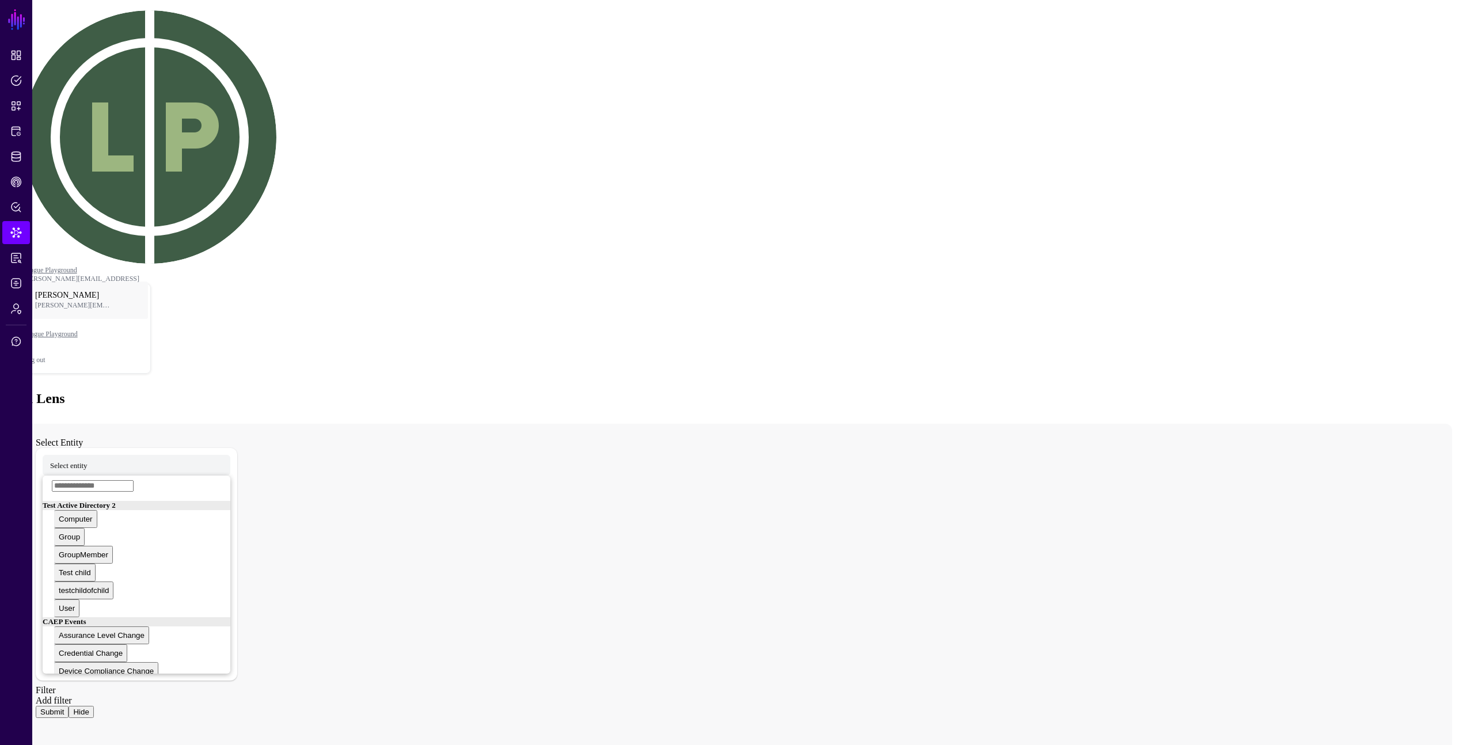
click at [72, 463] on link "Add filter" at bounding box center [54, 701] width 36 height 10
click at [72, 696] on link "Add filter" at bounding box center [54, 701] width 36 height 10
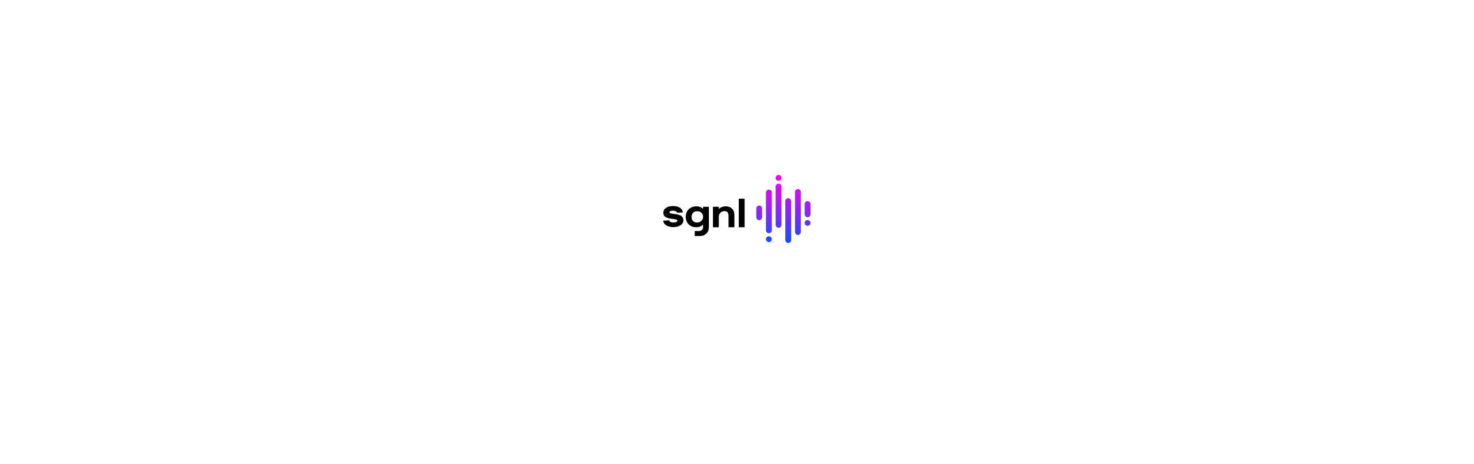
click at [688, 359] on div at bounding box center [737, 232] width 1474 height 464
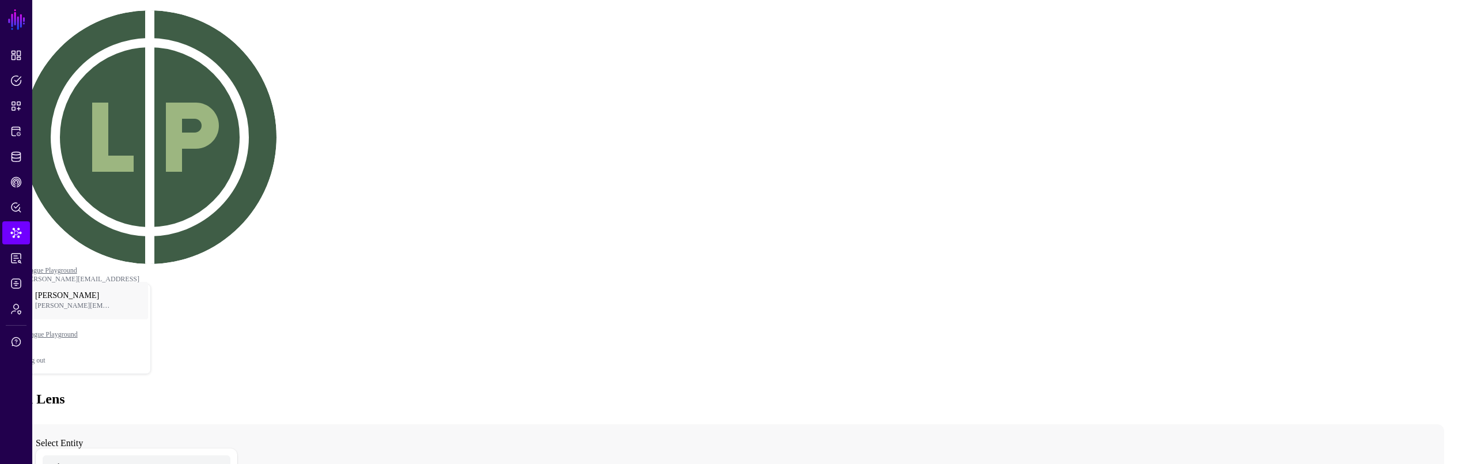
click at [88, 460] on span "Select entity" at bounding box center [68, 465] width 37 height 10
click at [80, 460] on span "Computer" at bounding box center [65, 465] width 30 height 10
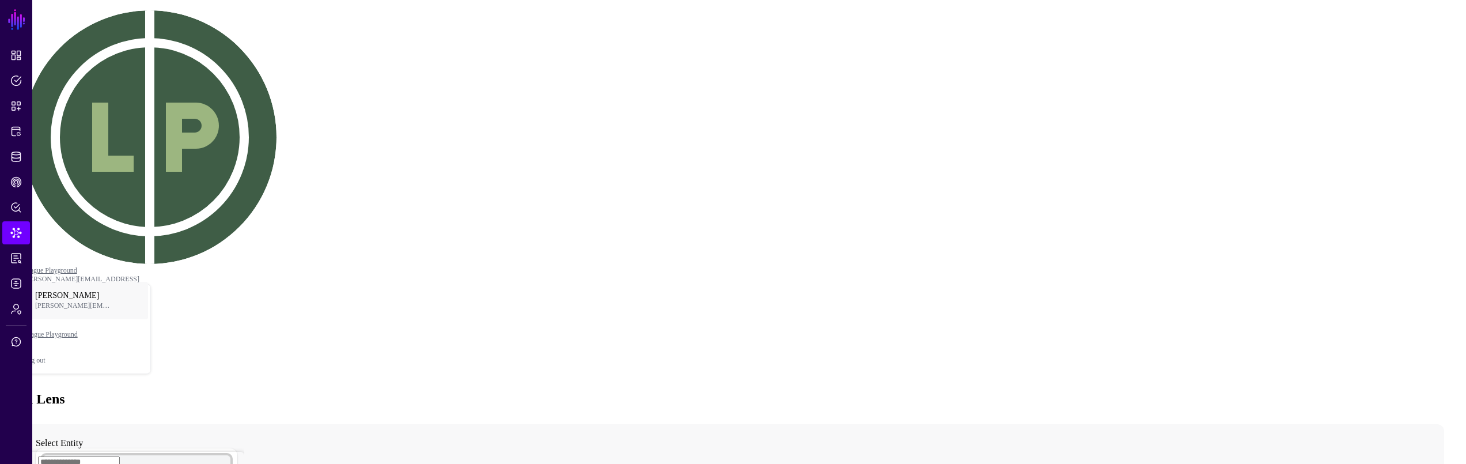
click at [125, 460] on span "Assurance Level Change" at bounding box center [87, 465] width 75 height 10
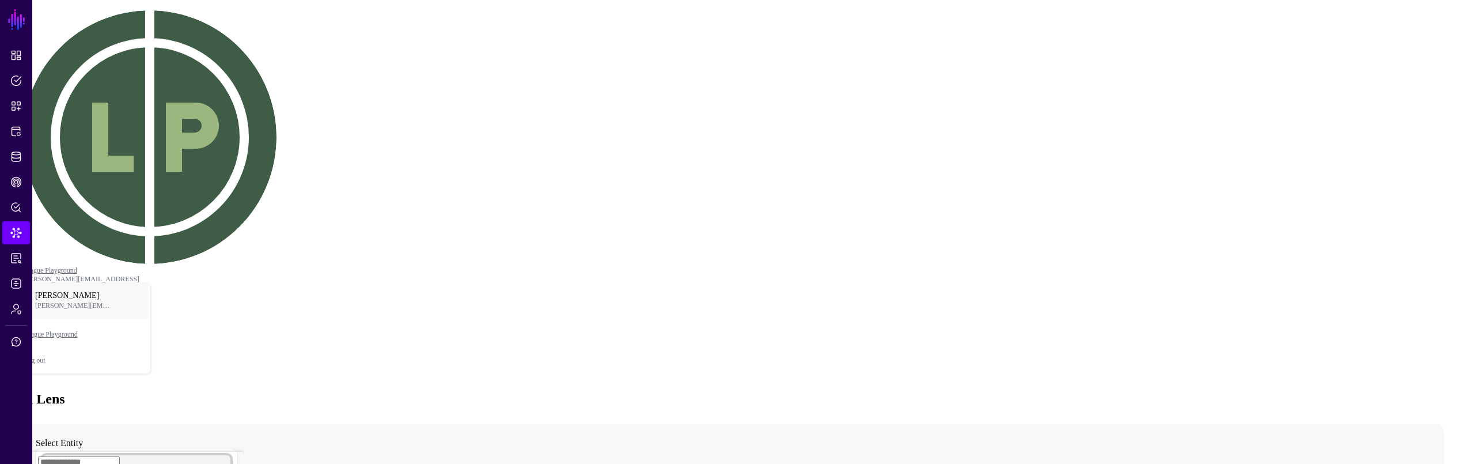
scroll to position [76, 0]
click at [200, 438] on div "Ivan Test 2 AppRole Perf Test Datasource" at bounding box center [136, 442] width 215 height 9
click at [202, 447] on div "Ivan Test AppRole Perf Test Datasource" at bounding box center [136, 451] width 215 height 9
click at [202, 456] on div "Test Active Directory" at bounding box center [136, 460] width 215 height 9
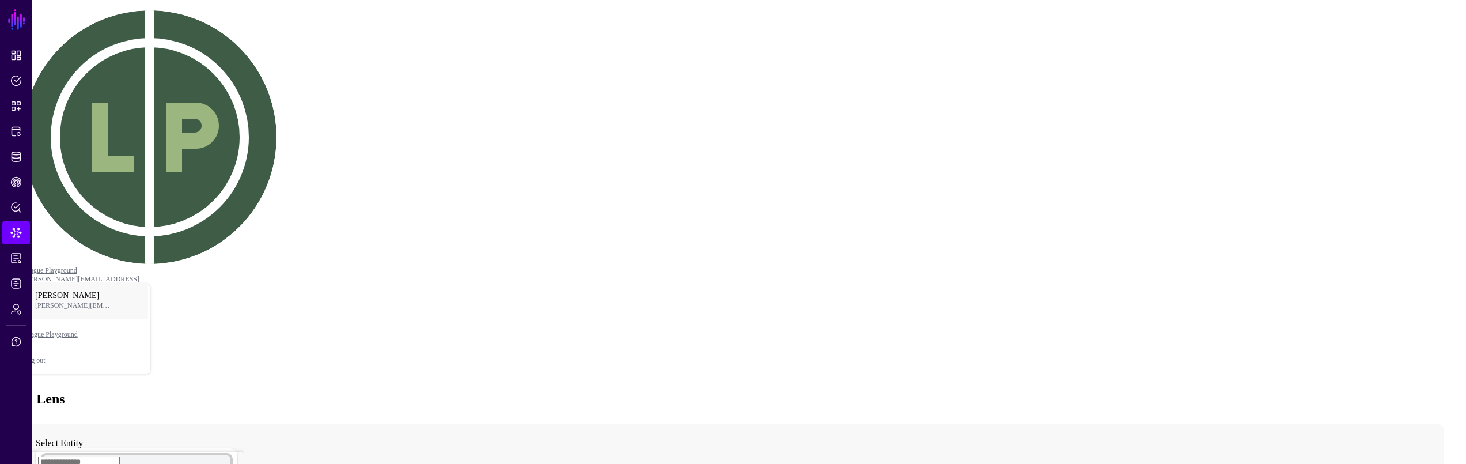
click at [204, 377] on div "CrowdStrike" at bounding box center [136, 381] width 215 height 9
click at [203, 377] on div "CrowdStrike" at bounding box center [136, 381] width 215 height 9
click at [188, 443] on div "Test Active Directory" at bounding box center [136, 447] width 215 height 9
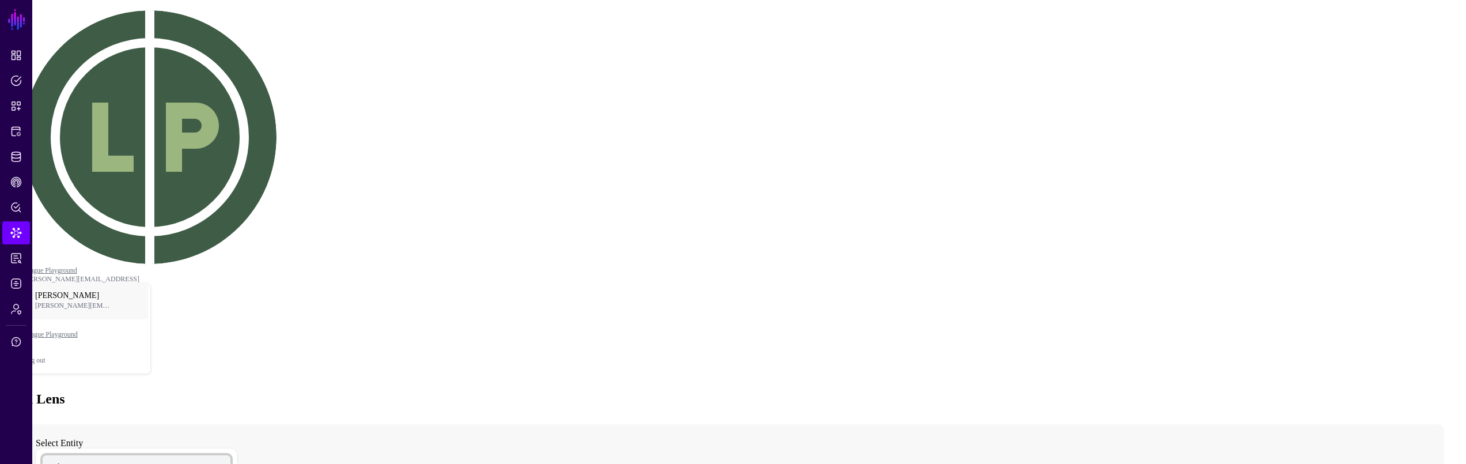
click at [88, 460] on span "Select entity" at bounding box center [68, 465] width 37 height 10
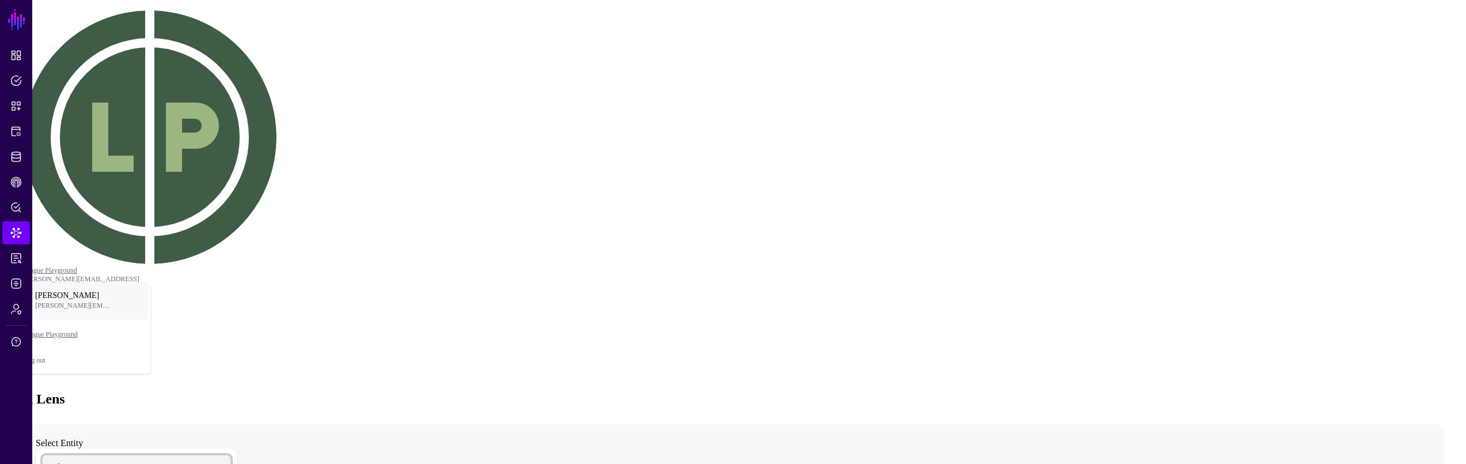
click at [88, 460] on span "Select entity" at bounding box center [68, 465] width 37 height 10
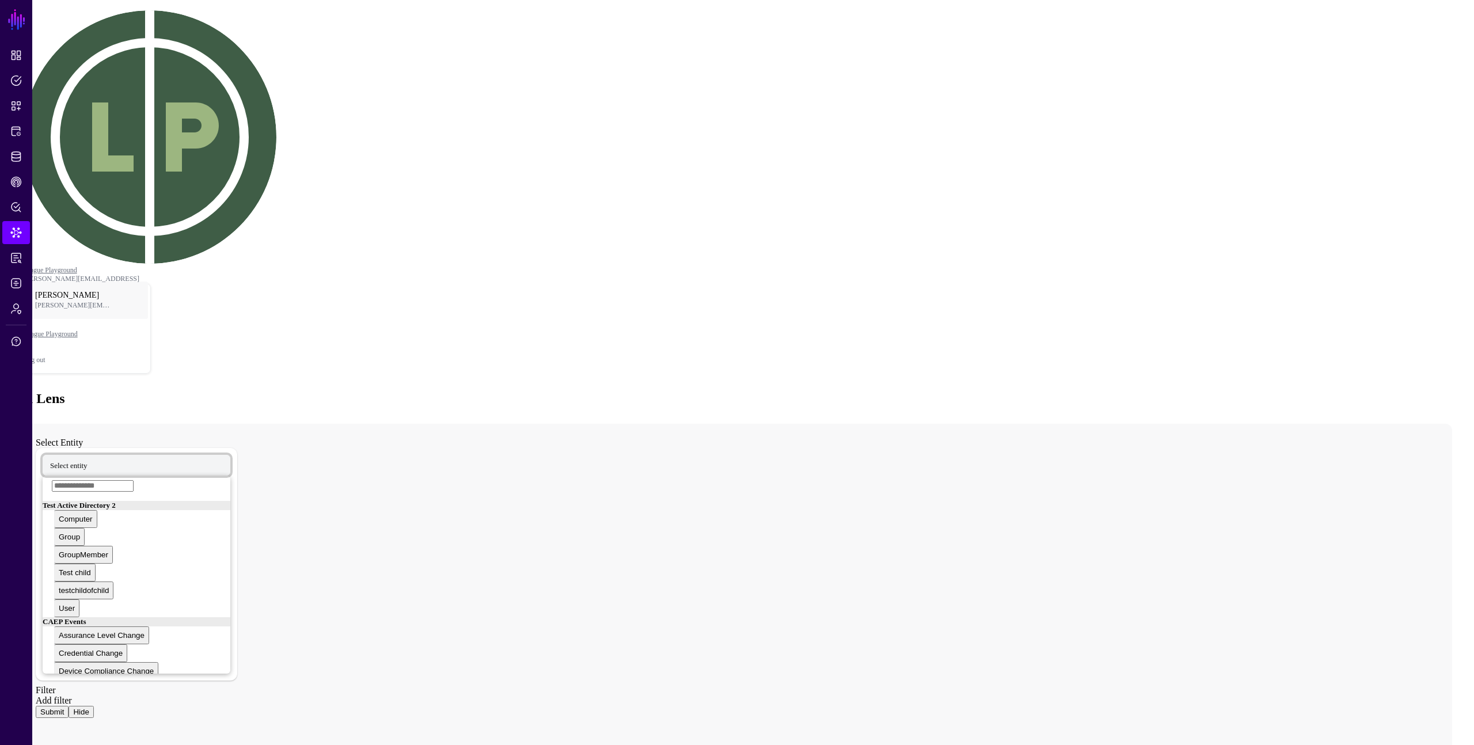
click at [88, 460] on span "Select entity" at bounding box center [68, 465] width 37 height 10
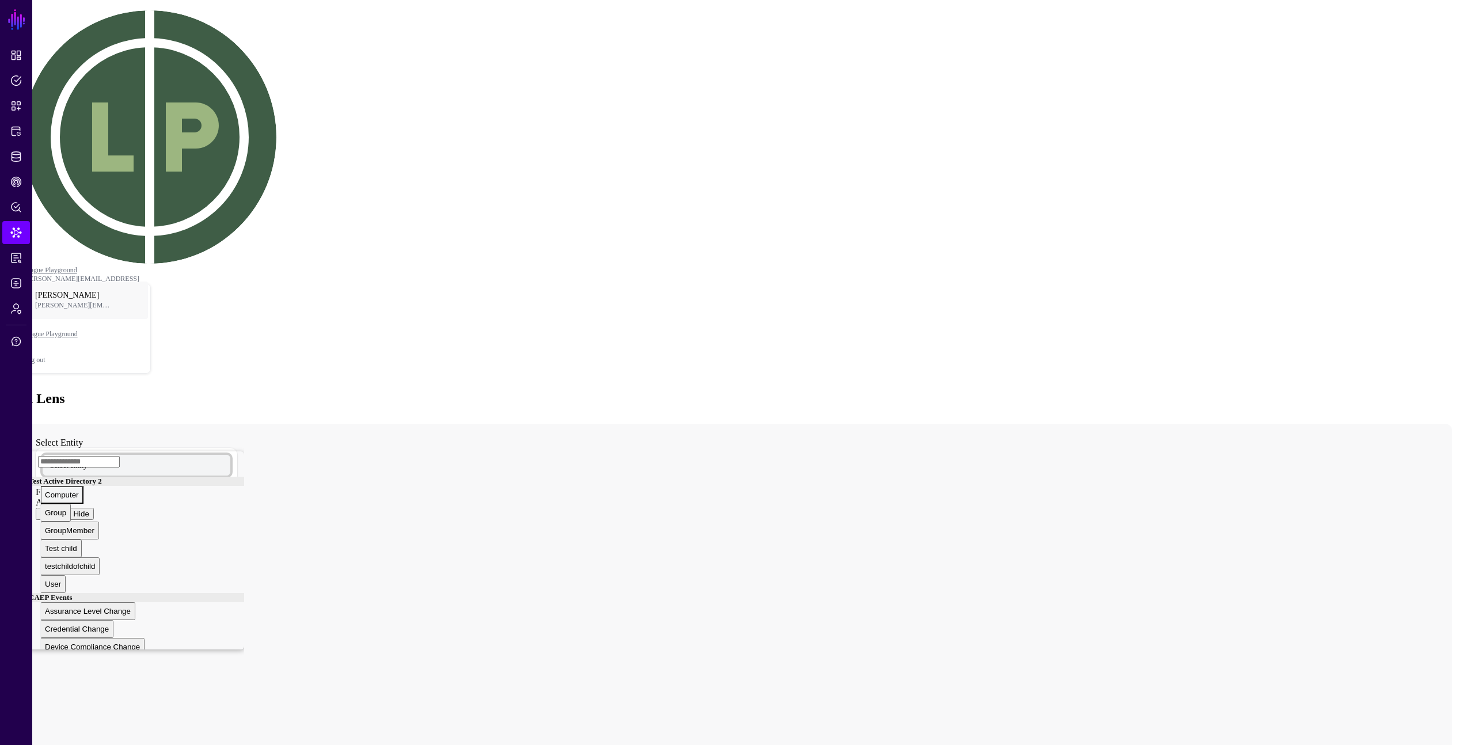
click at [79, 463] on div "Computer" at bounding box center [62, 495] width 34 height 9
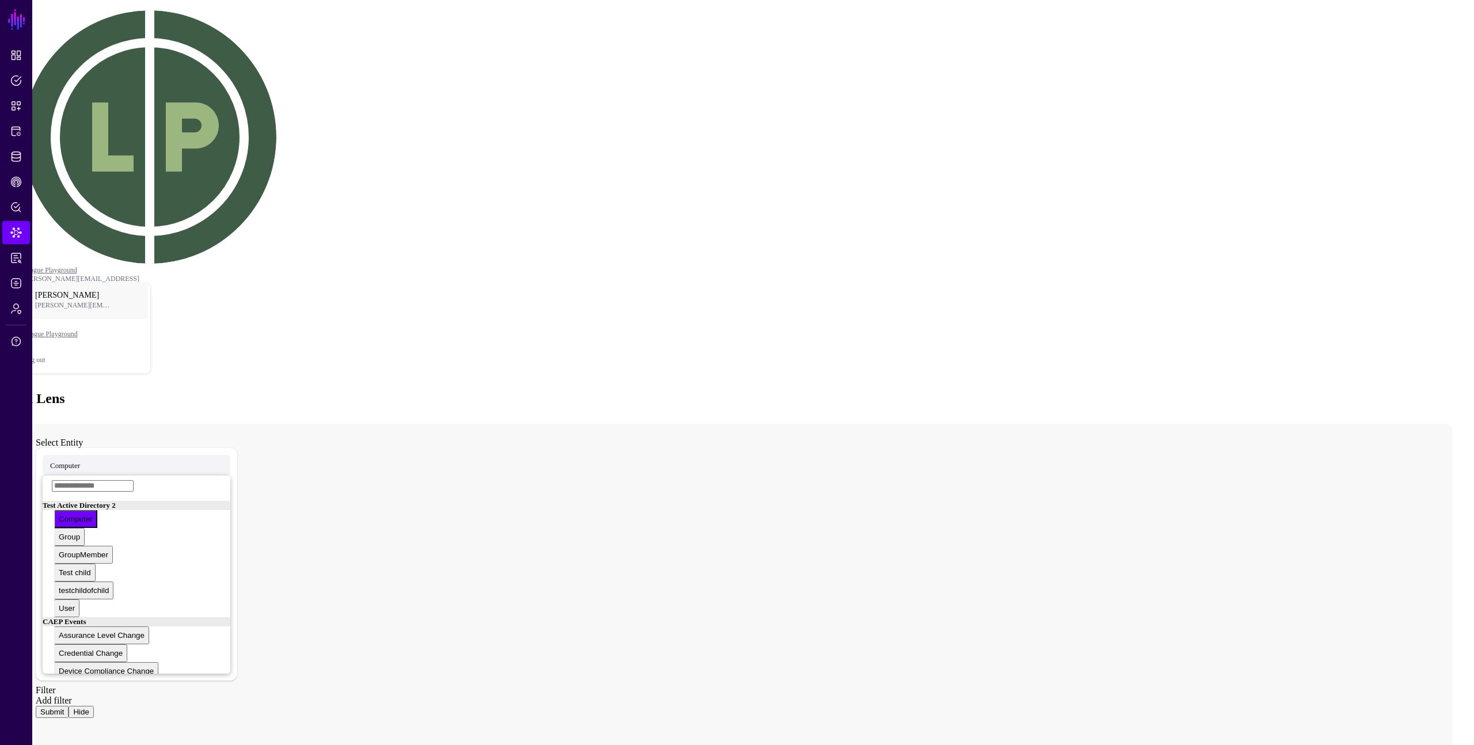
click at [72, 463] on link "Add filter" at bounding box center [54, 701] width 36 height 10
click at [80, 460] on span "Computer" at bounding box center [65, 465] width 30 height 10
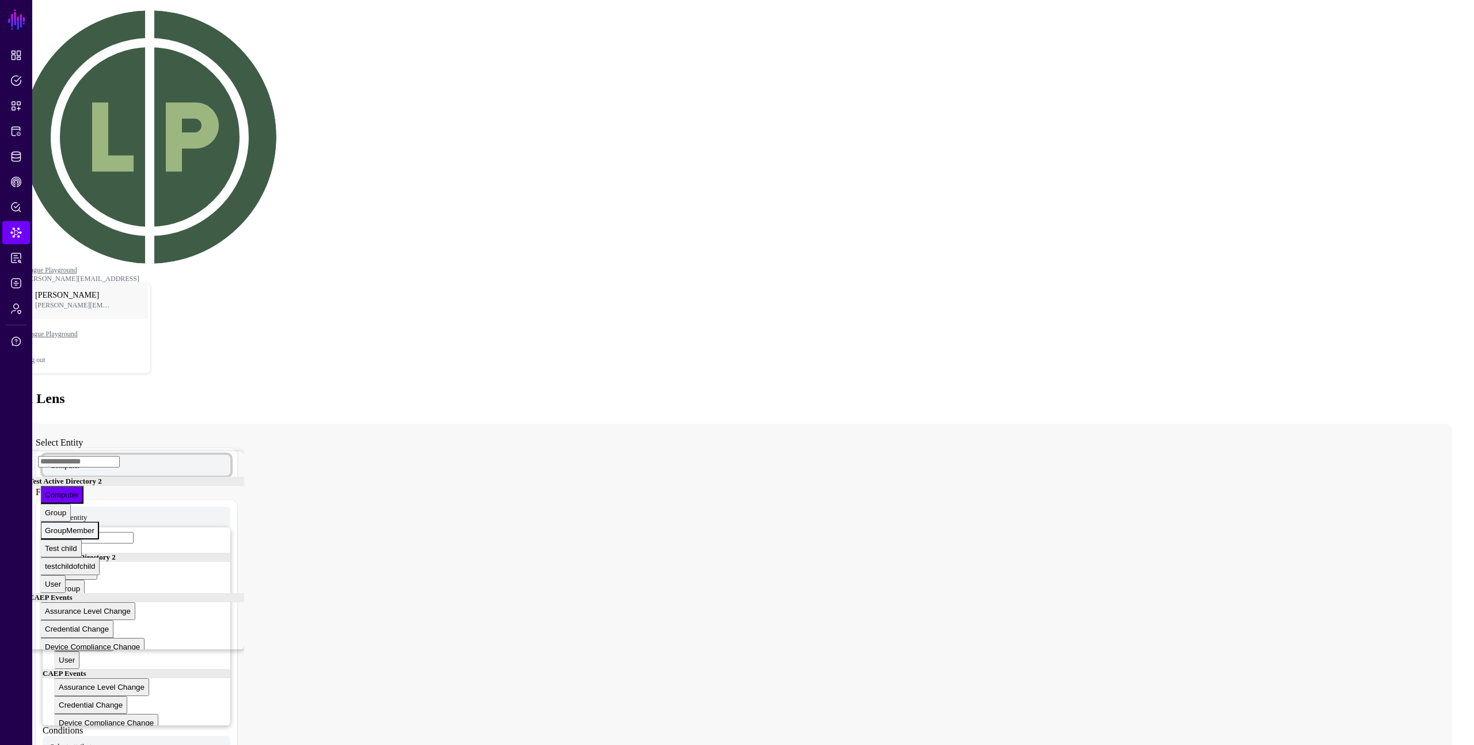
click at [94, 463] on div "GroupMember" at bounding box center [70, 530] width 50 height 9
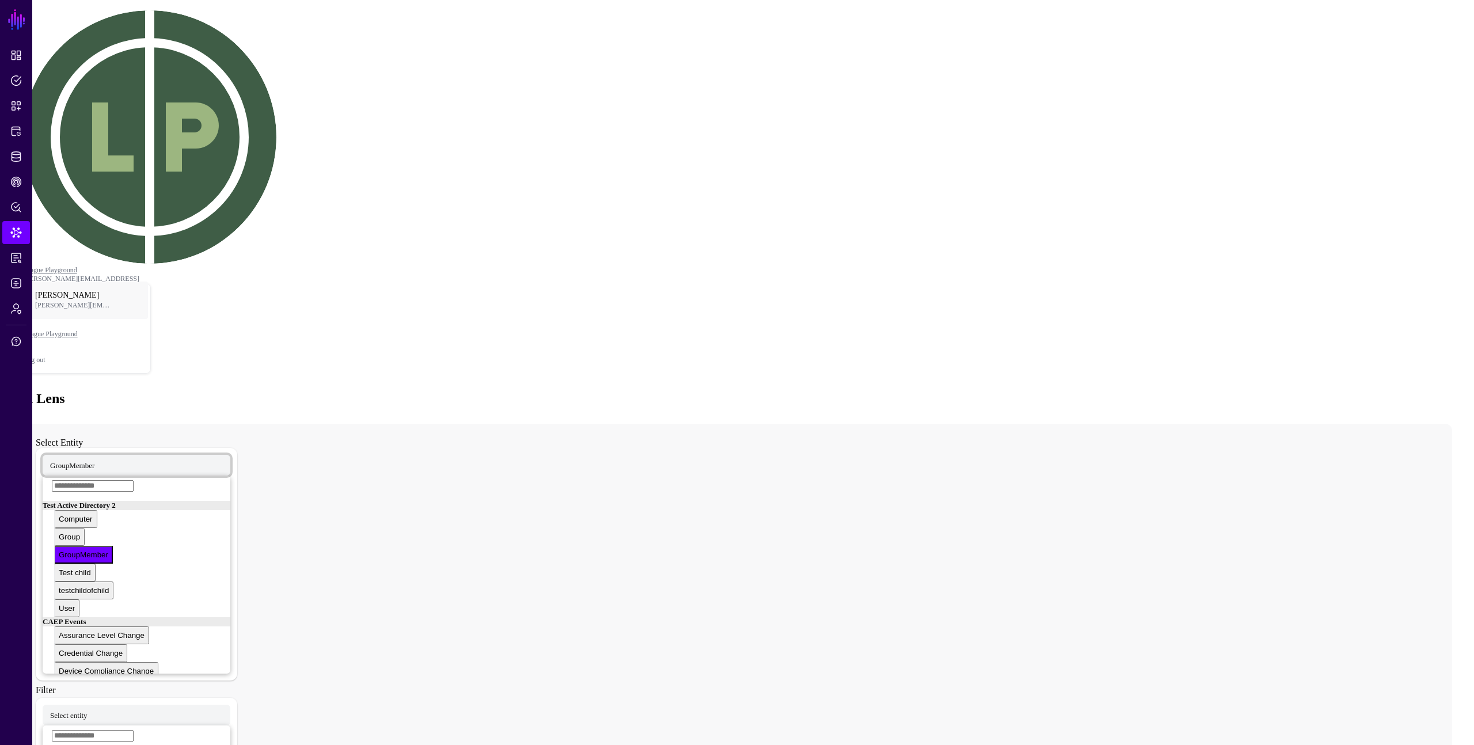
click at [94, 460] on span "GroupMember" at bounding box center [72, 465] width 44 height 10
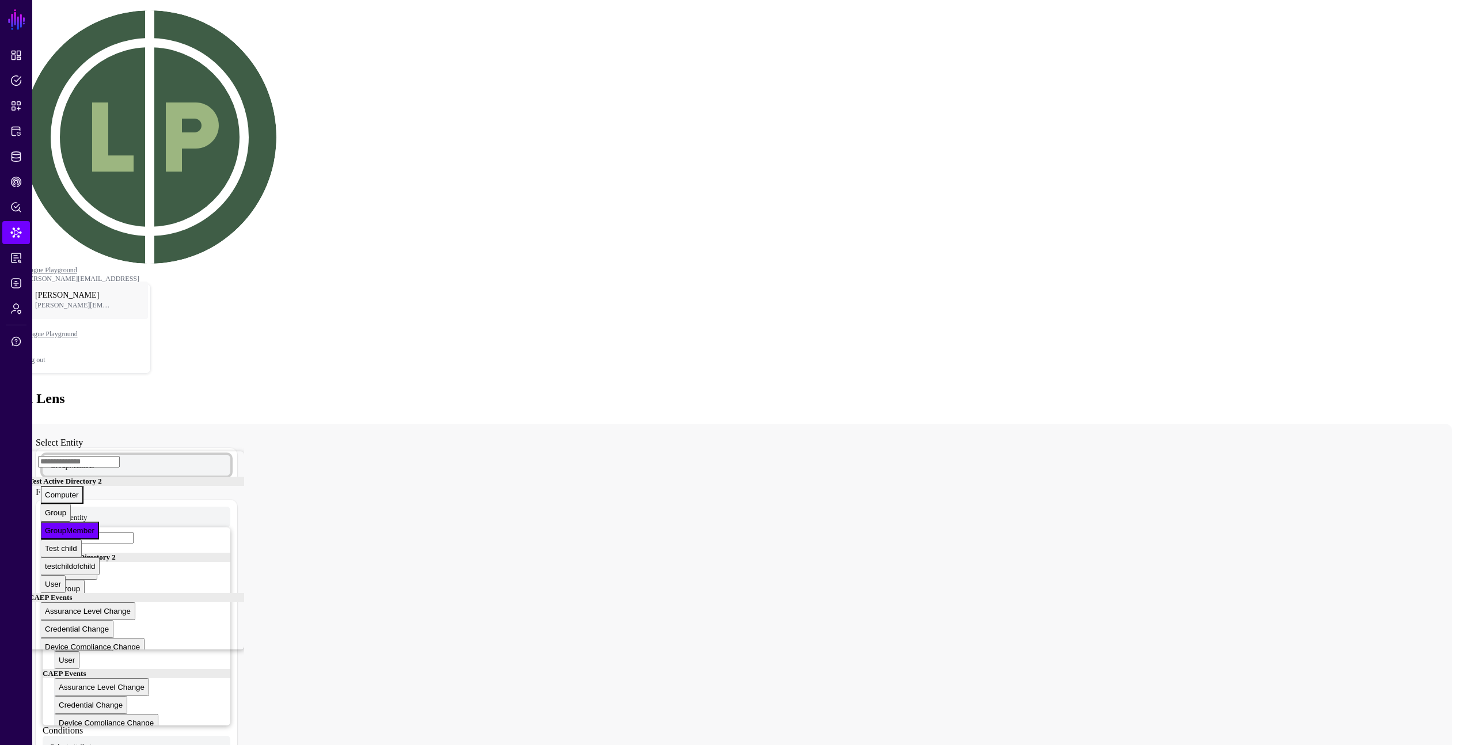
click at [79, 463] on div "Computer" at bounding box center [62, 495] width 34 height 9
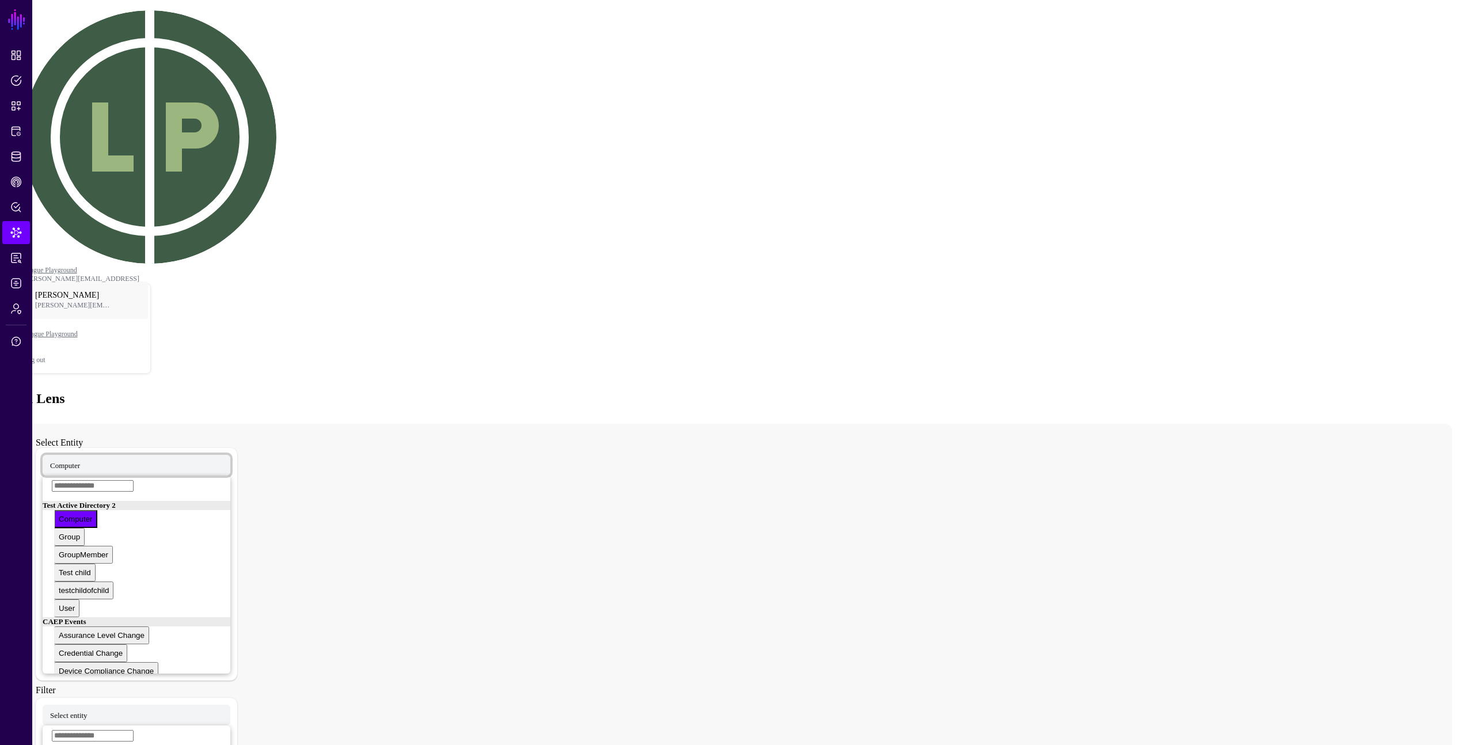
click at [80, 460] on span "Computer" at bounding box center [65, 465] width 30 height 10
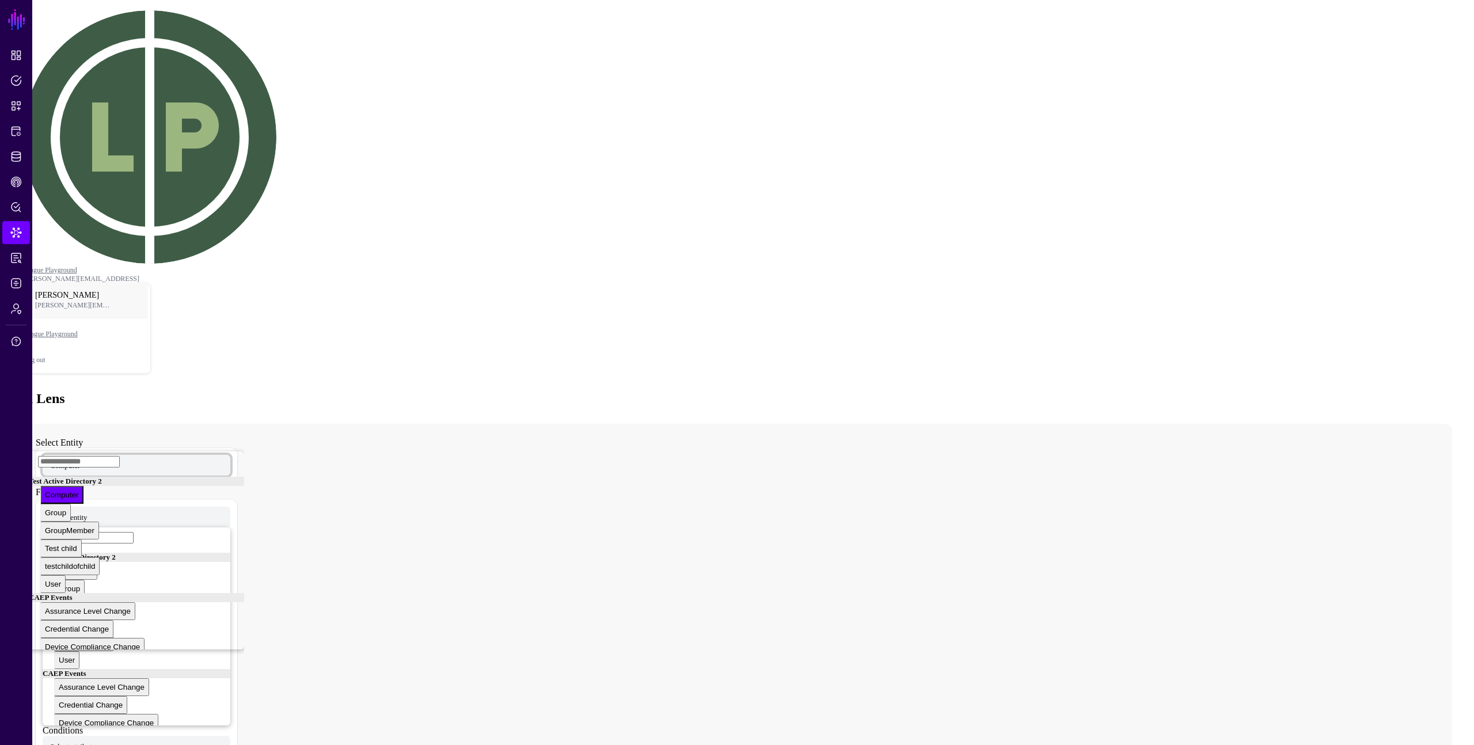
scroll to position [164, 0]
click at [79, 463] on div "Computer" at bounding box center [62, 582] width 34 height 9
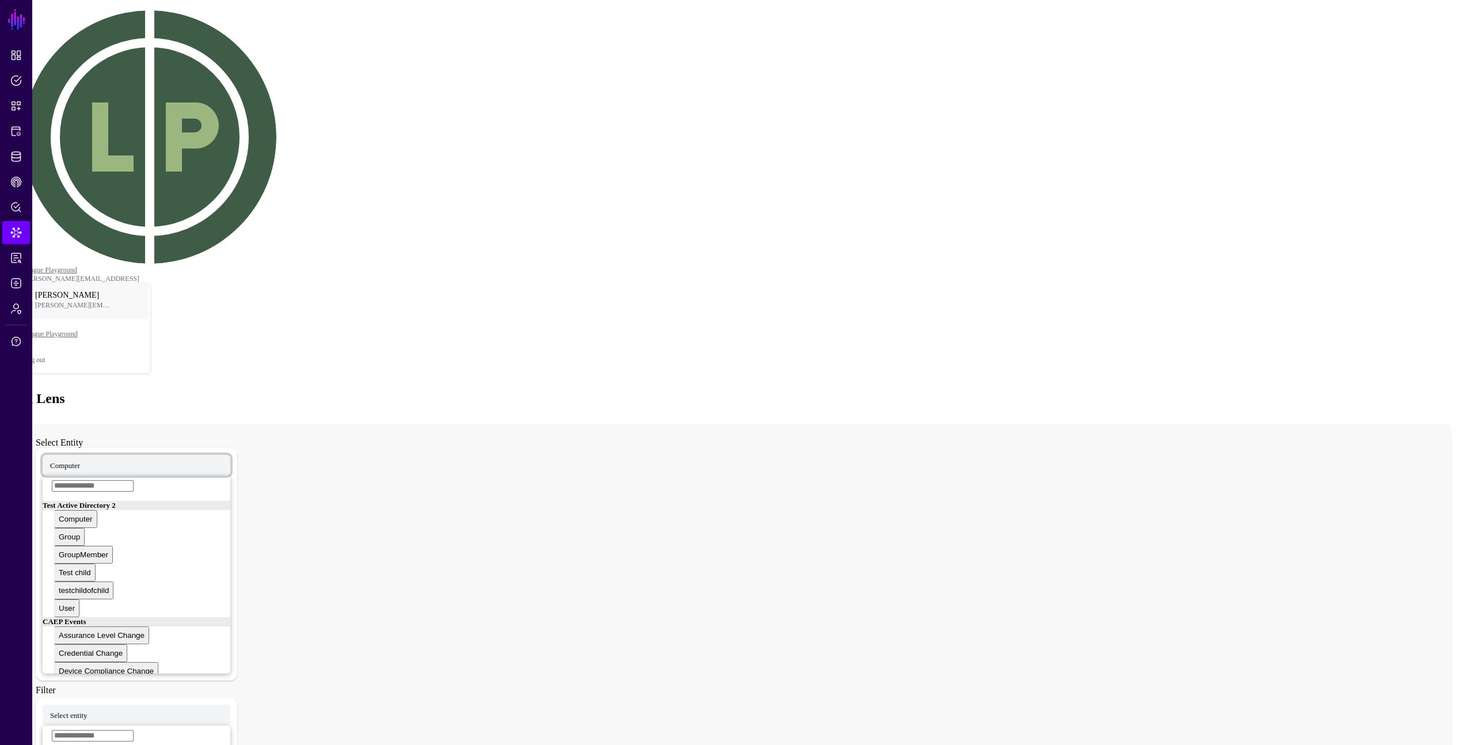
click at [80, 460] on span "Computer" at bounding box center [65, 465] width 30 height 10
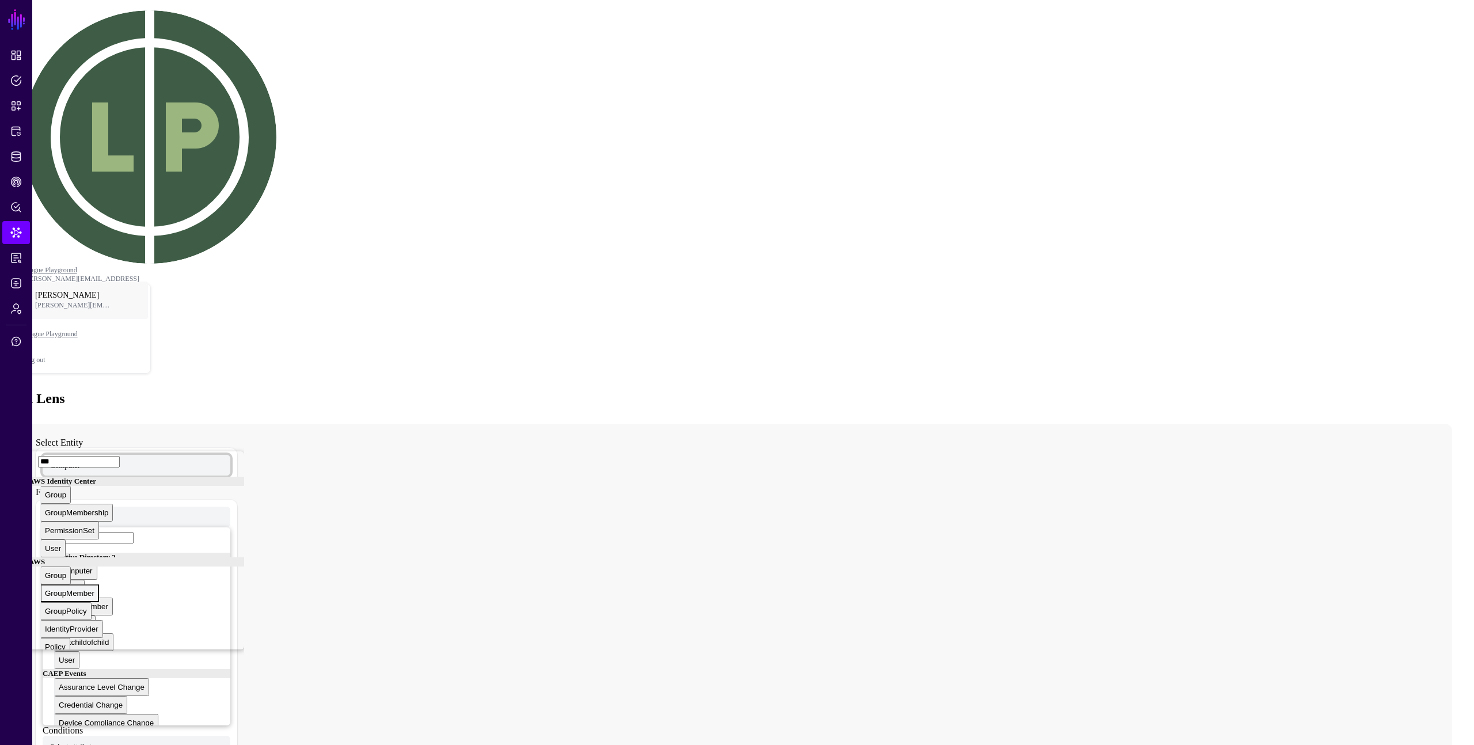
type input "***"
click at [94, 463] on div "GroupMember" at bounding box center [70, 593] width 50 height 9
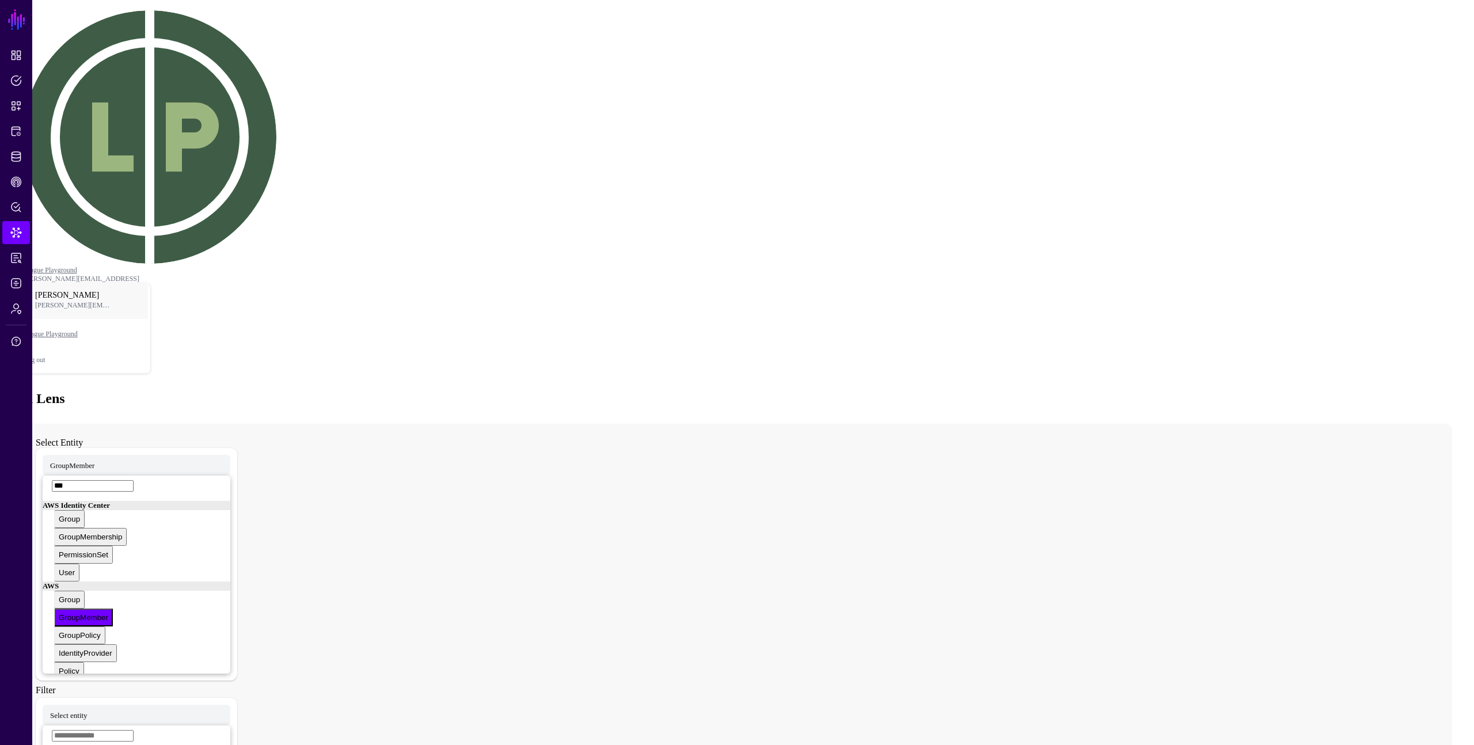
click at [314, 424] on div "Select Entity GroupMember *** AWS Identity Center Group GroupMembership Permiss…" at bounding box center [737, 654] width 1431 height 461
click at [614, 391] on div "Data Lens" at bounding box center [737, 399] width 1465 height 16
drag, startPoint x: 1086, startPoint y: 487, endPoint x: 1078, endPoint y: 494, distance: 11.1
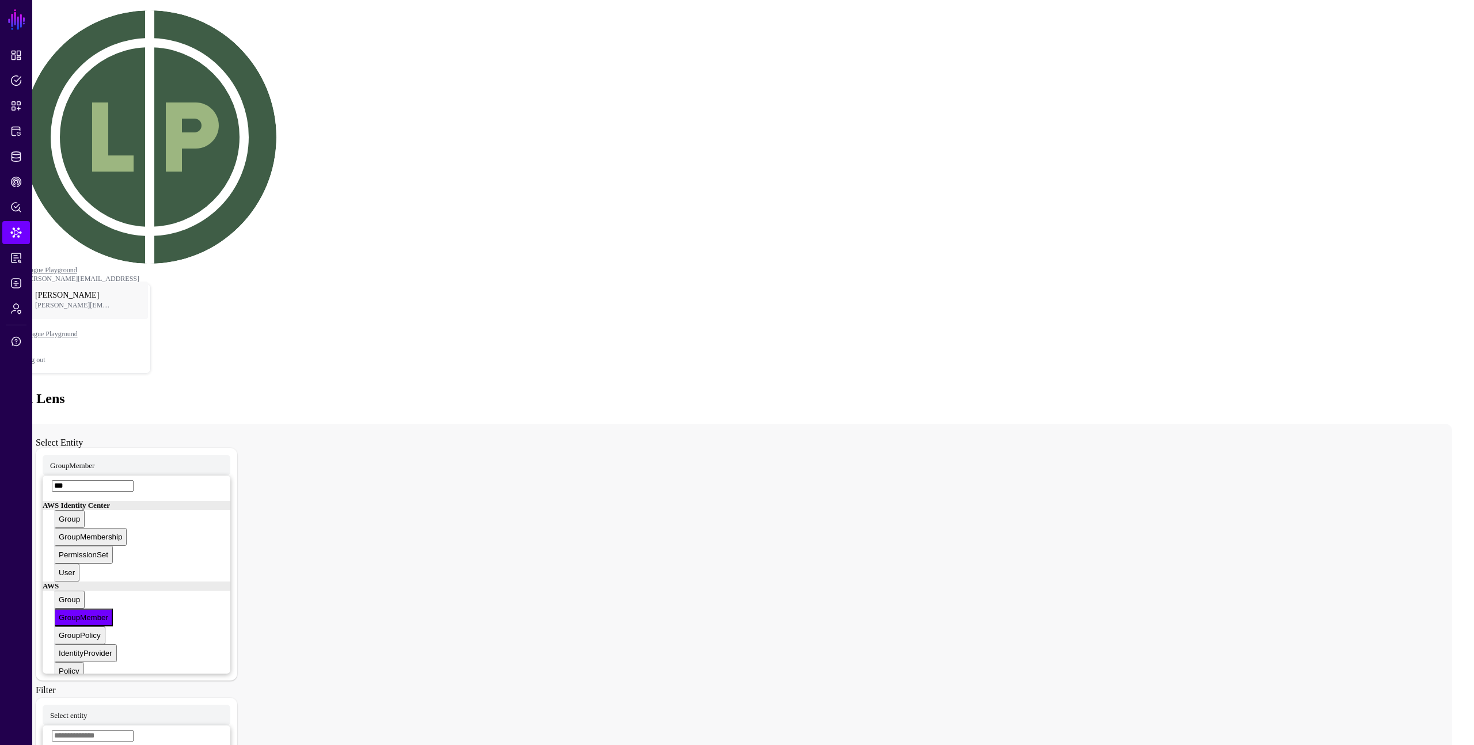
click at [1084, 463] on div "Select Entity GroupMember *** AWS Identity Center Group GroupMembership Permiss…" at bounding box center [737, 654] width 1431 height 461
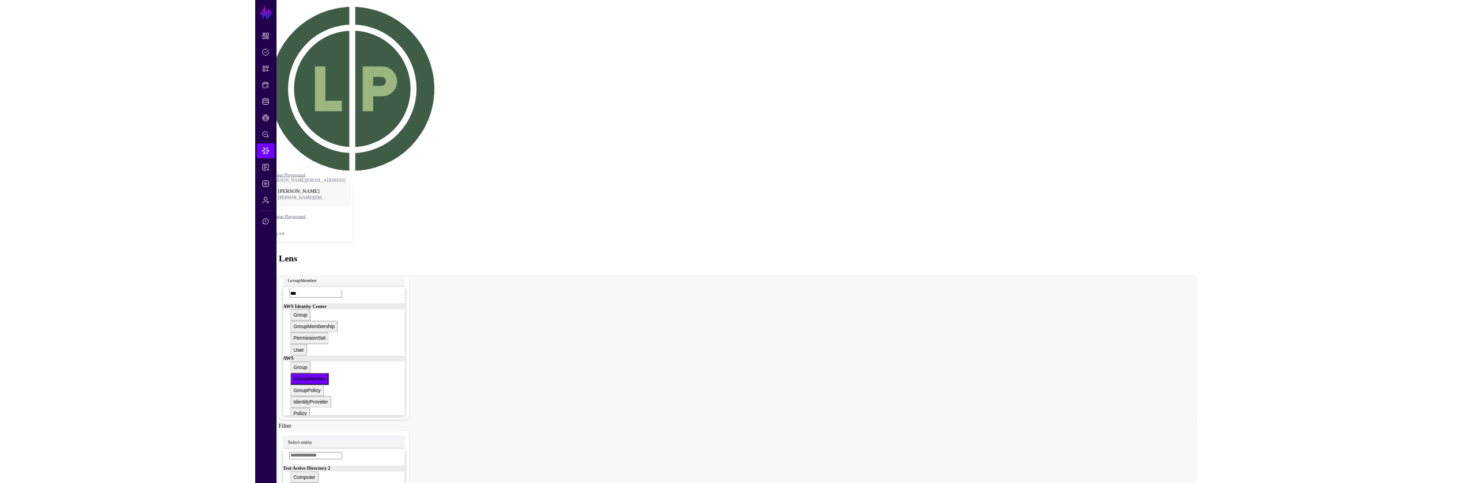
scroll to position [0, 0]
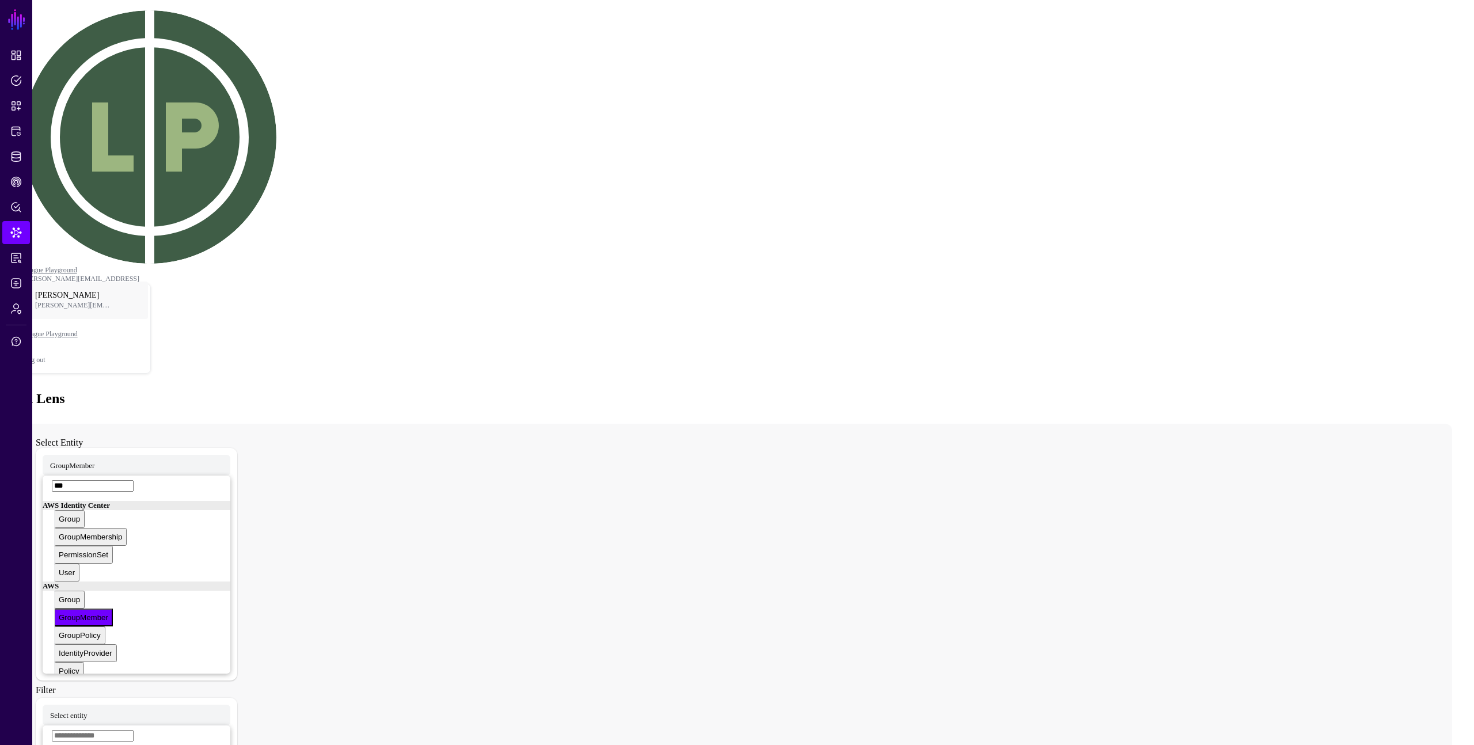
click at [536, 463] on div "Select Entity GroupMember *** AWS Identity Center Group GroupMembership Permiss…" at bounding box center [737, 654] width 1431 height 461
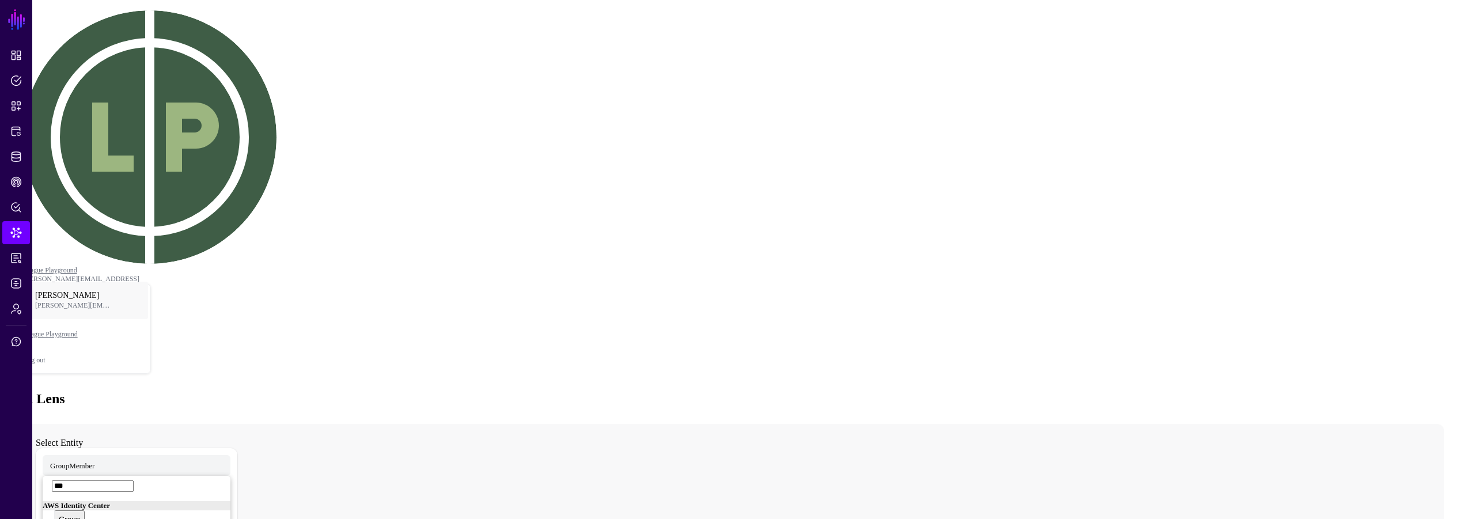
click at [1079, 391] on div "Data Lens" at bounding box center [733, 399] width 1456 height 16
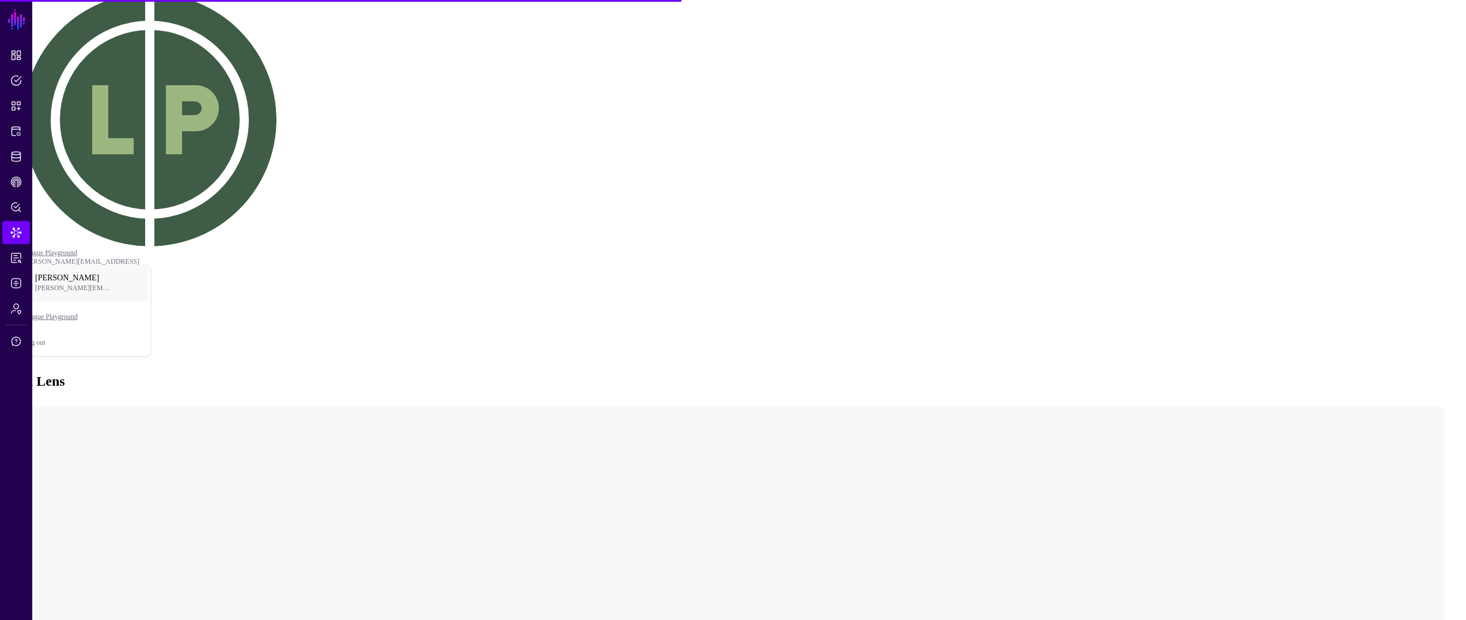
click at [655, 615] on html "SGNL Dashboard Policies Snippets Protected Systems Identity Data Fabric CAEP Hu…" at bounding box center [733, 466] width 1466 height 967
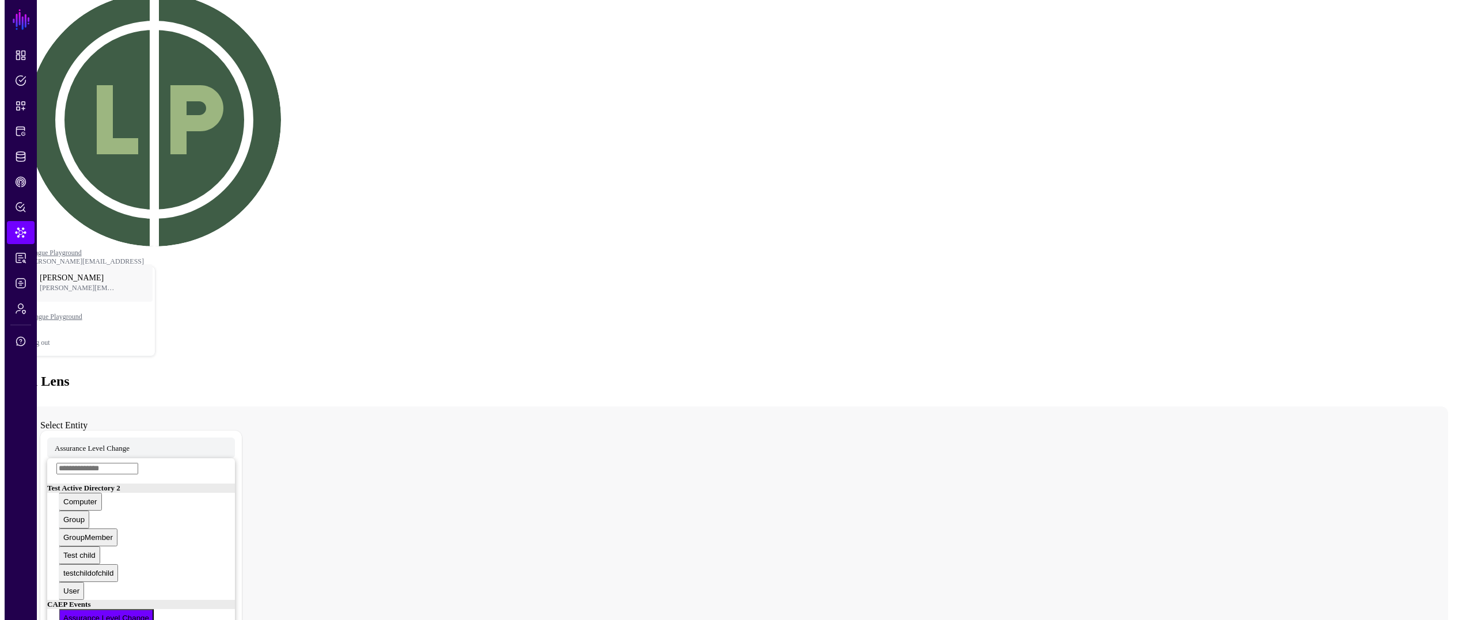
scroll to position [0, 0]
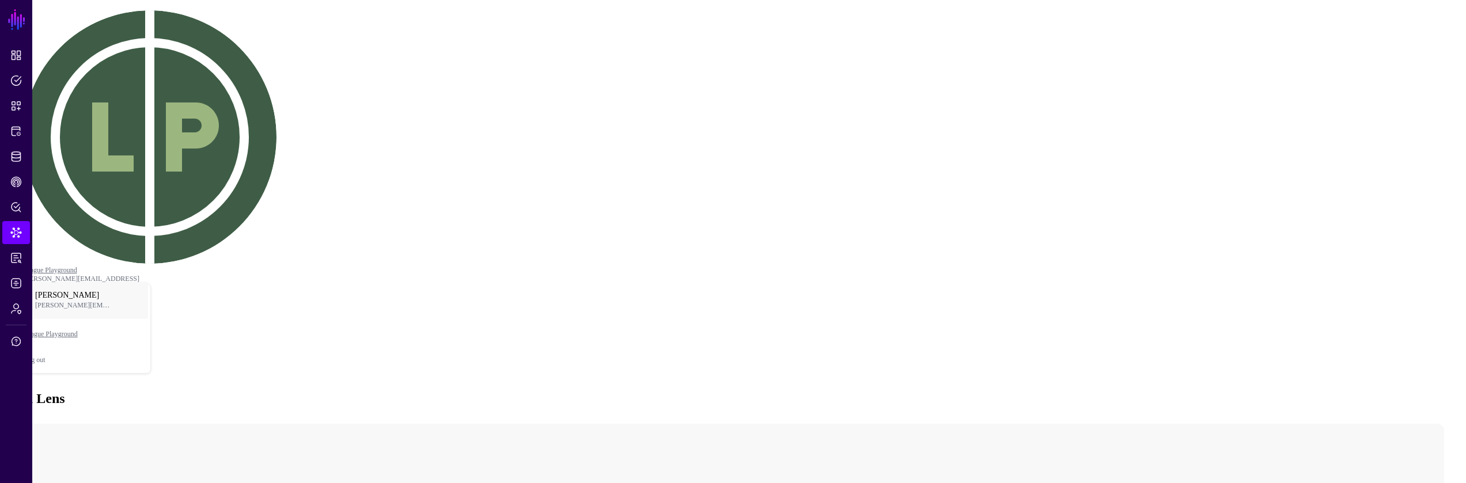
click at [88, 460] on span "Select entity" at bounding box center [68, 465] width 37 height 10
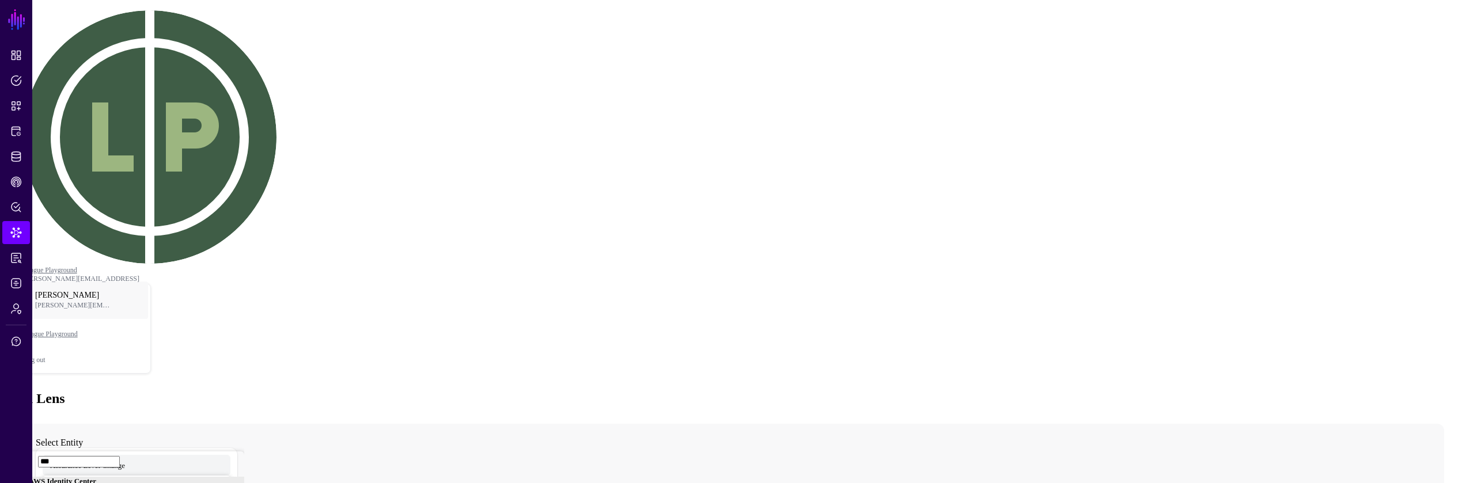
type input "***"
click at [125, 460] on span "Assurance Level Change" at bounding box center [87, 465] width 75 height 10
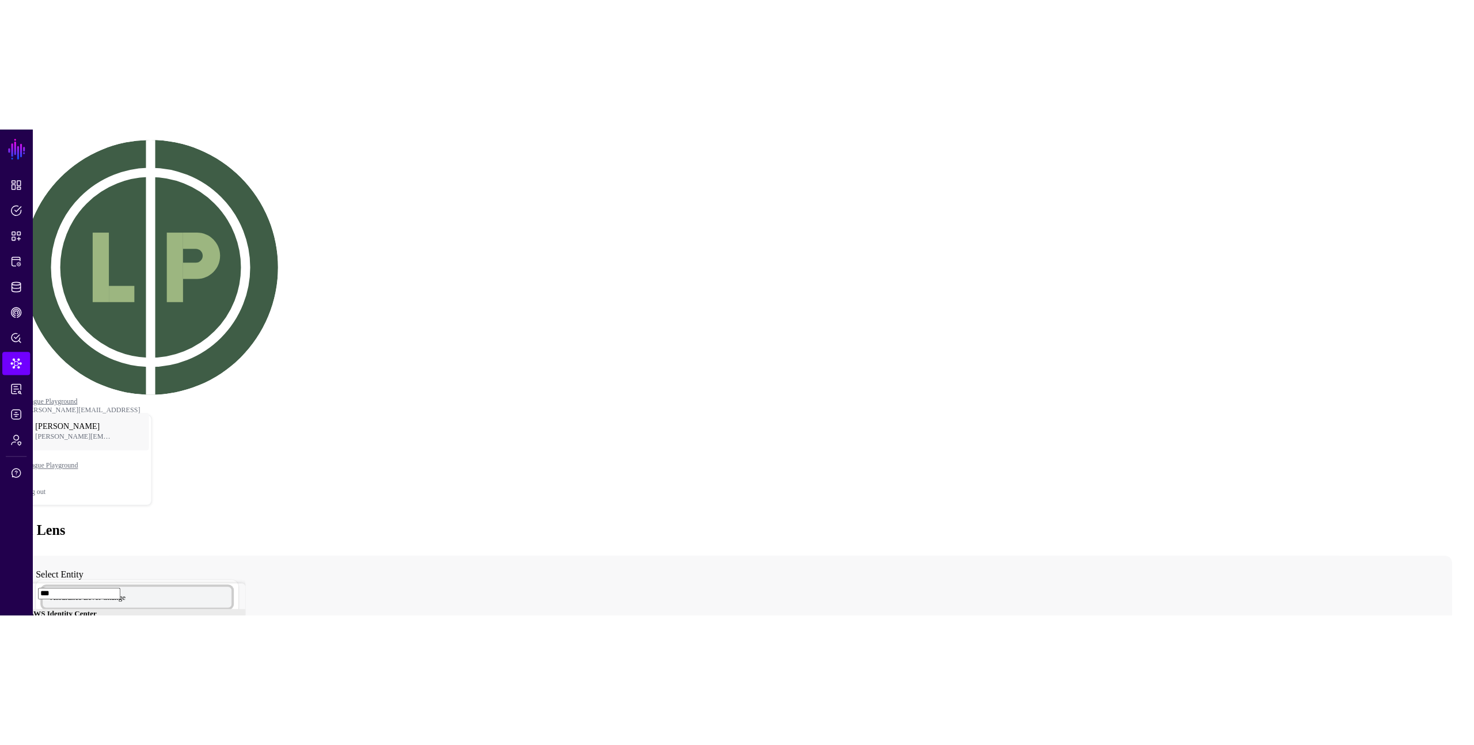
scroll to position [76, 0]
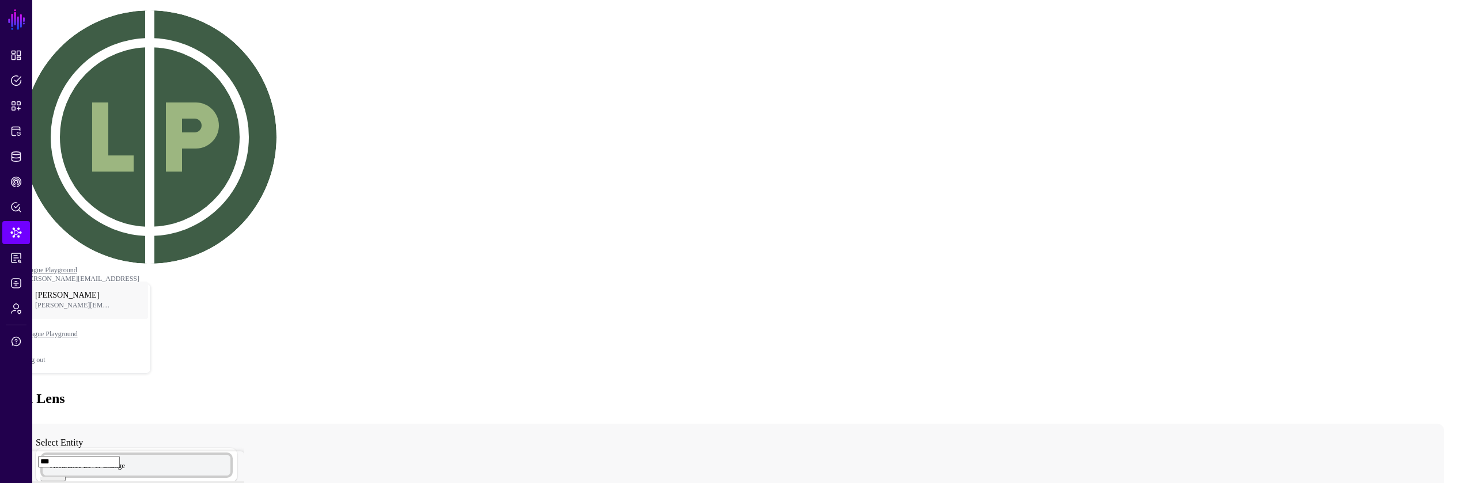
type input "***"
drag, startPoint x: 157, startPoint y: 361, endPoint x: 423, endPoint y: 252, distance: 288.0
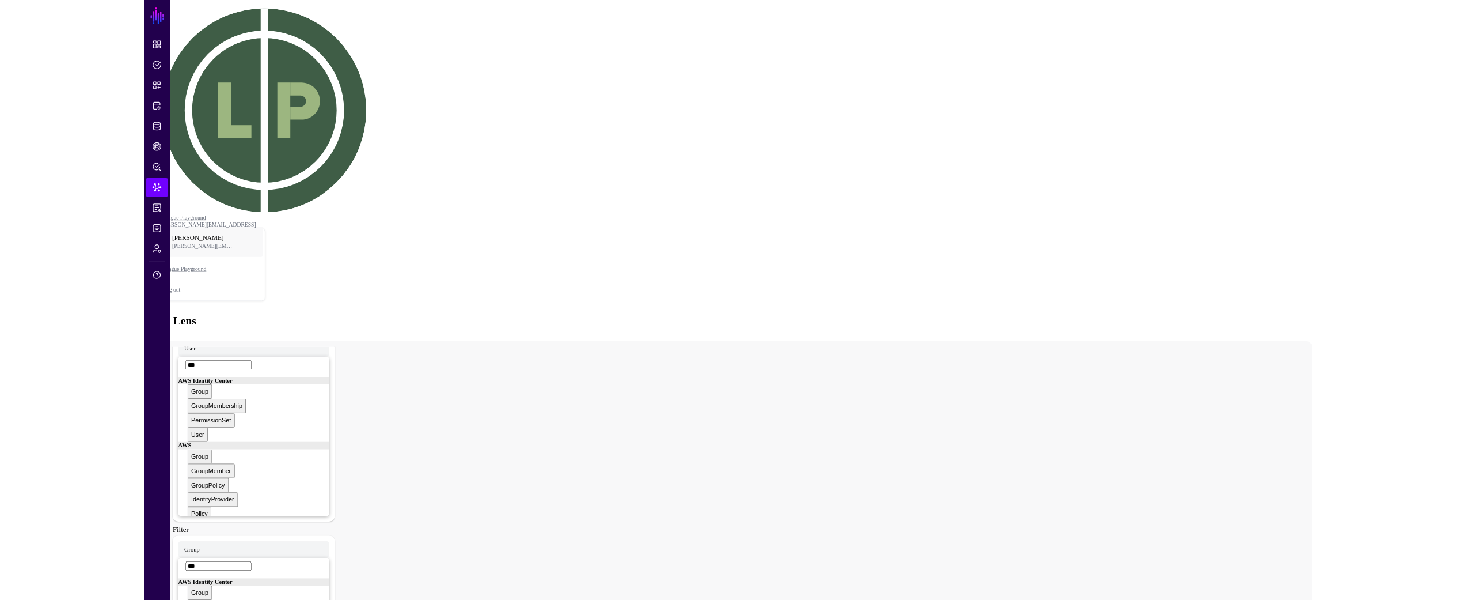
scroll to position [0, 0]
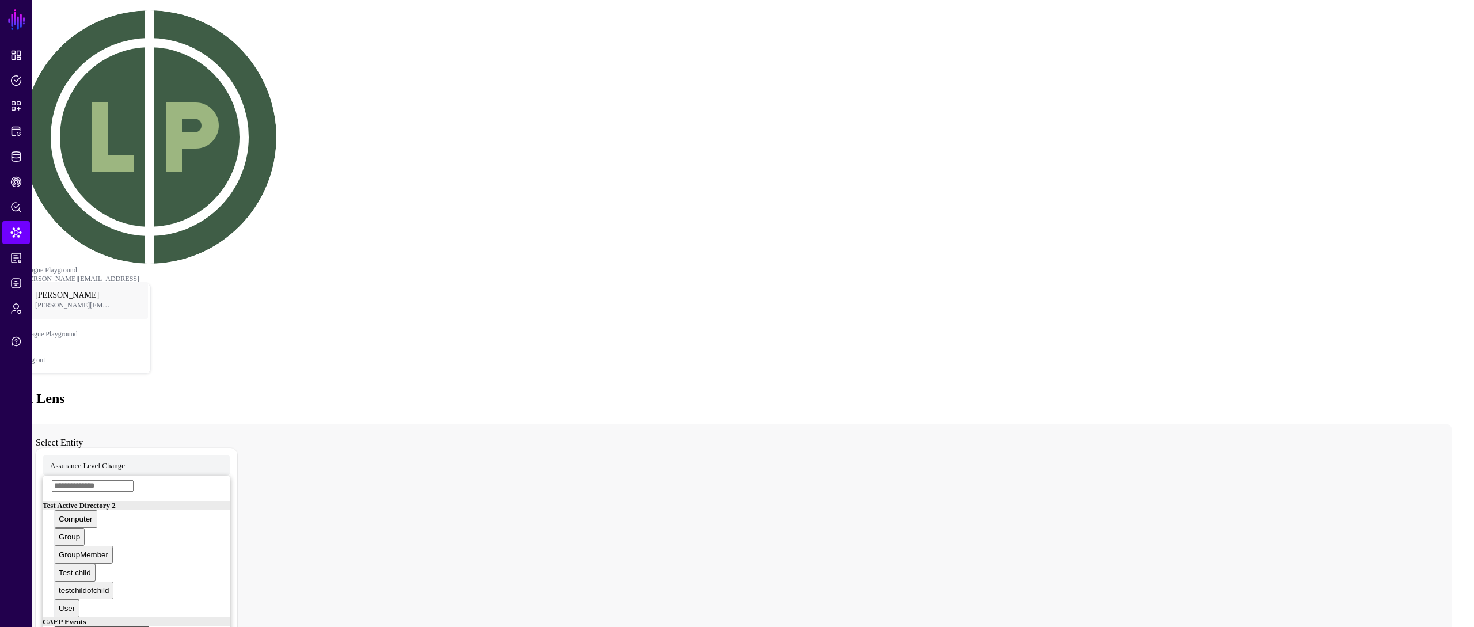
drag, startPoint x: 573, startPoint y: 604, endPoint x: 578, endPoint y: 608, distance: 6.2
click at [574, 604] on main "SGNL Dashboard Policies Snippets Protected Systems Identity Data Fabric CAEP Hu…" at bounding box center [737, 446] width 1465 height 882
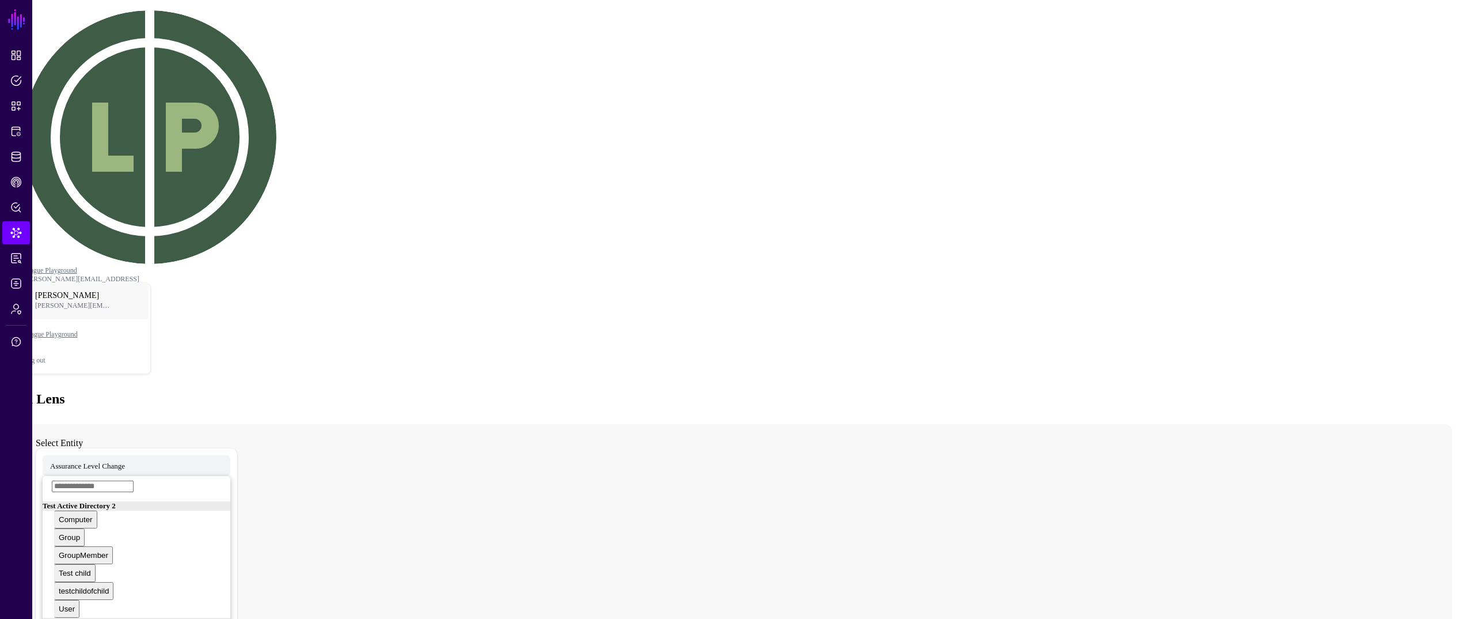
drag, startPoint x: 83, startPoint y: 384, endPoint x: 1405, endPoint y: 618, distance: 1342.3
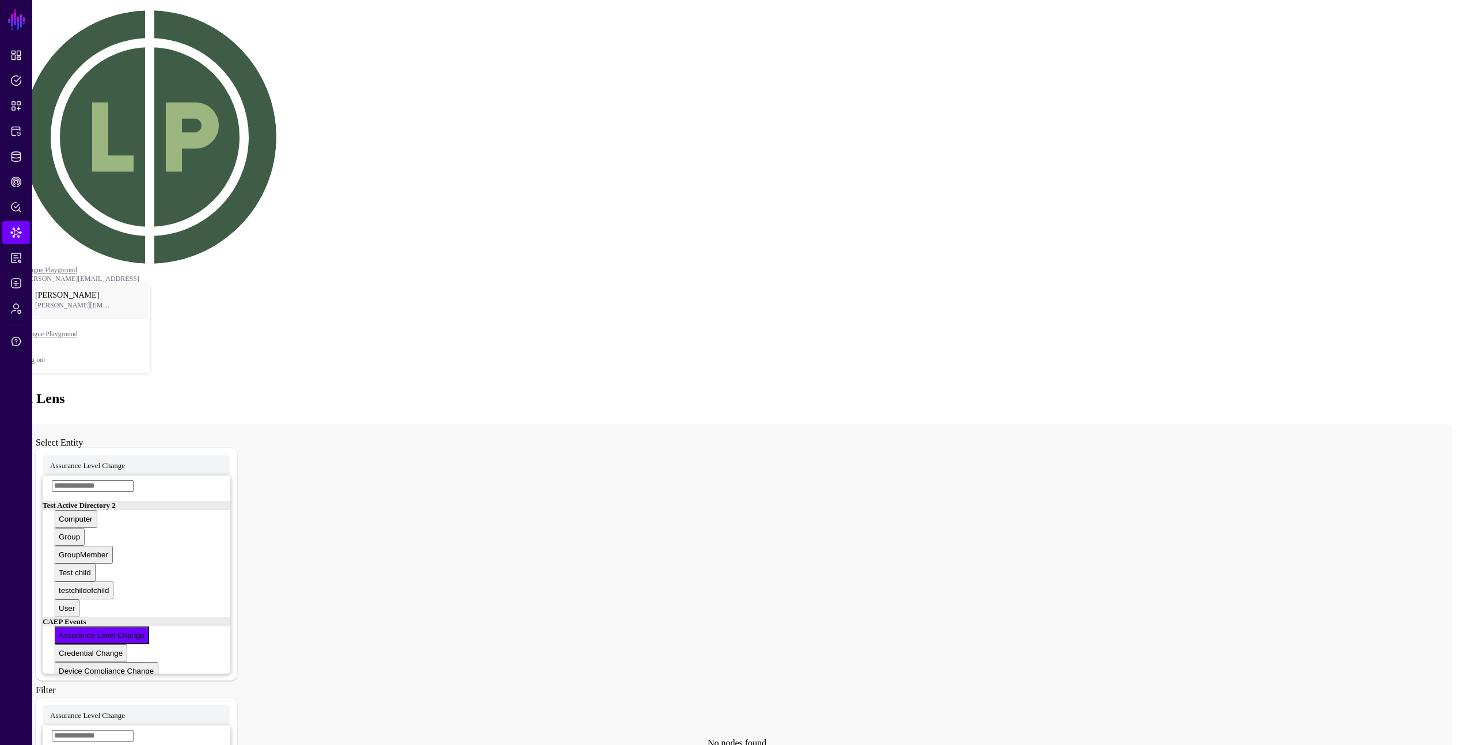
click at [597, 597] on div "No nodes found Select Entity Assurance Level Change Test Active Directory 2 Com…" at bounding box center [737, 743] width 1431 height 639
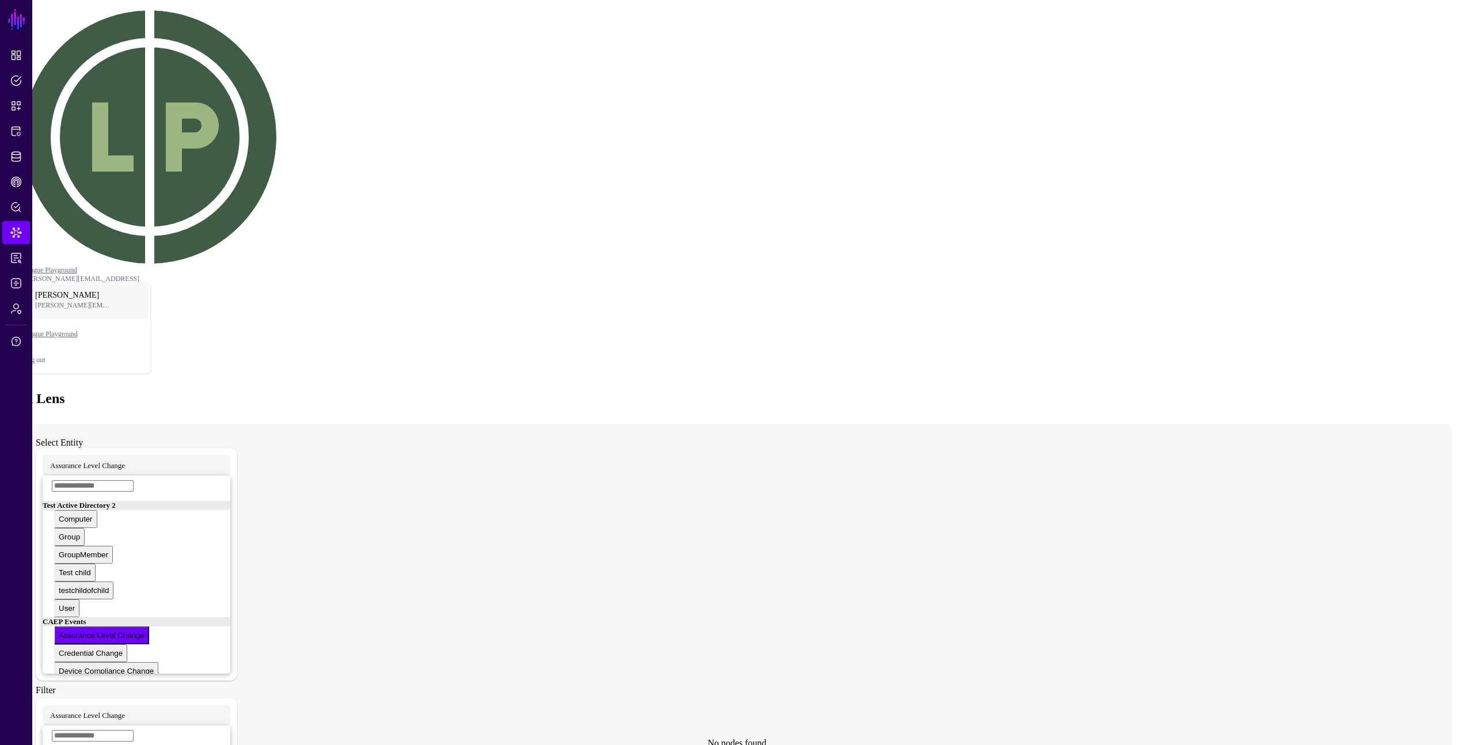
click at [338, 391] on div "Data Lens" at bounding box center [737, 399] width 1465 height 16
